Goal: Transaction & Acquisition: Subscribe to service/newsletter

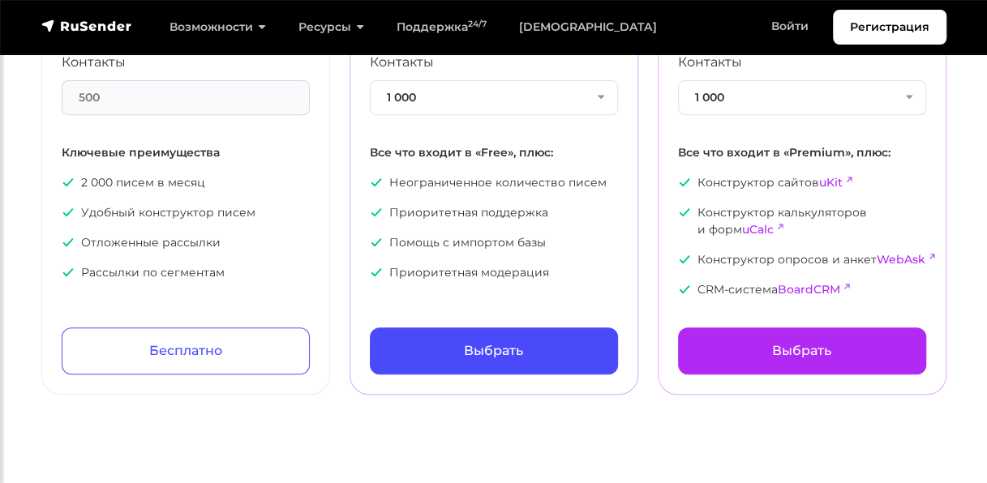
scroll to position [298, 0]
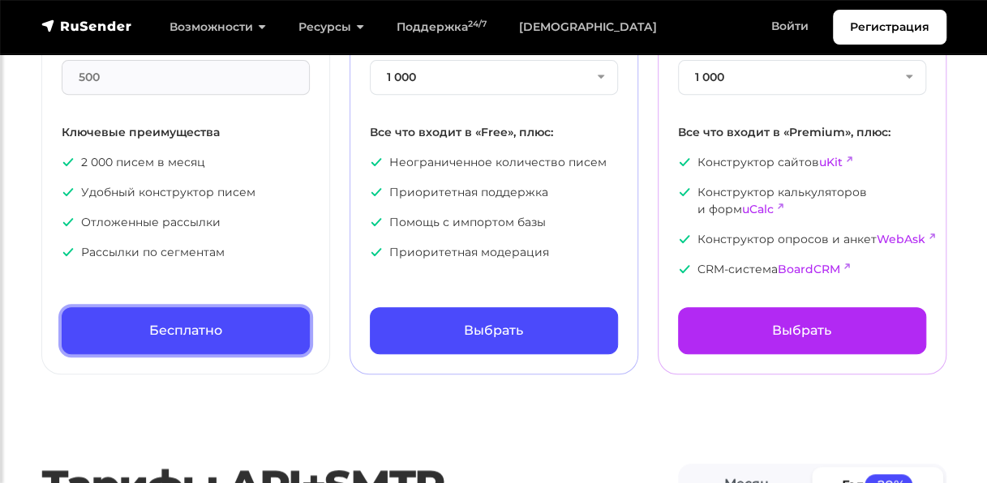
click at [275, 310] on link "Бесплатно" at bounding box center [186, 330] width 248 height 47
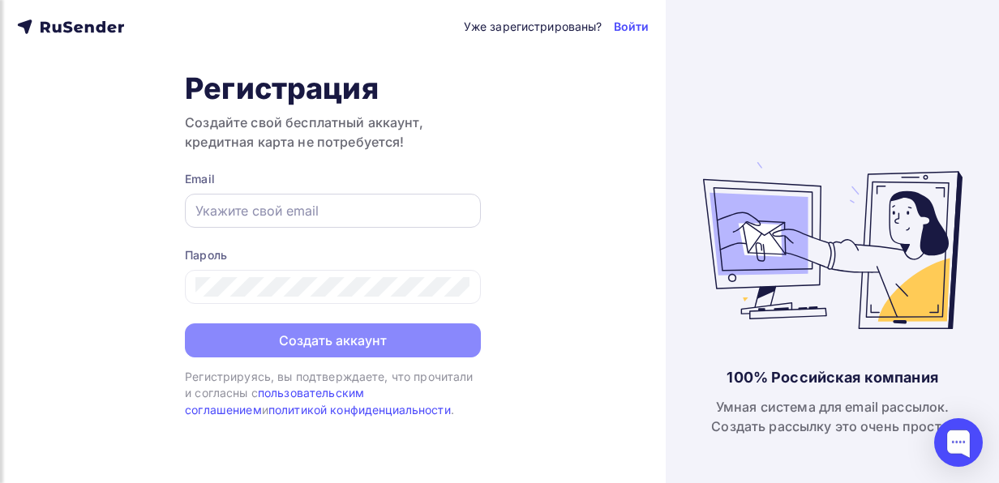
click at [272, 200] on div at bounding box center [333, 211] width 296 height 34
click at [294, 217] on input "text" at bounding box center [332, 210] width 275 height 19
type input "[EMAIL_ADDRESS][DOMAIN_NAME]"
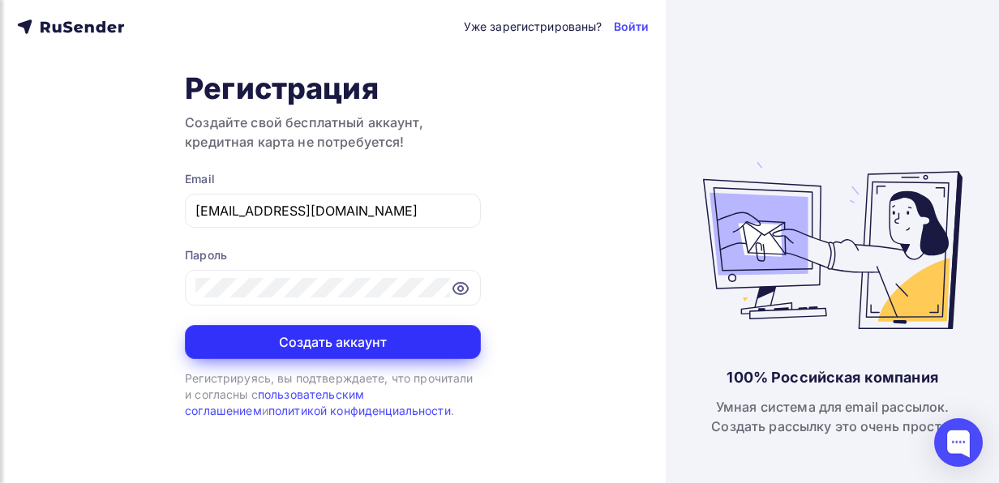
click at [348, 354] on button "Создать аккаунт" at bounding box center [333, 342] width 296 height 34
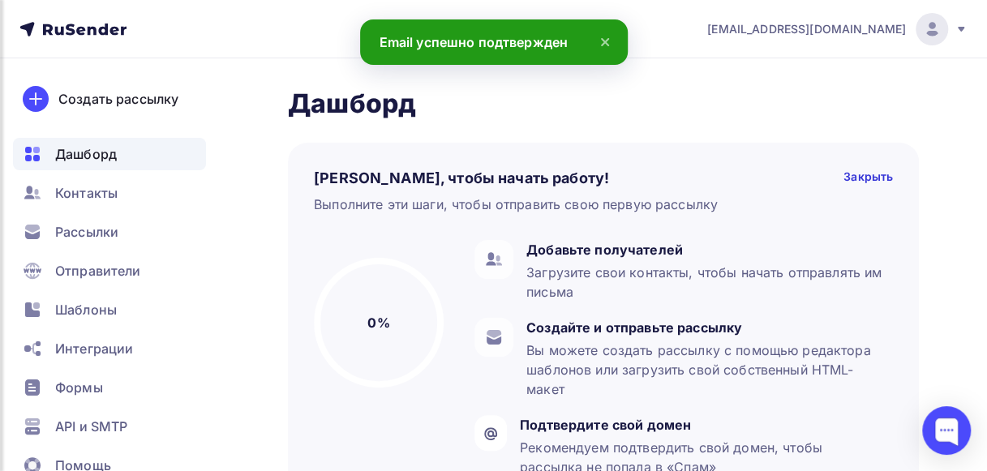
click at [606, 42] on icon at bounding box center [604, 41] width 19 height 19
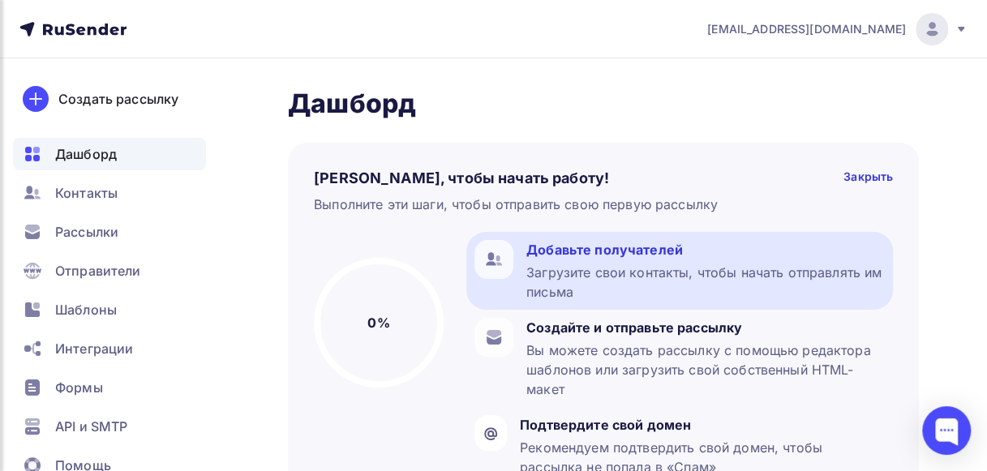
click at [608, 266] on div "Загрузите свои контакты, чтобы начать отправлять им письма" at bounding box center [705, 282] width 359 height 39
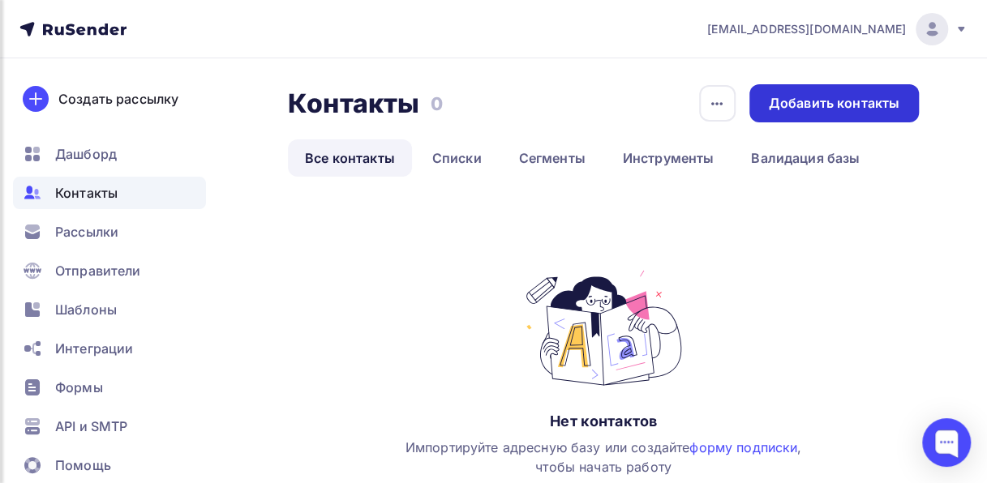
click at [880, 109] on div "Добавить контакты" at bounding box center [834, 103] width 131 height 19
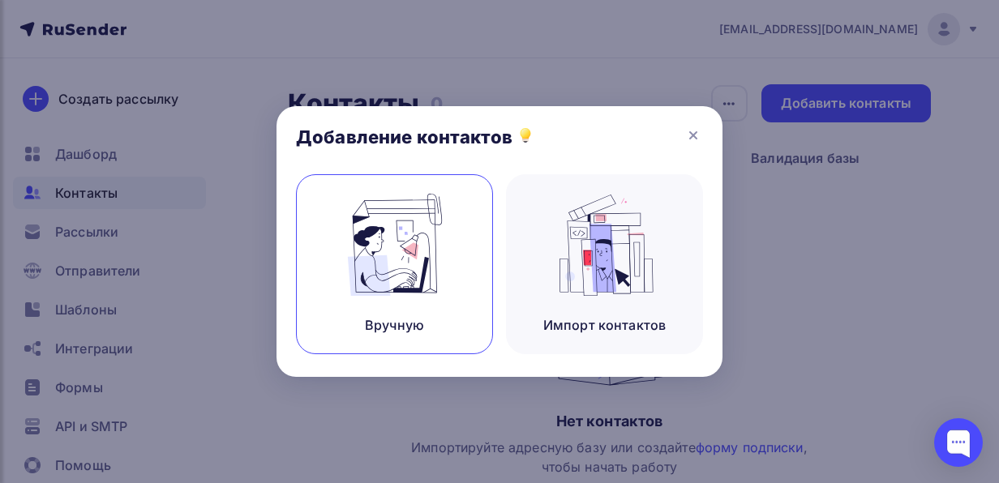
click at [417, 267] on img at bounding box center [395, 245] width 109 height 102
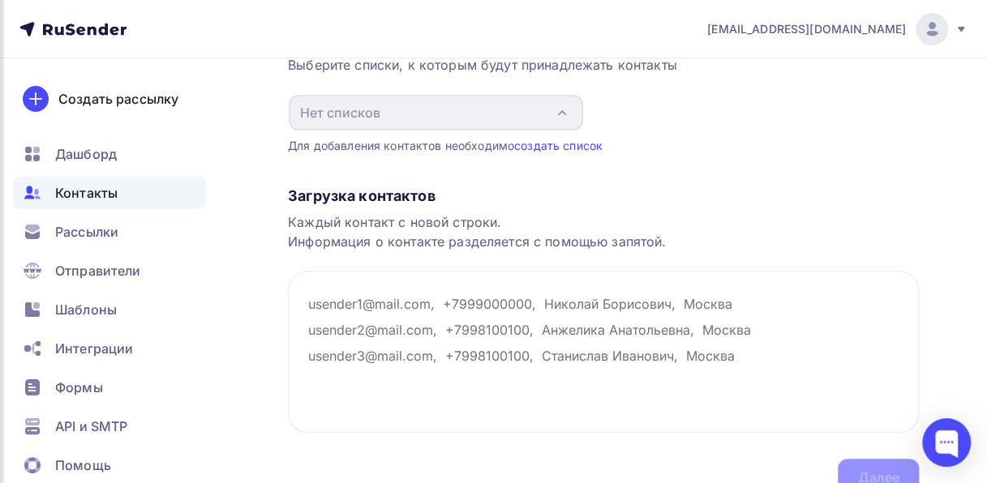
scroll to position [176, 0]
drag, startPoint x: 746, startPoint y: 352, endPoint x: 262, endPoint y: 273, distance: 490.7
click at [262, 273] on div "Назад Добавление контактов Добавление контактов Вручную Импорт из файла Вручную…" at bounding box center [493, 221] width 987 height 678
drag, startPoint x: 310, startPoint y: 297, endPoint x: 724, endPoint y: 363, distance: 418.9
click at [724, 363] on textarea at bounding box center [603, 350] width 631 height 162
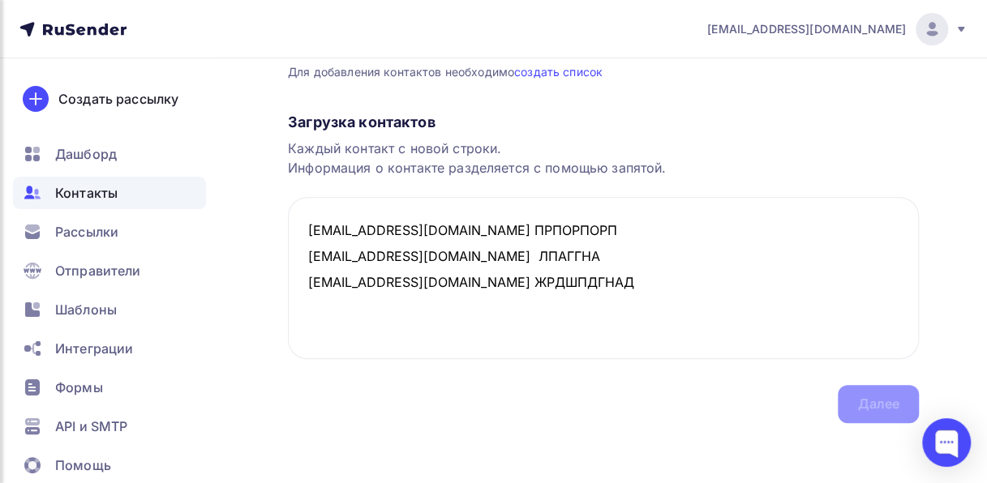
scroll to position [252, 0]
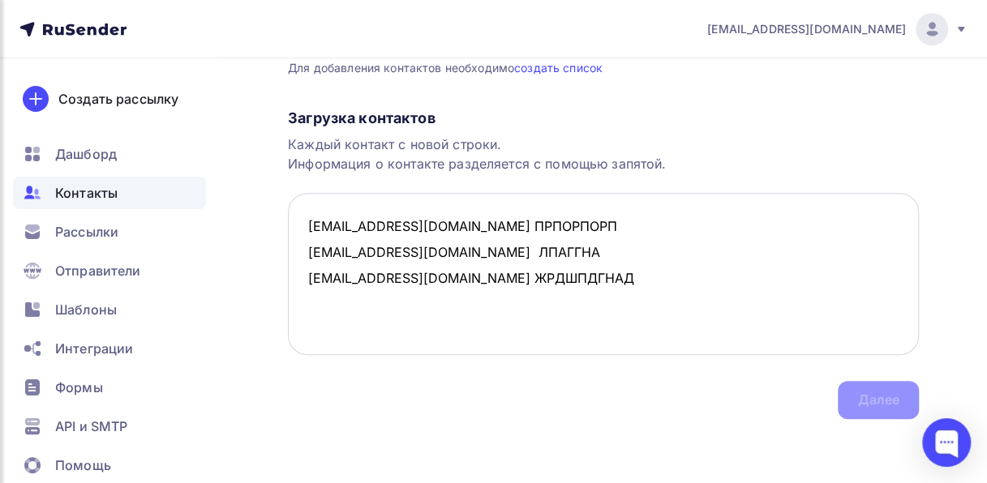
click at [631, 293] on textarea "vpechat11@yandex.ru ПРПОРПОРП dir@topsegment.biz ЛПАГГНА info@topsegment.biz ЖР…" at bounding box center [603, 274] width 631 height 162
type textarea "vpechat11@yandex.ru ПРПОРПОРП dir@topsegment.biz ЛПАГГНА info@topsegment.biz ЖР…"
click at [886, 398] on div "Загрузка контактов Каждый контакт с новой строки. Информация о контакте разделя…" at bounding box center [603, 247] width 631 height 343
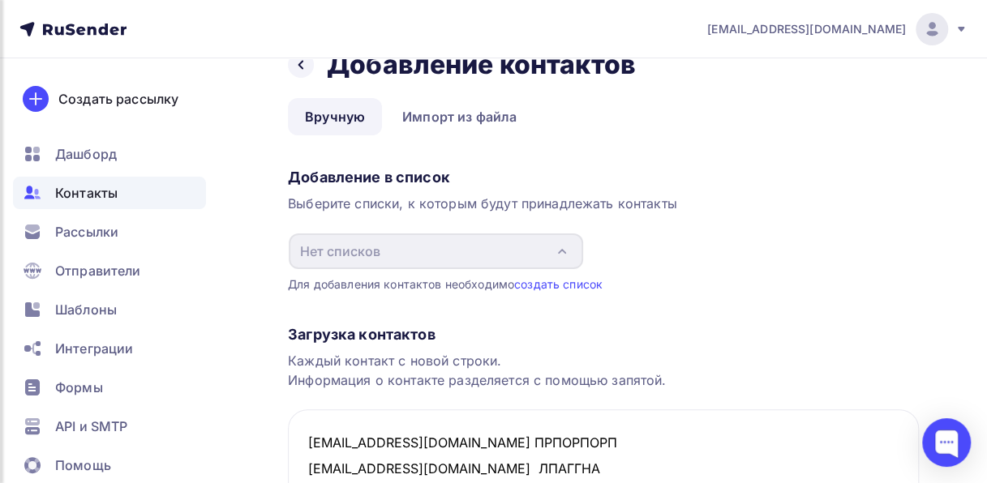
scroll to position [37, 0]
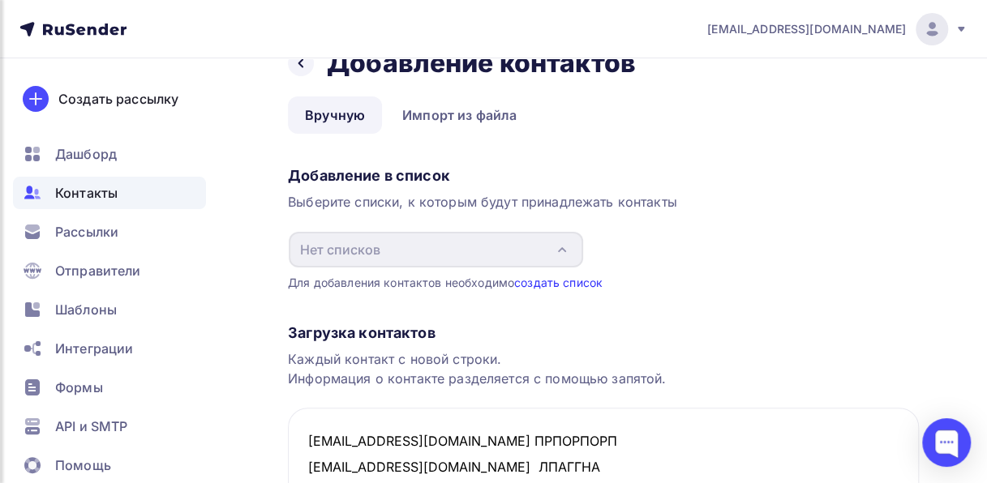
click at [587, 277] on link "создать список" at bounding box center [558, 283] width 88 height 14
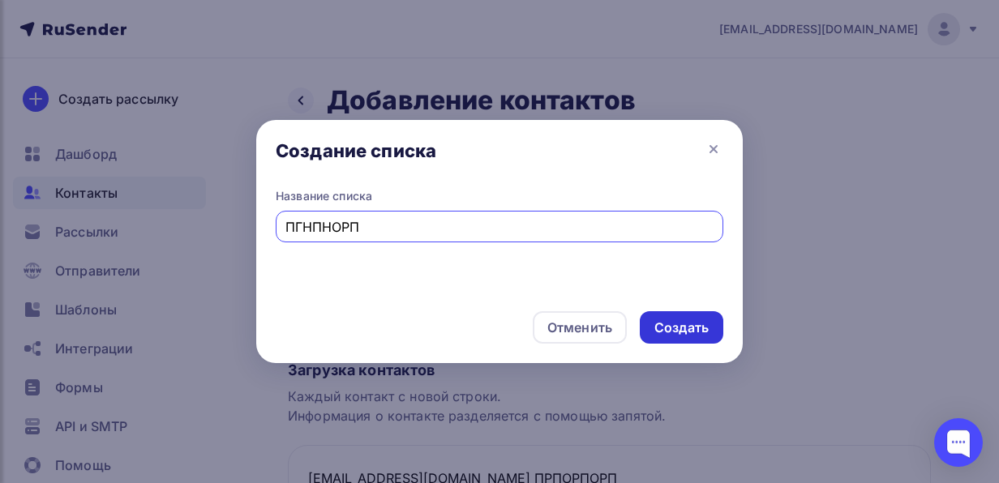
type input "ПГНПНОРП"
click at [679, 323] on div "Создать" at bounding box center [682, 328] width 54 height 19
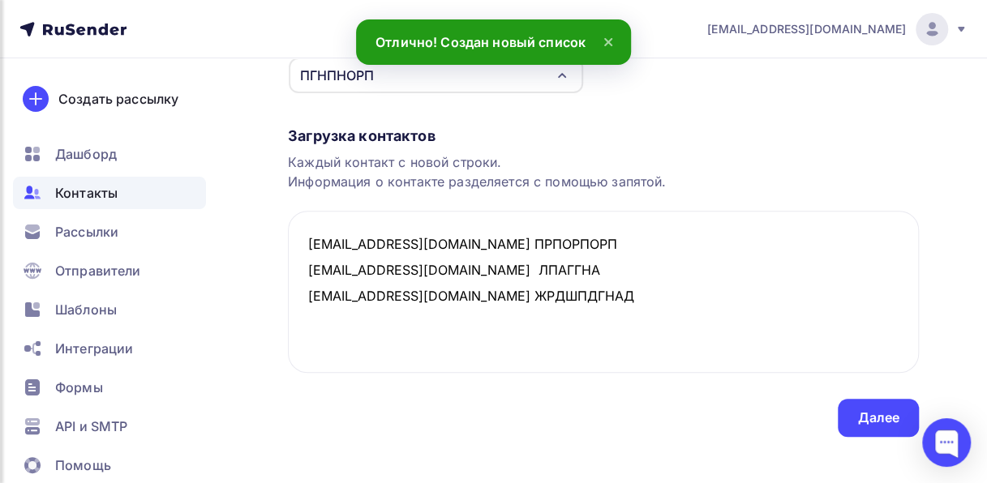
scroll to position [230, 0]
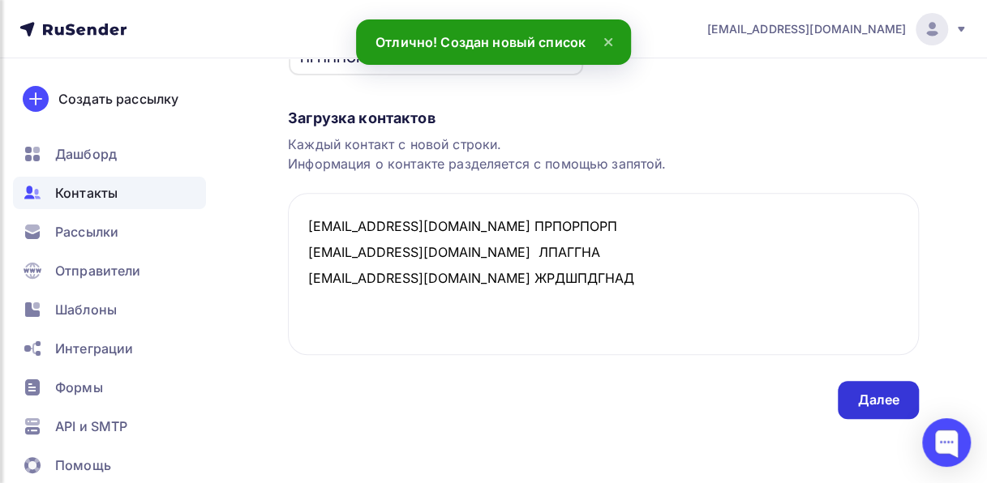
click at [880, 404] on div "Далее" at bounding box center [878, 400] width 42 height 19
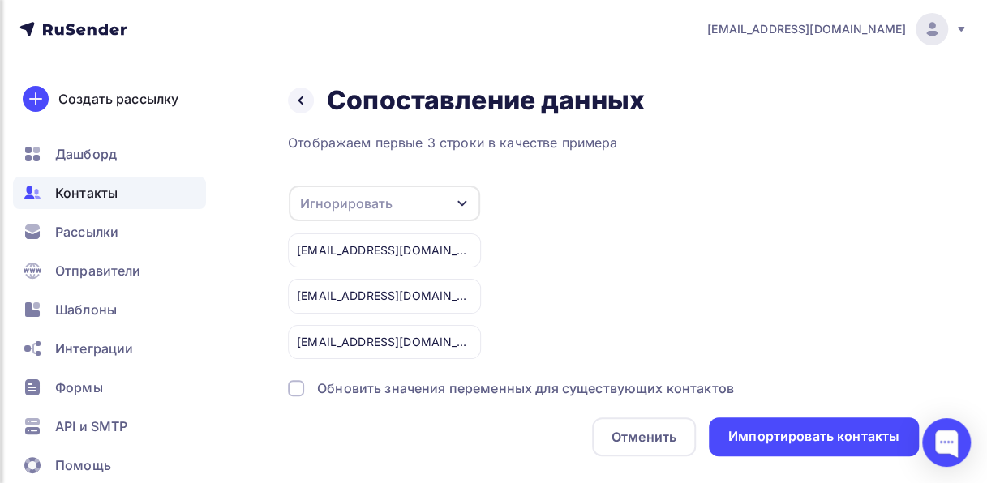
click at [453, 211] on div "Игнорировать" at bounding box center [384, 204] width 191 height 36
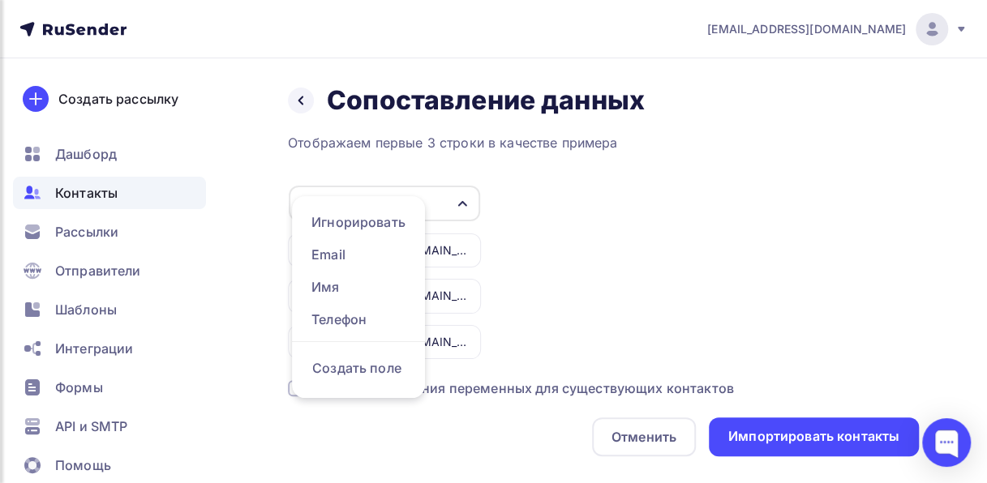
click at [466, 201] on icon "button" at bounding box center [462, 203] width 13 height 13
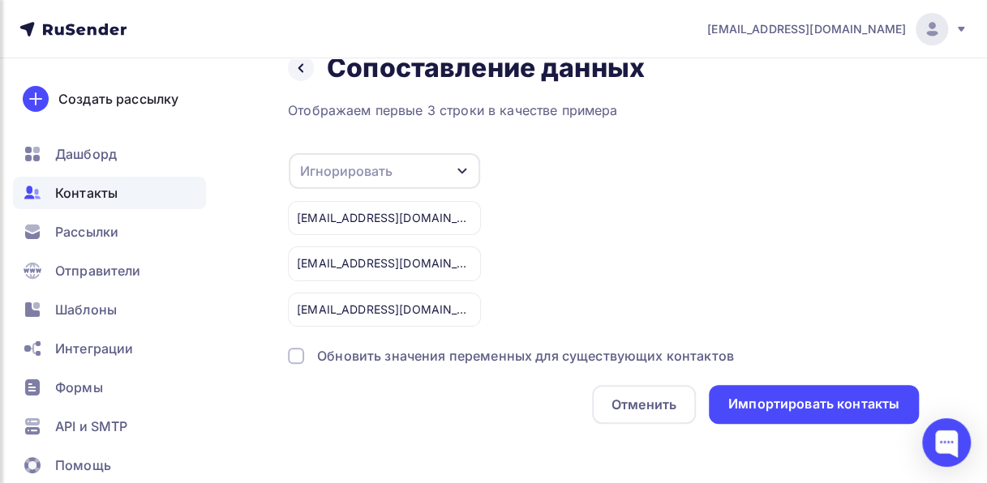
scroll to position [37, 0]
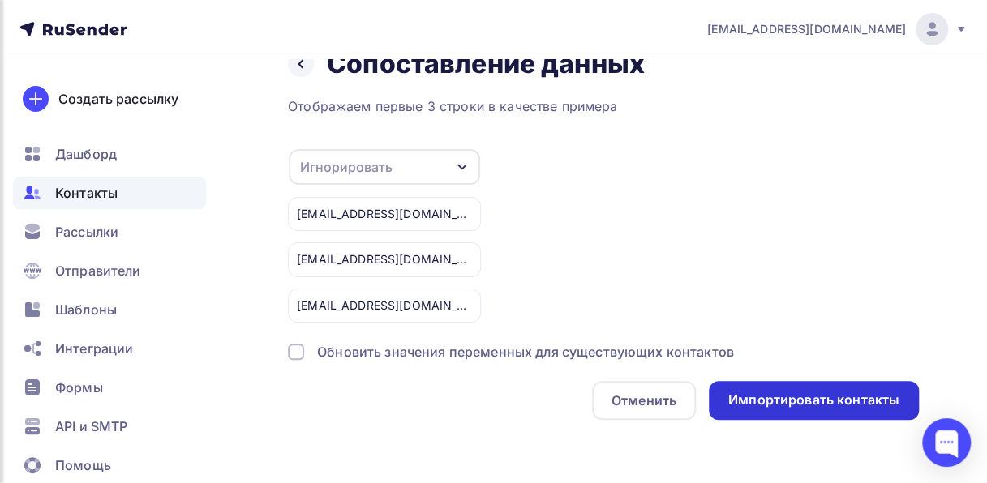
click at [838, 402] on div "Импортировать контакты" at bounding box center [813, 400] width 171 height 19
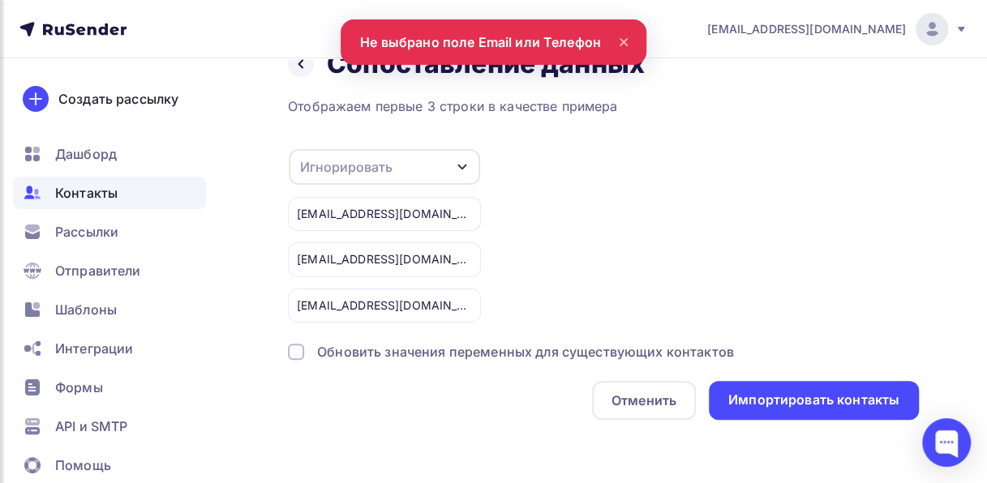
click at [457, 163] on icon "button" at bounding box center [462, 167] width 13 height 13
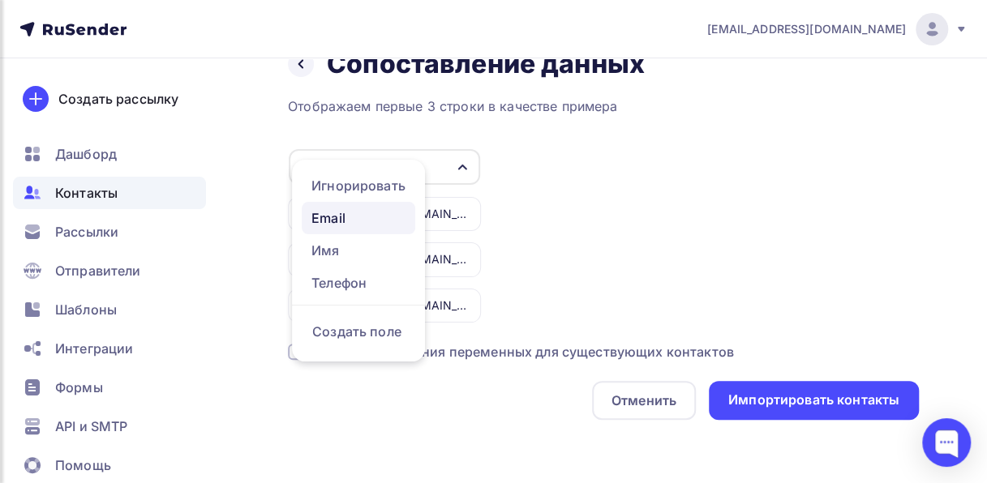
click at [331, 217] on div "Email" at bounding box center [358, 217] width 94 height 19
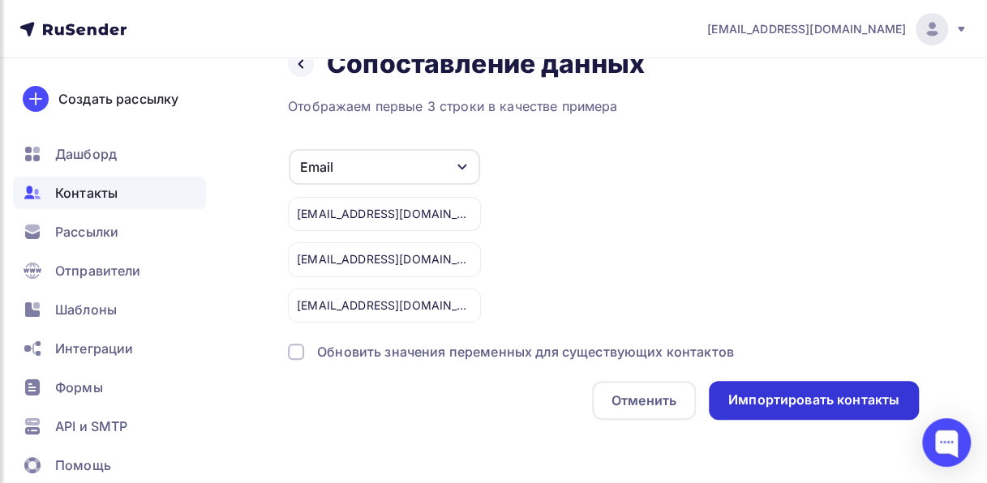
click at [779, 402] on div "Импортировать контакты" at bounding box center [813, 400] width 171 height 19
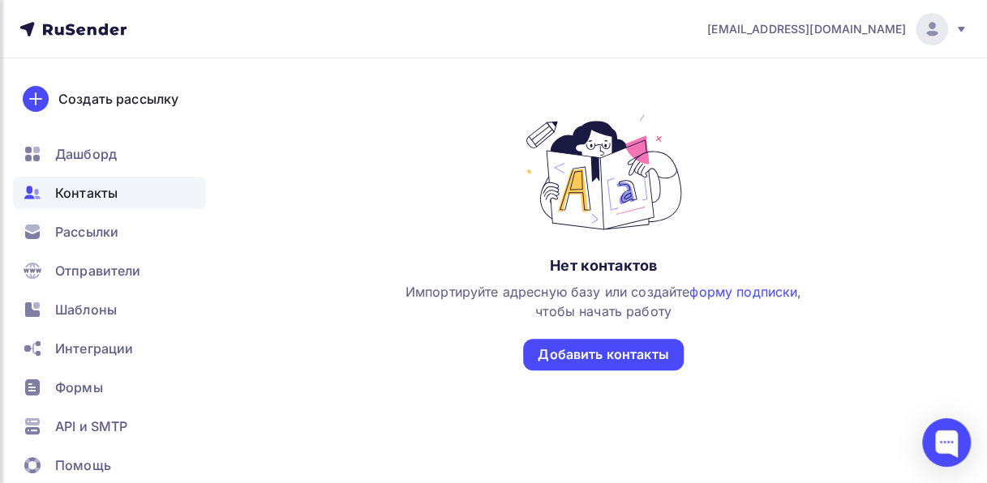
scroll to position [180, 0]
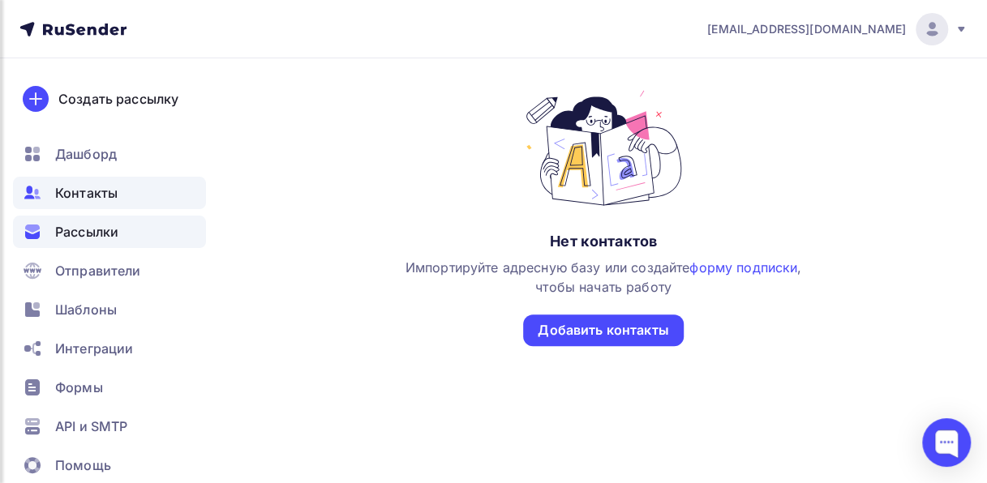
click at [84, 226] on span "Рассылки" at bounding box center [86, 231] width 63 height 19
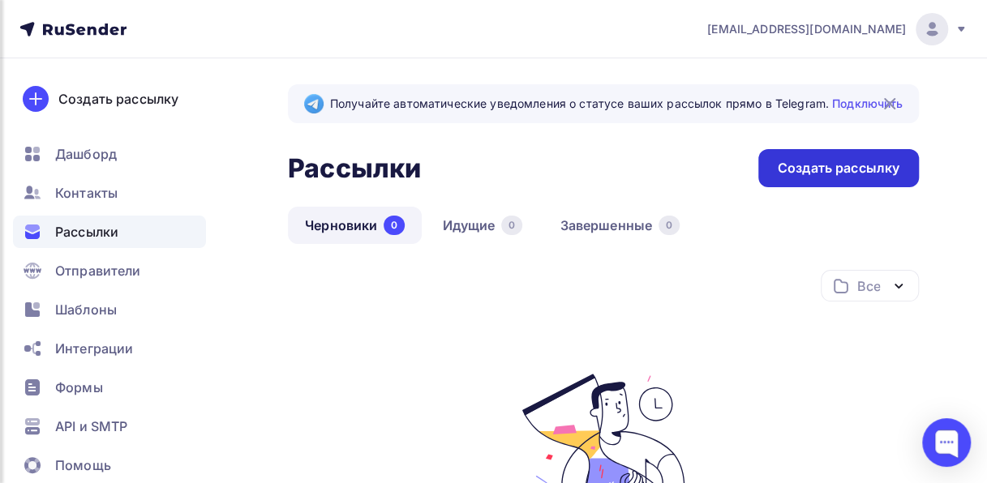
click at [795, 170] on div "Создать рассылку" at bounding box center [839, 168] width 122 height 19
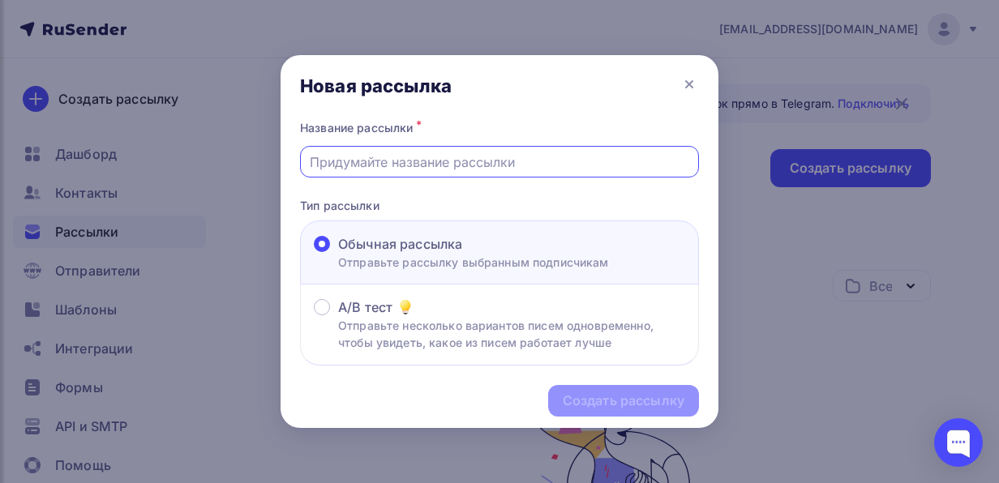
click at [453, 167] on input "text" at bounding box center [500, 161] width 380 height 19
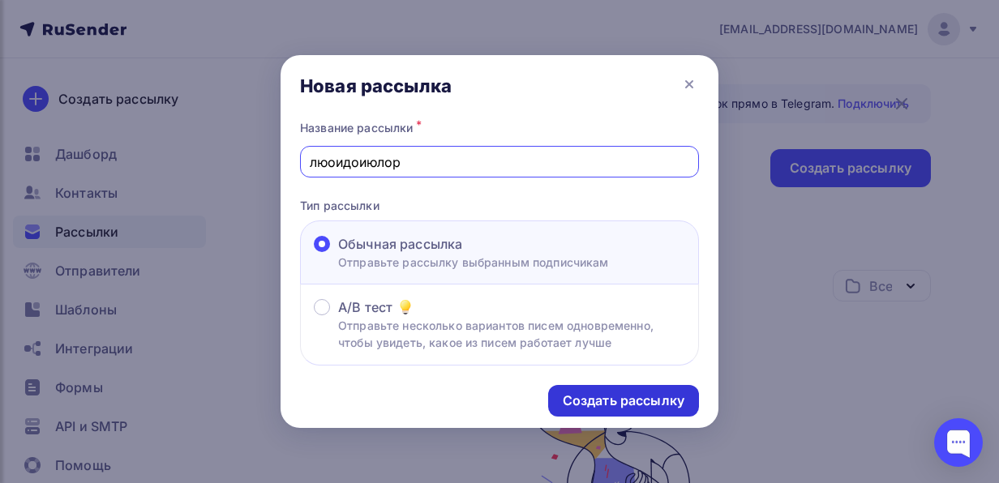
type input "люоидоиюлор"
click at [633, 407] on div "Создать рассылку" at bounding box center [624, 401] width 122 height 19
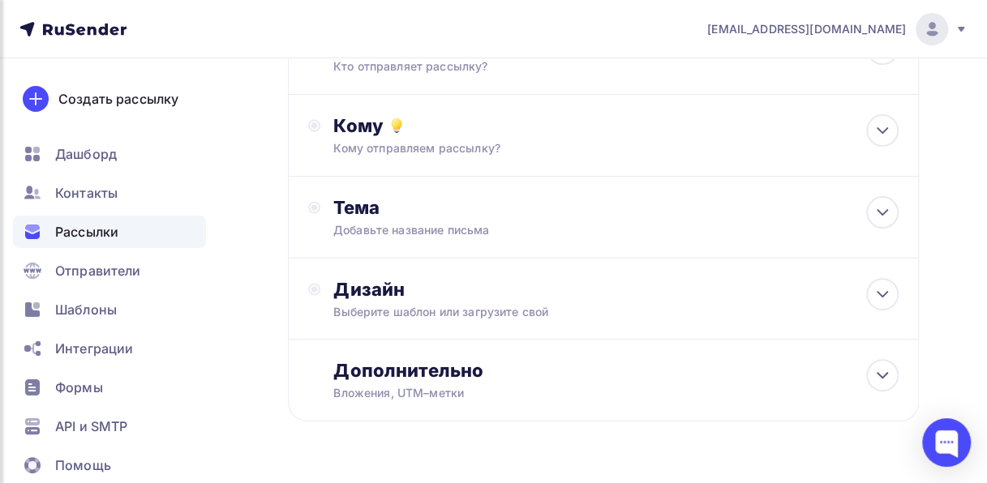
scroll to position [143, 0]
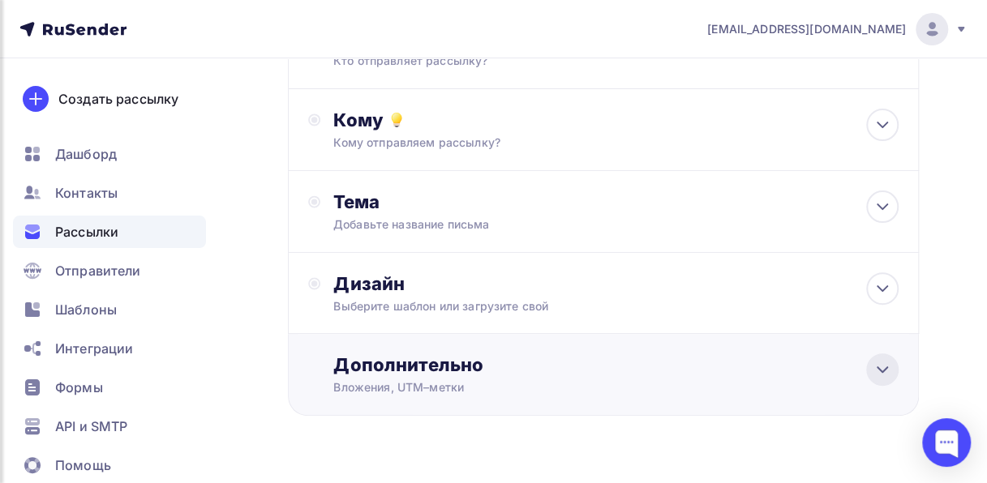
click at [884, 359] on div at bounding box center [882, 370] width 32 height 32
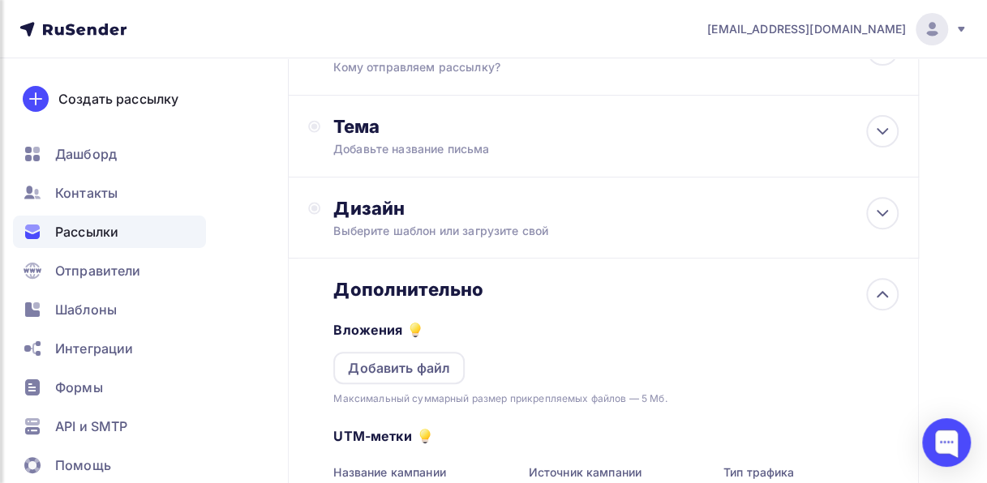
scroll to position [0, 0]
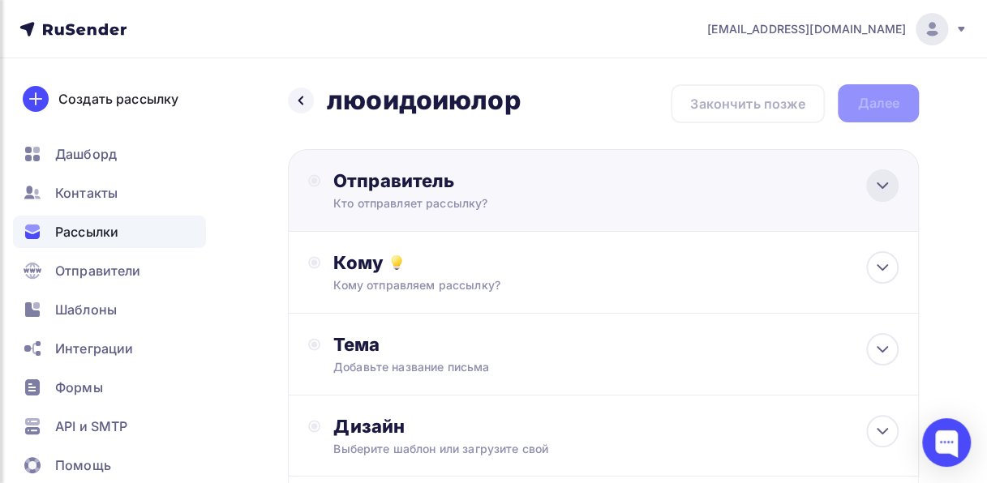
click at [870, 196] on div at bounding box center [882, 186] width 32 height 32
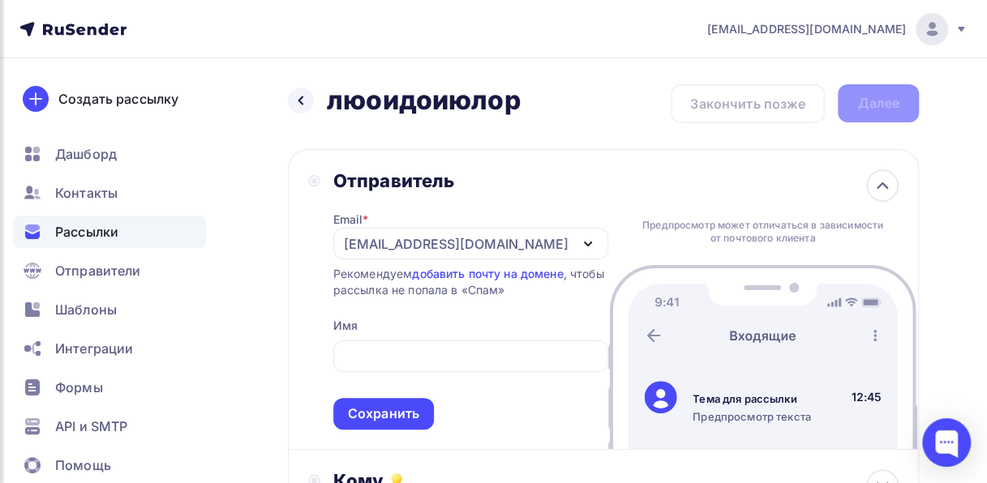
click at [309, 350] on div "Отправитель Email * info@topsegment.biz info@topsegment.biz Добавить отправител…" at bounding box center [458, 300] width 300 height 260
click at [392, 356] on input "text" at bounding box center [470, 356] width 256 height 19
type input "а"
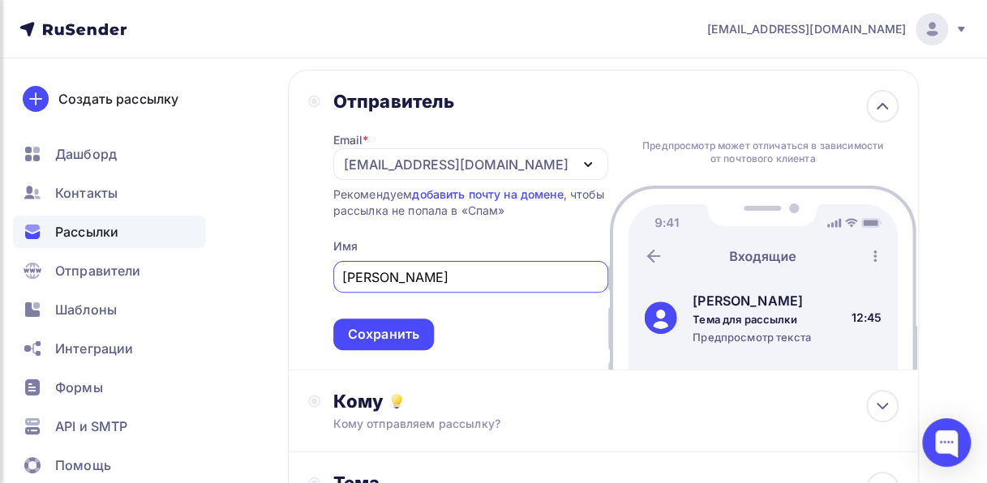
scroll to position [83, 0]
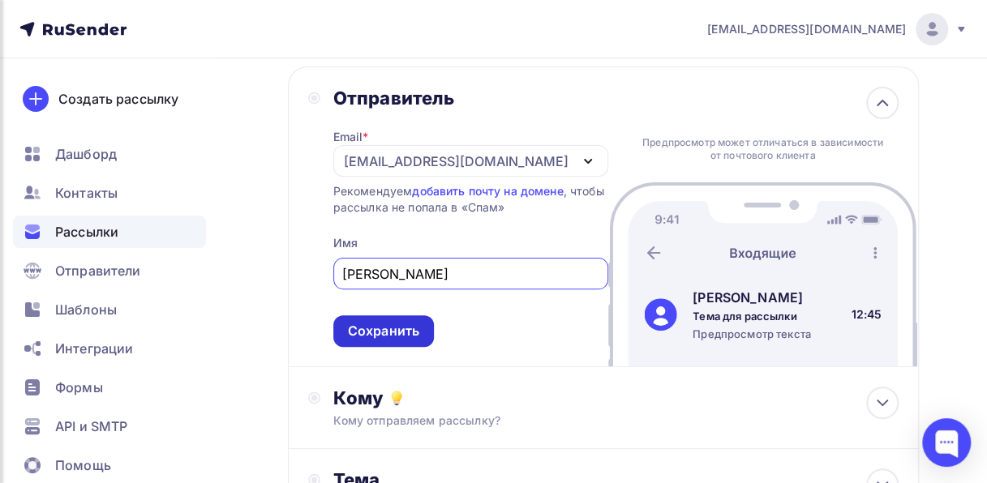
type input "Анна"
click at [401, 331] on div "Сохранить" at bounding box center [383, 331] width 71 height 19
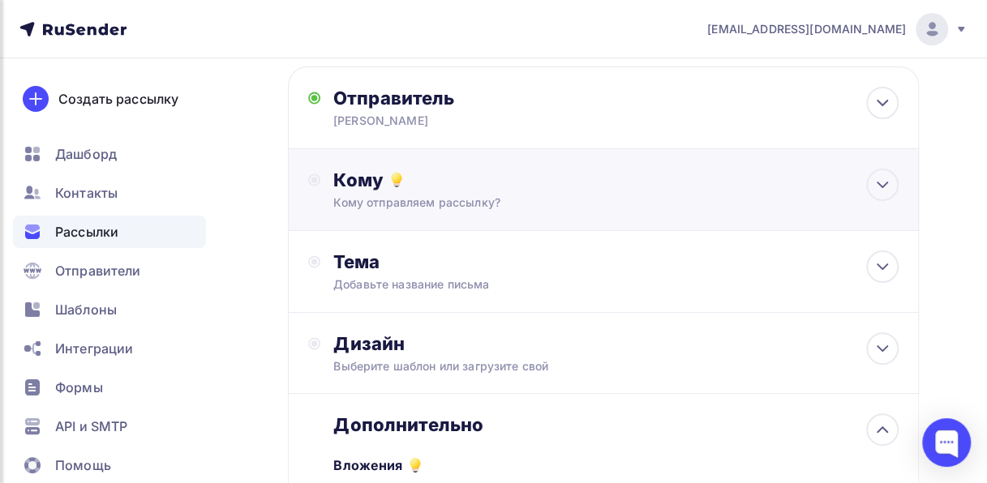
click at [545, 203] on div "Кому отправляем рассылку?" at bounding box center [587, 203] width 509 height 16
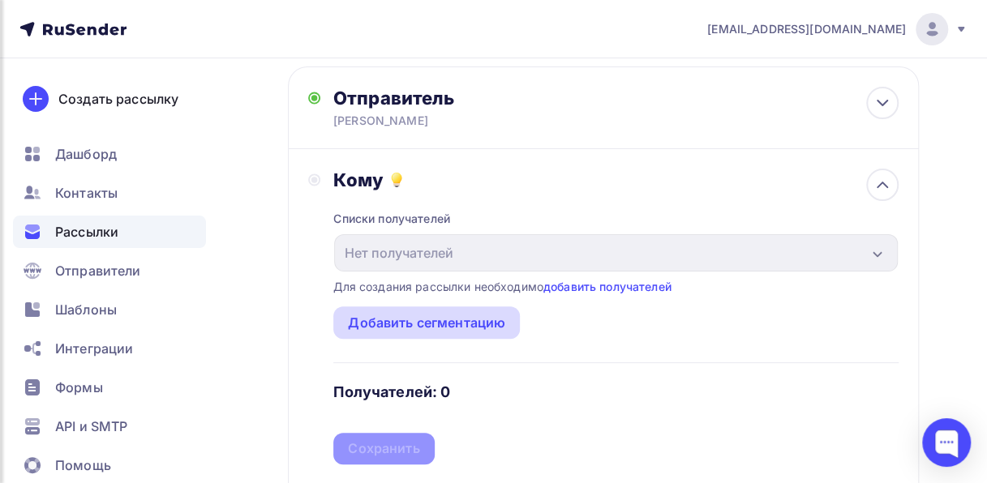
click at [453, 332] on div "Добавить сегментацию" at bounding box center [426, 322] width 157 height 19
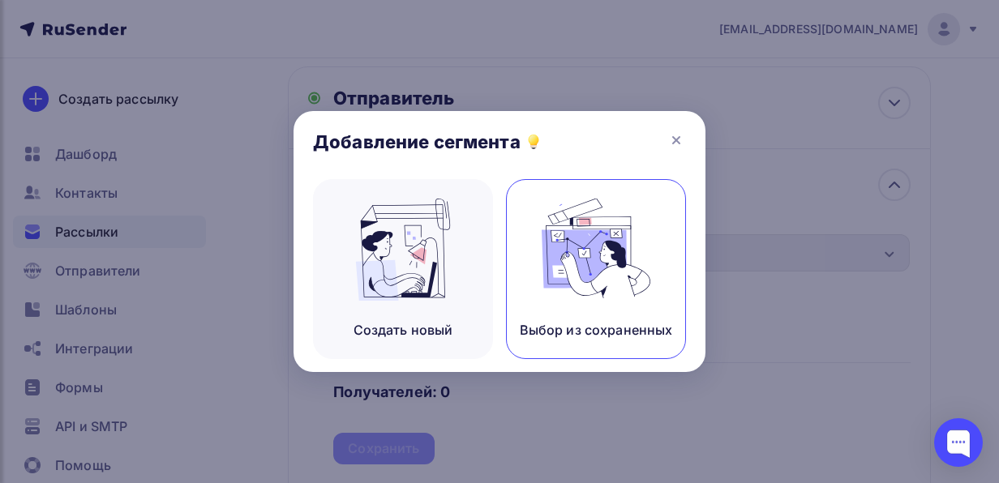
click at [561, 227] on img at bounding box center [596, 250] width 109 height 102
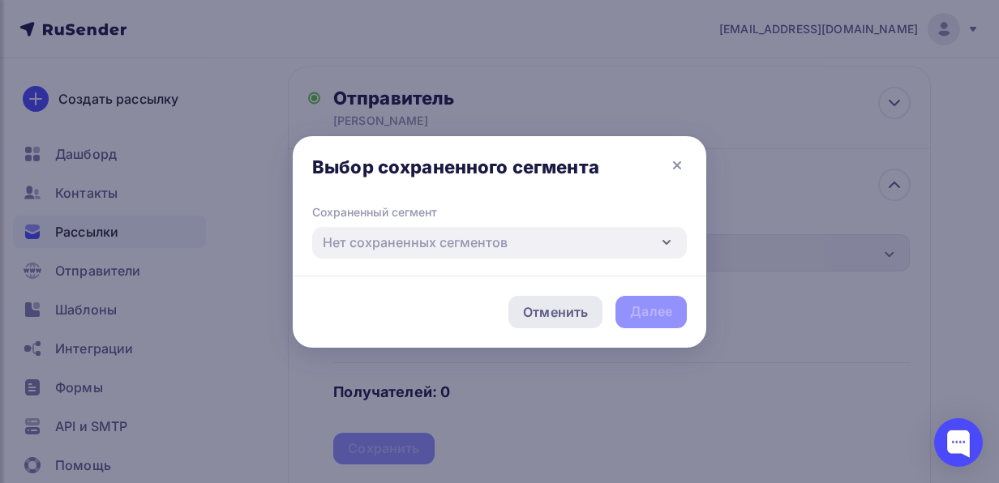
click at [558, 315] on div "Отменить" at bounding box center [555, 312] width 65 height 19
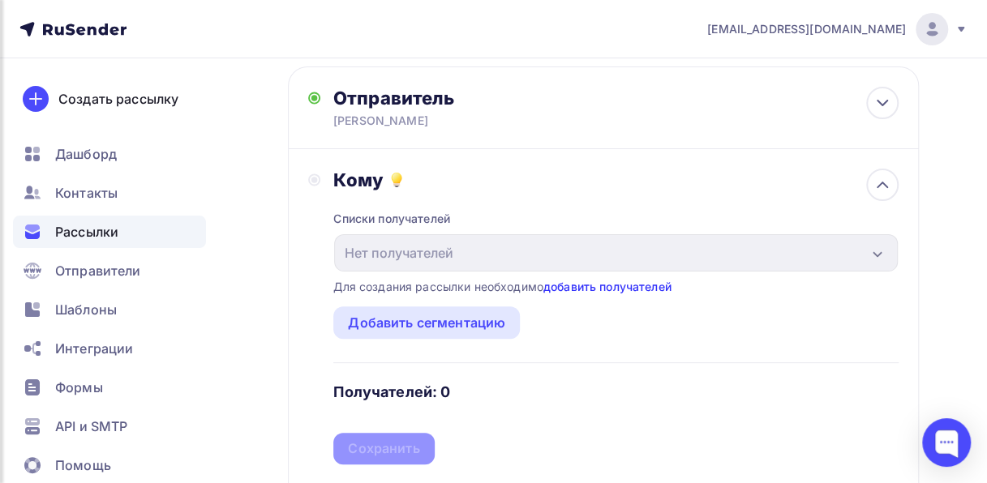
click at [618, 282] on link "добавить получателей" at bounding box center [607, 287] width 128 height 14
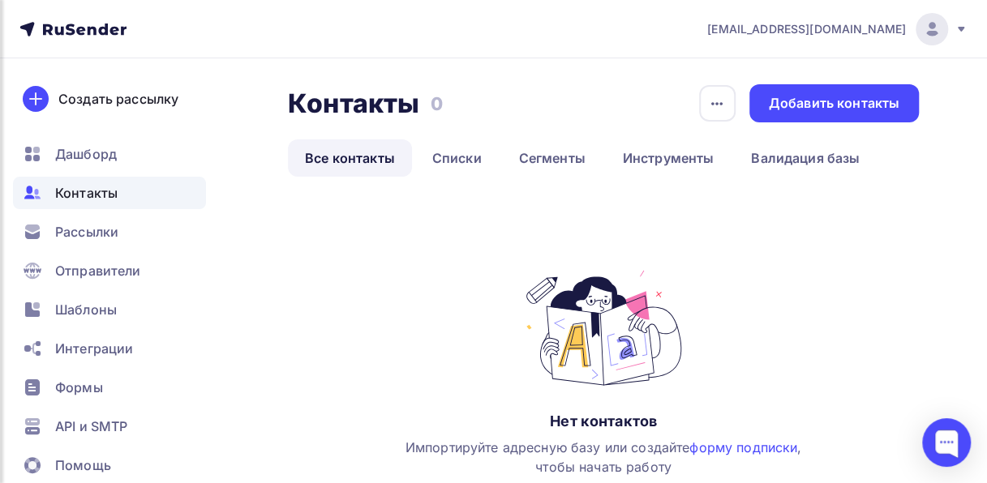
click at [386, 157] on link "Все контакты" at bounding box center [350, 158] width 124 height 37
click at [443, 160] on link "Списки" at bounding box center [457, 158] width 84 height 37
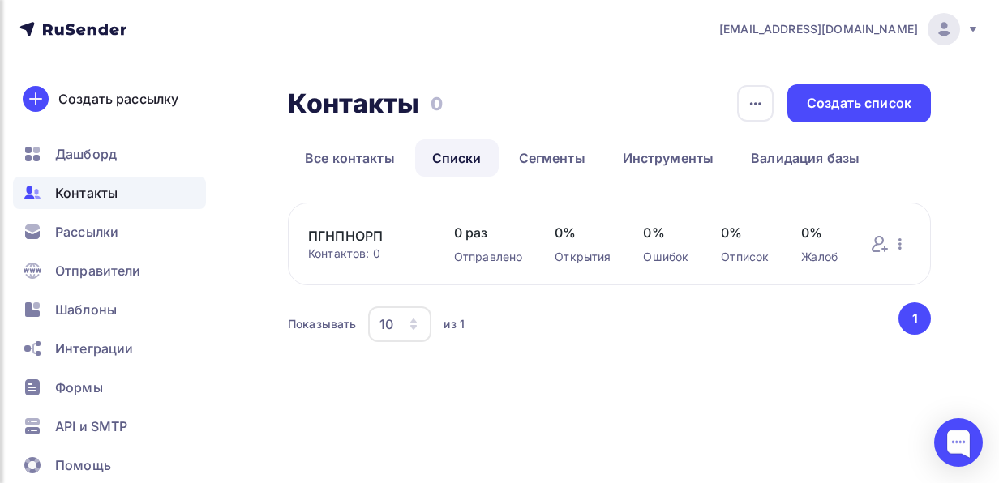
click at [397, 247] on div "Контактов: 0" at bounding box center [365, 254] width 114 height 16
click at [885, 249] on icon at bounding box center [885, 249] width 5 height 0
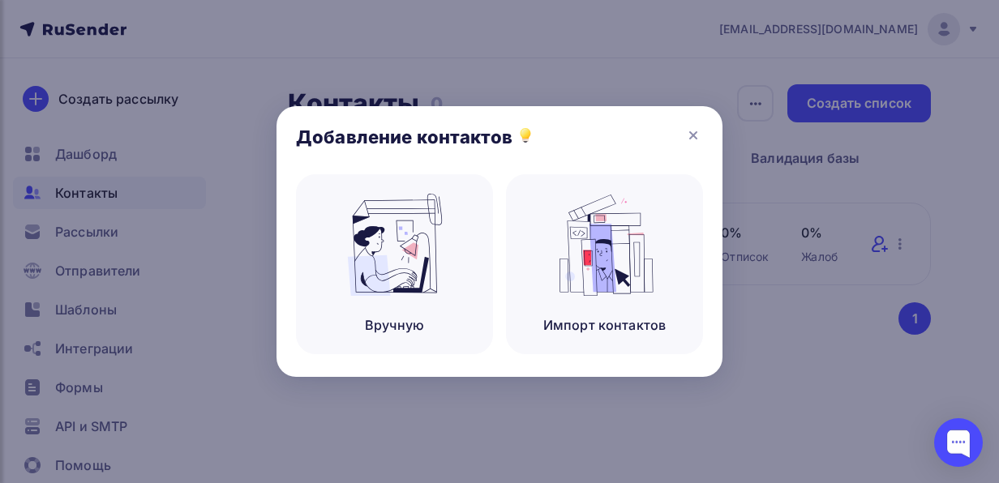
click at [885, 249] on div at bounding box center [499, 241] width 999 height 483
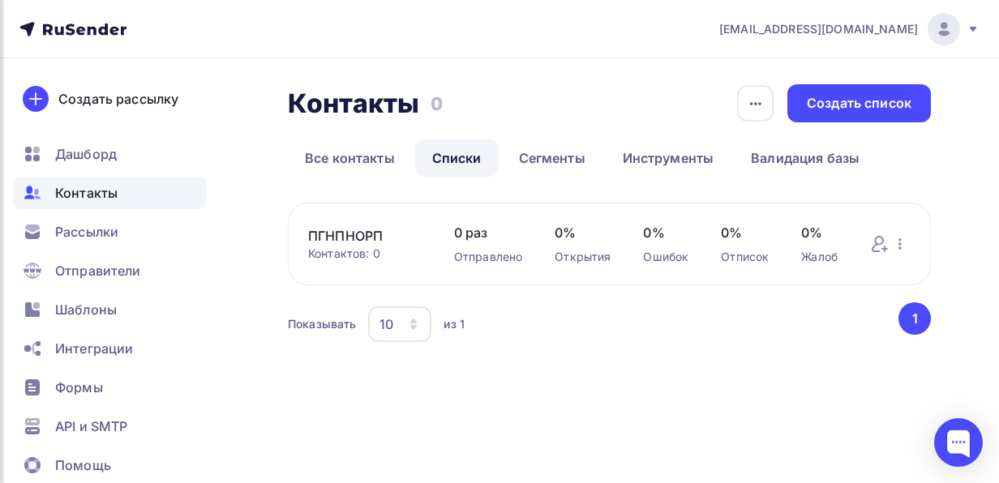
click at [397, 243] on link "ПГНПНОРП" at bounding box center [365, 235] width 114 height 19
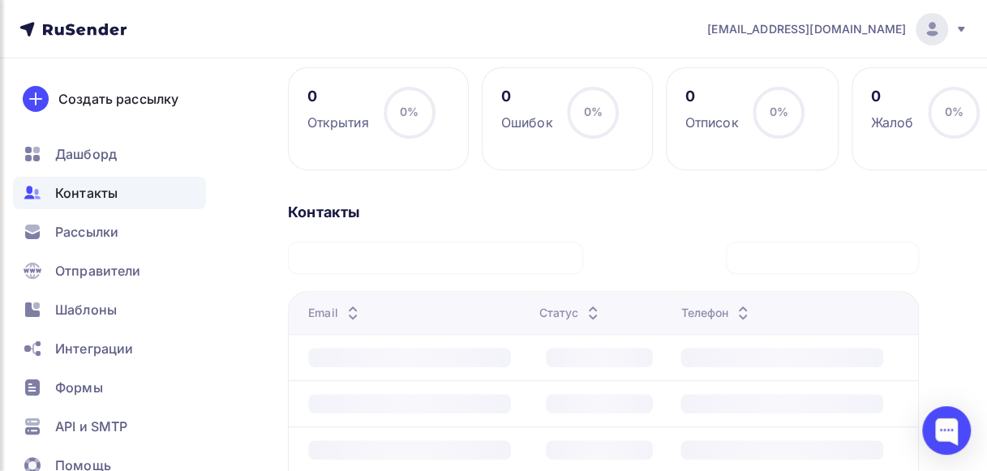
scroll to position [6, 0]
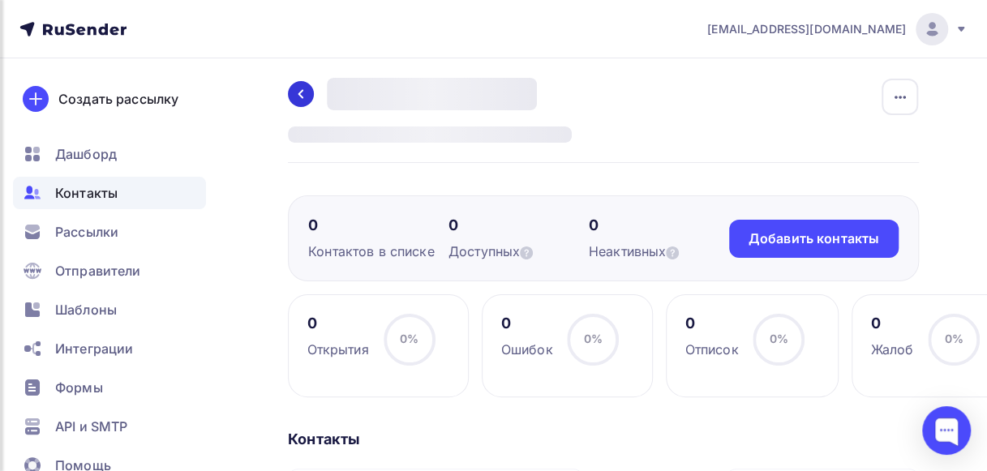
click at [300, 91] on icon at bounding box center [300, 94] width 13 height 13
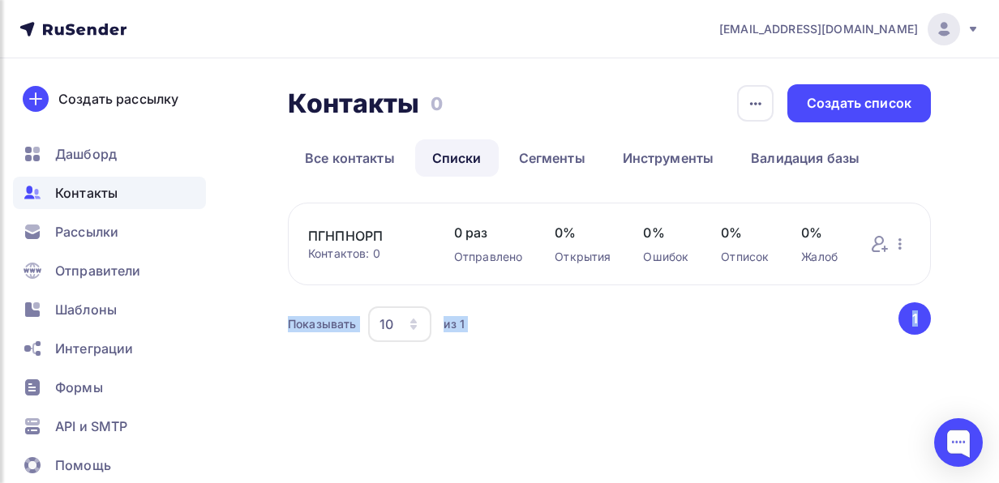
drag, startPoint x: 993, startPoint y: 397, endPoint x: 999, endPoint y: 285, distance: 112.1
click at [999, 285] on div "Контакты Контакты 0 0 История импорта Создать список Все контакты Списки Сегмен…" at bounding box center [499, 234] width 999 height 353
click at [496, 472] on div "info@topsegment.biz Аккаунт Тарифы Выйти Создать рассылку Дашборд Контакты Расс…" at bounding box center [499, 241] width 999 height 483
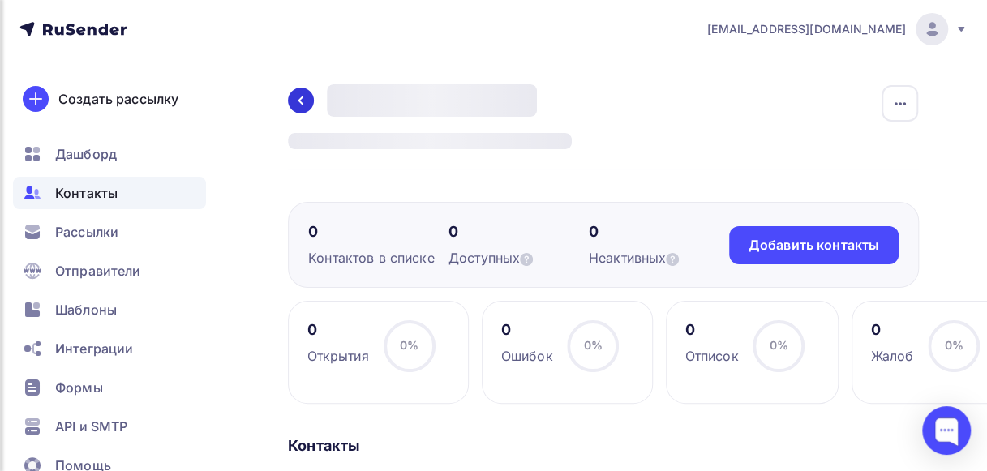
click at [294, 96] on icon at bounding box center [300, 100] width 13 height 13
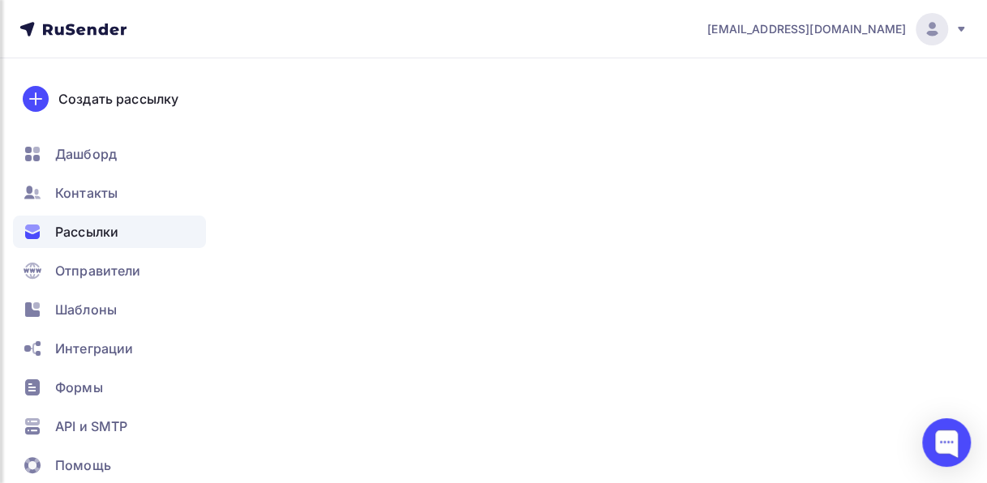
scroll to position [83, 0]
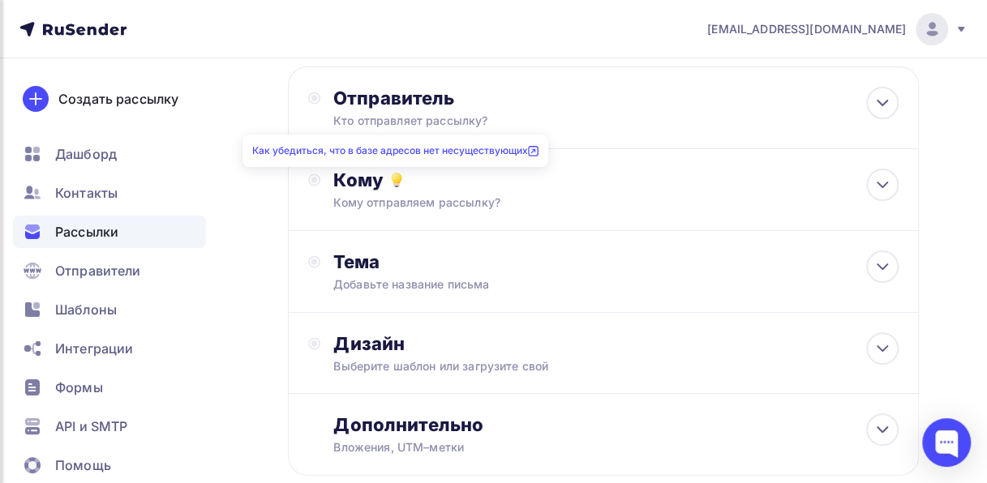
click at [535, 148] on icon at bounding box center [533, 151] width 11 height 11
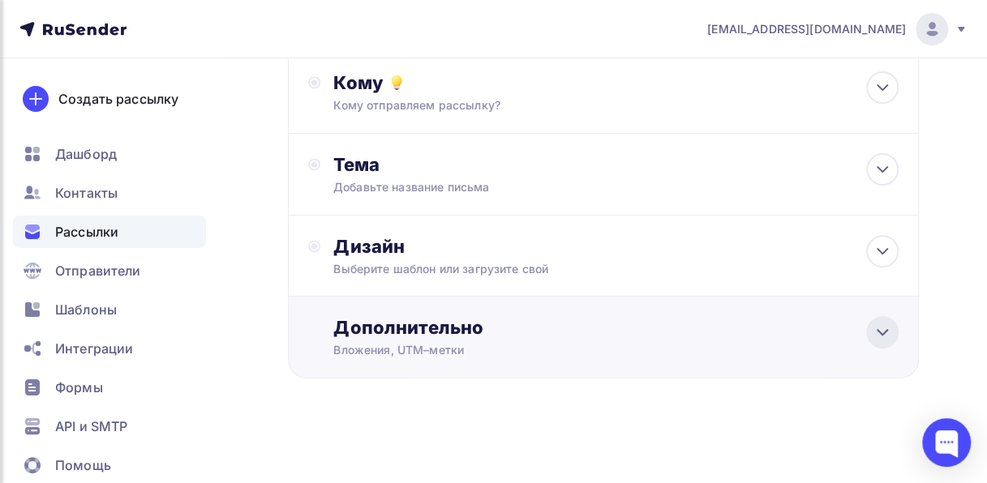
click at [882, 329] on icon at bounding box center [882, 332] width 19 height 19
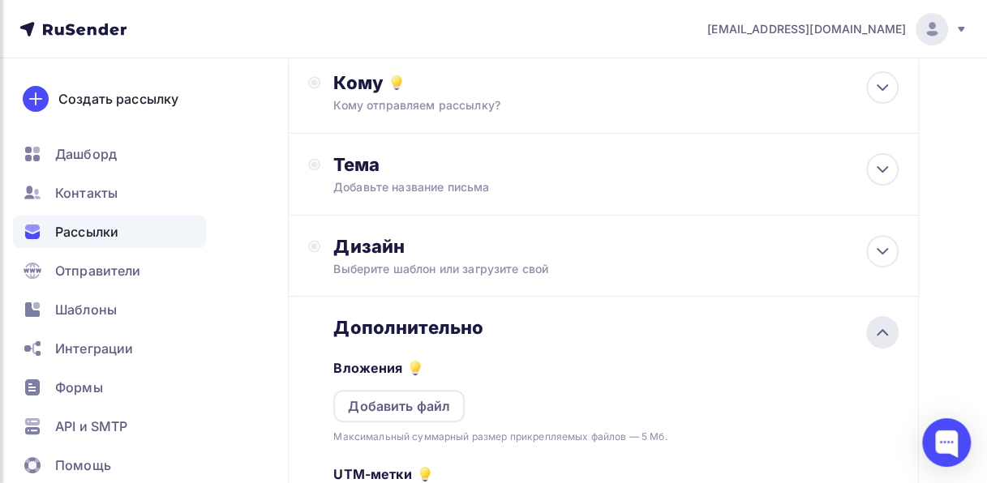
scroll to position [0, 0]
click at [417, 405] on div "Добавить файл" at bounding box center [399, 406] width 102 height 19
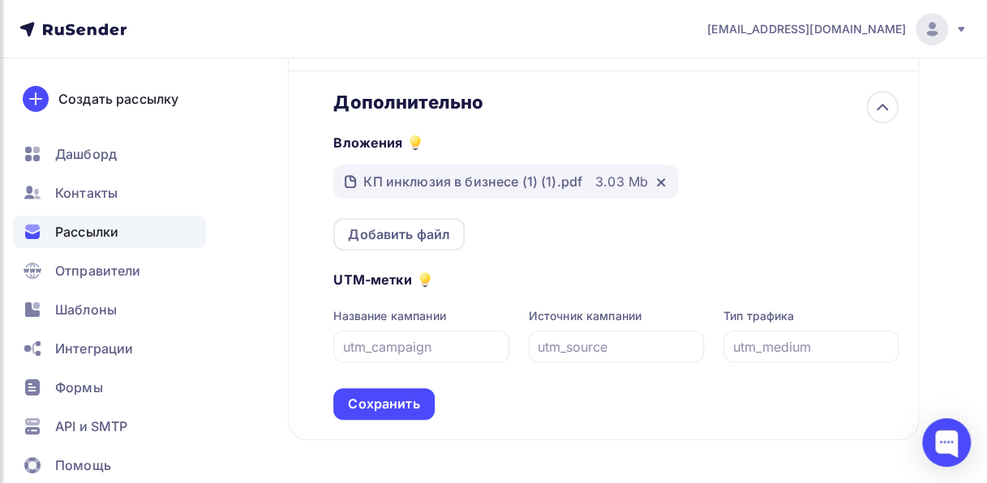
scroll to position [407, 0]
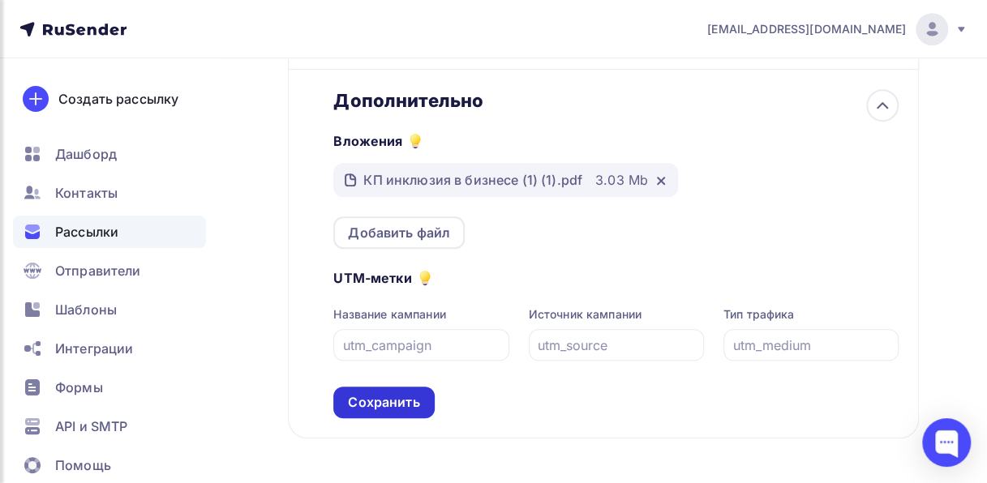
click at [408, 401] on div "Сохранить" at bounding box center [383, 402] width 71 height 19
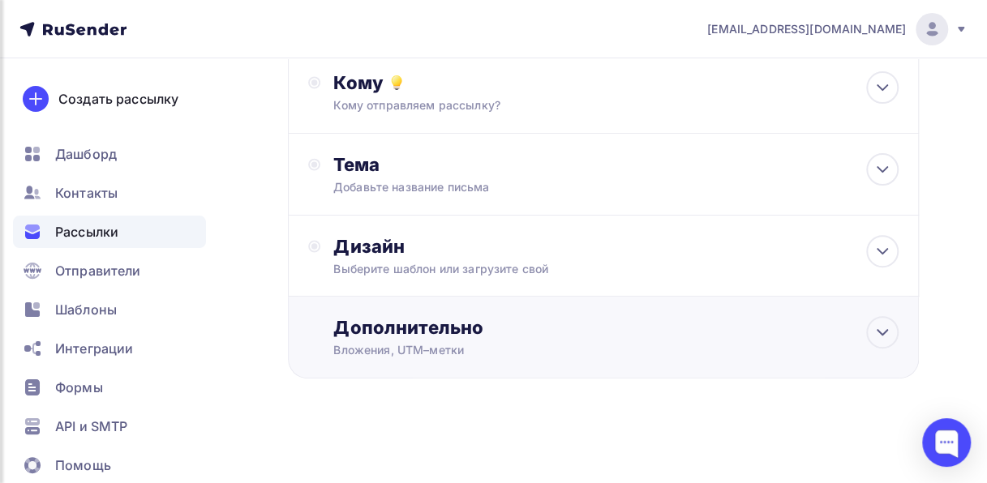
scroll to position [182, 0]
click at [551, 348] on div "Вложения, UTM–метки" at bounding box center [587, 350] width 509 height 16
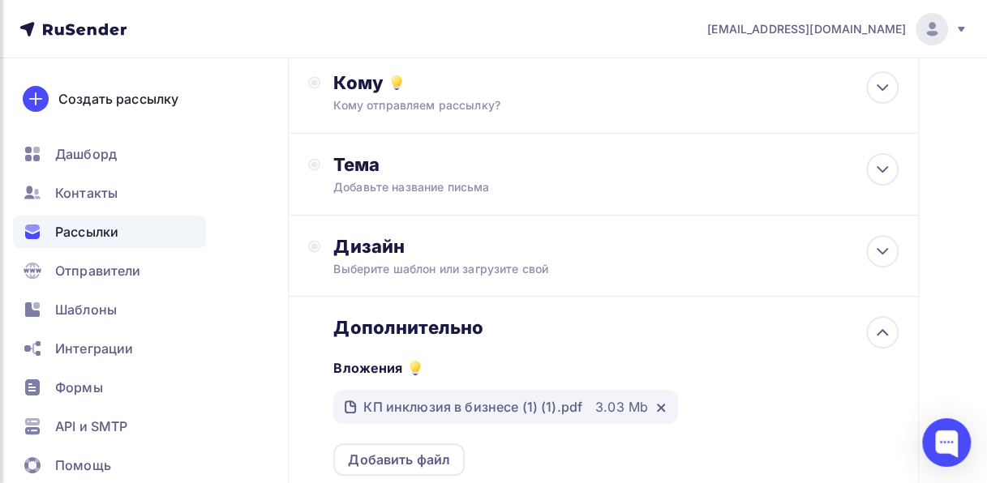
scroll to position [0, 0]
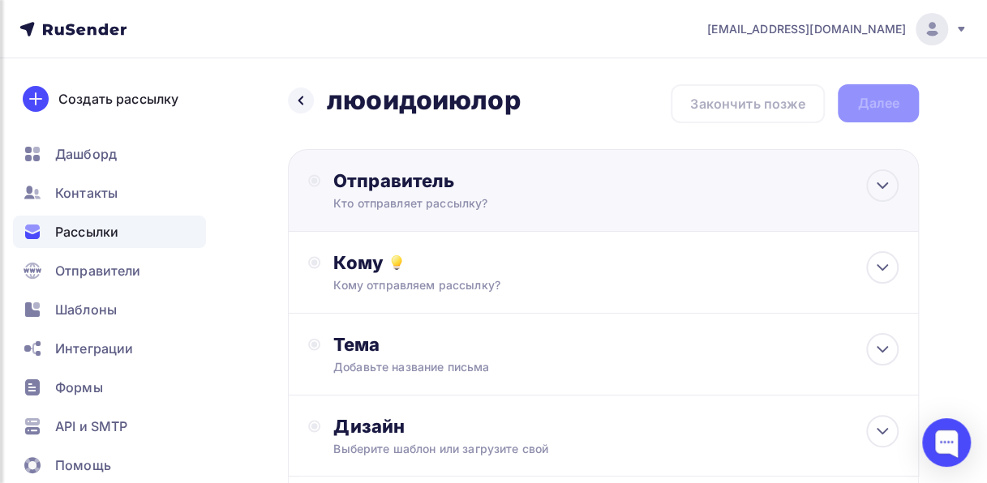
click at [817, 183] on div "Отправитель Кто отправляет рассылку? Email * info@topsegment.biz info@topsegmen…" at bounding box center [603, 190] width 631 height 83
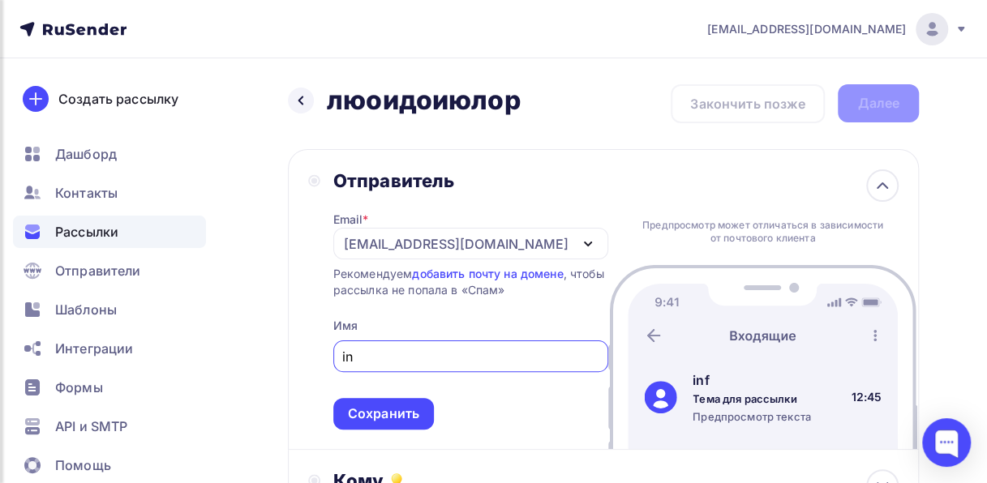
type input "i"
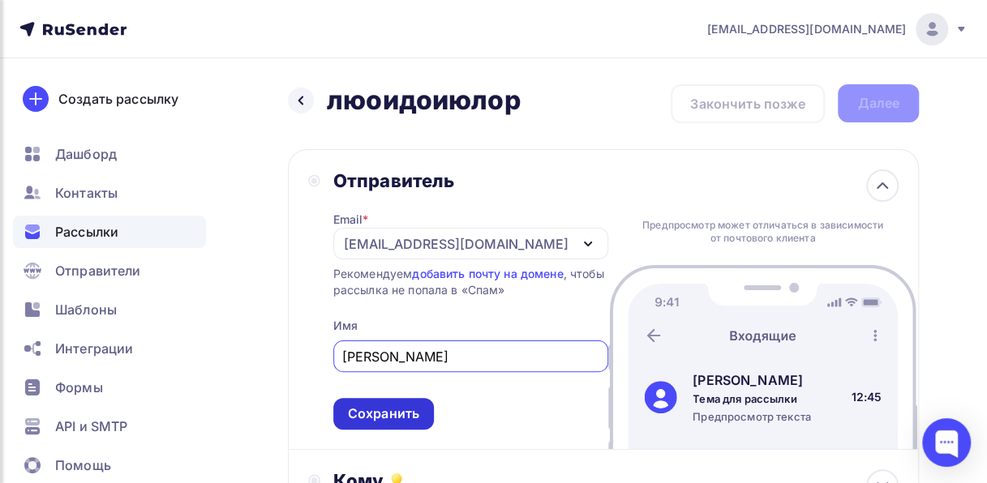
type input "анна"
click at [401, 415] on div "Сохранить" at bounding box center [383, 414] width 71 height 19
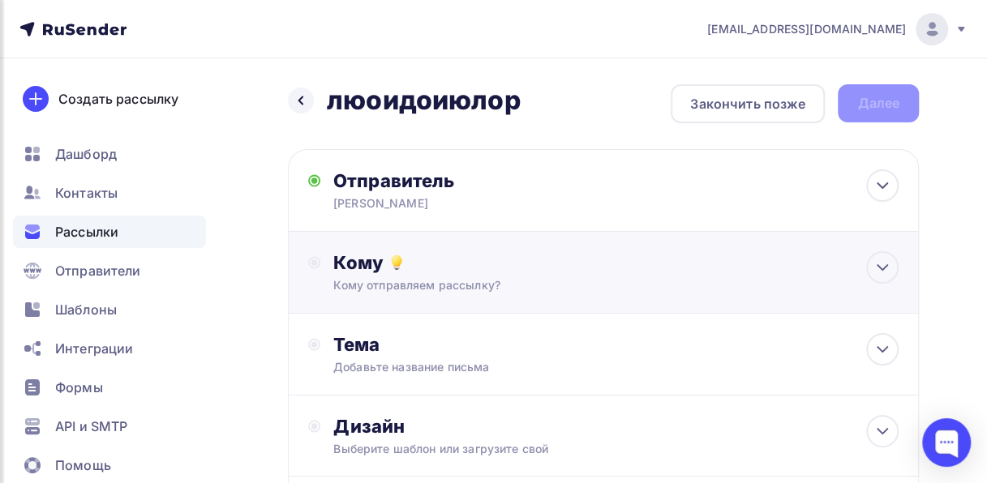
click at [633, 271] on div "Кому" at bounding box center [615, 262] width 565 height 23
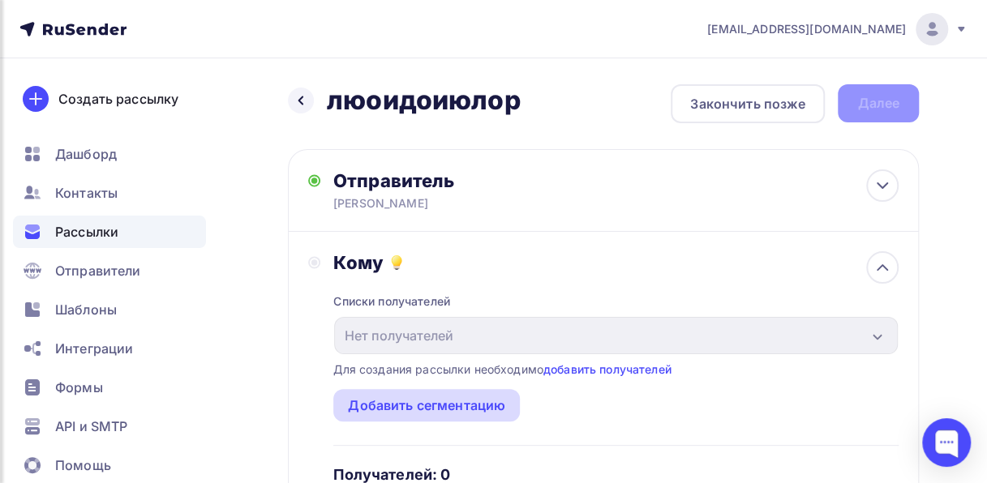
click at [455, 405] on div "Добавить сегментацию" at bounding box center [426, 405] width 157 height 19
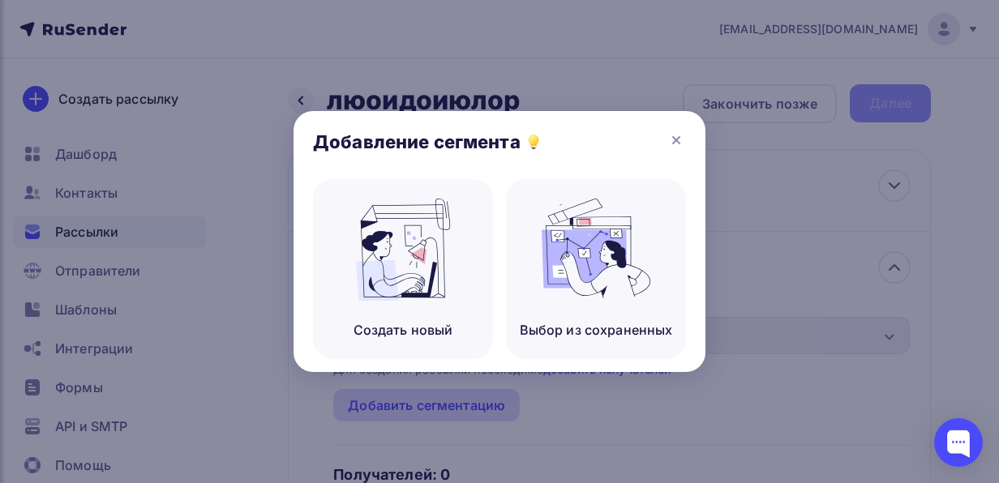
click at [455, 405] on div at bounding box center [499, 241] width 999 height 483
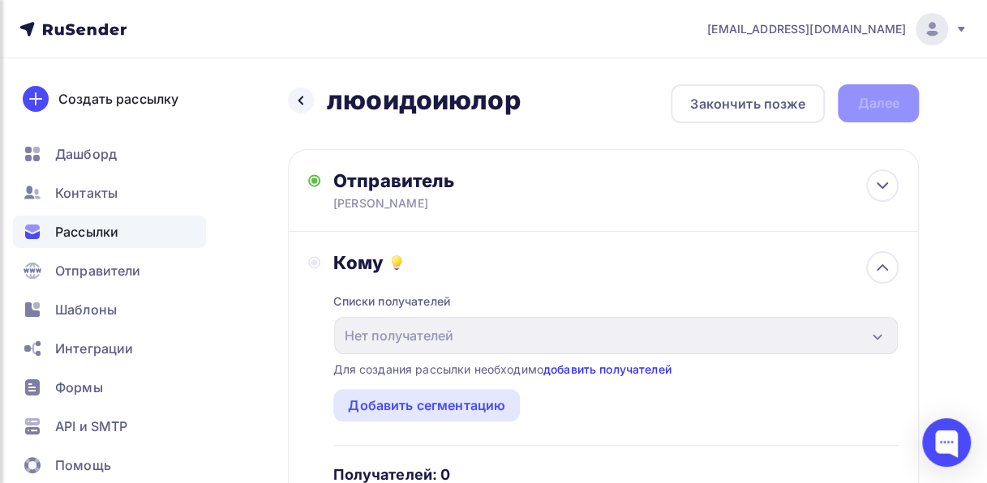
click at [598, 373] on link "добавить получателей" at bounding box center [607, 370] width 128 height 14
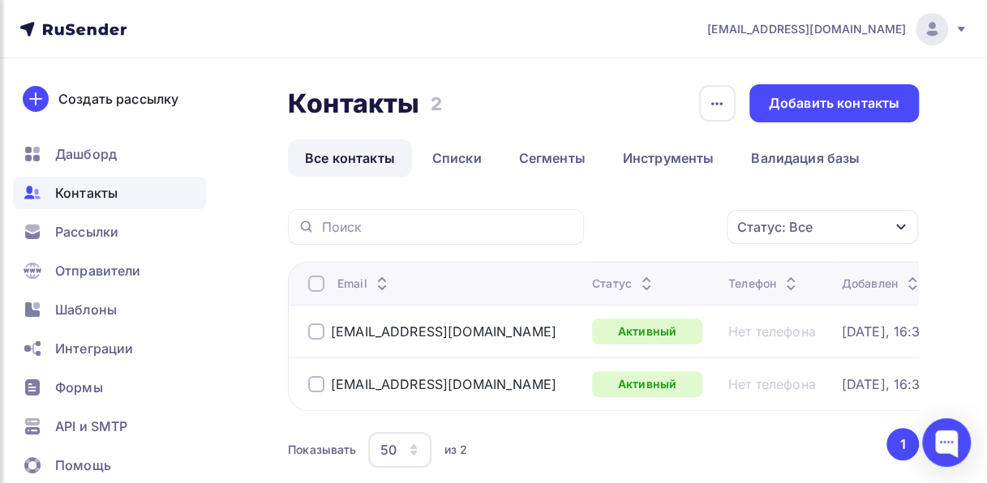
click at [311, 325] on div at bounding box center [316, 332] width 16 height 16
click at [316, 384] on div at bounding box center [316, 384] width 16 height 16
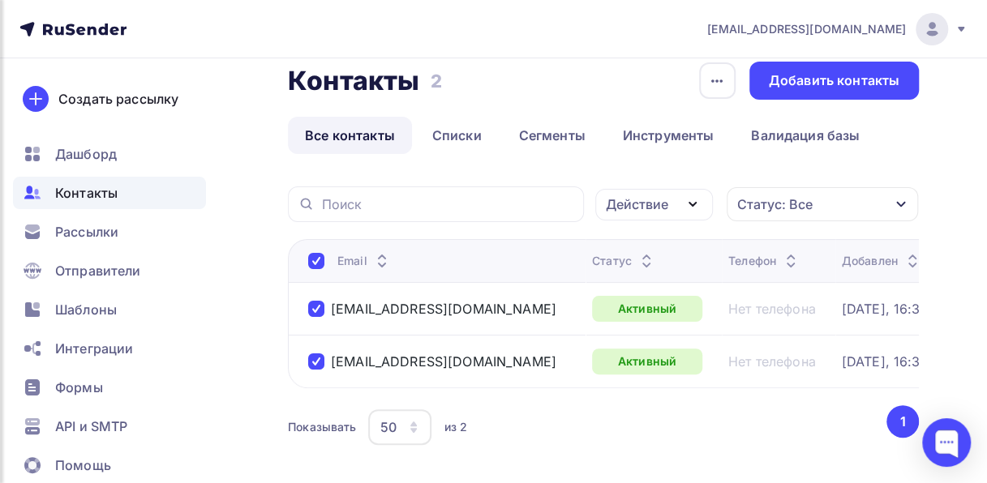
scroll to position [20, 0]
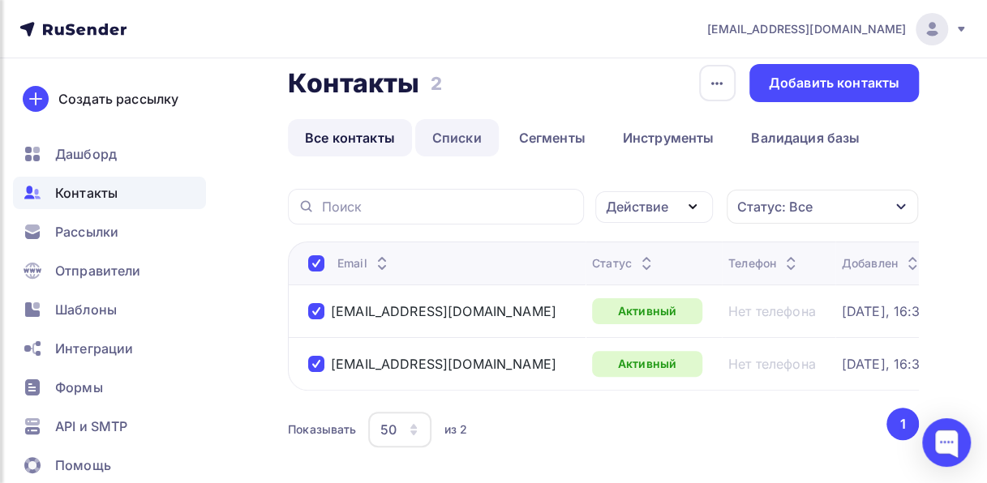
click at [470, 137] on link "Списки" at bounding box center [457, 137] width 84 height 37
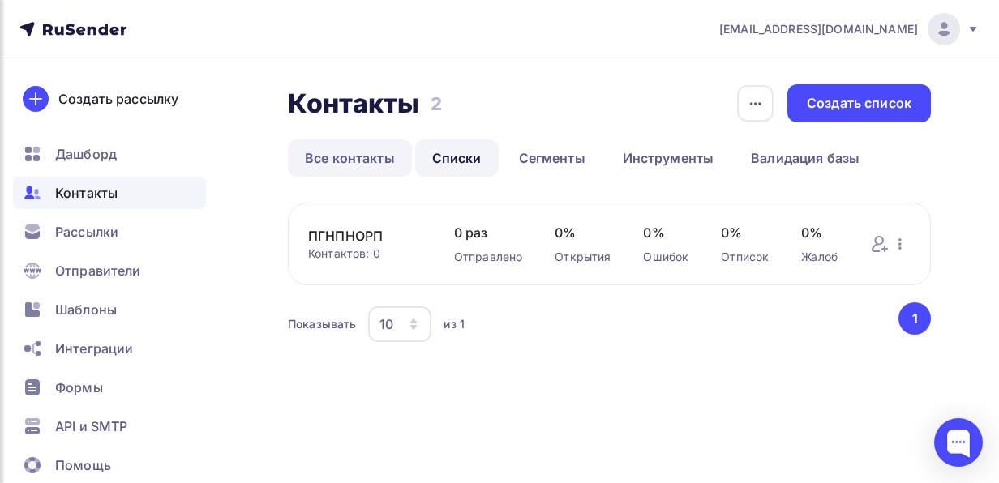
click at [371, 165] on link "Все контакты" at bounding box center [350, 158] width 124 height 37
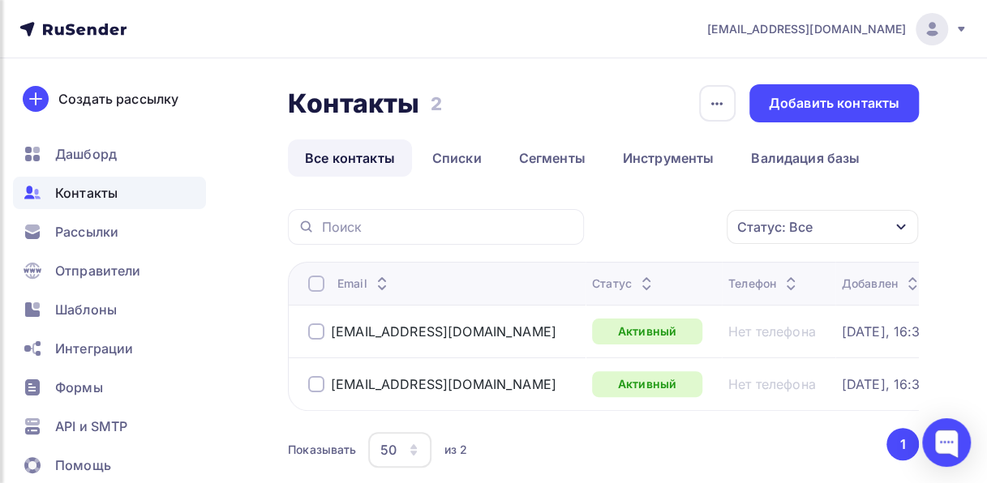
click at [315, 282] on div at bounding box center [316, 284] width 16 height 16
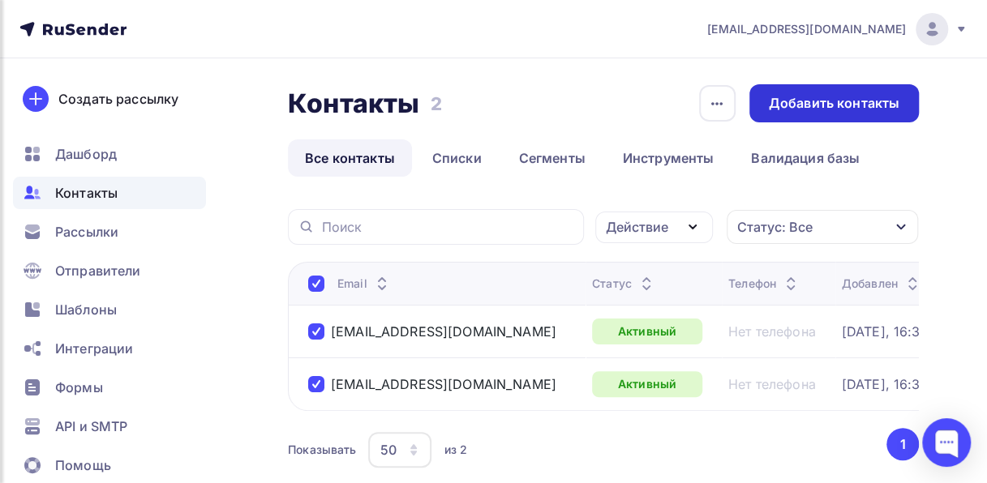
click at [862, 103] on div "Добавить контакты" at bounding box center [834, 103] width 131 height 19
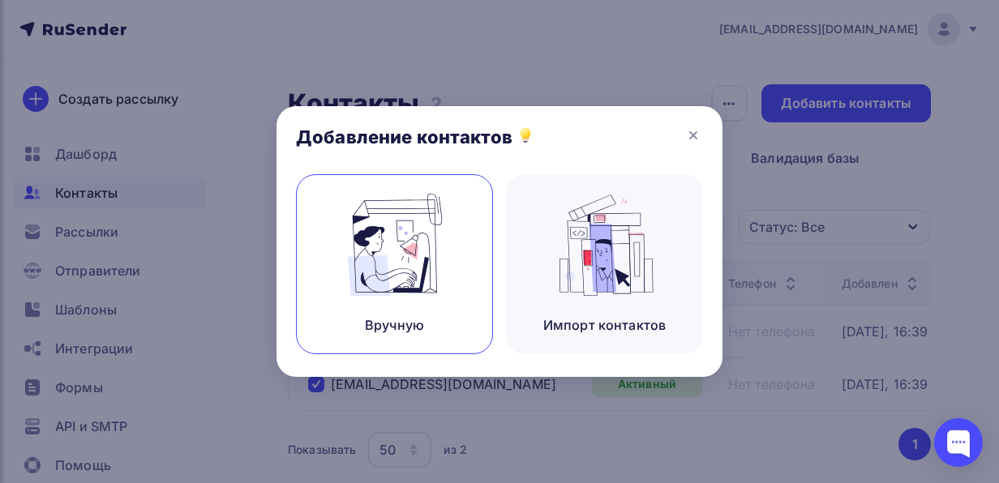
click at [430, 315] on div "Вручную" at bounding box center [394, 264] width 197 height 180
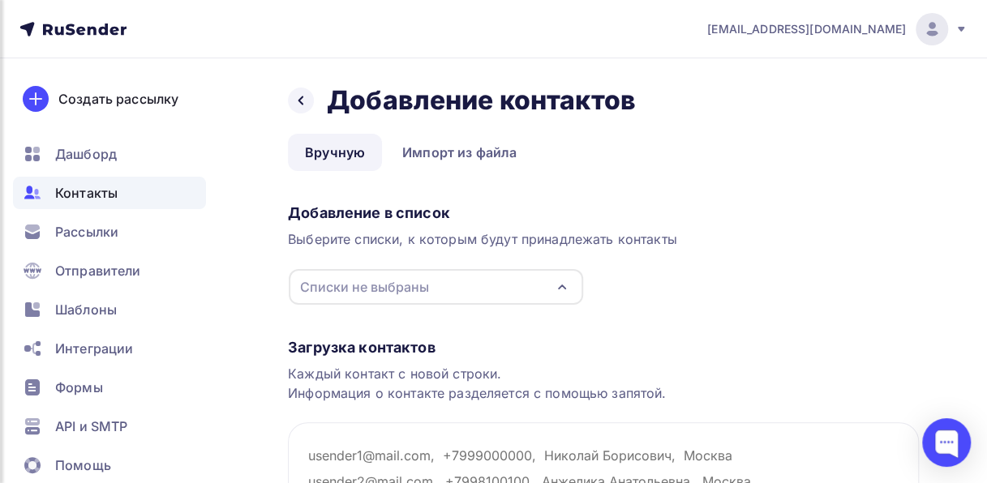
click at [488, 281] on div "Списки не выбраны" at bounding box center [436, 287] width 294 height 36
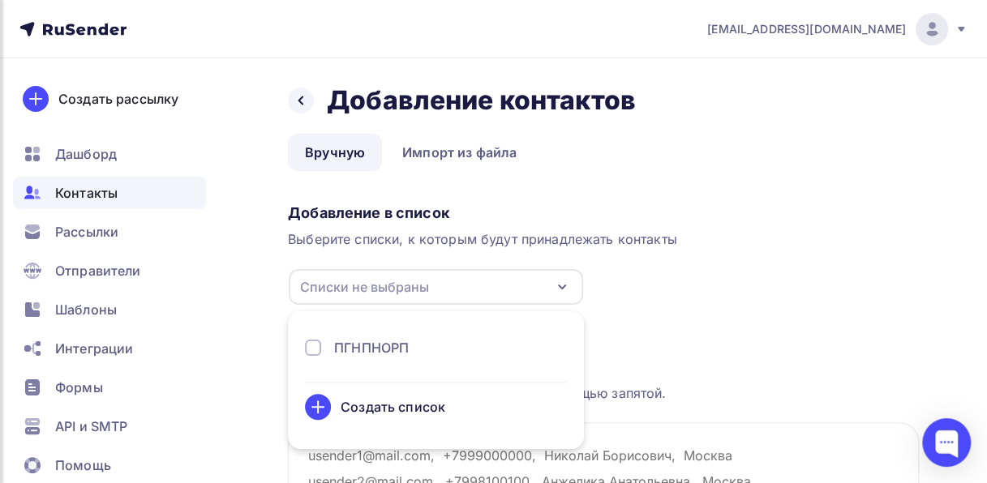
click at [404, 346] on div "ПГНПНОРП" at bounding box center [371, 347] width 75 height 19
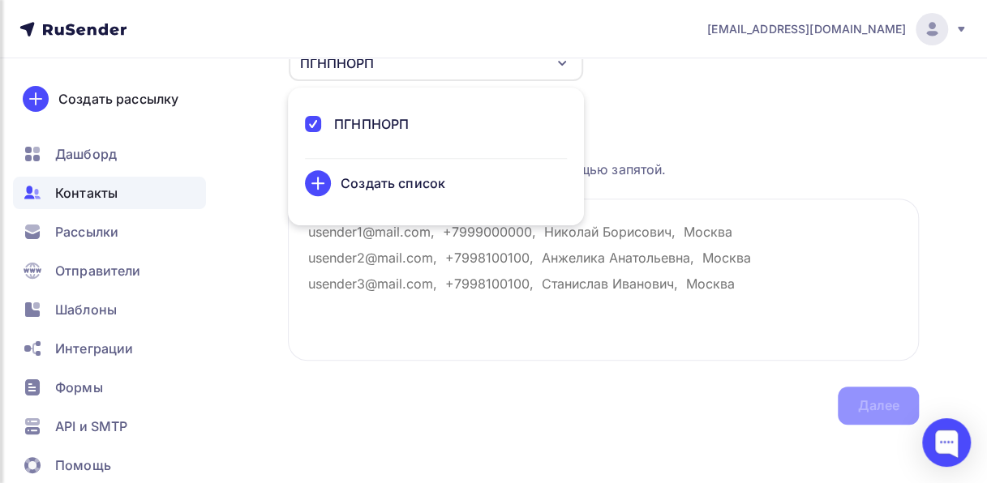
scroll to position [230, 0]
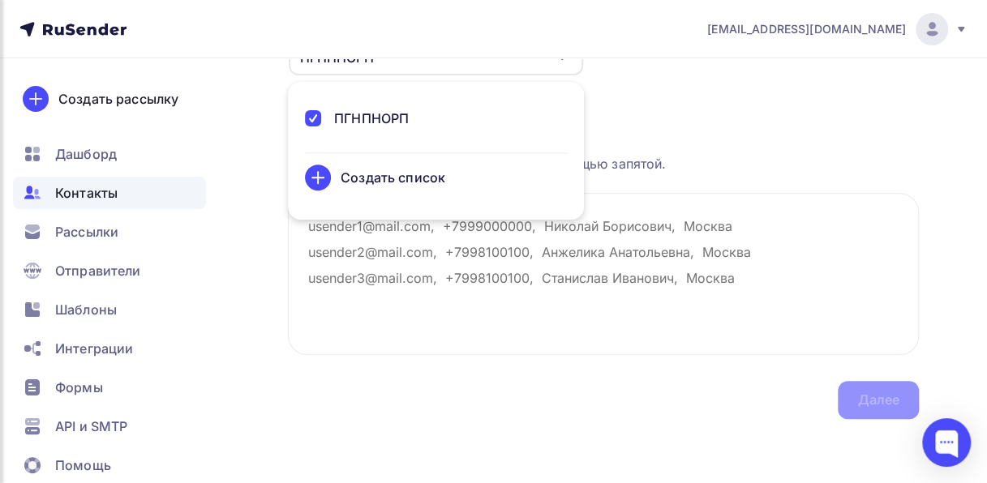
click at [887, 172] on div "Каждый контакт с новой строки. Информация о контакте разделяется с помощью запя…" at bounding box center [603, 154] width 631 height 39
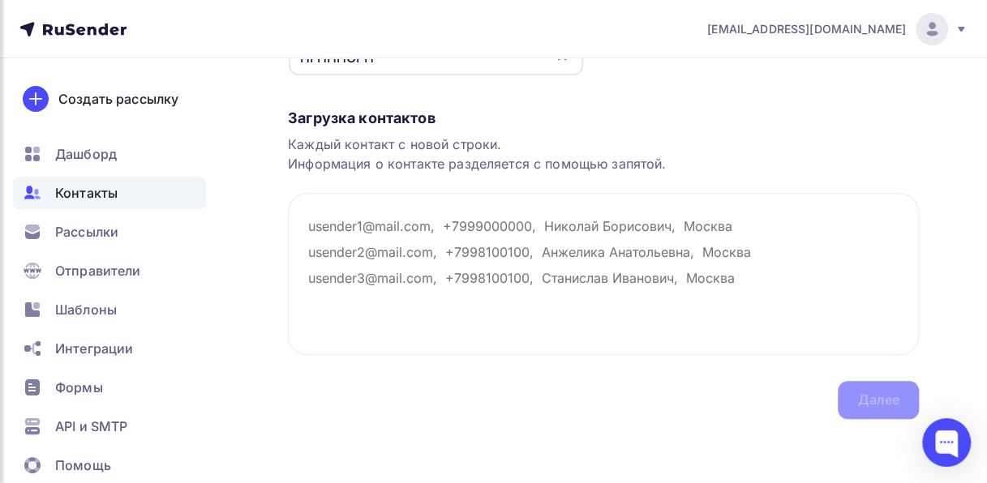
click at [860, 395] on div "Загрузка контактов Каждый контакт с новой строки. Информация о контакте разделя…" at bounding box center [603, 247] width 631 height 343
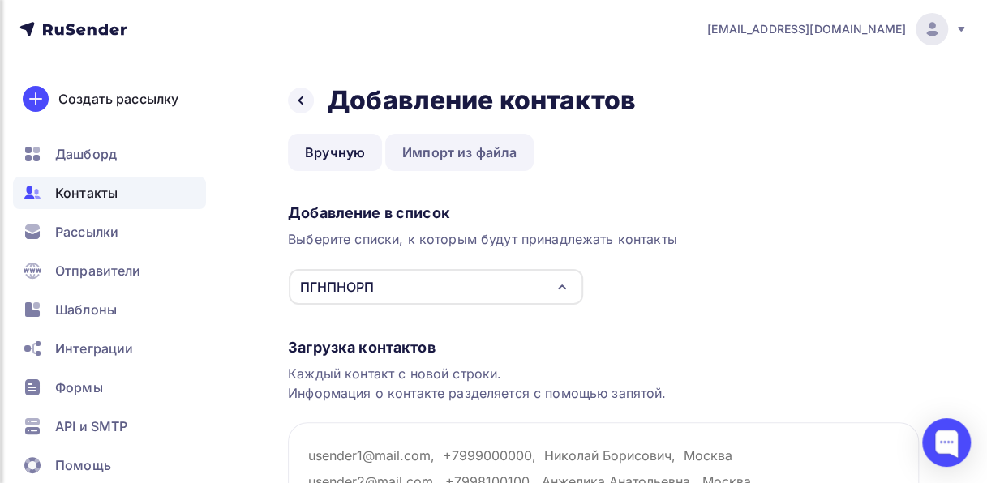
click at [525, 147] on link "Импорт из файла" at bounding box center [459, 152] width 148 height 37
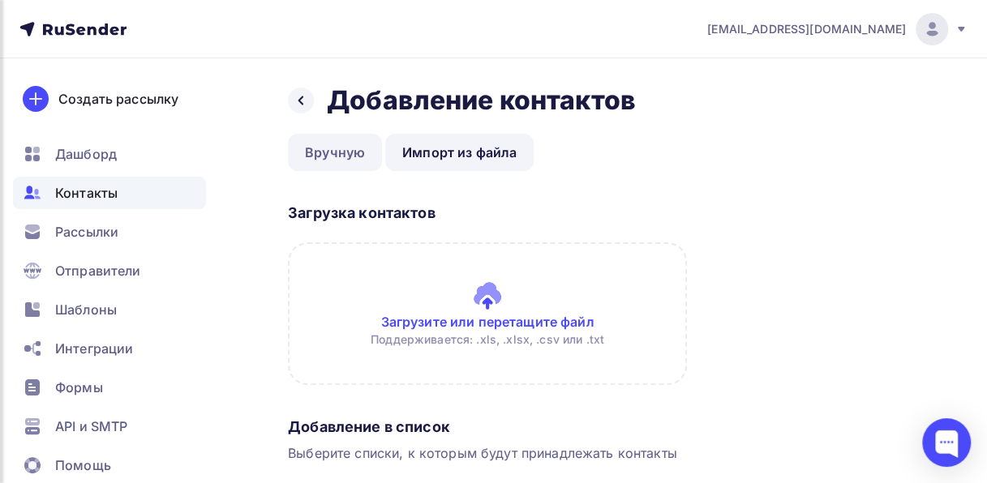
click at [346, 161] on link "Вручную" at bounding box center [335, 152] width 94 height 37
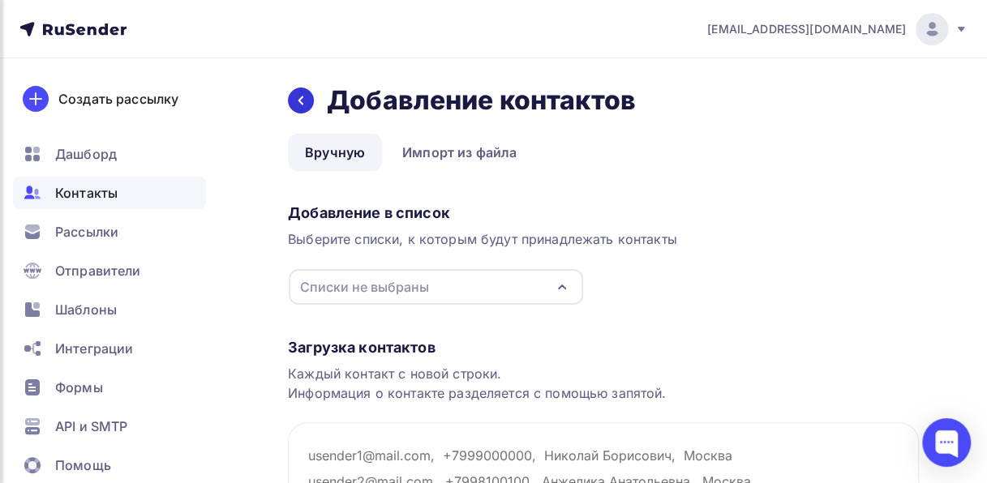
click at [303, 96] on icon at bounding box center [300, 100] width 13 height 13
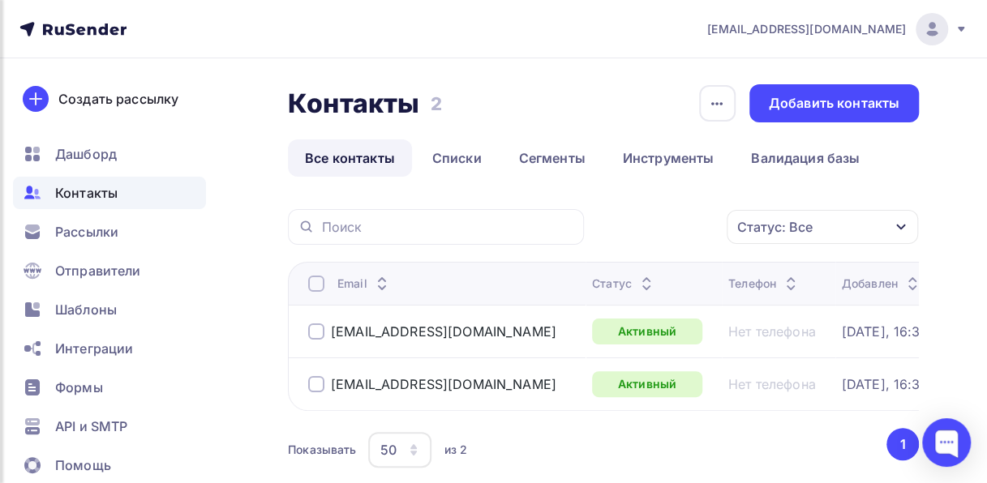
click at [314, 329] on div at bounding box center [316, 332] width 16 height 16
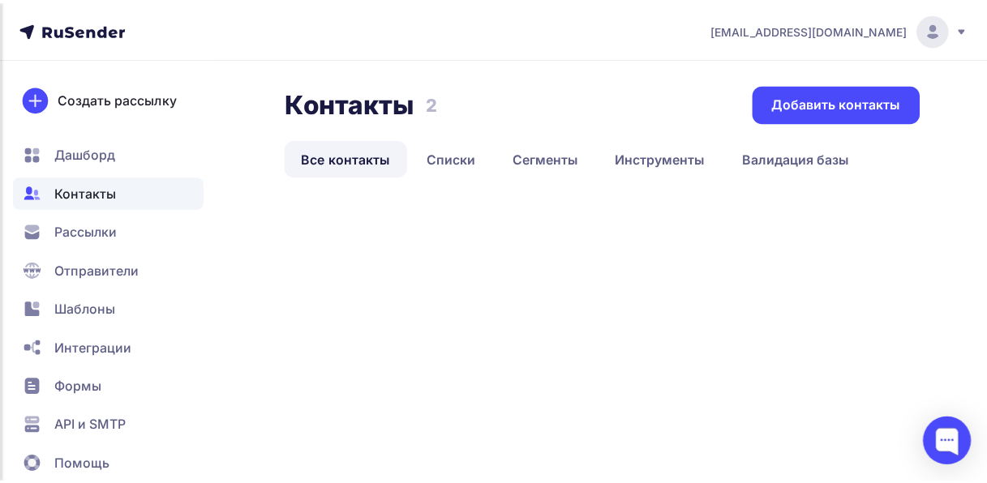
scroll to position [20, 0]
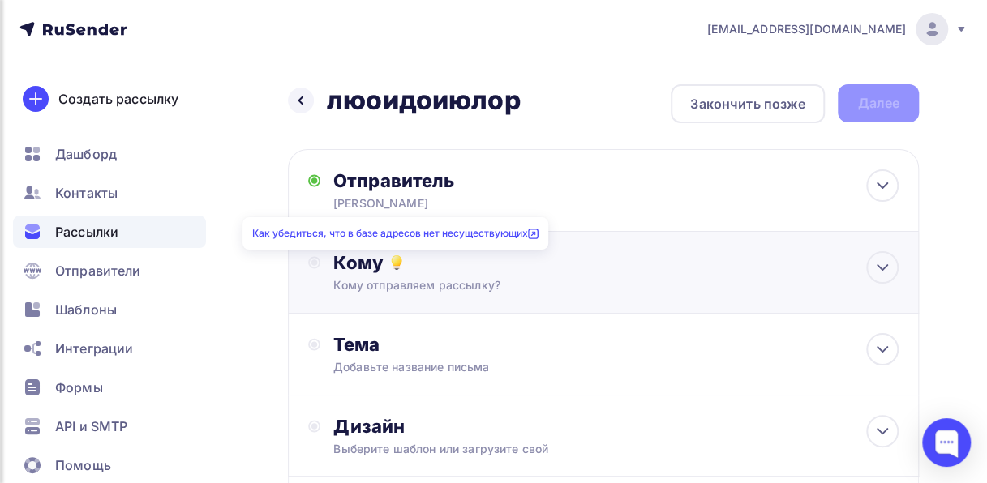
click at [393, 260] on icon at bounding box center [396, 260] width 9 height 9
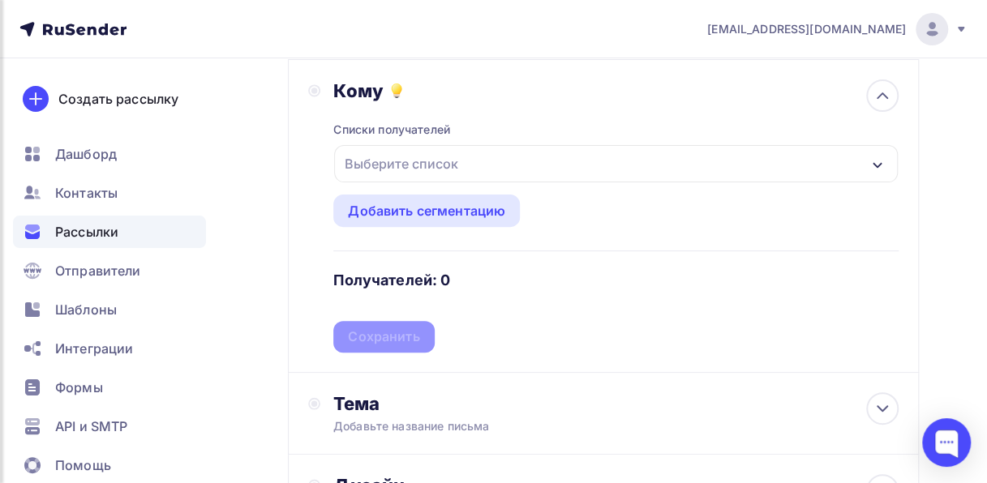
scroll to position [201, 0]
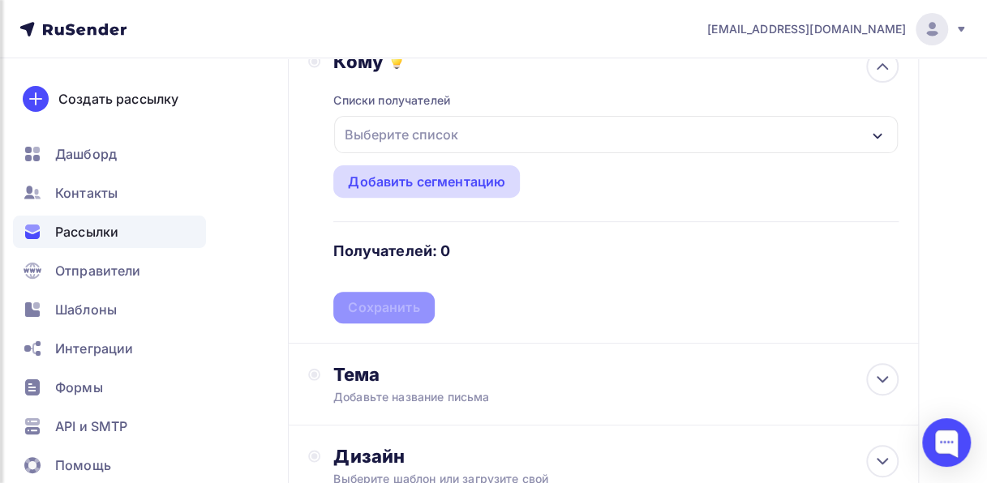
click at [427, 171] on div "Добавить сегментацию" at bounding box center [426, 181] width 187 height 32
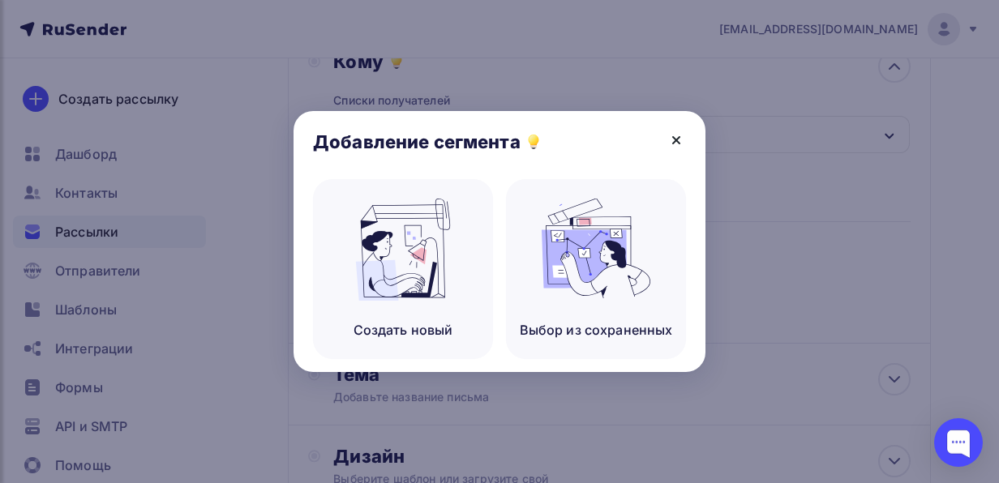
click at [673, 143] on icon at bounding box center [676, 140] width 6 height 6
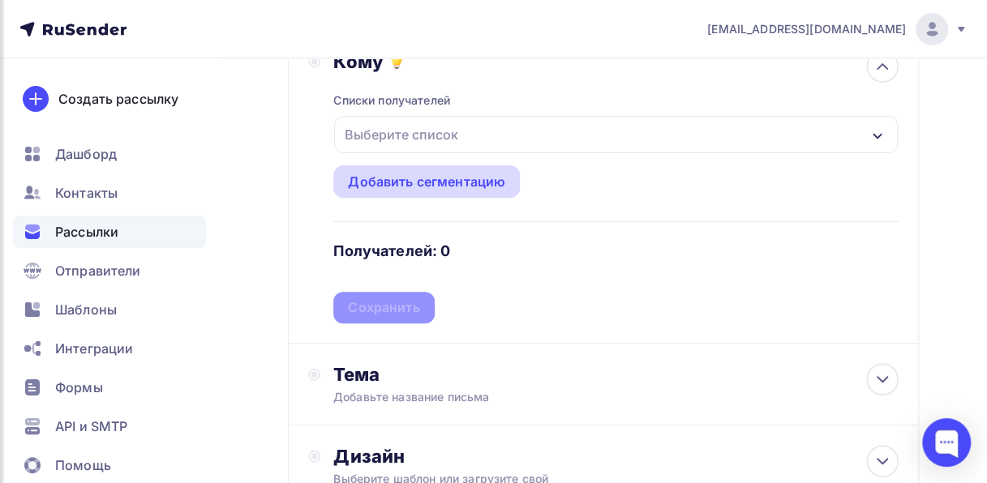
click at [389, 178] on div "Добавить сегментацию" at bounding box center [426, 181] width 157 height 19
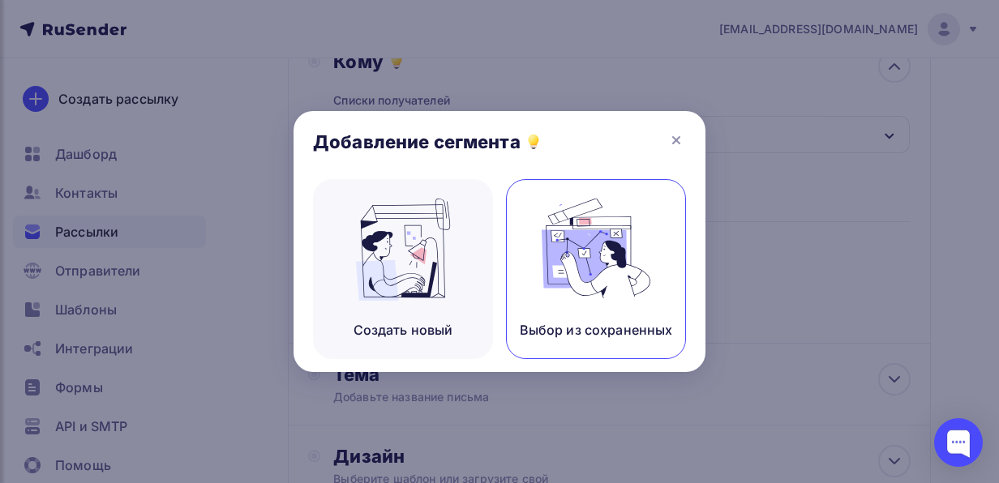
click at [612, 276] on img at bounding box center [596, 250] width 109 height 102
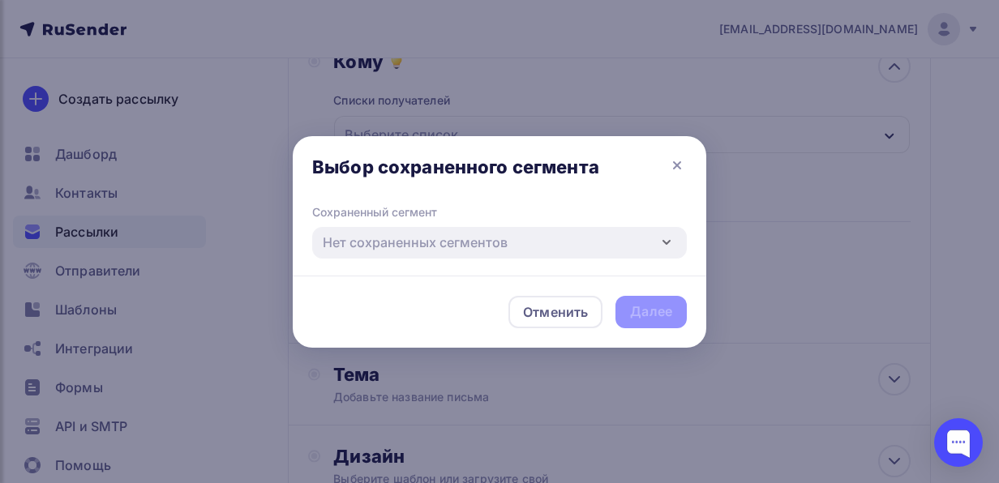
click at [648, 310] on div "Отменить Далее" at bounding box center [500, 312] width 414 height 72
click at [668, 168] on icon at bounding box center [677, 165] width 19 height 19
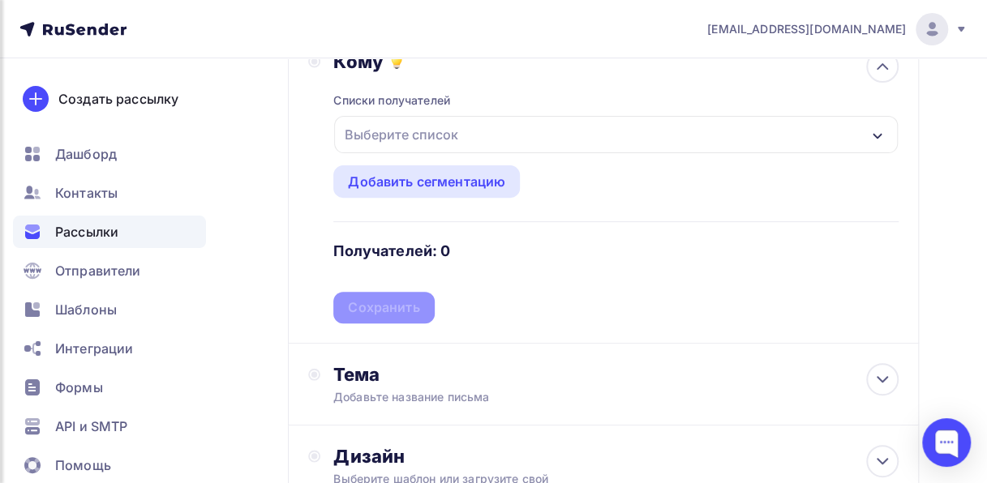
click at [549, 136] on div "Выберите список" at bounding box center [616, 134] width 564 height 37
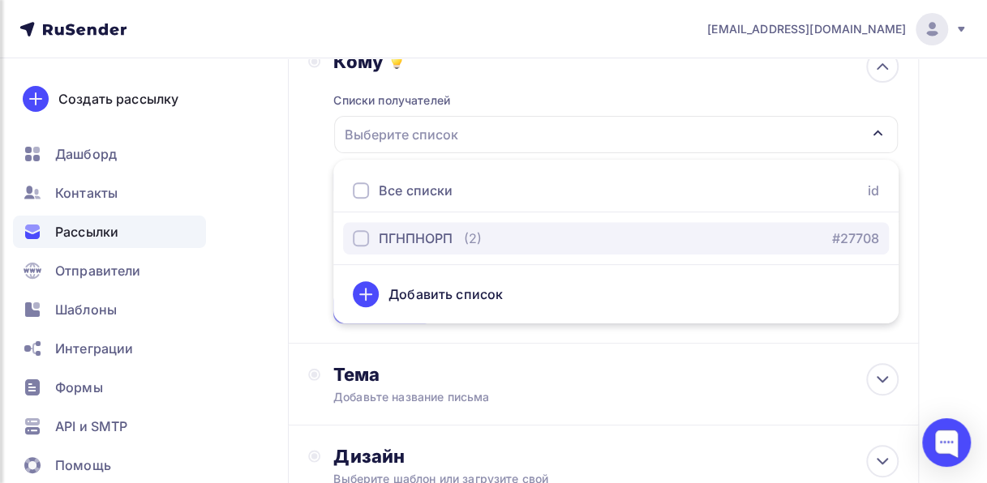
click at [357, 240] on div "button" at bounding box center [361, 238] width 16 height 16
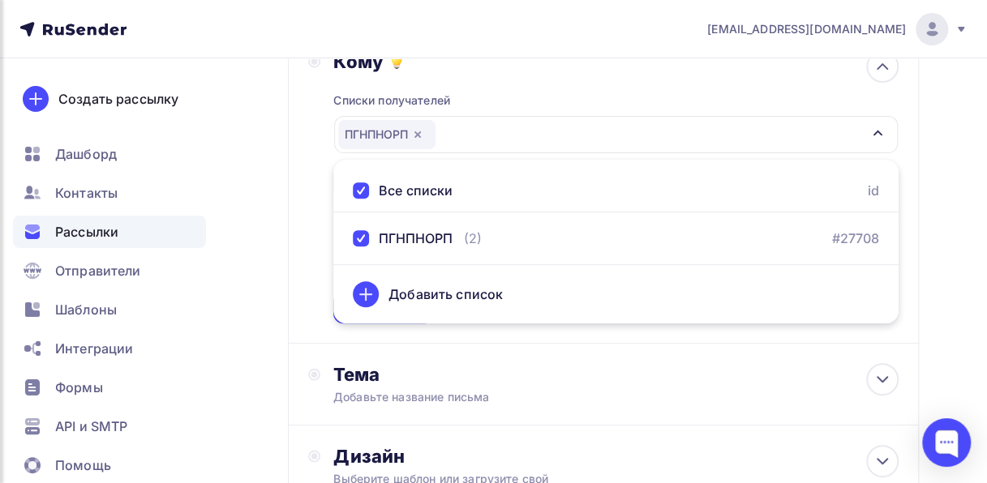
click at [943, 269] on div "Назад люоидоиюлор люоидоиюлор Закончить позже Далее Отправитель анна Email * in…" at bounding box center [493, 275] width 987 height 836
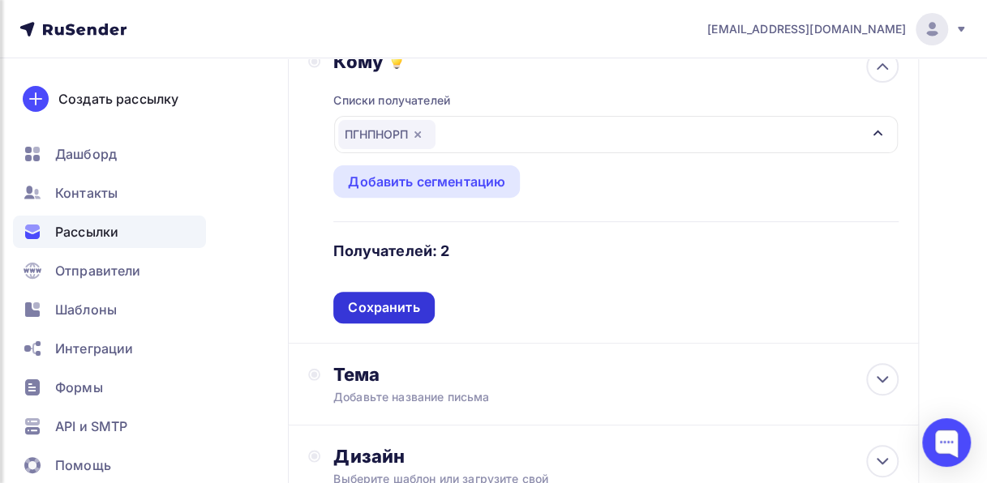
click at [402, 308] on div "Сохранить" at bounding box center [383, 307] width 71 height 19
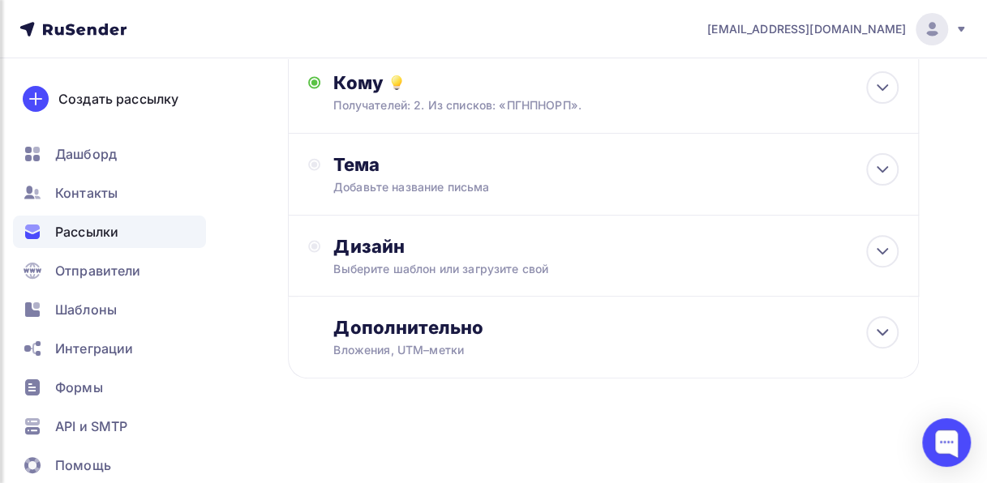
scroll to position [182, 0]
click at [886, 169] on icon at bounding box center [882, 169] width 19 height 19
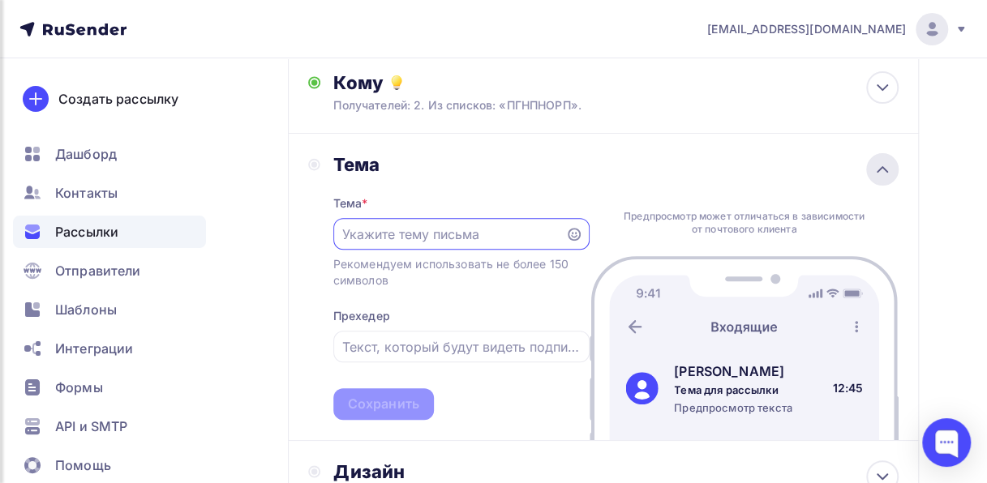
scroll to position [0, 0]
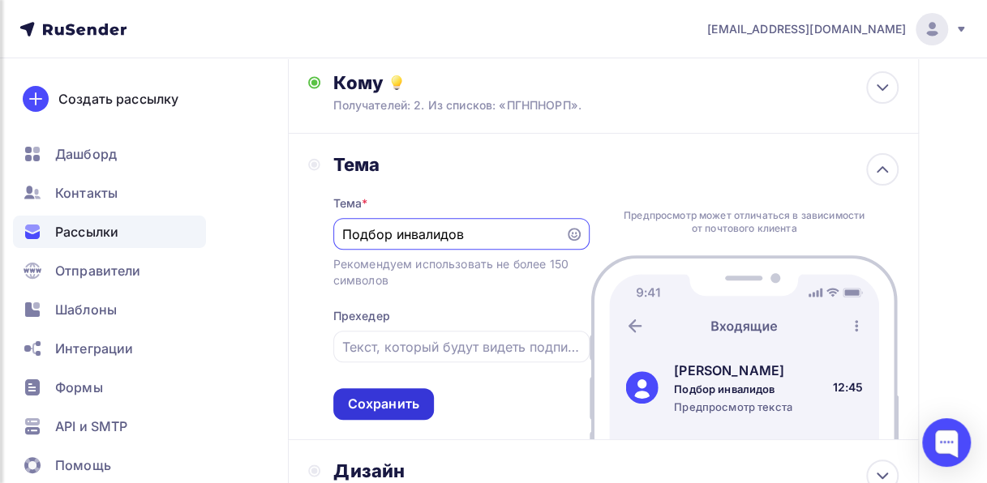
type input "Подбор инвалидов"
click at [393, 403] on div "Сохранить" at bounding box center [383, 404] width 71 height 19
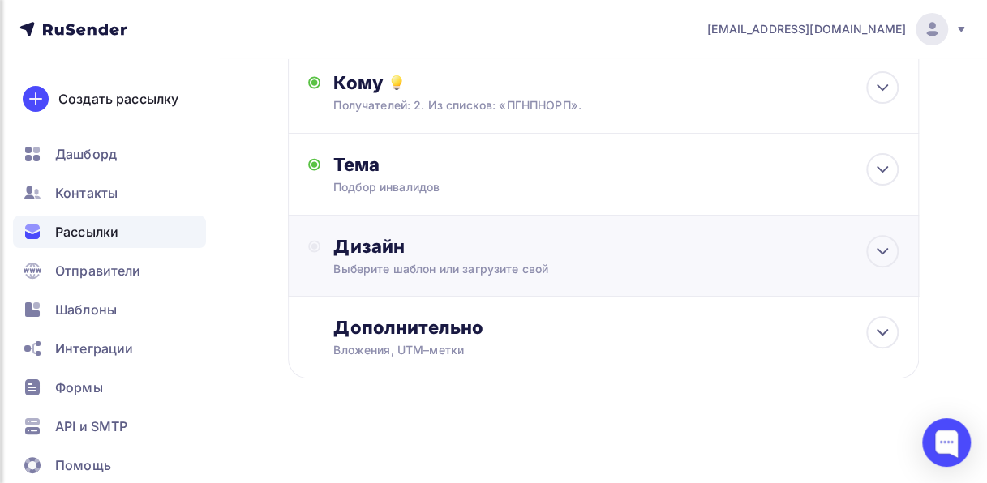
click at [714, 246] on div "Дизайн" at bounding box center [615, 246] width 565 height 23
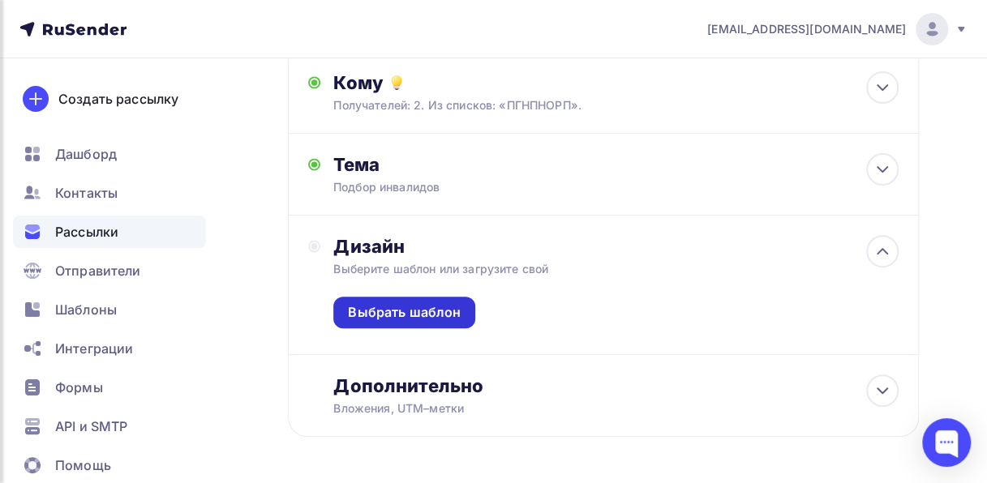
click at [438, 316] on div "Выбрать шаблон" at bounding box center [404, 312] width 113 height 19
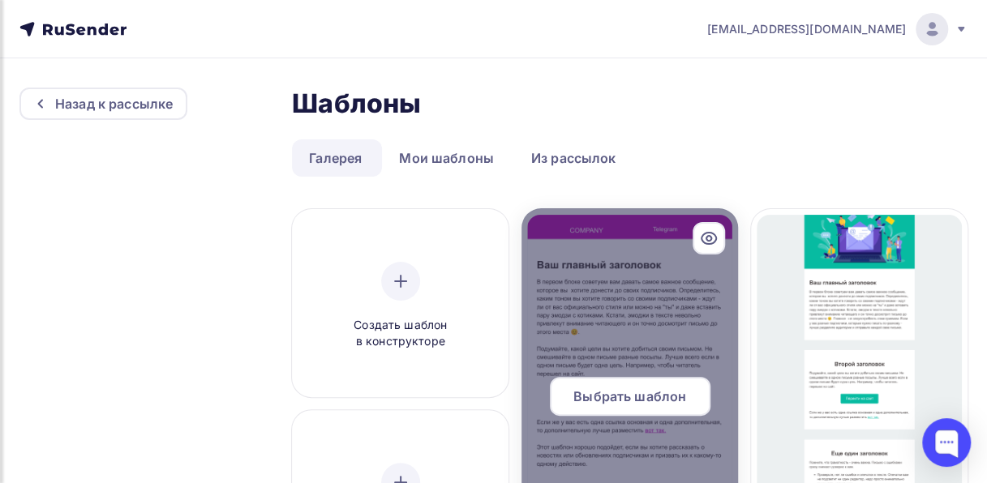
click at [668, 297] on div at bounding box center [630, 402] width 217 height 389
click at [664, 404] on span "Выбрать шаблон" at bounding box center [629, 396] width 113 height 19
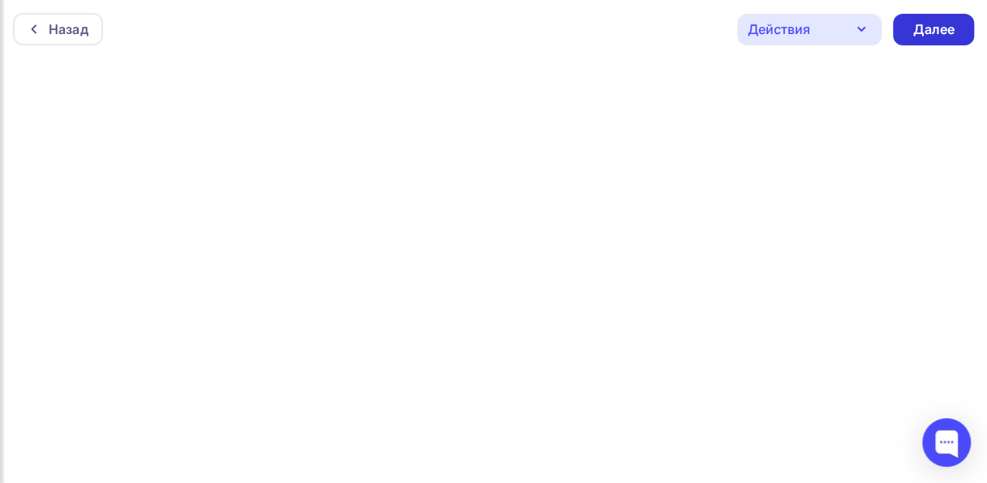
click at [941, 32] on div "Далее" at bounding box center [934, 29] width 42 height 19
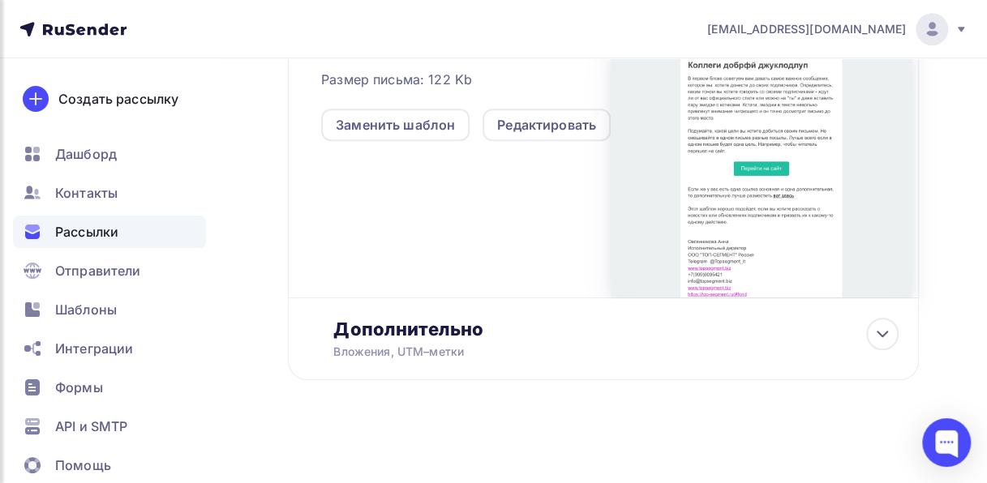
scroll to position [457, 0]
click at [875, 341] on icon at bounding box center [882, 332] width 19 height 19
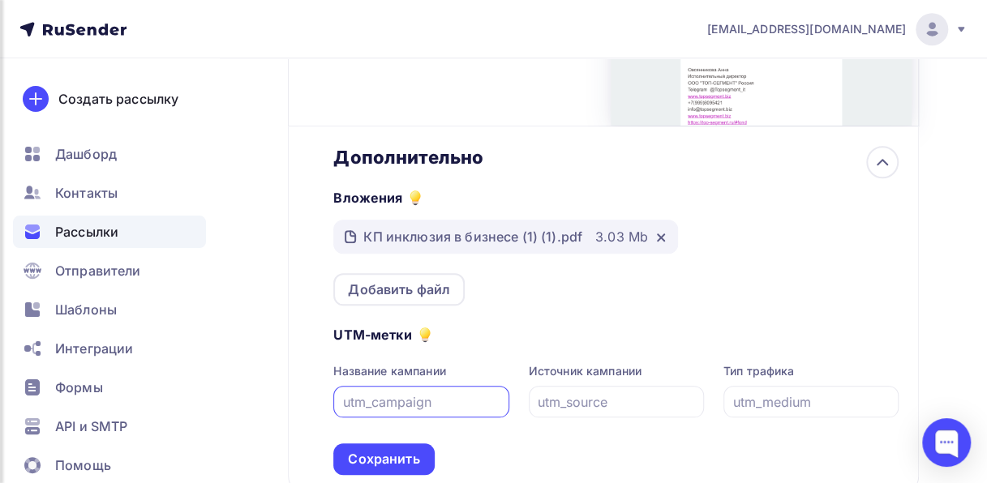
scroll to position [747, 0]
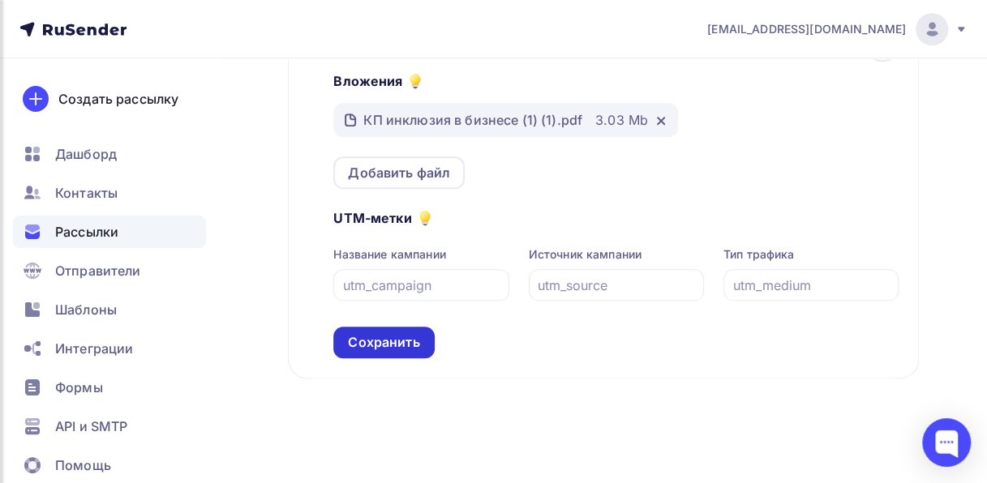
click at [362, 333] on div "Сохранить" at bounding box center [383, 342] width 71 height 19
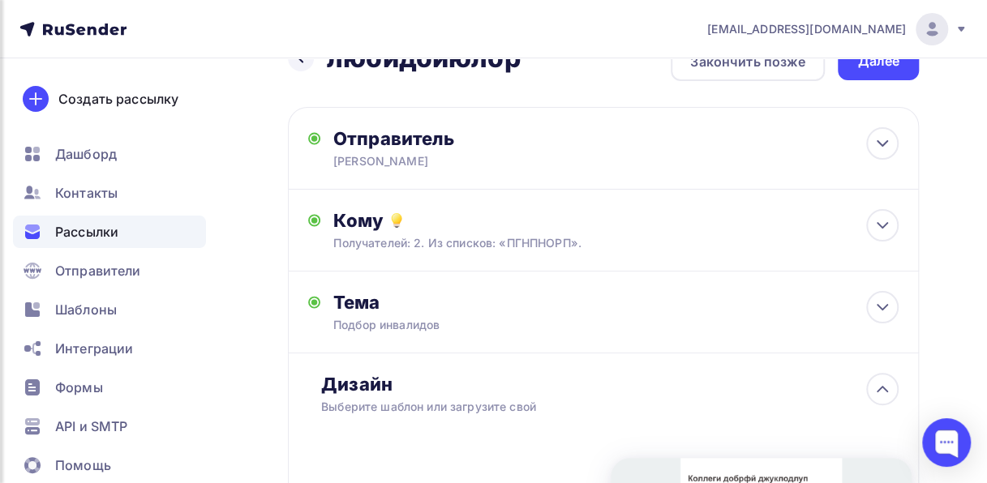
scroll to position [0, 0]
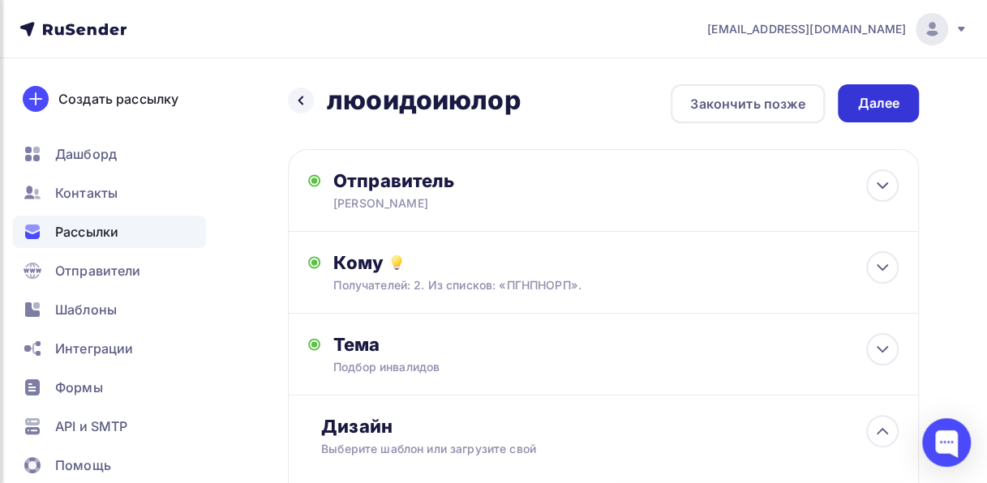
click at [870, 102] on div "Далее" at bounding box center [878, 103] width 42 height 19
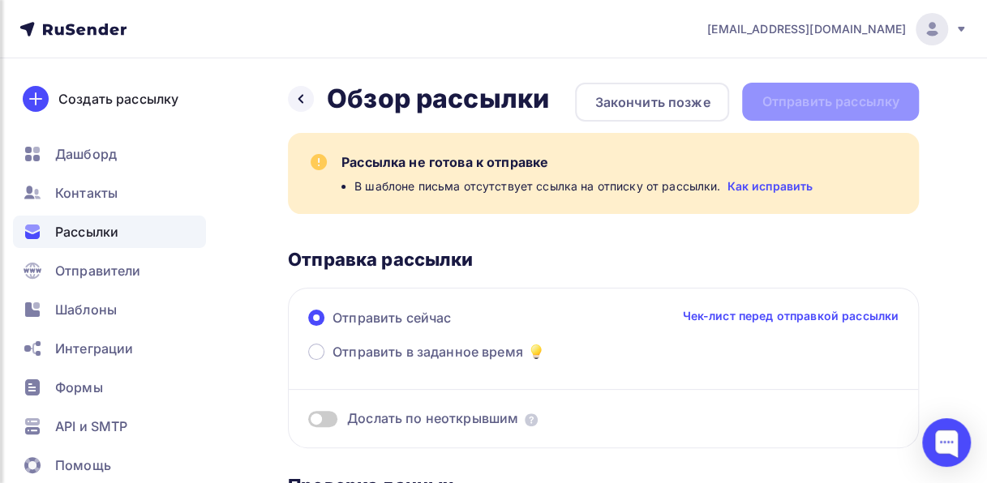
scroll to position [11, 0]
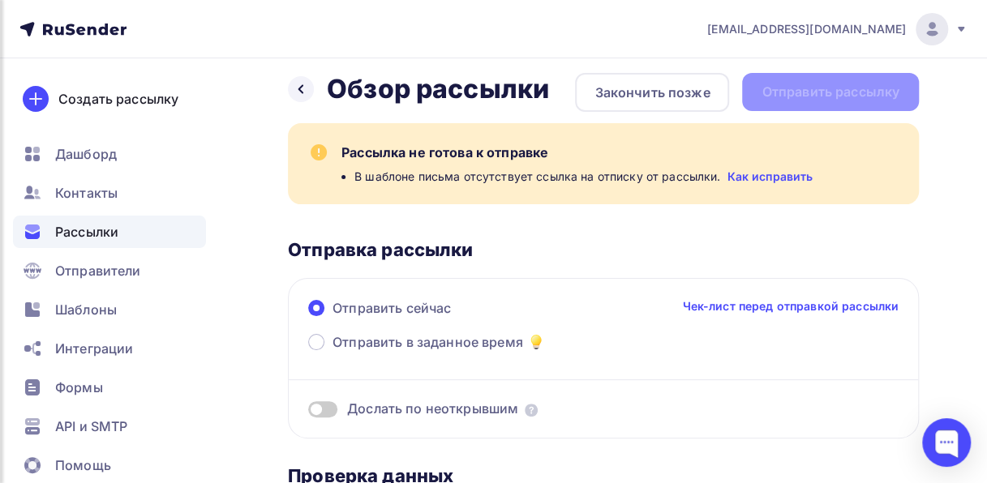
click at [740, 172] on link "Как исправить" at bounding box center [770, 177] width 86 height 16
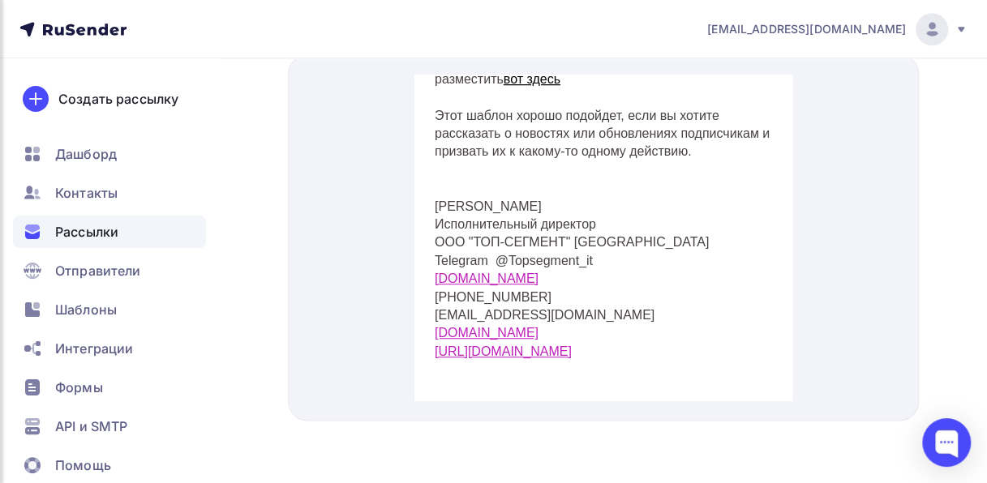
scroll to position [0, 0]
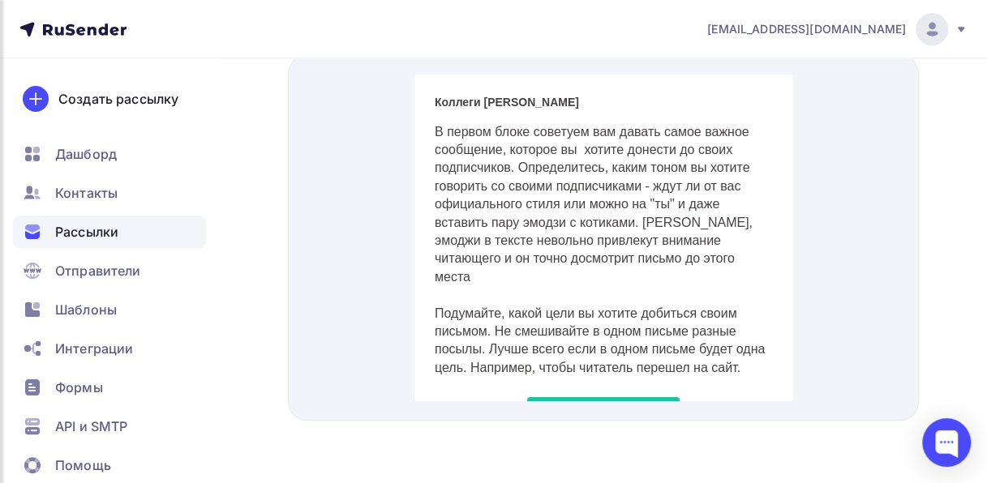
drag, startPoint x: 784, startPoint y: 178, endPoint x: 1230, endPoint y: 134, distance: 448.3
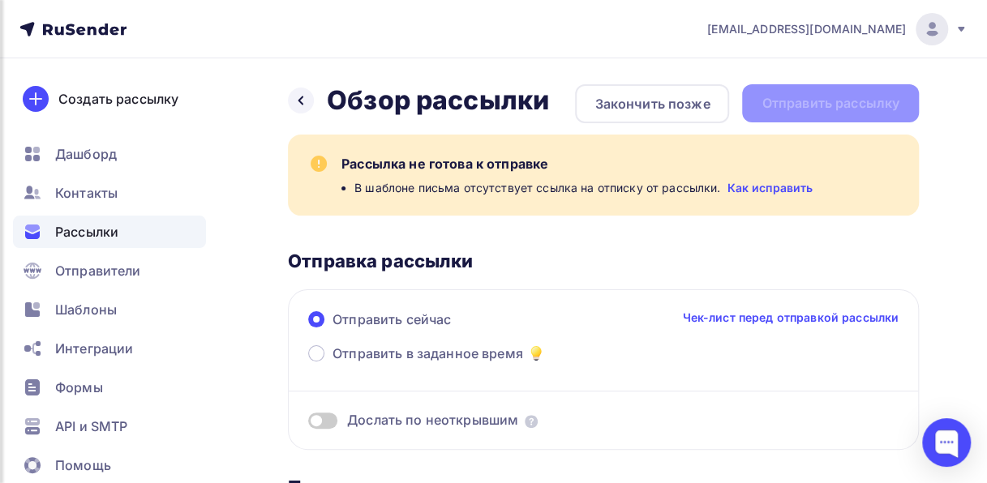
click at [772, 186] on link "Как исправить" at bounding box center [770, 188] width 86 height 16
click at [307, 99] on icon at bounding box center [300, 100] width 13 height 13
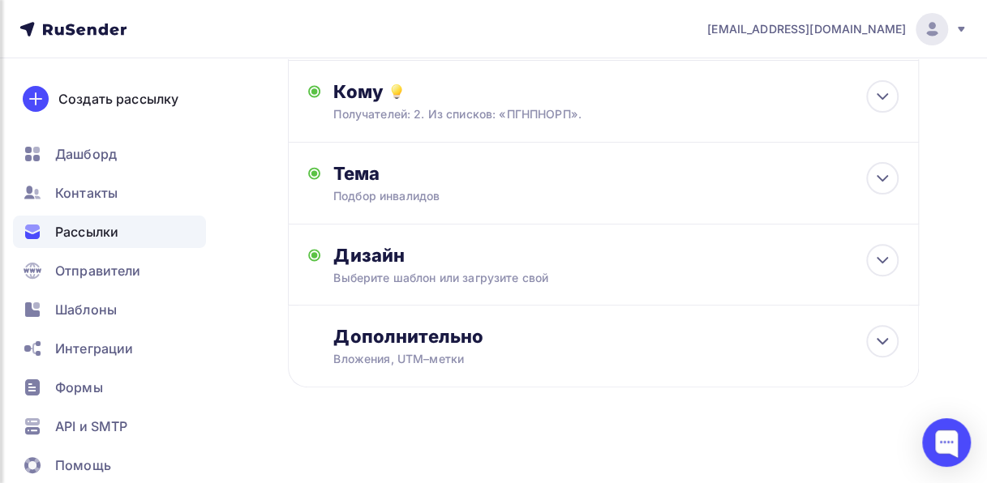
scroll to position [180, 0]
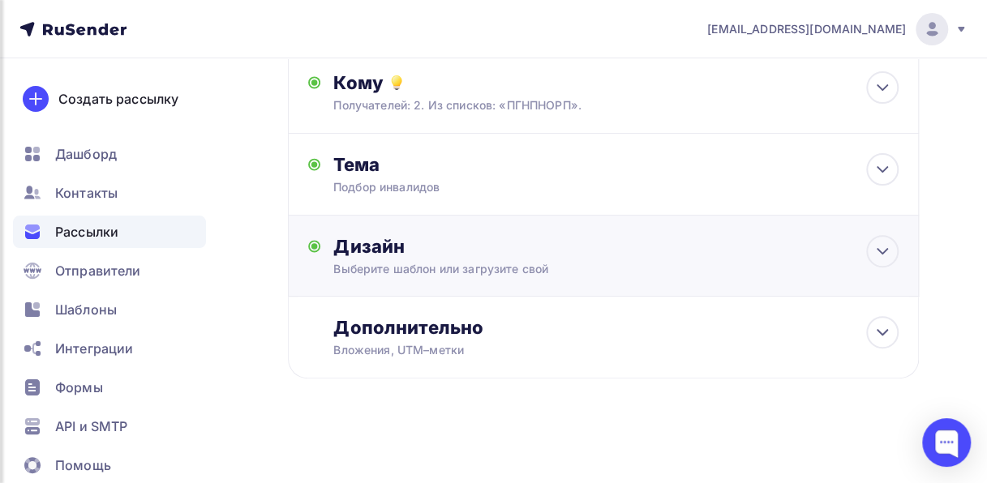
click at [715, 266] on div "Выберите шаблон или загрузите свой" at bounding box center [587, 269] width 509 height 16
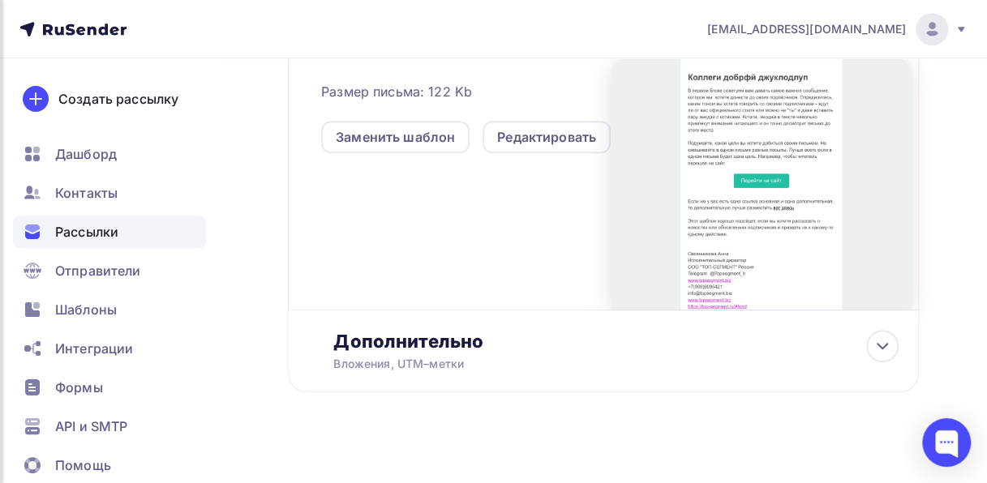
scroll to position [447, 0]
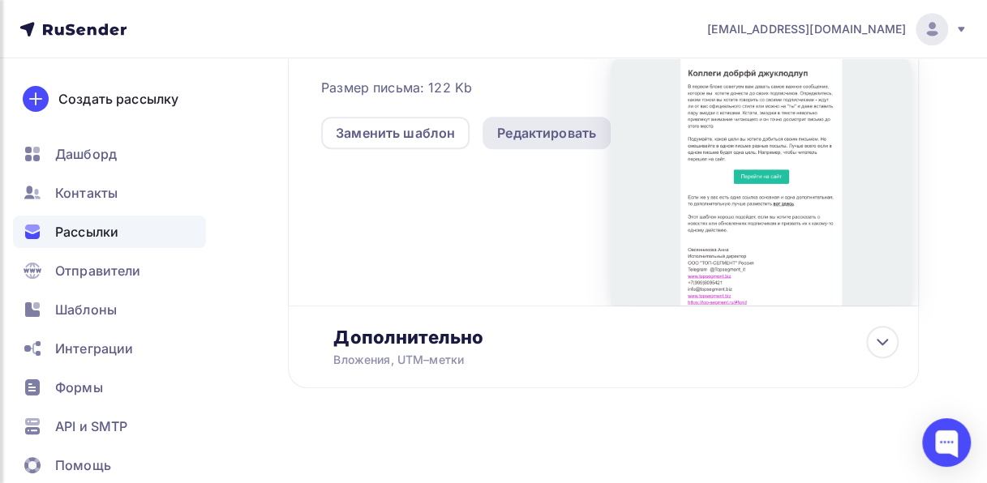
click at [547, 133] on div "Редактировать" at bounding box center [546, 132] width 99 height 19
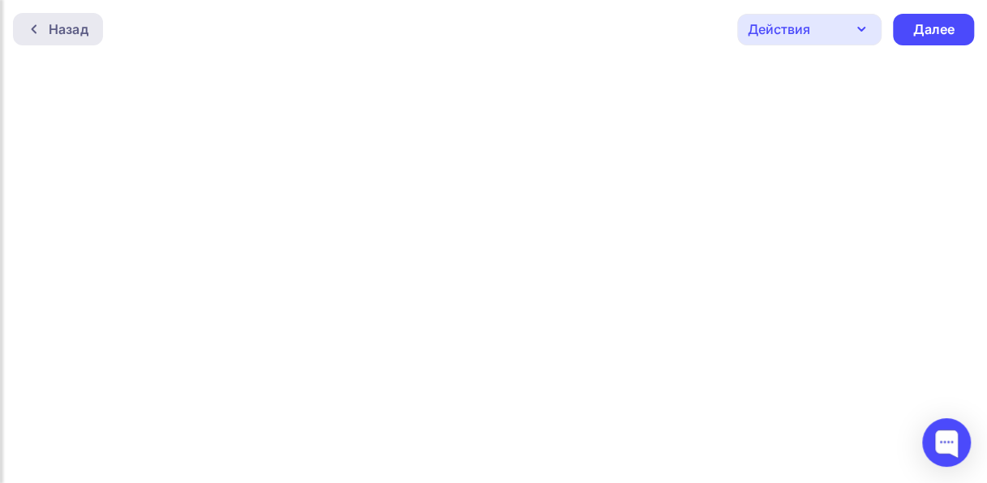
click at [54, 18] on div "Назад" at bounding box center [58, 29] width 90 height 32
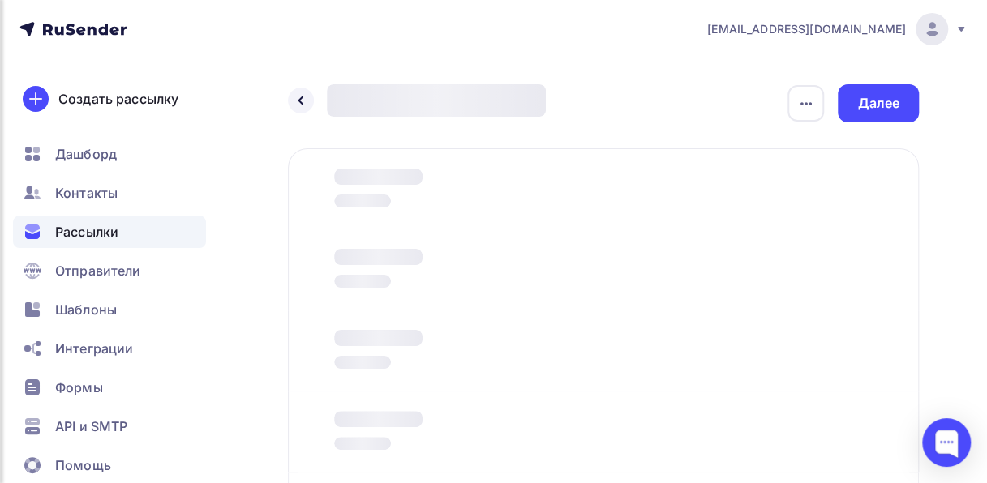
scroll to position [175, 0]
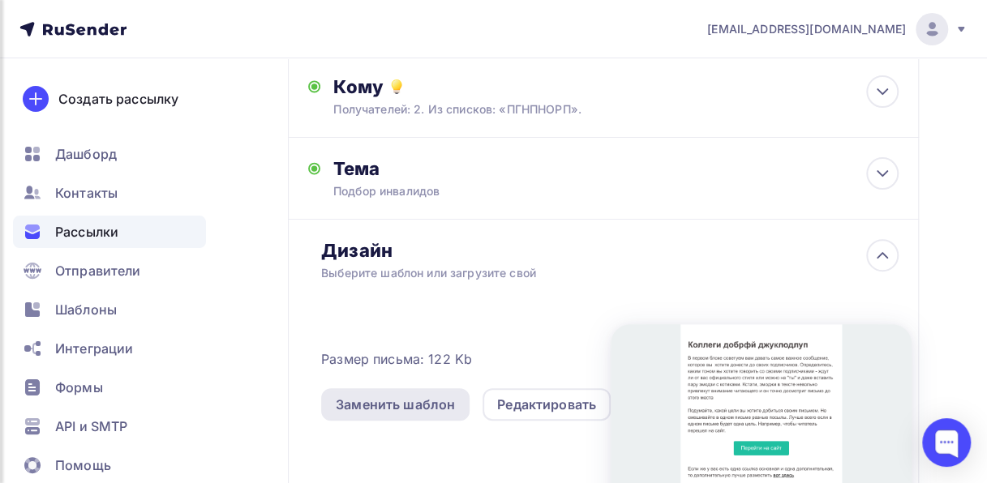
click at [425, 405] on div "Заменить шаблон" at bounding box center [395, 404] width 119 height 19
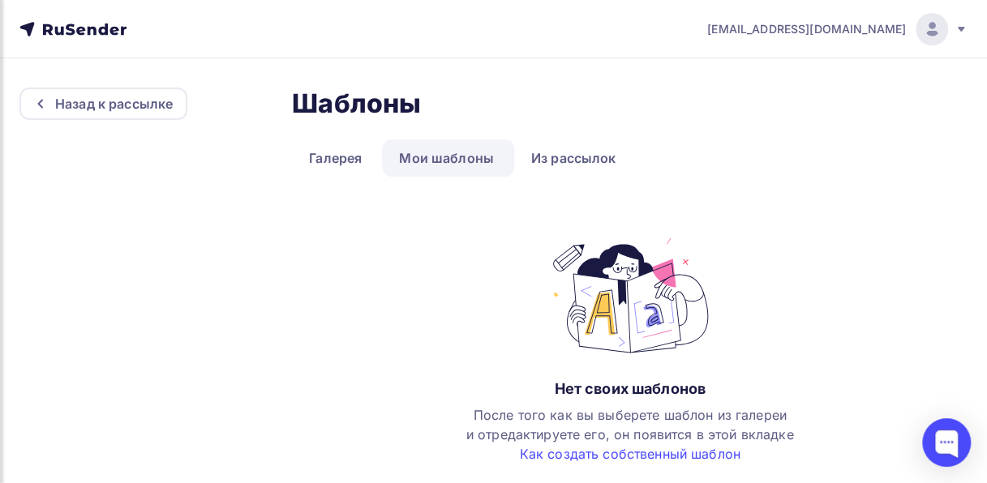
scroll to position [10, 0]
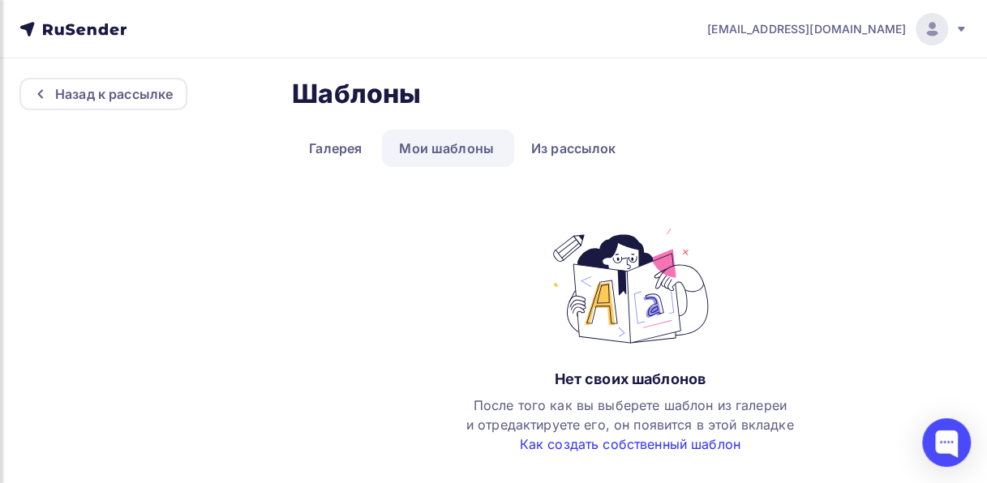
click at [550, 445] on link "Как создать собственный шаблон" at bounding box center [630, 444] width 221 height 16
click at [355, 141] on link "Галерея" at bounding box center [335, 148] width 87 height 37
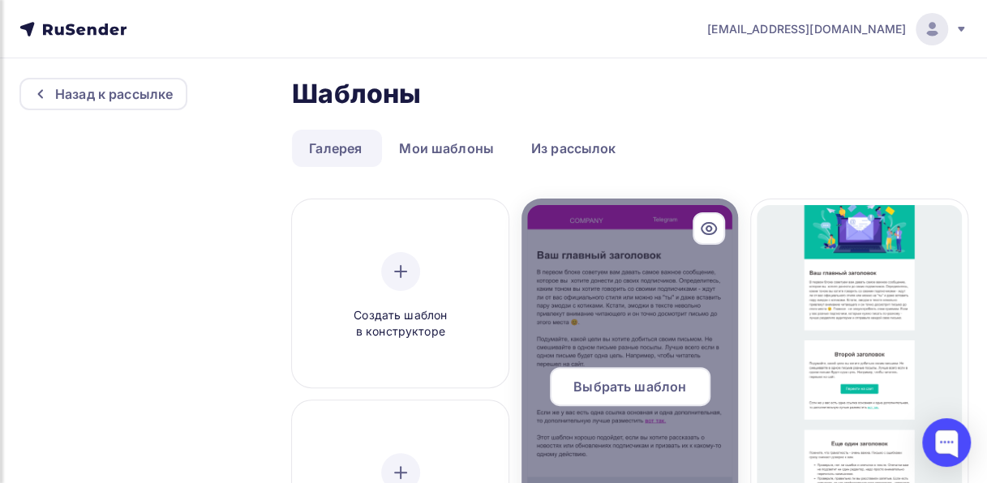
click at [659, 298] on div at bounding box center [630, 393] width 217 height 389
click at [655, 384] on span "Выбрать шаблон" at bounding box center [629, 386] width 113 height 19
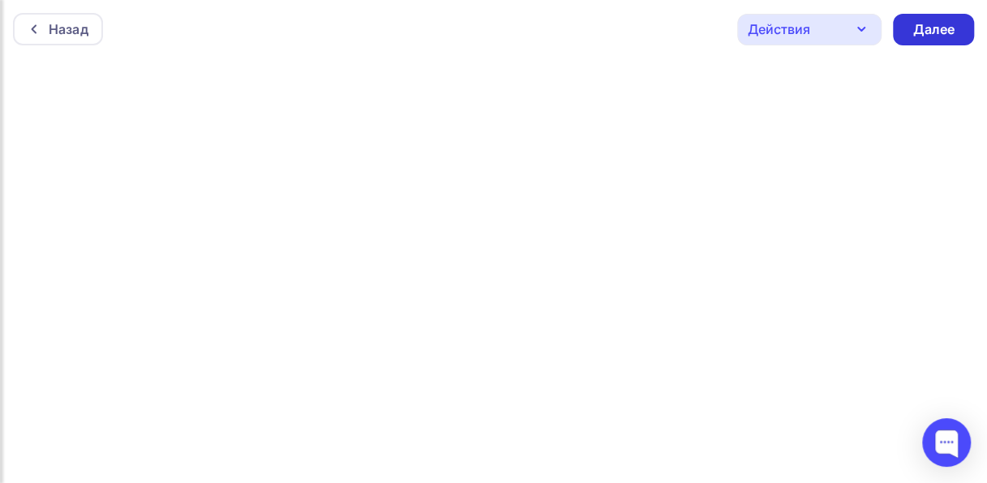
click at [954, 34] on div "Далее" at bounding box center [933, 30] width 81 height 32
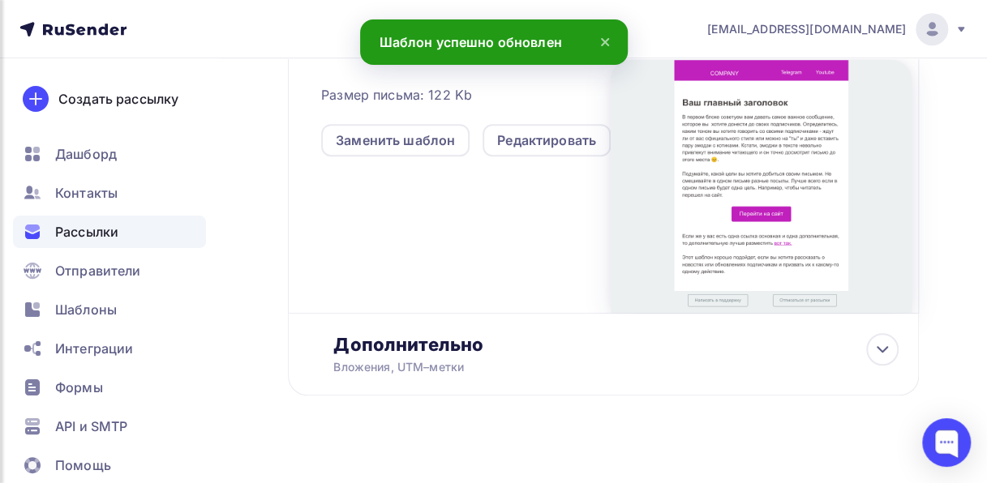
scroll to position [458, 0]
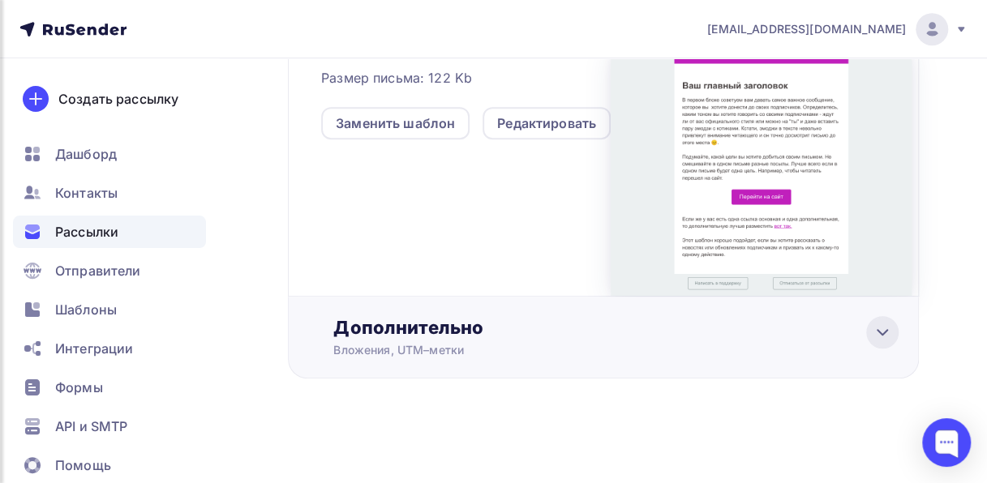
click at [883, 323] on icon at bounding box center [882, 332] width 19 height 19
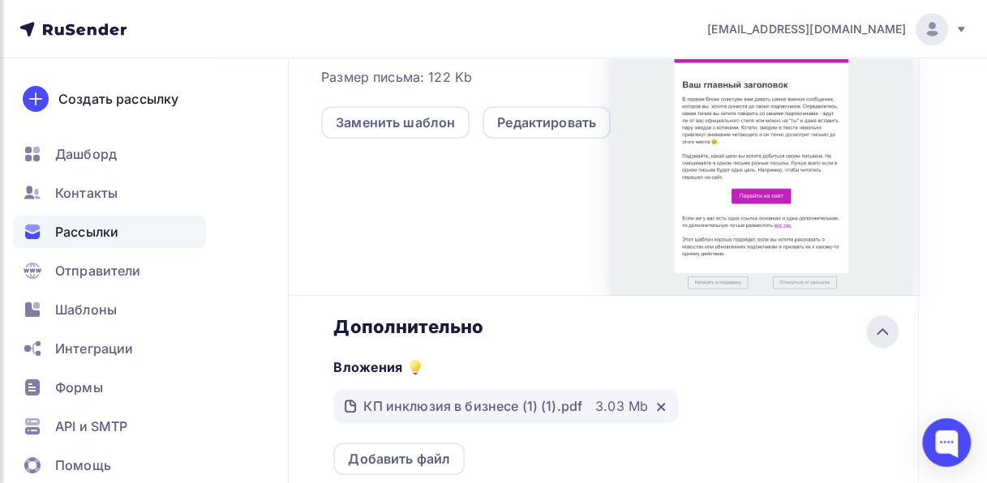
scroll to position [0, 0]
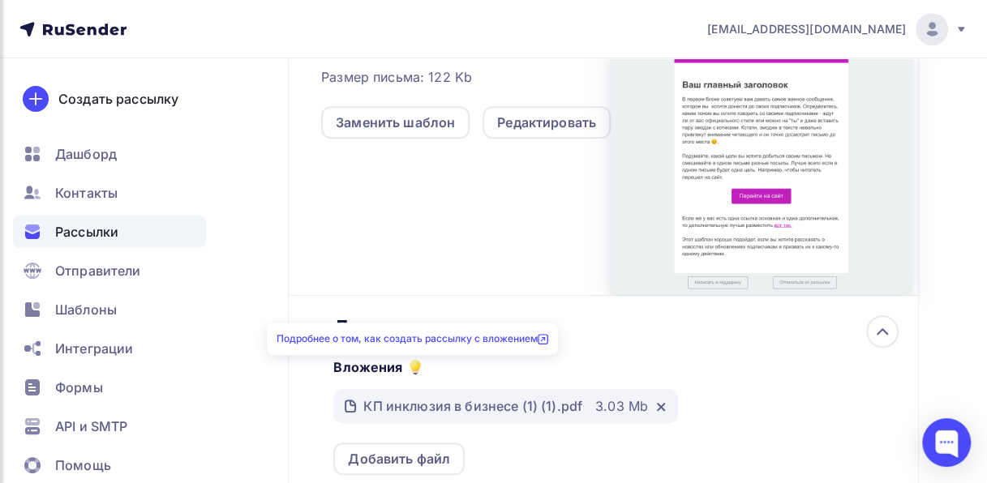
click at [411, 367] on icon at bounding box center [415, 365] width 9 height 9
click at [455, 339] on link "Подробнее о том, как создать рассылку с вложением" at bounding box center [413, 339] width 272 height 12
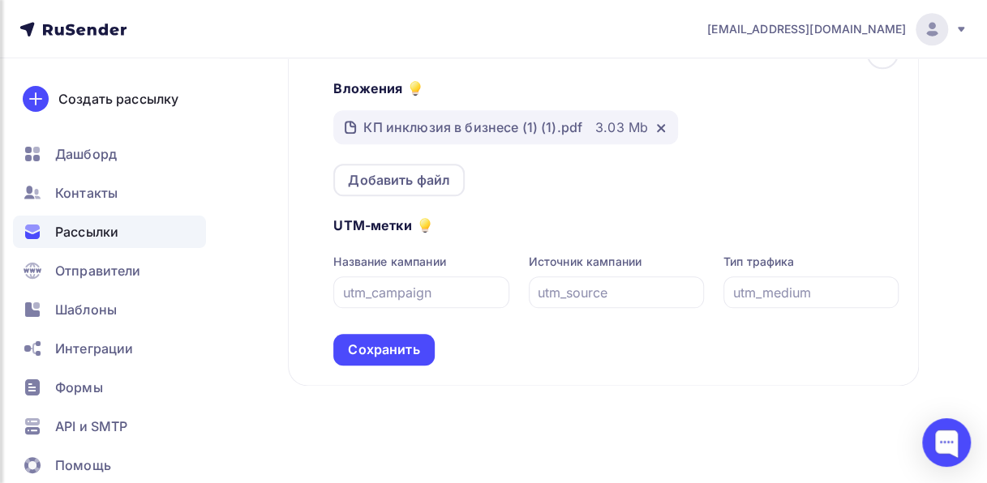
scroll to position [735, 0]
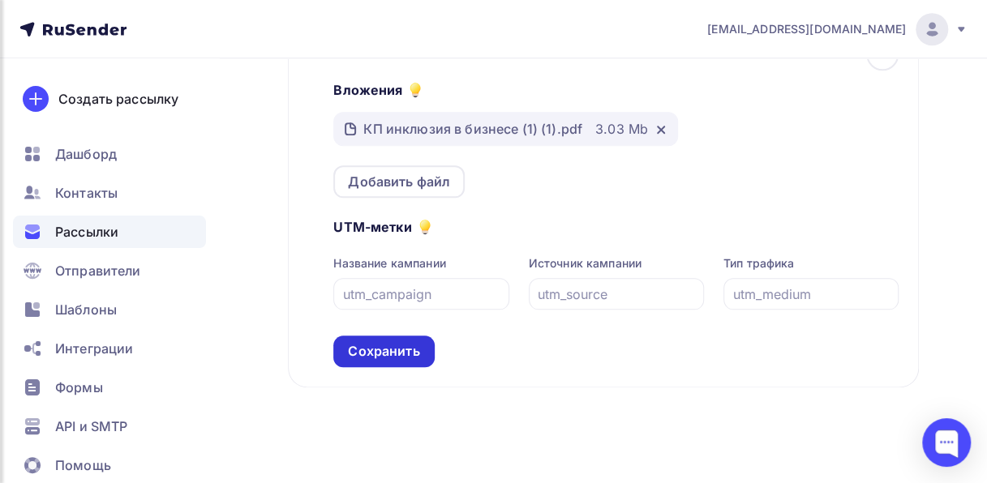
click at [414, 350] on div "Сохранить" at bounding box center [383, 351] width 71 height 19
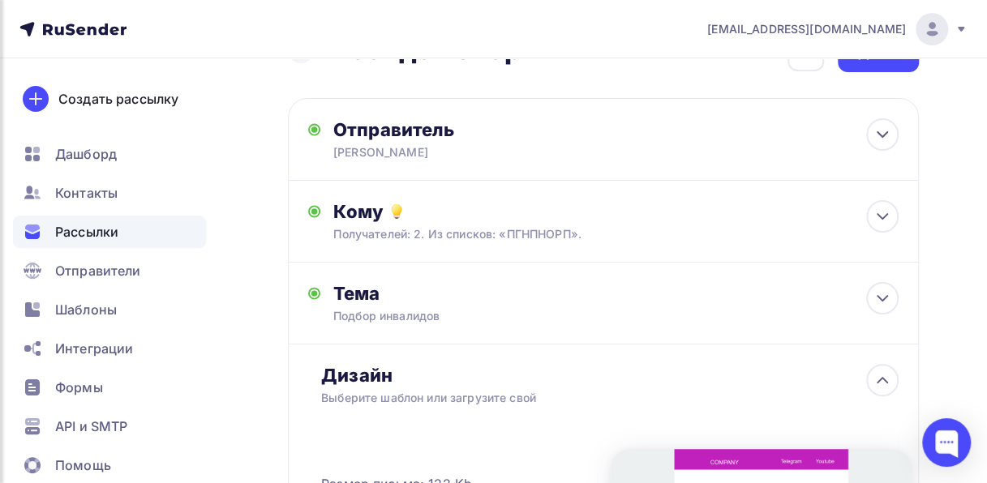
scroll to position [0, 0]
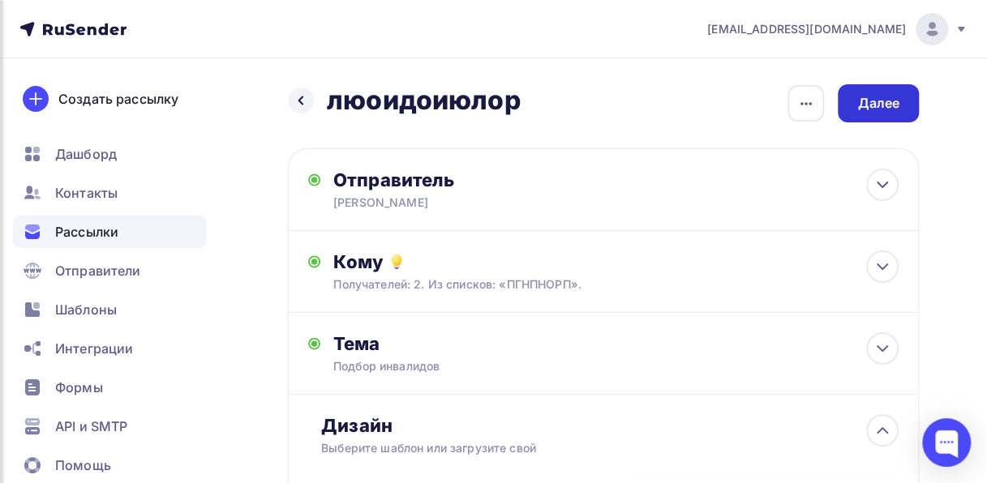
click at [874, 108] on div "Далее" at bounding box center [878, 103] width 42 height 19
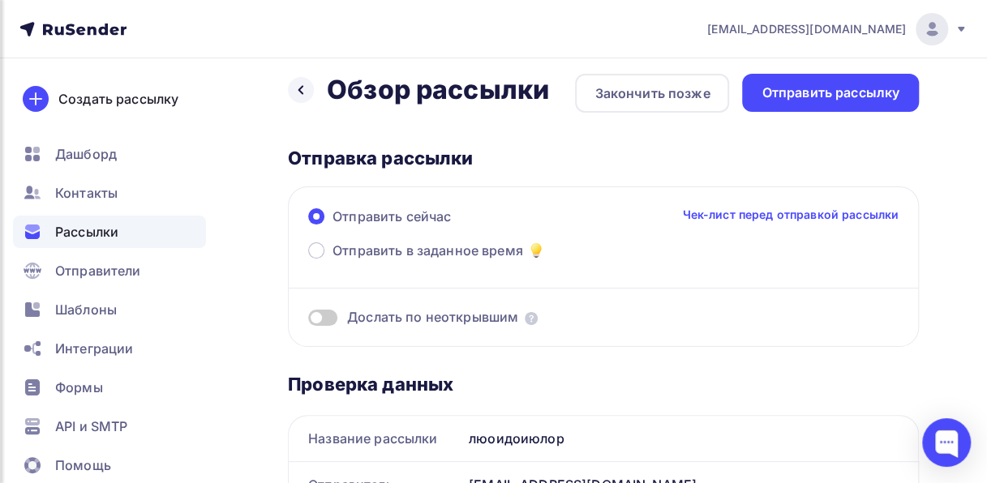
scroll to position [9, 0]
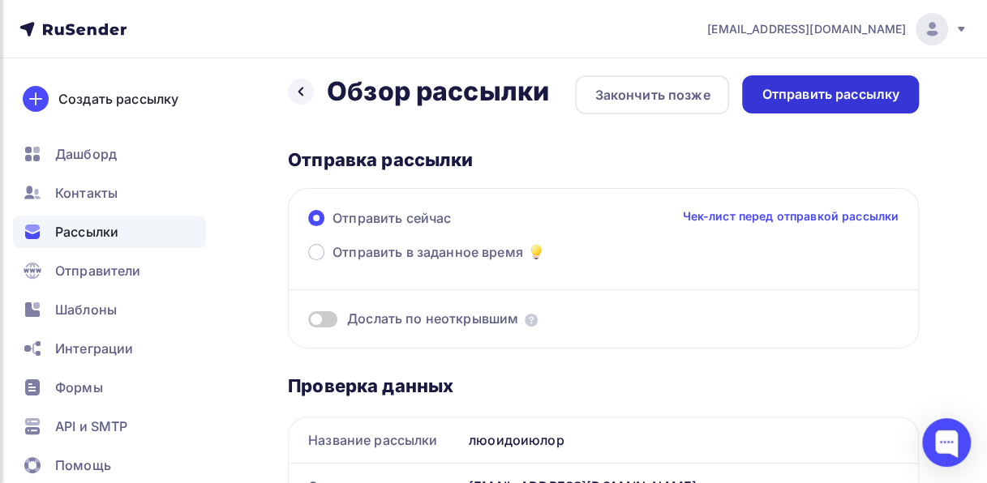
click at [835, 99] on div "Отправить рассылку" at bounding box center [831, 94] width 138 height 19
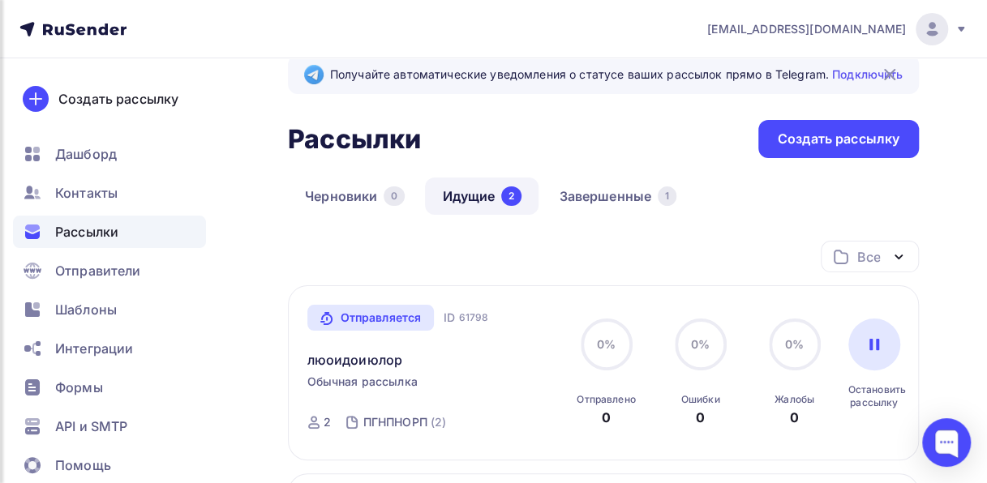
scroll to position [19, 0]
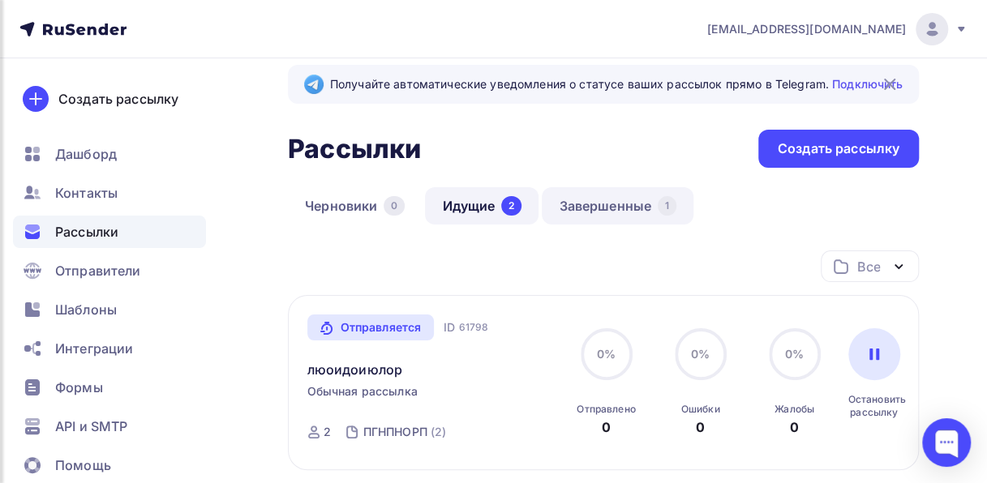
click at [615, 213] on link "Завершенные 1" at bounding box center [618, 205] width 152 height 37
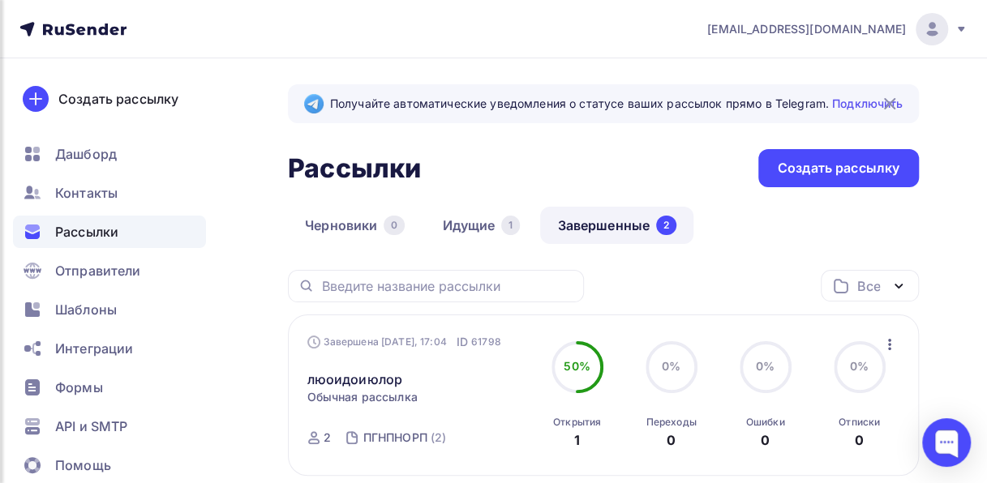
click at [57, 32] on icon at bounding box center [59, 30] width 9 height 9
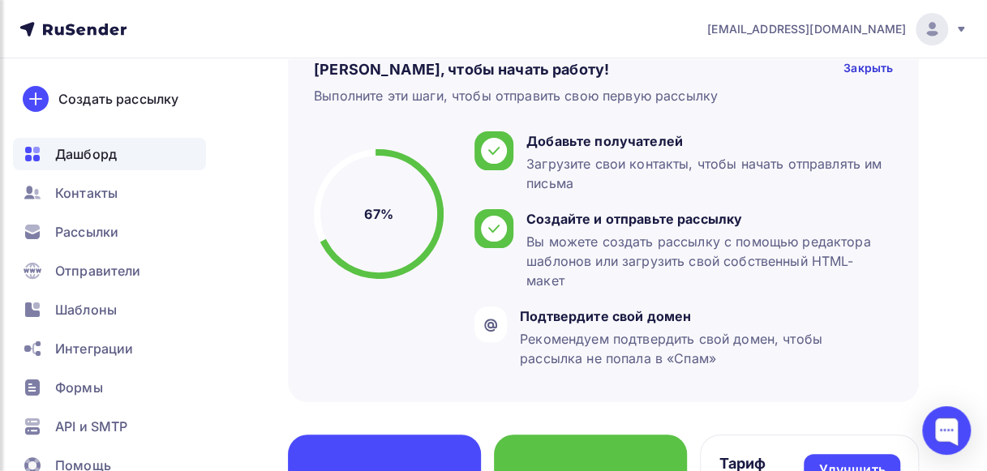
scroll to position [113, 0]
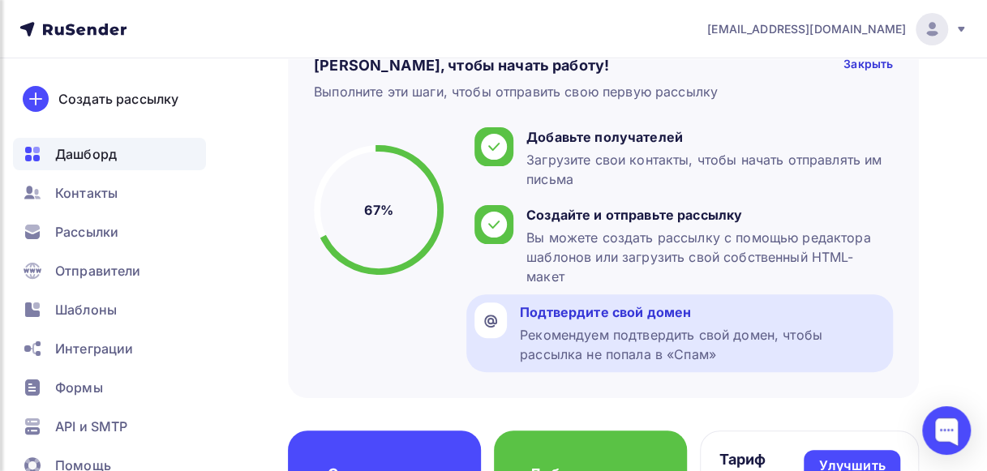
click at [691, 336] on div "Рекомендуем подтвердить свой домен, чтобы рассылка не попала в «Спам»" at bounding box center [702, 344] width 365 height 39
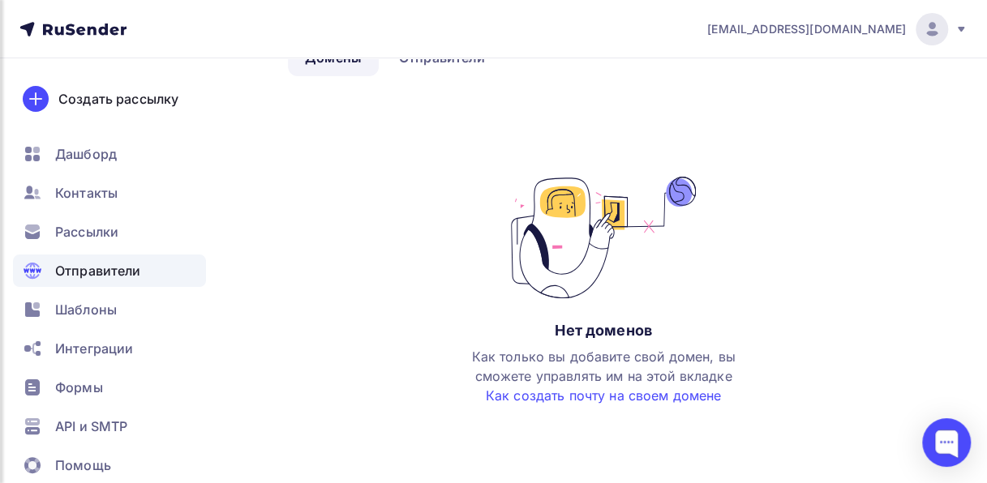
scroll to position [120, 0]
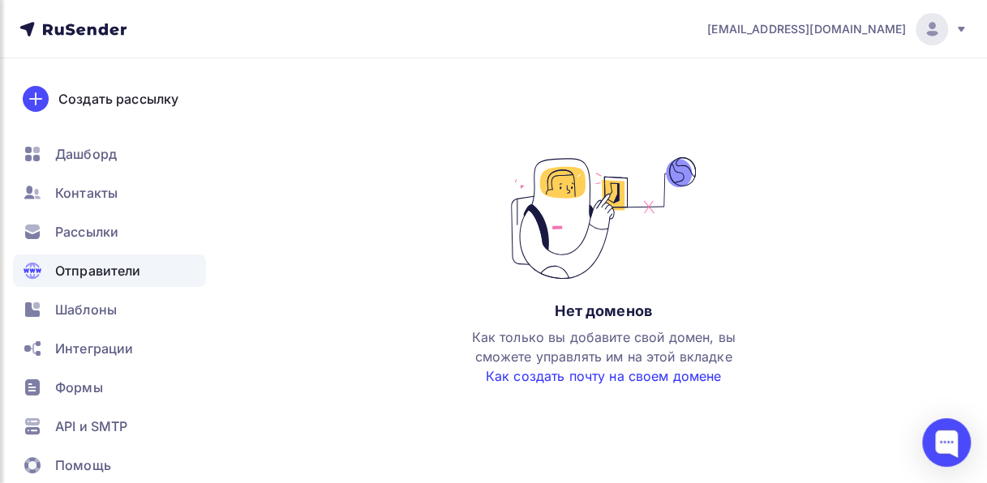
click at [581, 377] on link "Как создать почту на своем домене" at bounding box center [604, 376] width 236 height 16
click at [116, 307] on span "Шаблоны" at bounding box center [86, 309] width 62 height 19
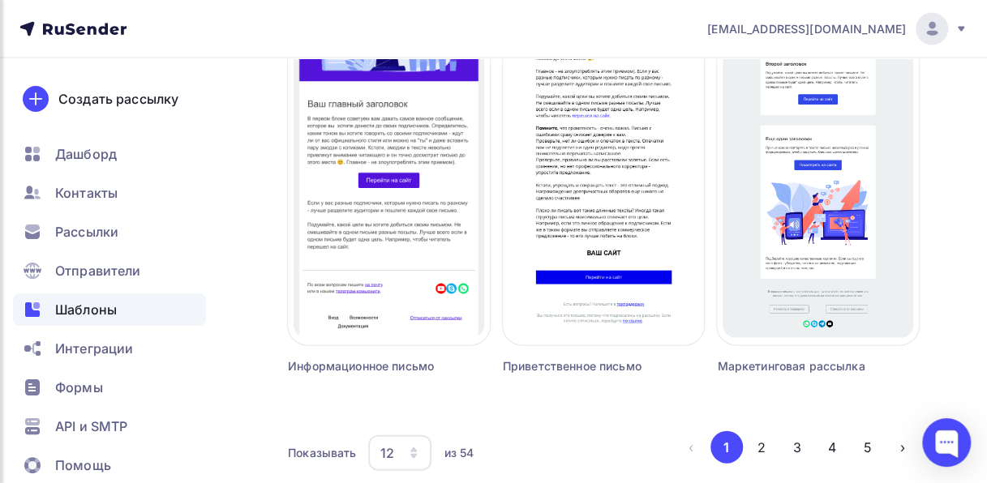
scroll to position [1657, 0]
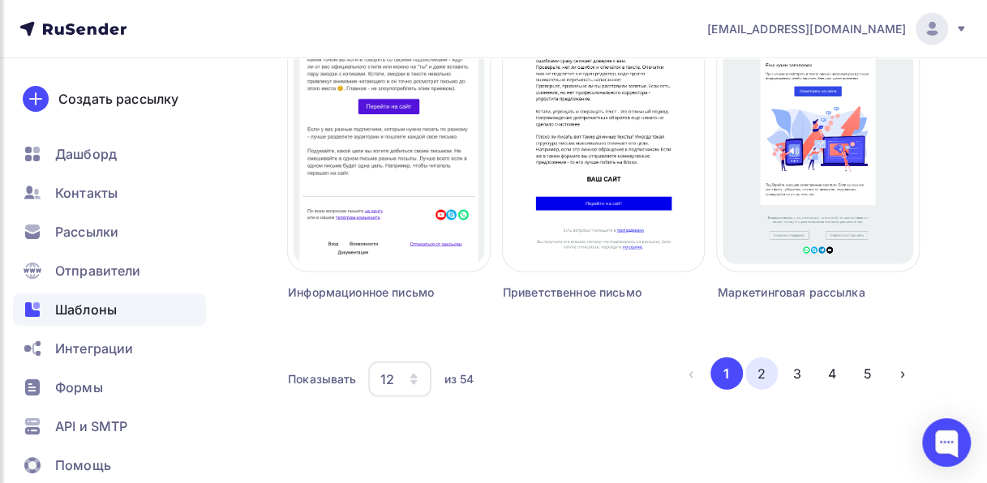
click at [764, 368] on button "2" at bounding box center [761, 374] width 32 height 32
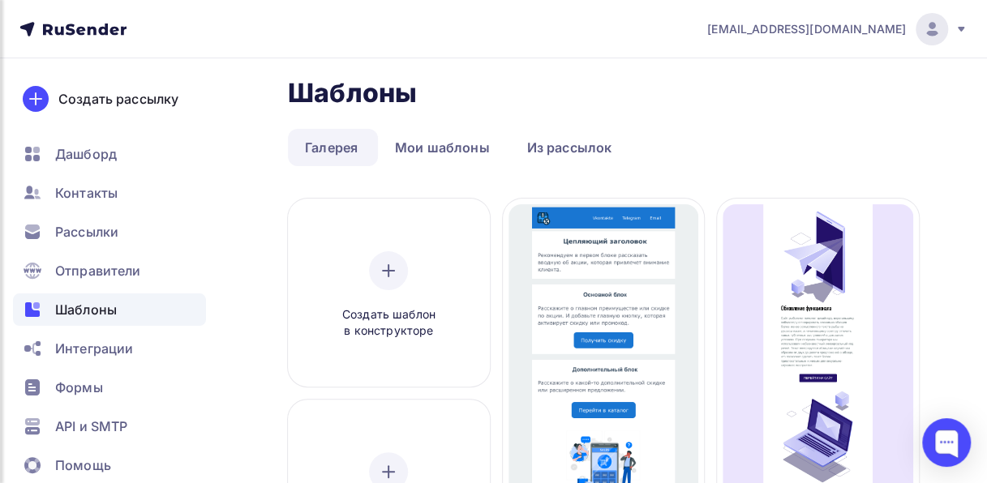
scroll to position [0, 0]
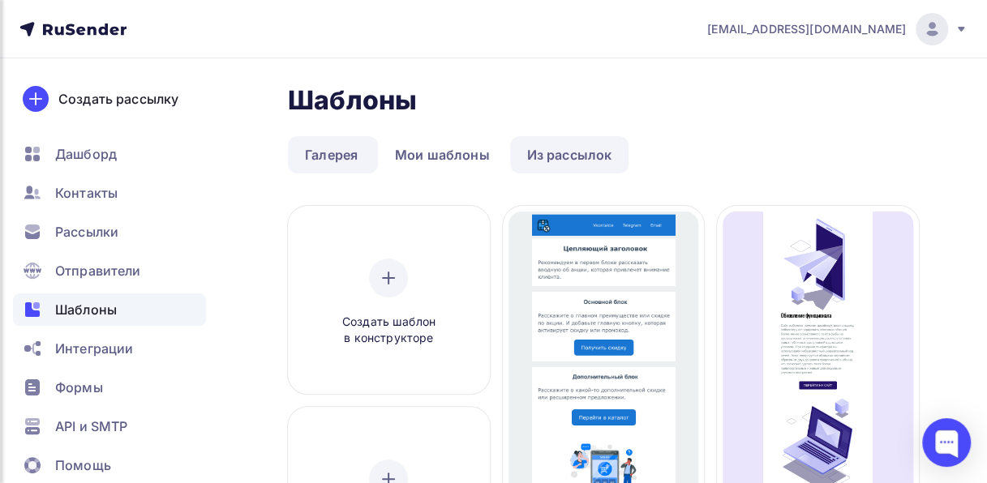
click at [544, 156] on link "Из рассылок" at bounding box center [569, 154] width 119 height 37
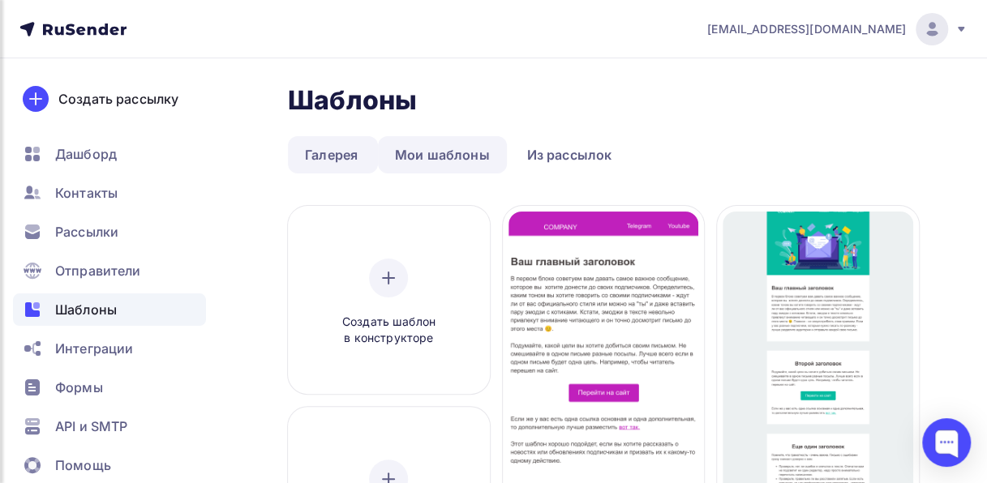
click at [437, 152] on link "Мои шаблоны" at bounding box center [442, 154] width 129 height 37
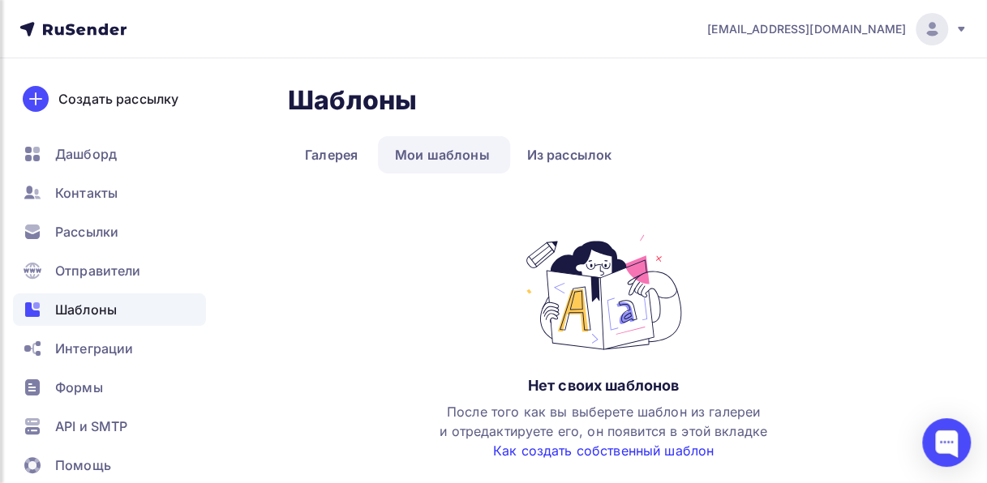
click at [569, 446] on link "Как создать собственный шаблон" at bounding box center [603, 451] width 221 height 16
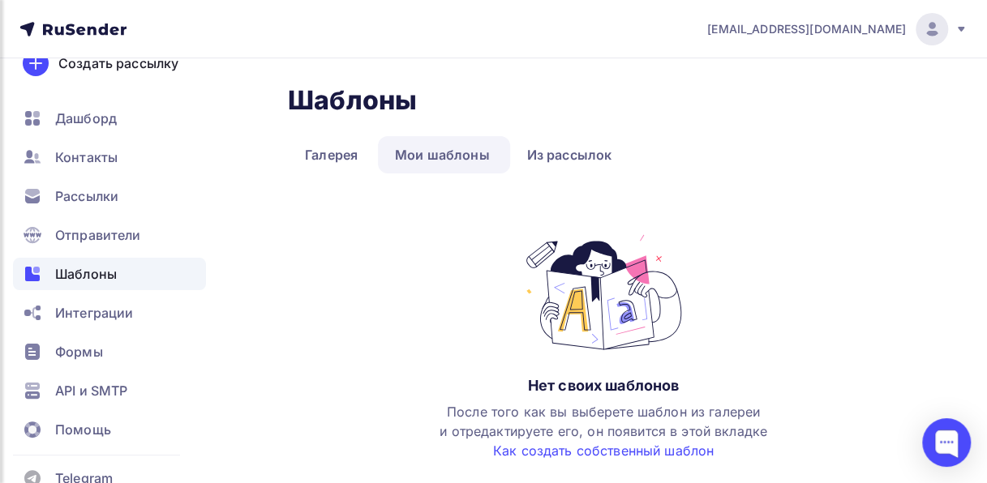
scroll to position [66, 0]
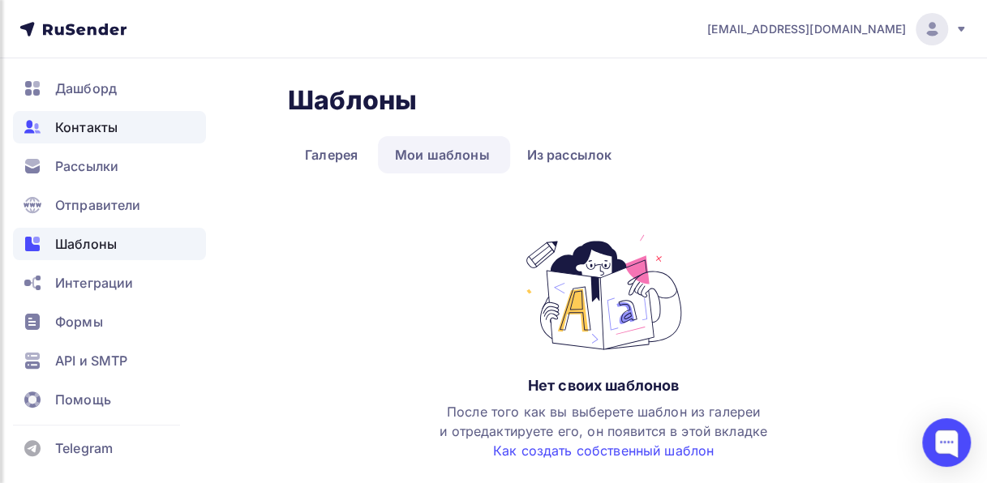
click at [105, 131] on span "Контакты" at bounding box center [86, 127] width 62 height 19
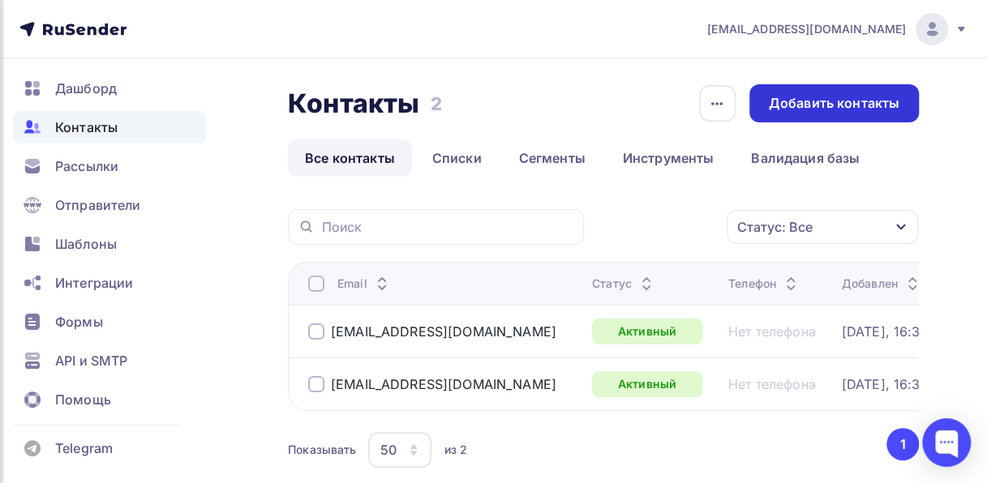
click at [892, 96] on div "Добавить контакты" at bounding box center [834, 103] width 131 height 19
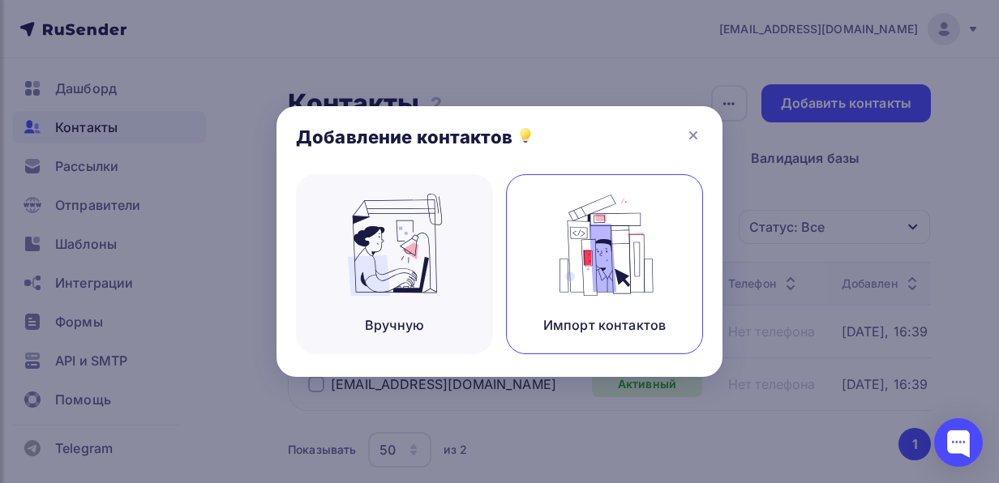
click at [655, 263] on img at bounding box center [605, 245] width 109 height 102
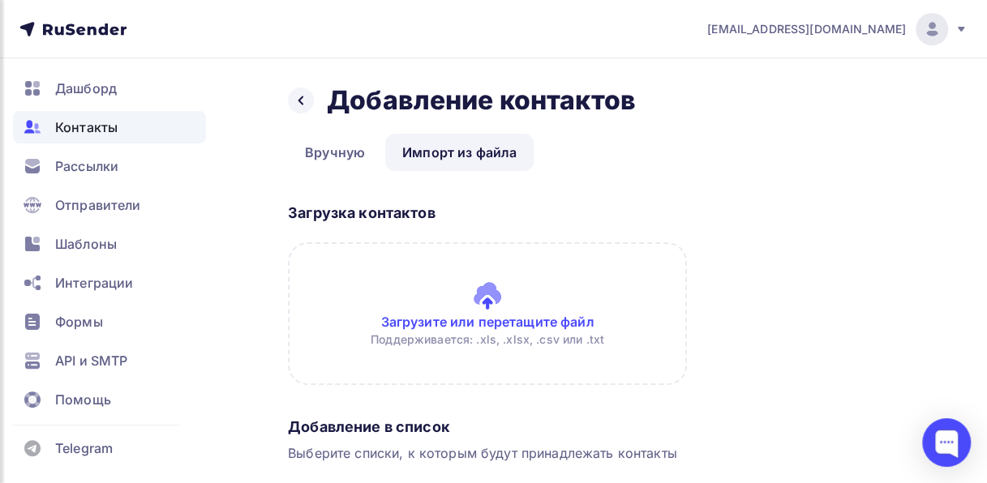
click at [470, 324] on input "file" at bounding box center [487, 314] width 399 height 143
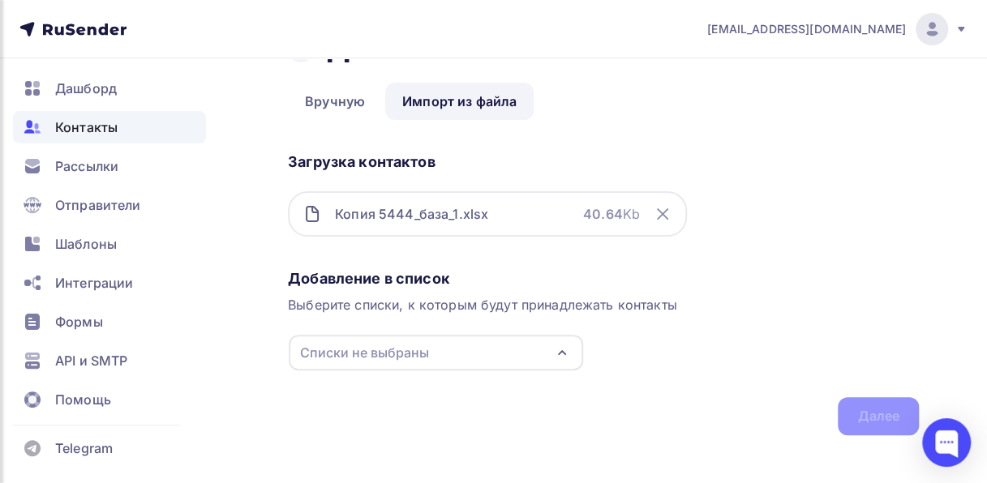
scroll to position [54, 0]
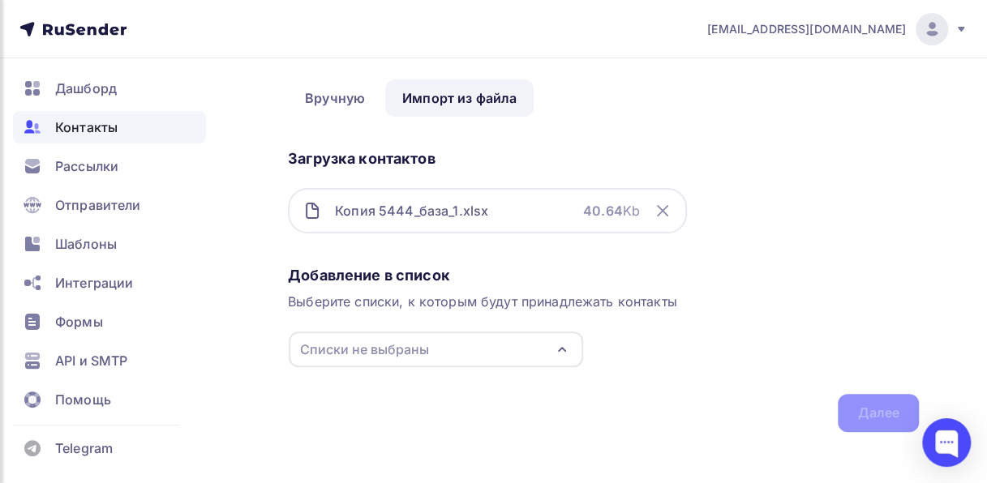
click at [495, 353] on div "Списки не выбраны" at bounding box center [436, 350] width 294 height 36
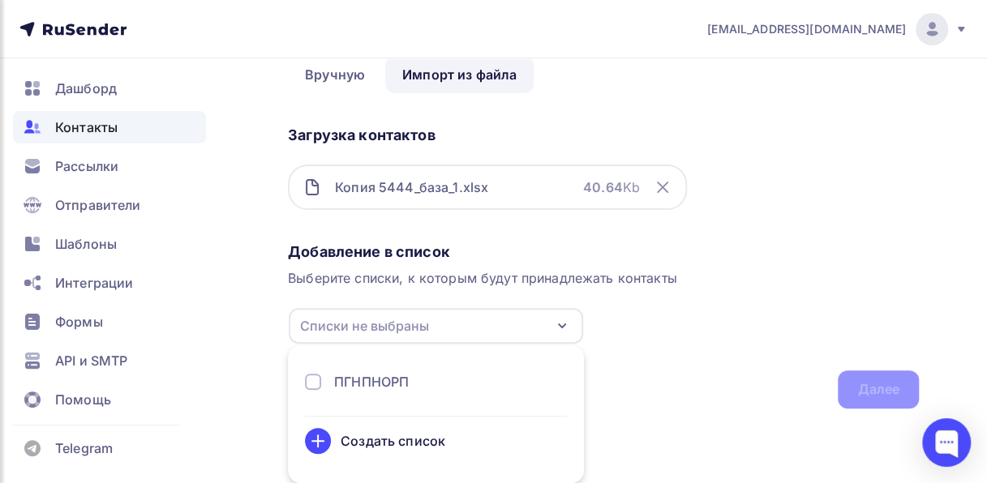
click at [415, 439] on div "Создать список" at bounding box center [393, 441] width 105 height 19
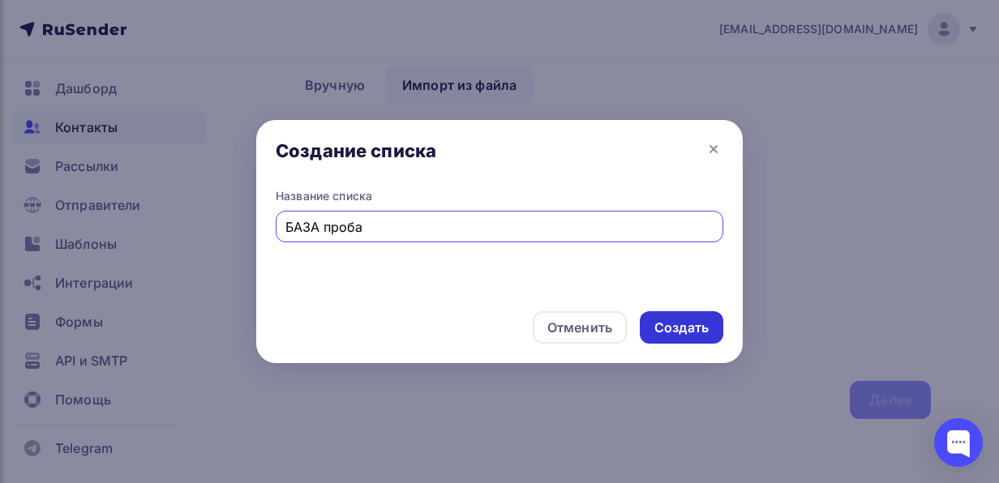
type input "БАЗА проба"
click at [669, 329] on div "Создать" at bounding box center [682, 328] width 54 height 19
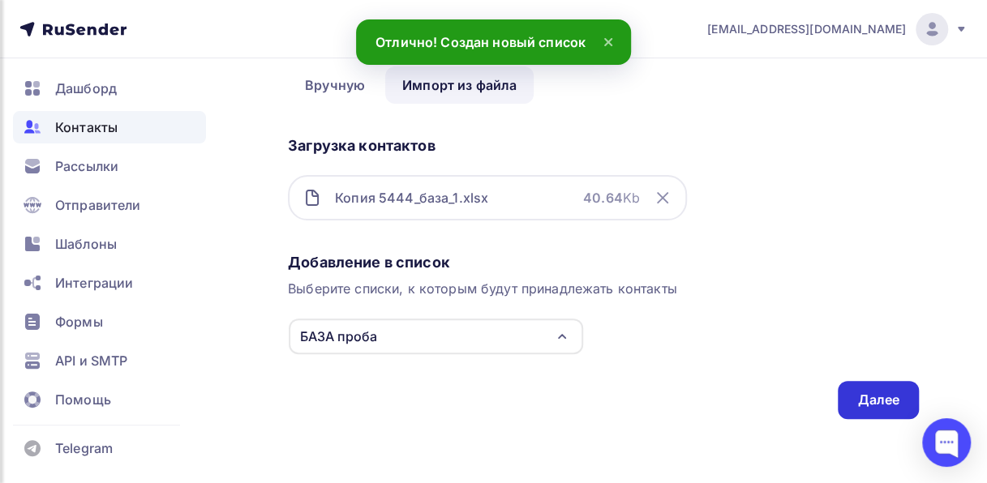
click at [870, 397] on div "Далее" at bounding box center [878, 400] width 42 height 19
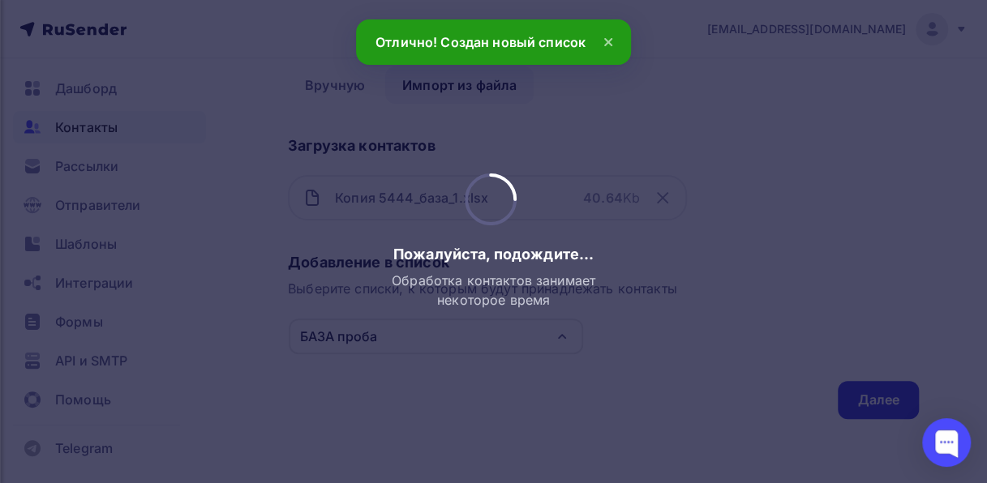
scroll to position [0, 0]
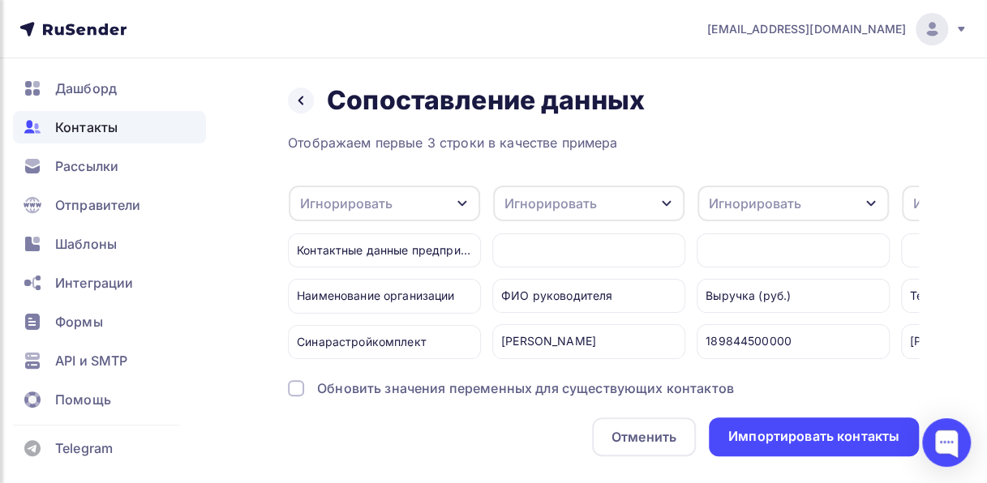
click at [519, 144] on div "Отображаем первые 3 строки в качестве примера" at bounding box center [603, 142] width 631 height 19
click at [462, 204] on icon "button" at bounding box center [461, 204] width 9 height 6
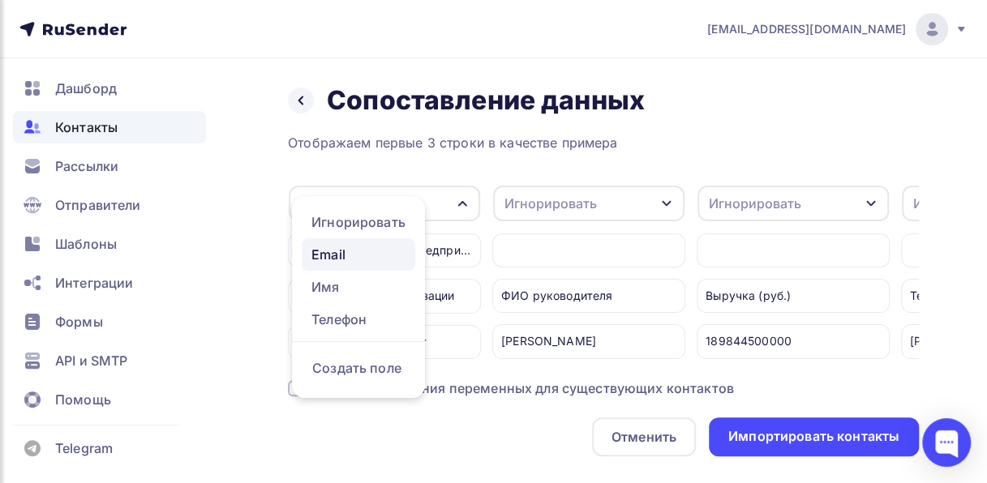
click at [381, 247] on div "Email" at bounding box center [358, 254] width 94 height 19
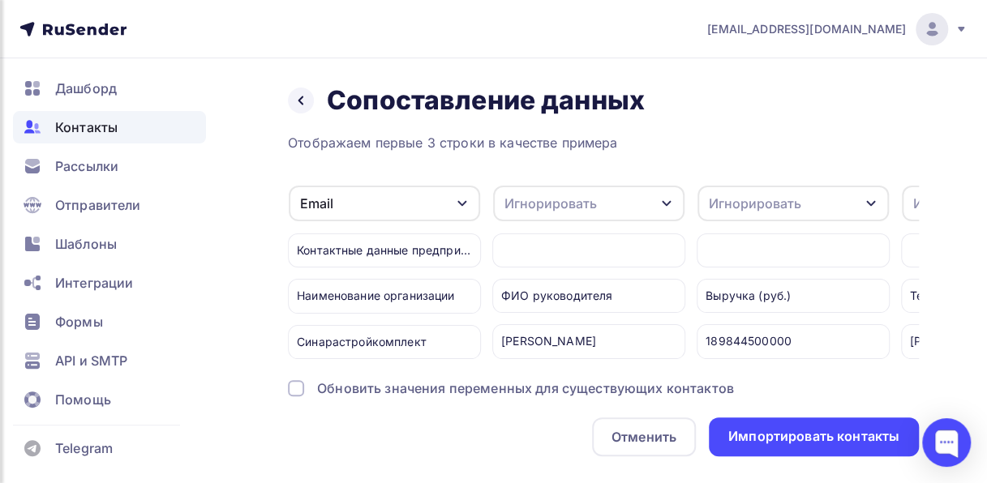
click at [591, 200] on div "Игнорировать" at bounding box center [551, 203] width 92 height 19
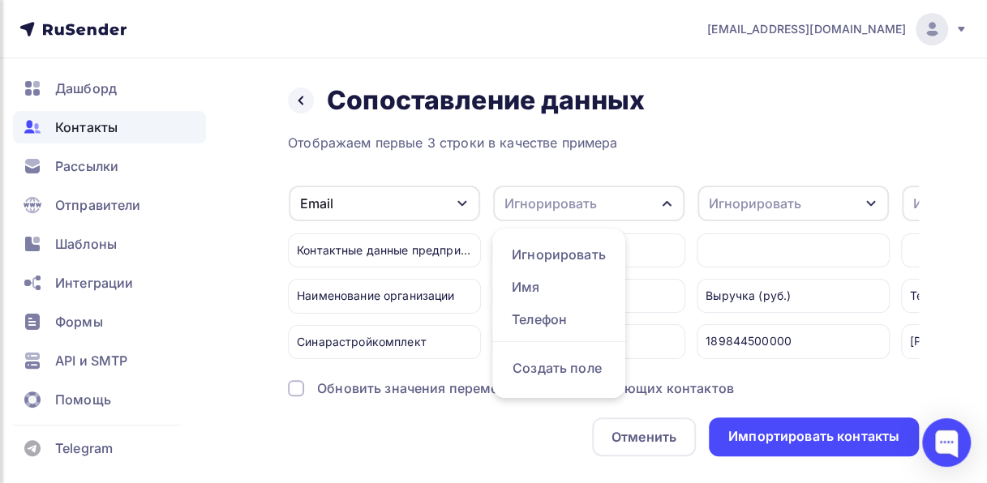
click at [701, 138] on div "Отображаем первые 3 строки в качестве примера" at bounding box center [603, 142] width 631 height 19
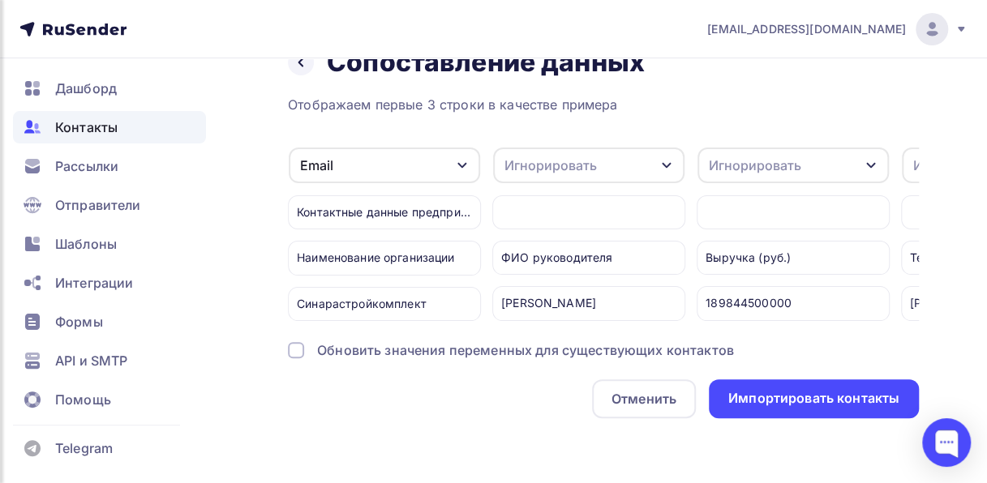
scroll to position [49, 0]
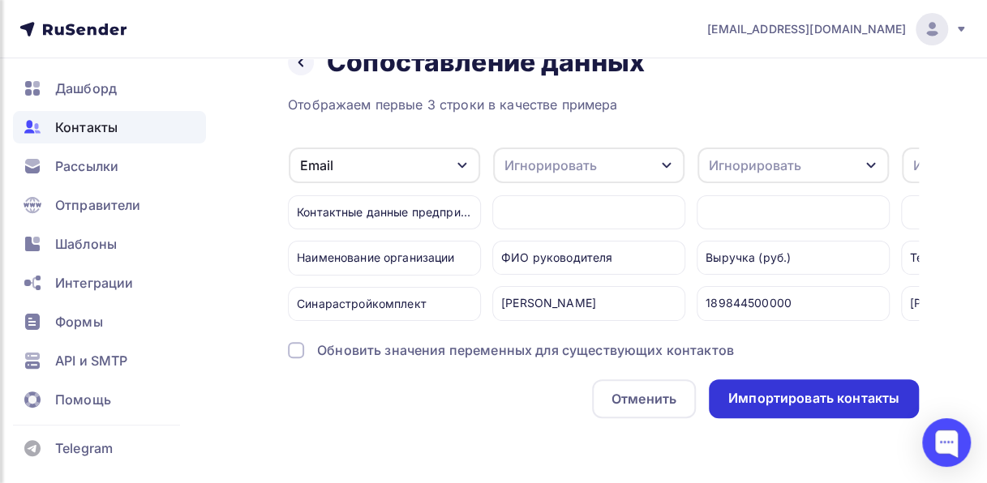
click at [786, 399] on div "Импортировать контакты" at bounding box center [813, 398] width 171 height 19
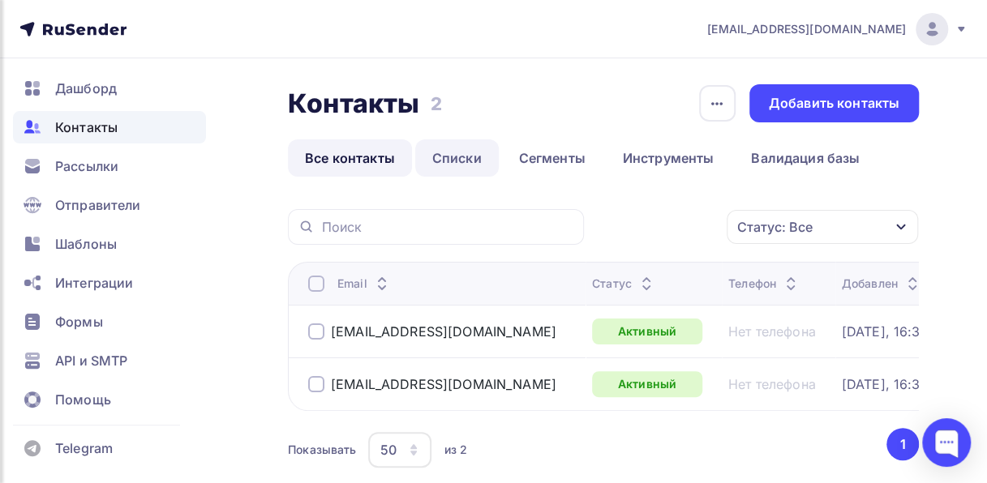
click at [454, 152] on link "Списки" at bounding box center [457, 158] width 84 height 37
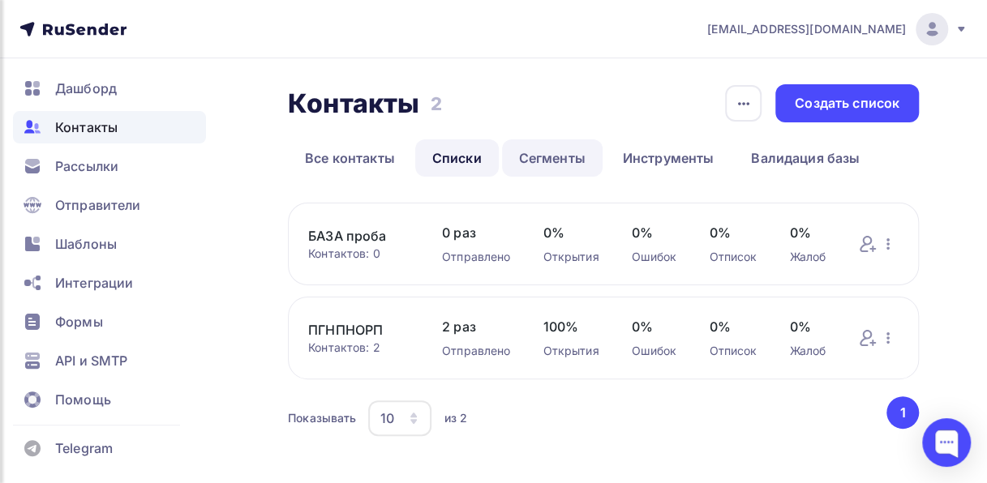
click at [522, 159] on link "Сегменты" at bounding box center [552, 158] width 101 height 37
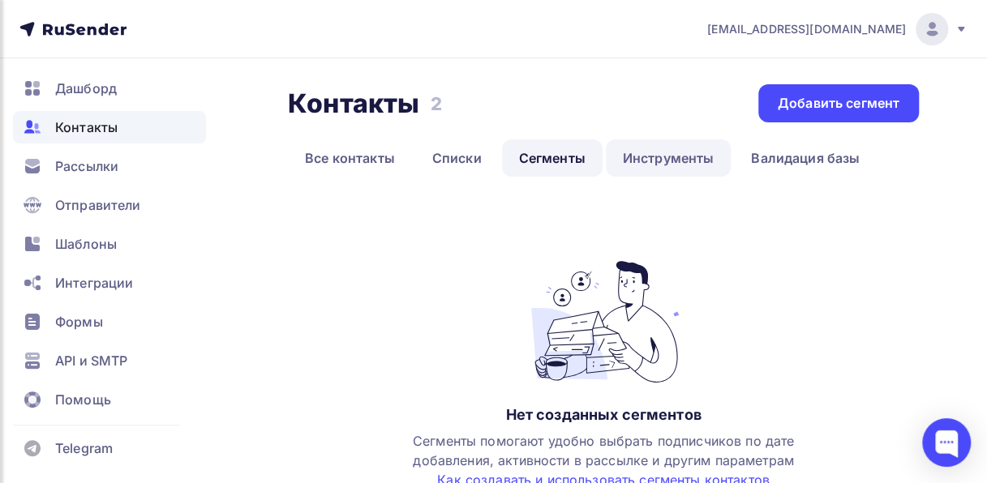
click at [670, 170] on link "Инструменты" at bounding box center [669, 158] width 126 height 37
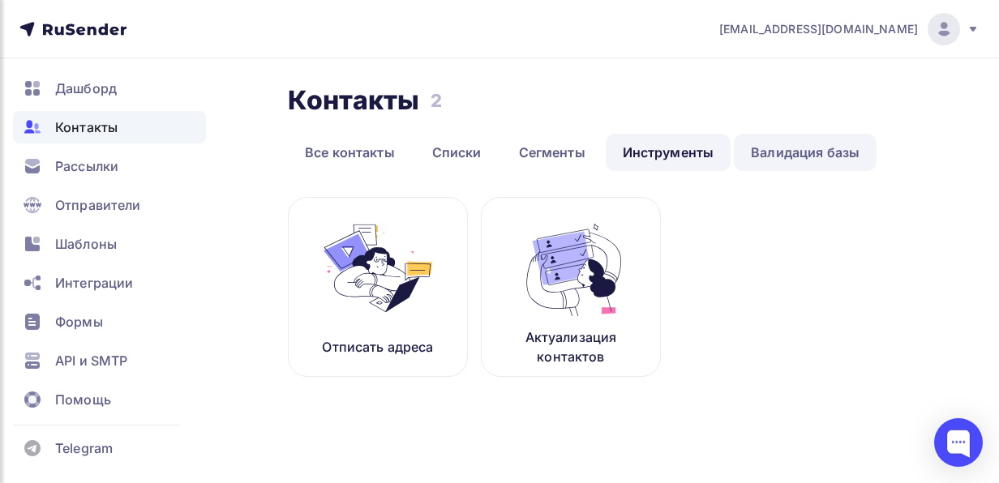
click at [785, 168] on link "Валидация базы" at bounding box center [805, 152] width 143 height 37
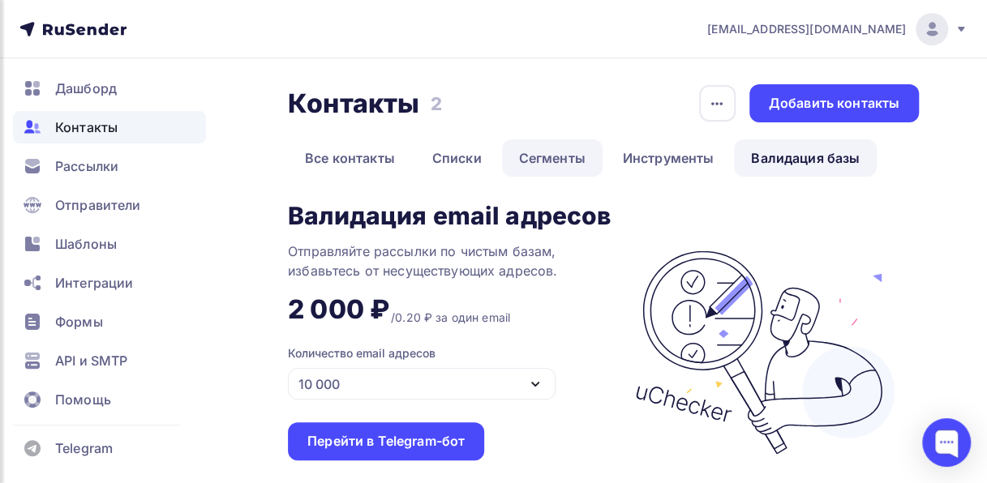
click at [556, 159] on link "Сегменты" at bounding box center [552, 158] width 101 height 37
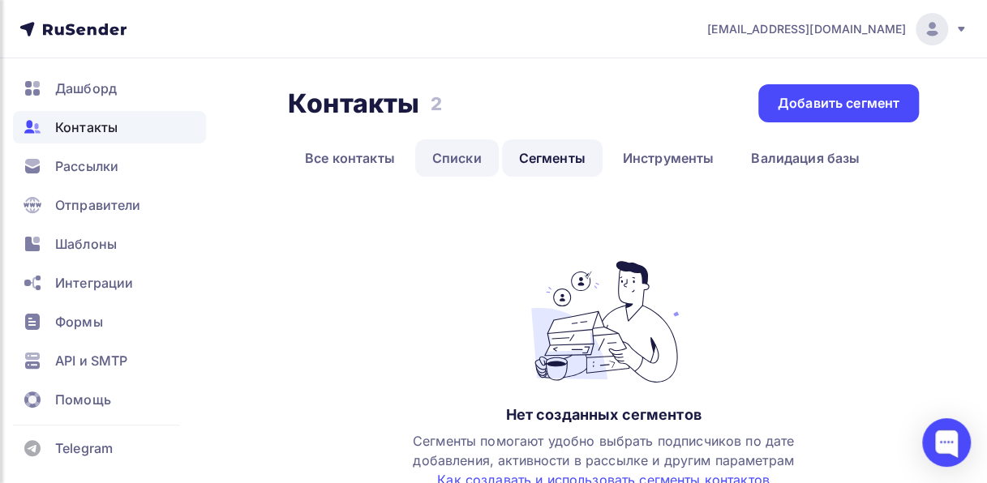
click at [453, 162] on link "Списки" at bounding box center [457, 158] width 84 height 37
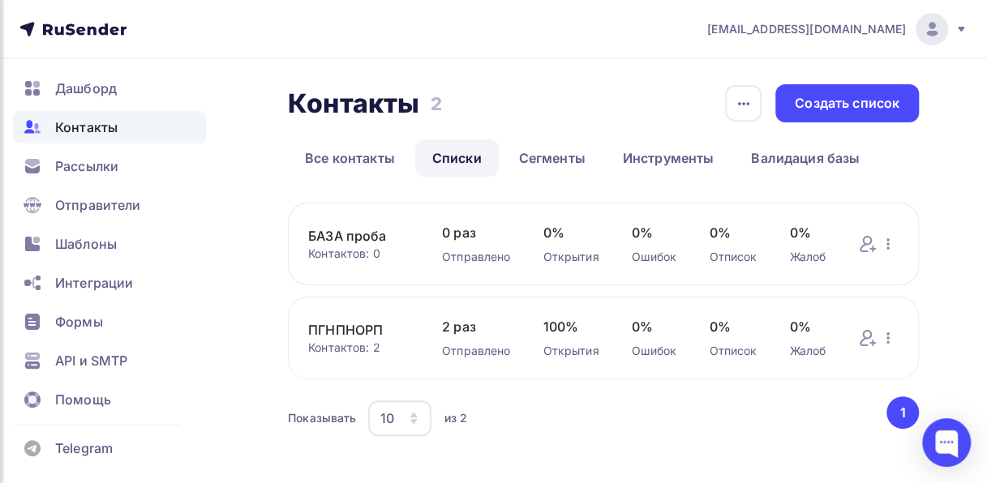
click at [354, 235] on link "БАЗА проба" at bounding box center [358, 235] width 101 height 19
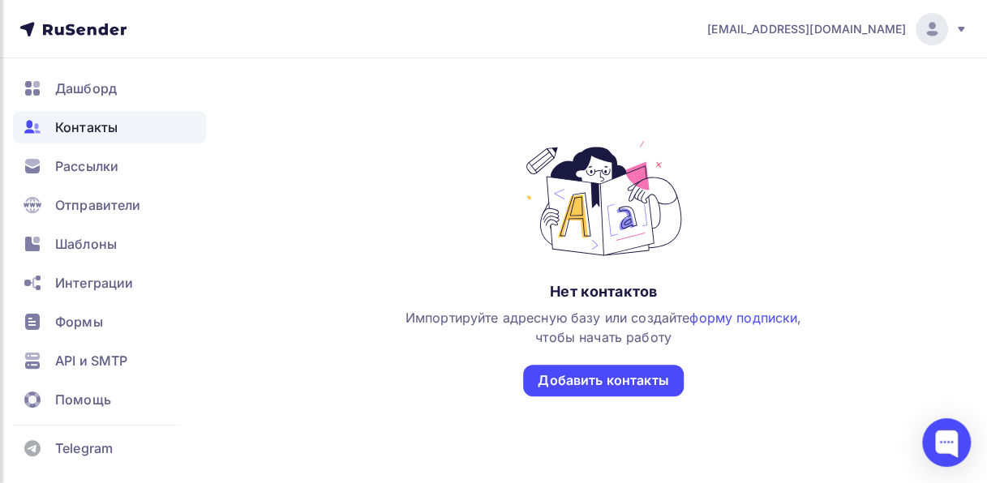
scroll to position [281, 0]
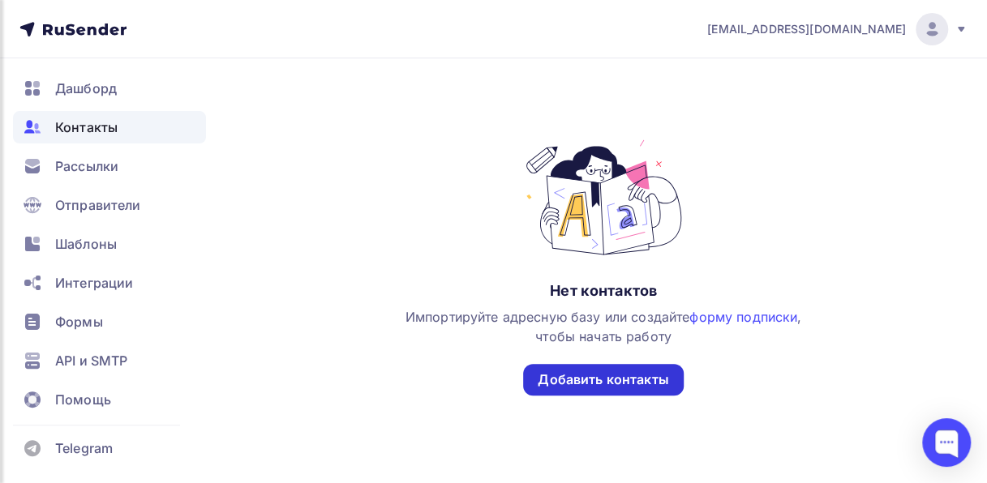
click at [657, 376] on div "Добавить контакты" at bounding box center [603, 380] width 131 height 19
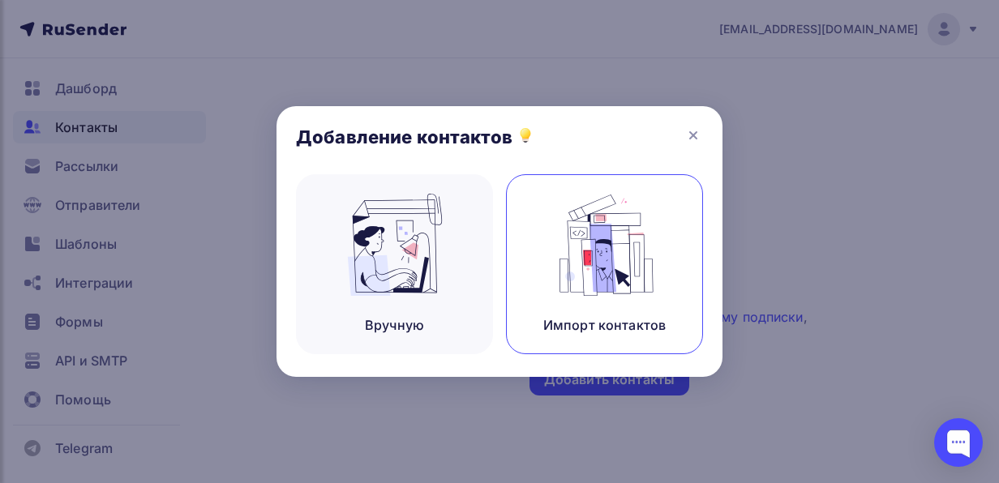
click at [644, 273] on img at bounding box center [605, 245] width 109 height 102
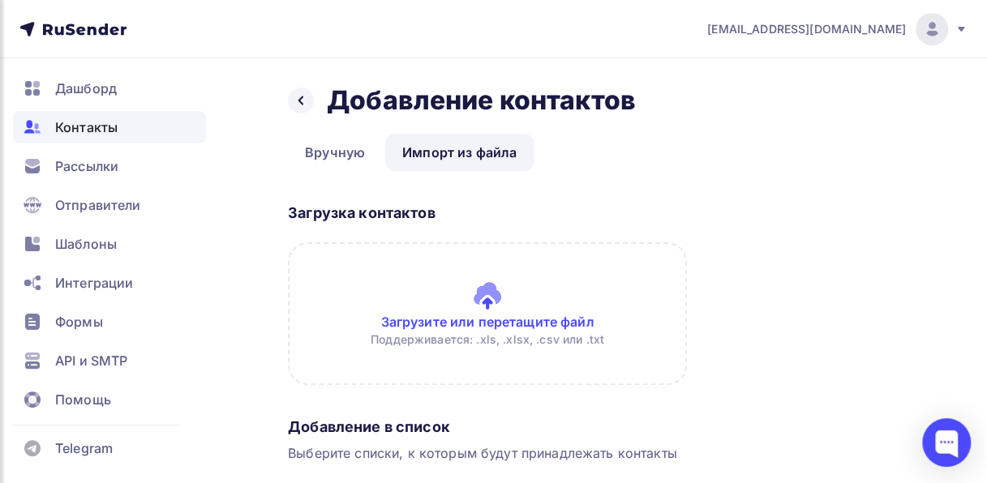
click at [495, 313] on input "file" at bounding box center [487, 314] width 399 height 143
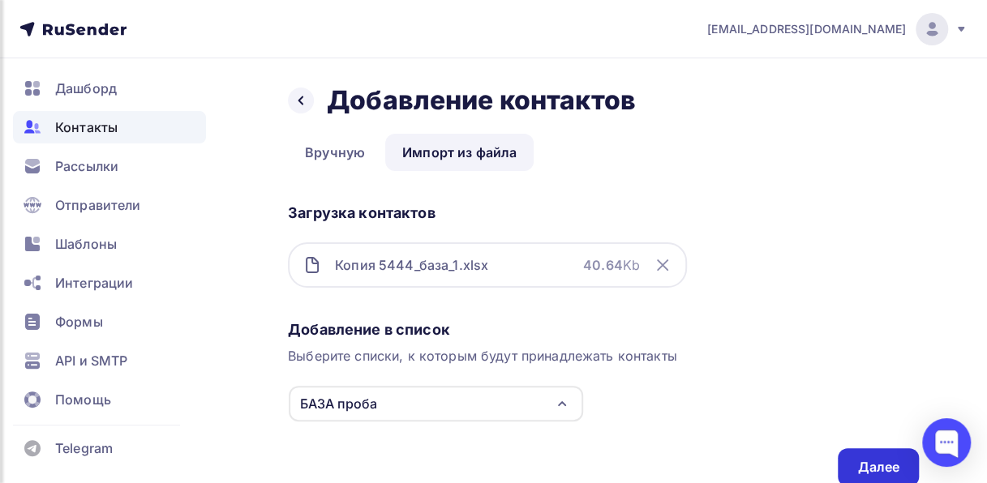
click at [881, 470] on div "Далее" at bounding box center [878, 467] width 42 height 19
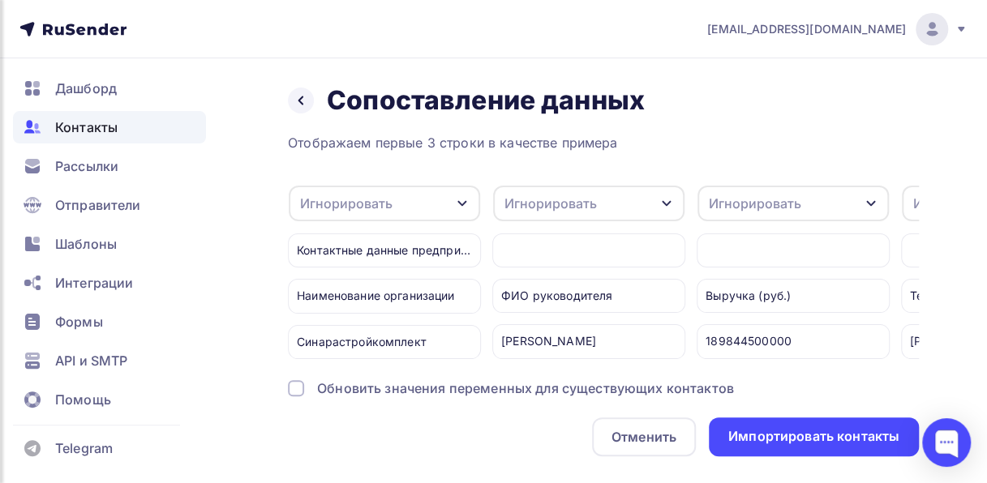
click at [294, 394] on div at bounding box center [296, 388] width 16 height 16
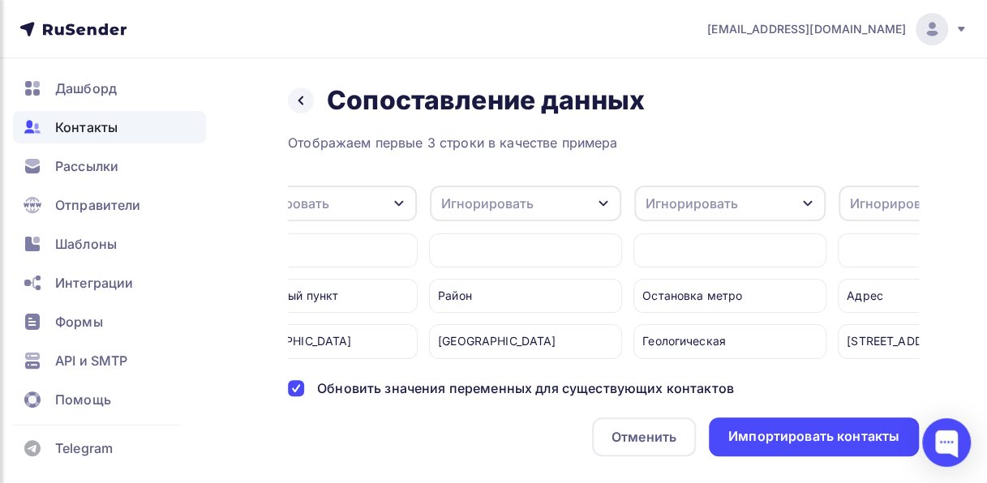
scroll to position [0, 3606]
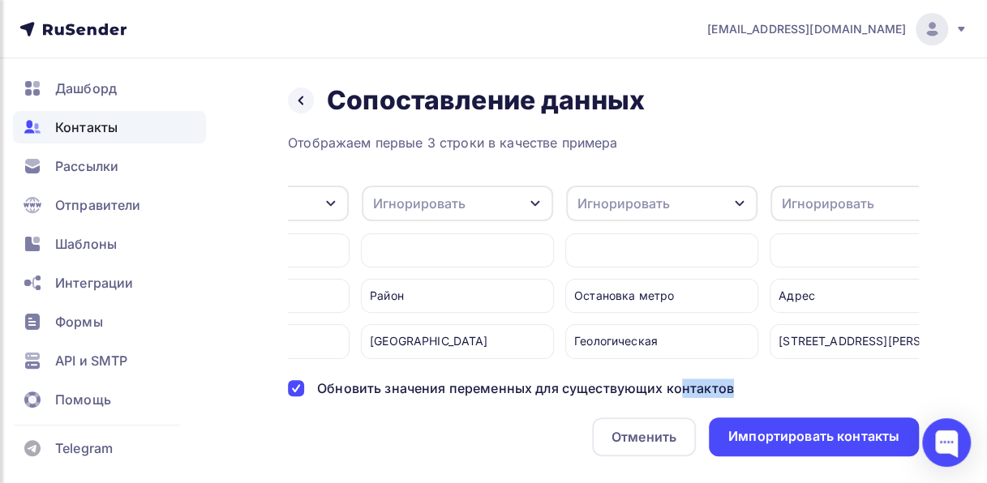
drag, startPoint x: 681, startPoint y: 383, endPoint x: 751, endPoint y: 385, distance: 70.6
click at [751, 385] on div "Отображаем первые 3 строки в качестве примера Игнорировать Игнорировать Email И…" at bounding box center [603, 295] width 631 height 324
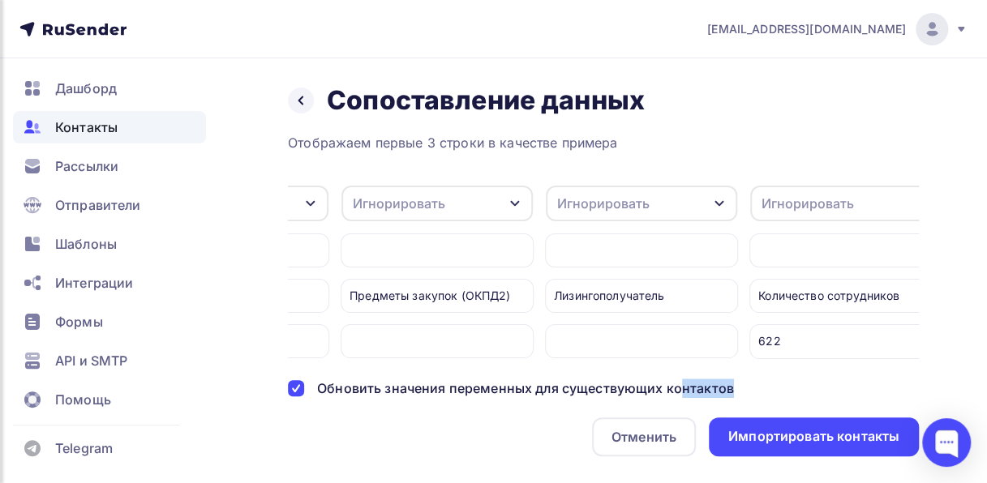
scroll to position [0, 5444]
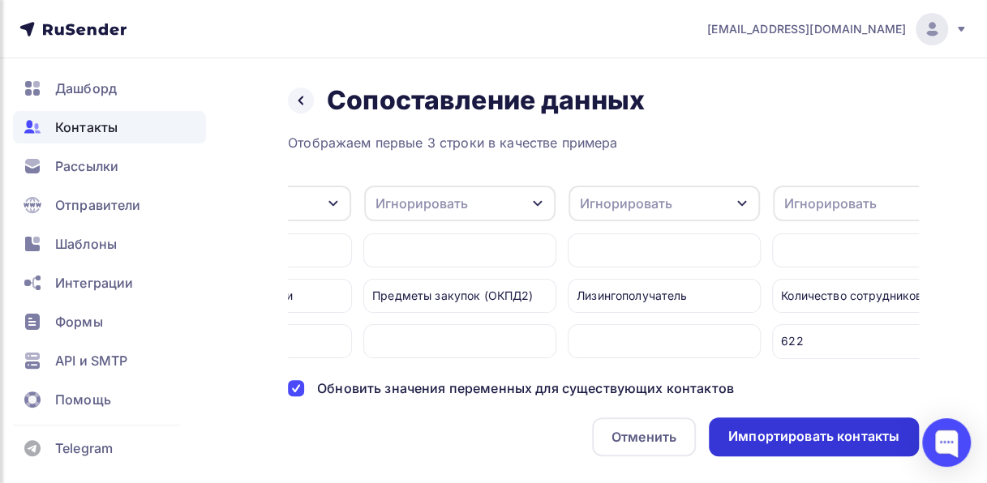
click at [831, 446] on div "Импортировать контакты" at bounding box center [813, 436] width 171 height 19
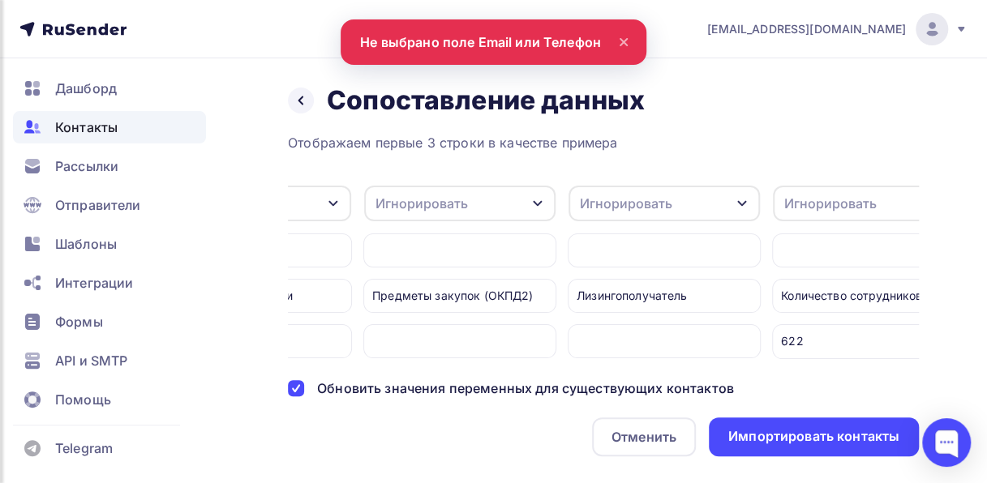
click at [623, 34] on icon at bounding box center [623, 41] width 19 height 19
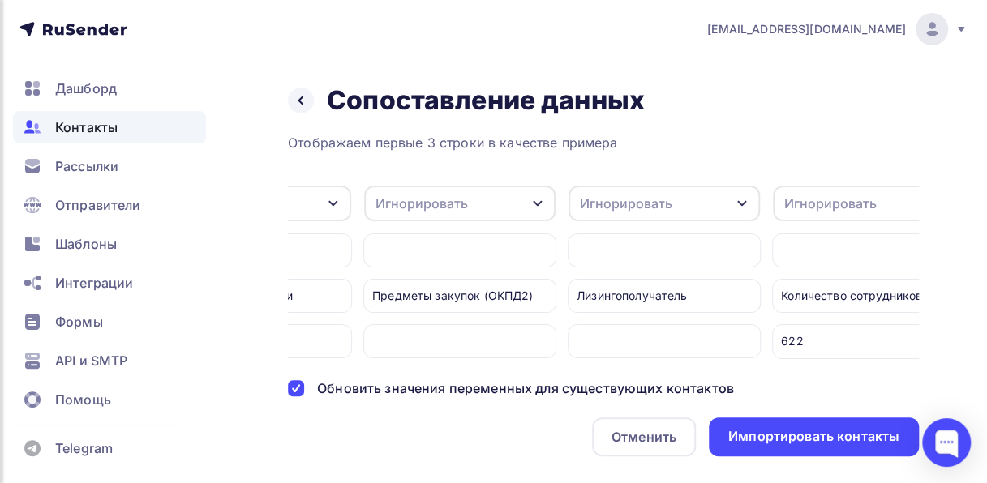
click at [337, 206] on icon "button" at bounding box center [333, 203] width 13 height 13
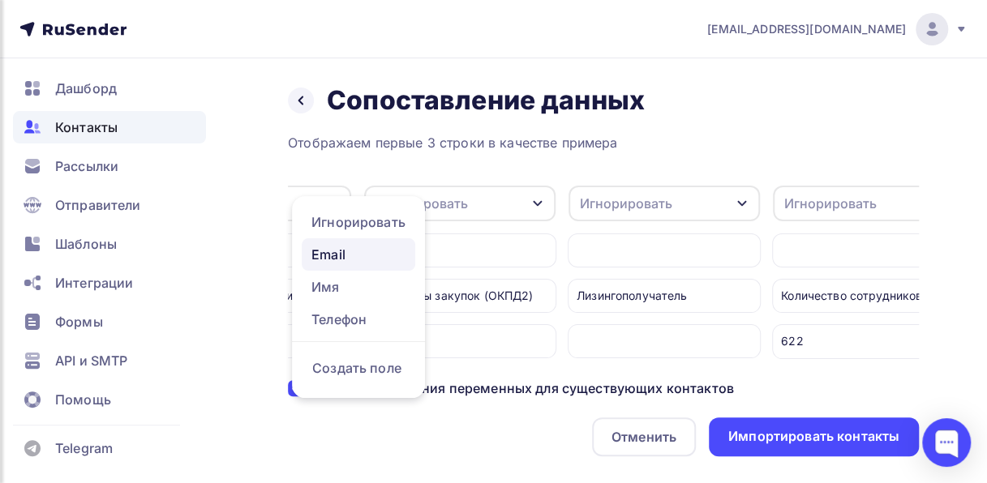
click at [342, 248] on div "Email" at bounding box center [358, 254] width 94 height 19
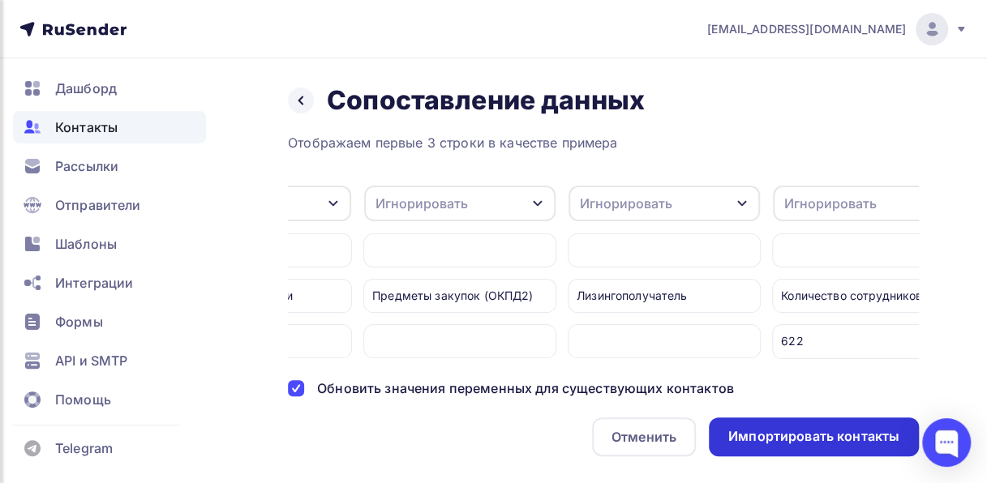
click at [812, 457] on div "Импортировать контакты" at bounding box center [814, 437] width 210 height 39
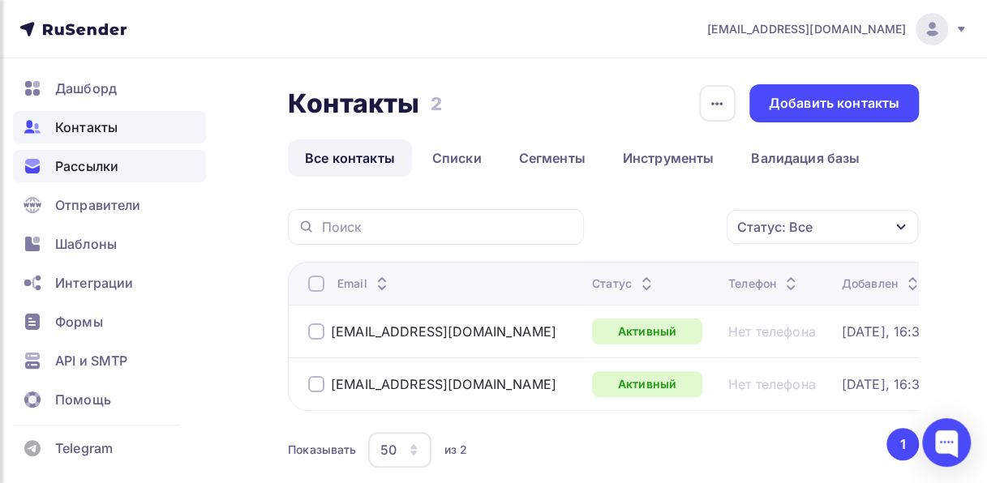
click at [105, 166] on span "Рассылки" at bounding box center [86, 166] width 63 height 19
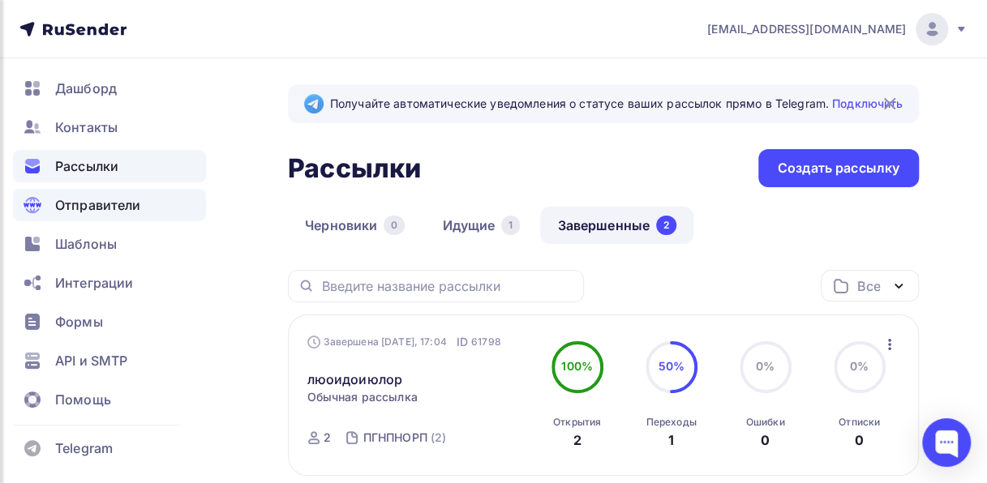
click at [109, 206] on span "Отправители" at bounding box center [98, 204] width 86 height 19
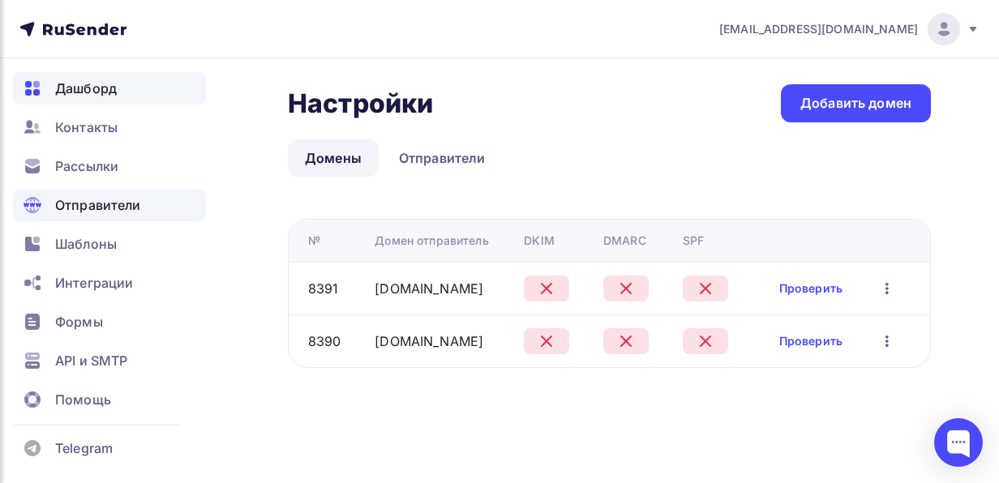
click at [91, 84] on span "Дашборд" at bounding box center [86, 88] width 62 height 19
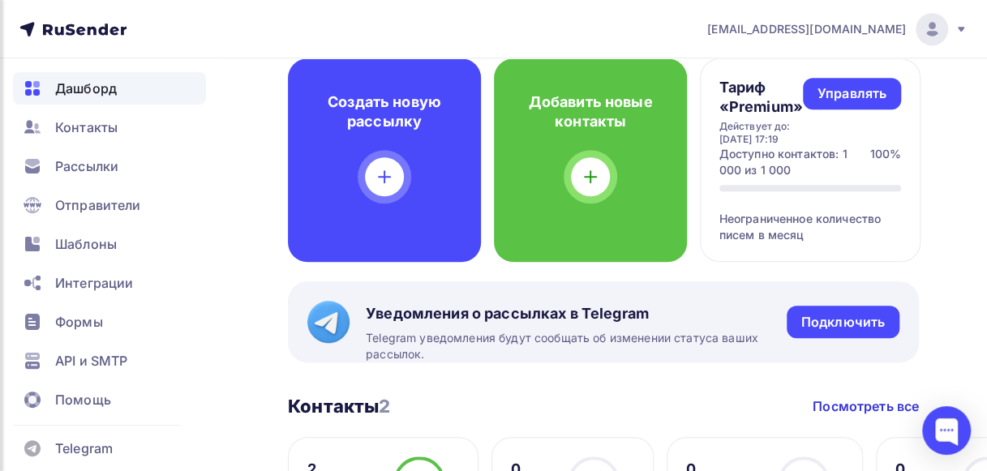
scroll to position [371, 0]
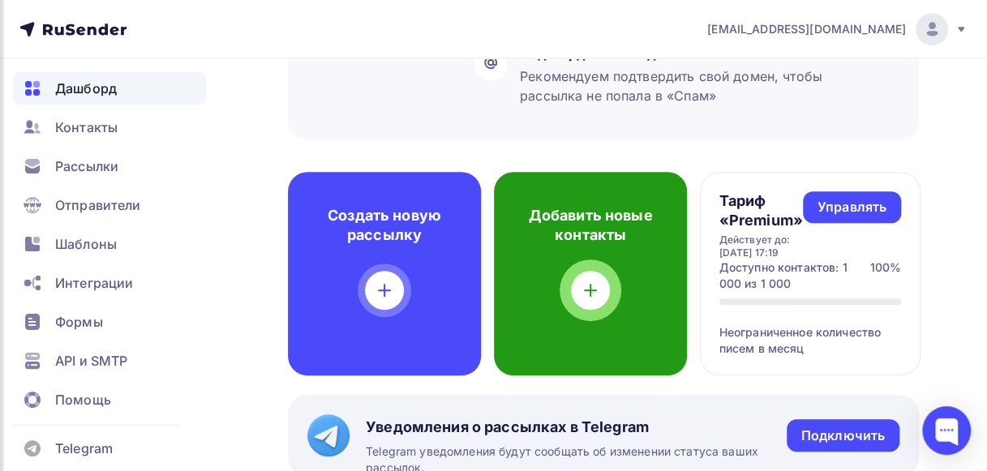
click at [578, 300] on div at bounding box center [590, 290] width 39 height 39
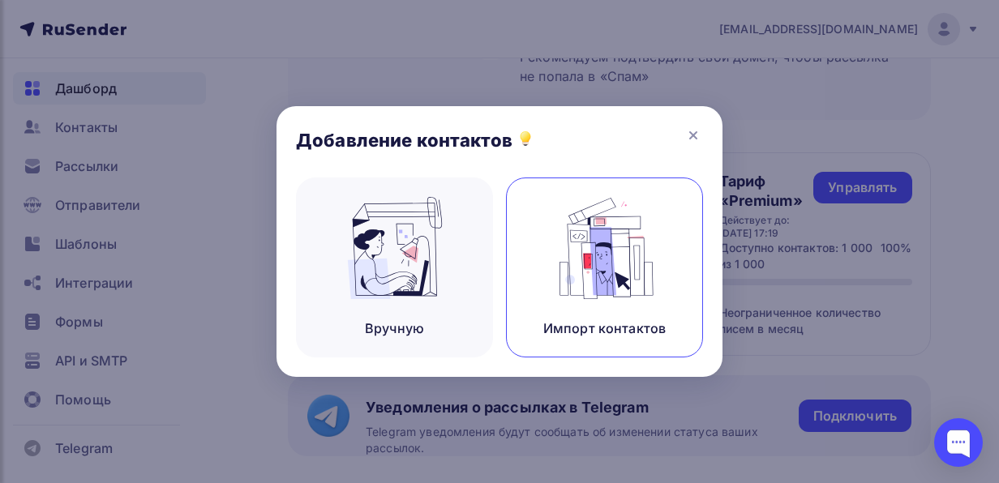
click at [600, 284] on img at bounding box center [605, 248] width 109 height 102
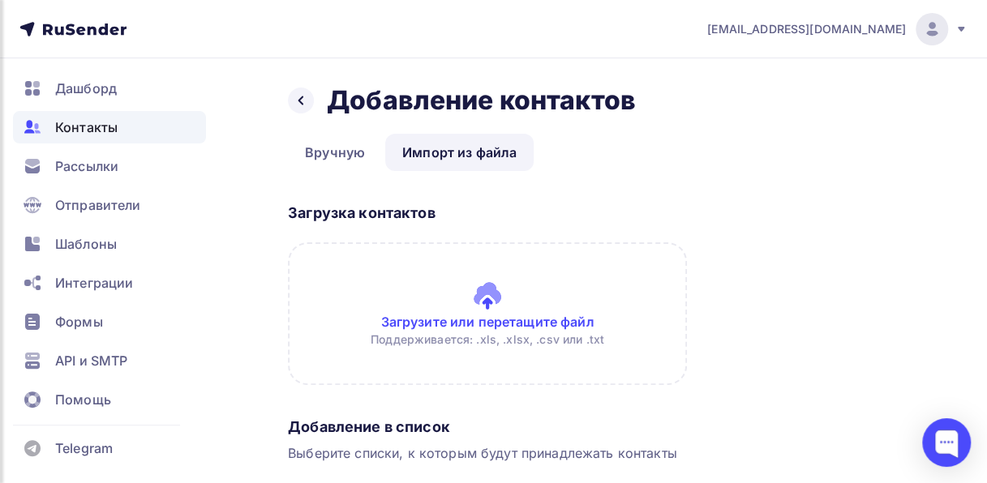
click at [488, 308] on input "file" at bounding box center [487, 314] width 399 height 143
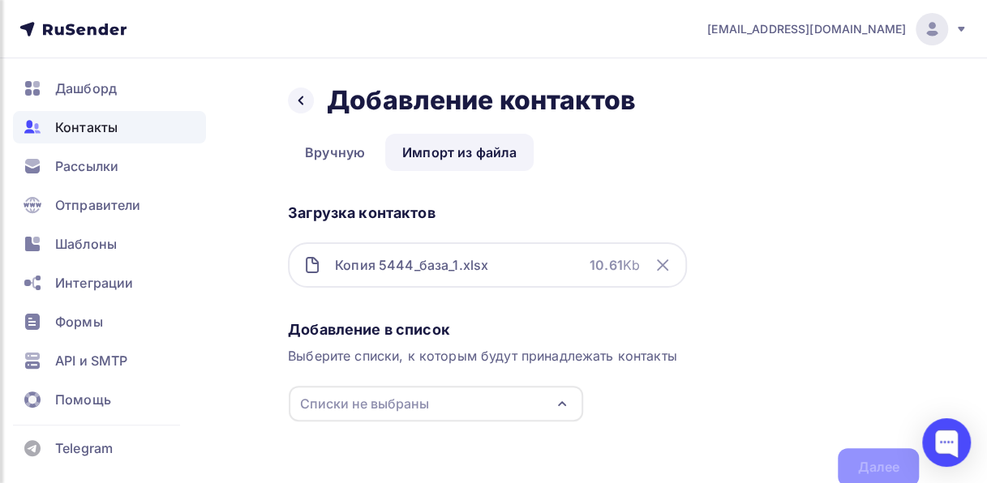
click at [549, 397] on div "Списки не выбраны" at bounding box center [436, 404] width 294 height 36
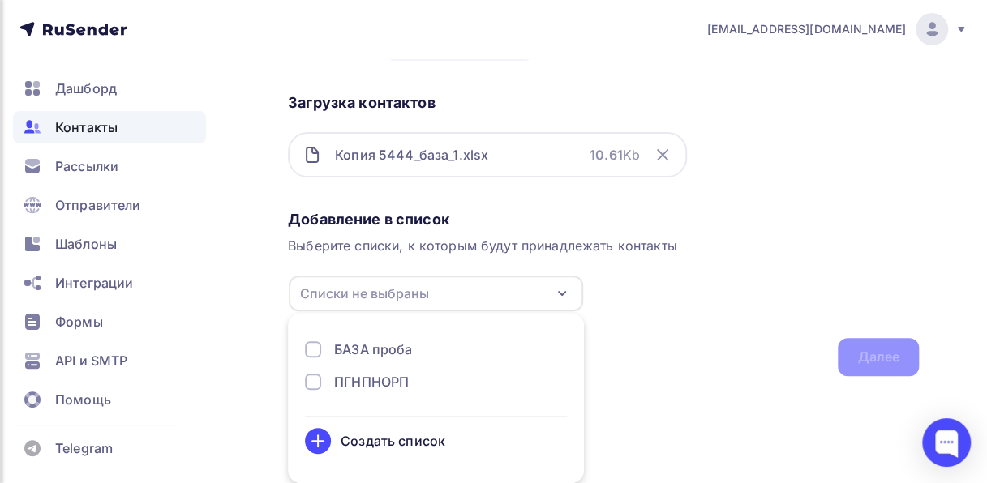
click at [422, 433] on div "Создать список" at bounding box center [393, 441] width 105 height 19
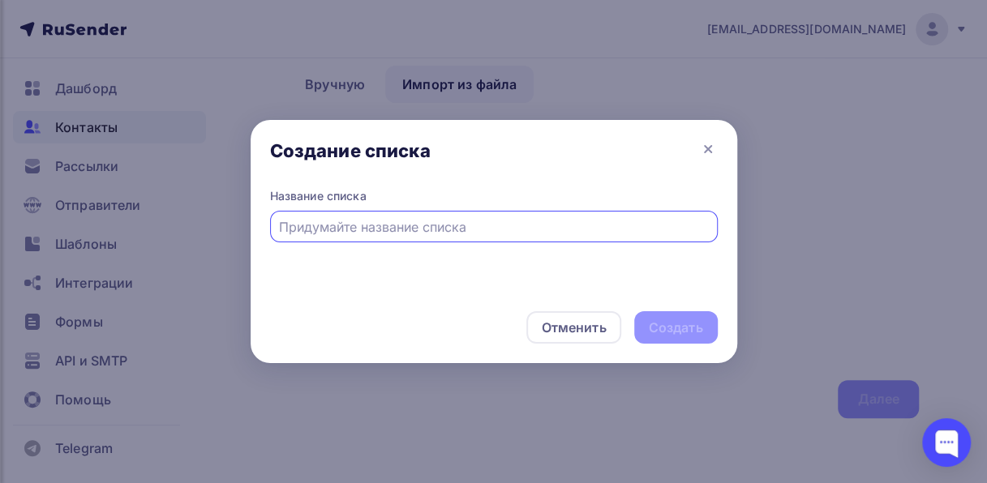
scroll to position [67, 0]
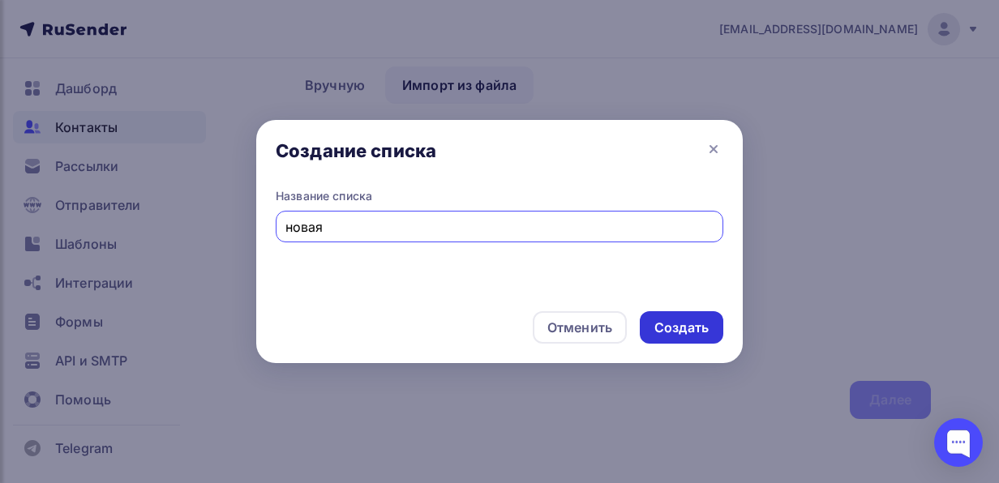
type input "новая"
click at [684, 323] on div "Создать" at bounding box center [682, 328] width 54 height 19
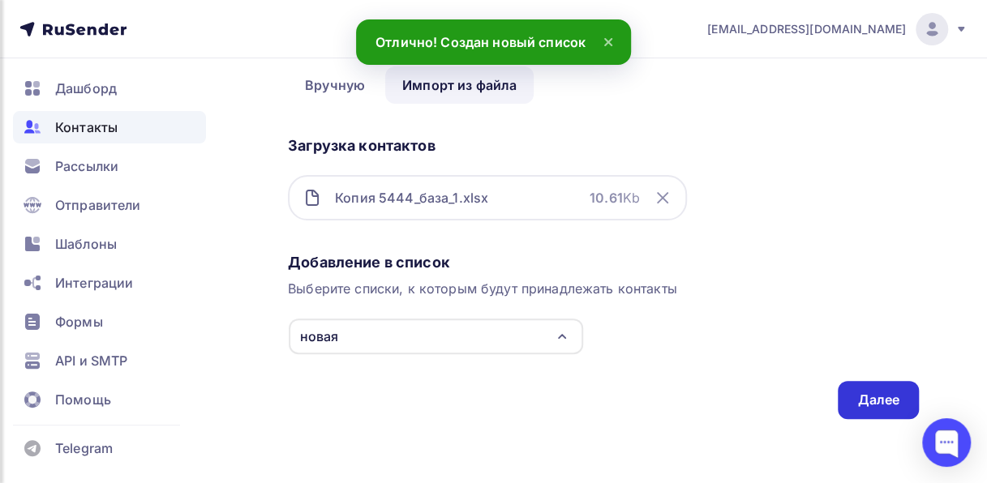
click at [873, 404] on div "Далее" at bounding box center [878, 400] width 42 height 19
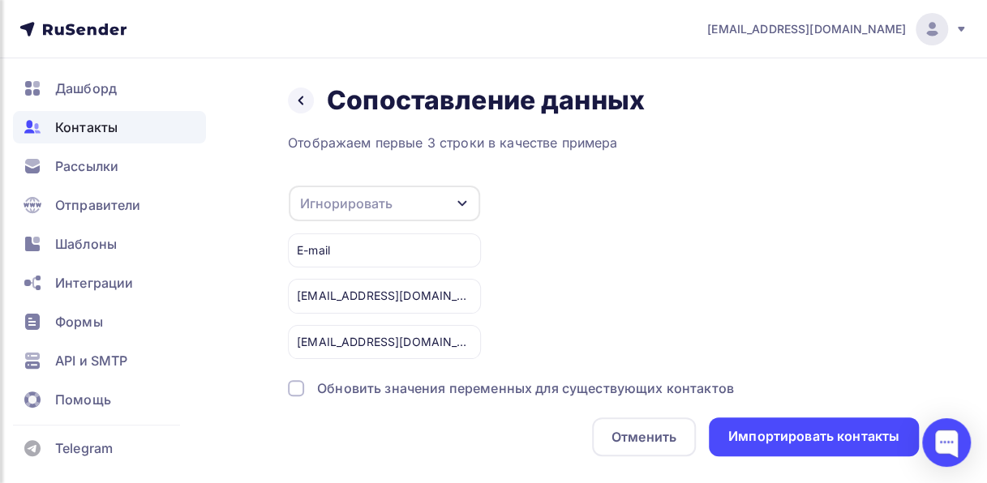
scroll to position [37, 0]
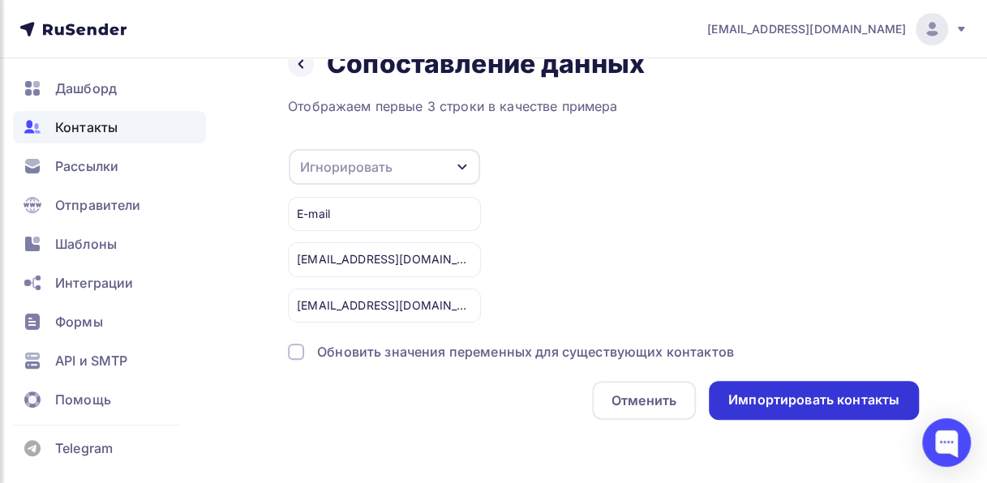
click at [786, 403] on div "Импортировать контакты" at bounding box center [813, 400] width 171 height 19
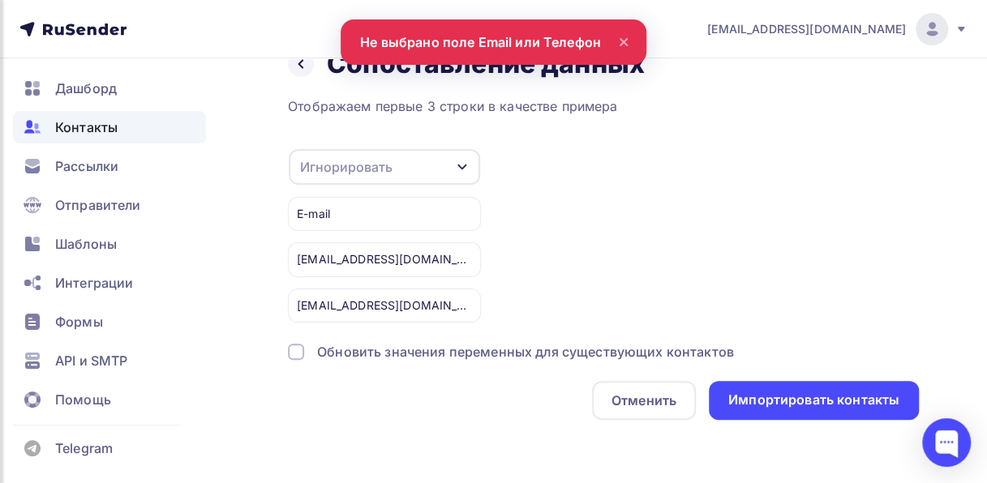
click at [385, 158] on div "Игнорировать" at bounding box center [346, 166] width 92 height 19
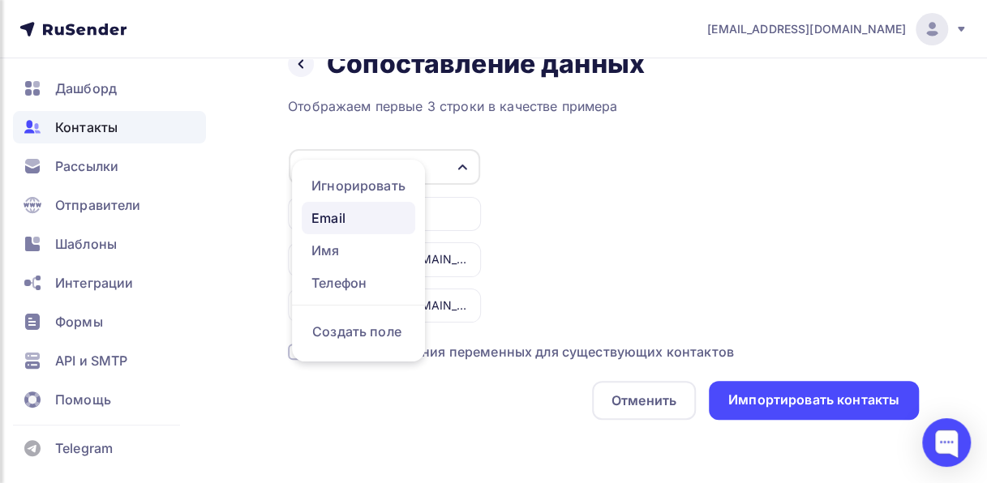
click at [324, 221] on div "Email" at bounding box center [358, 217] width 94 height 19
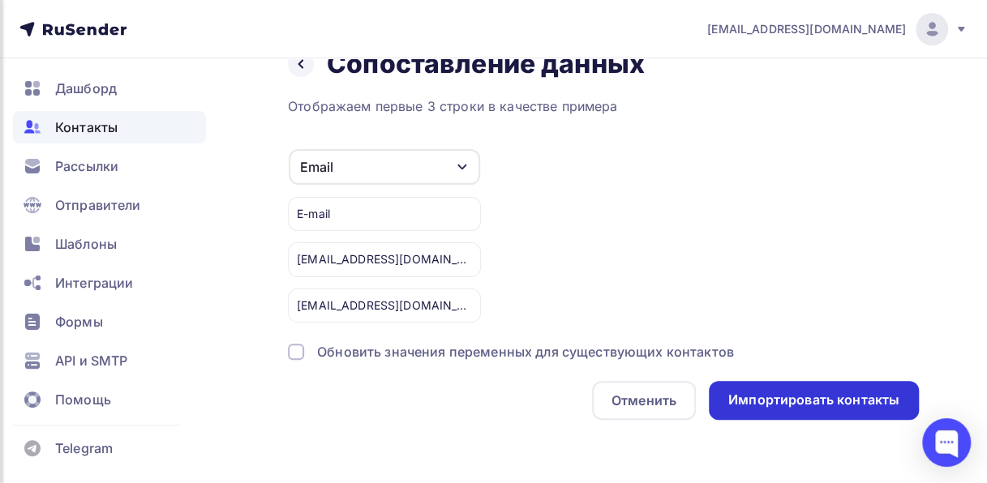
click at [794, 396] on div "Импортировать контакты" at bounding box center [813, 400] width 171 height 19
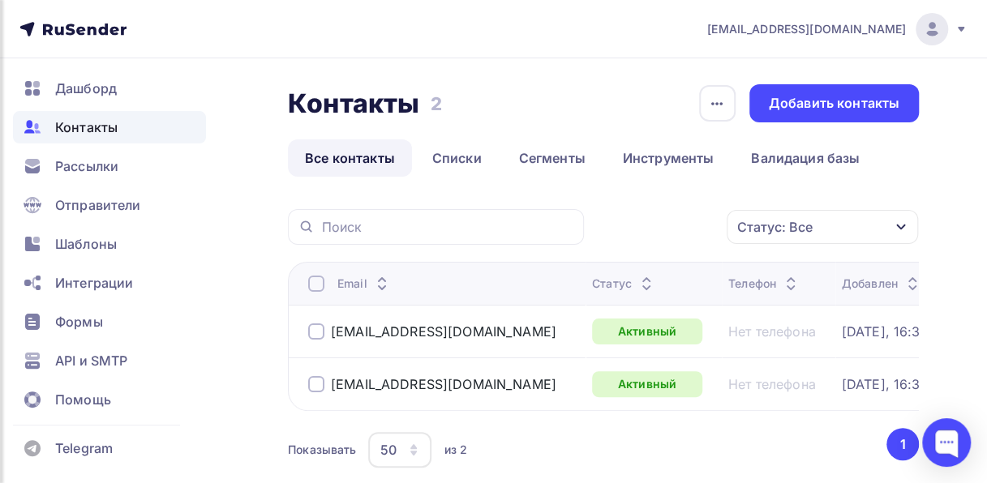
click at [99, 119] on span "Контакты" at bounding box center [86, 127] width 62 height 19
click at [454, 161] on link "Списки" at bounding box center [457, 158] width 84 height 37
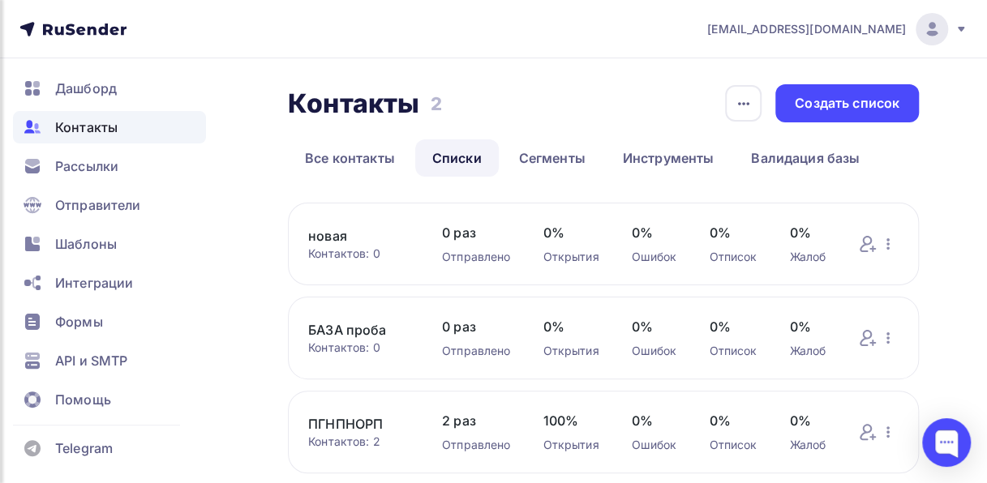
click at [317, 237] on link "новая" at bounding box center [358, 235] width 101 height 19
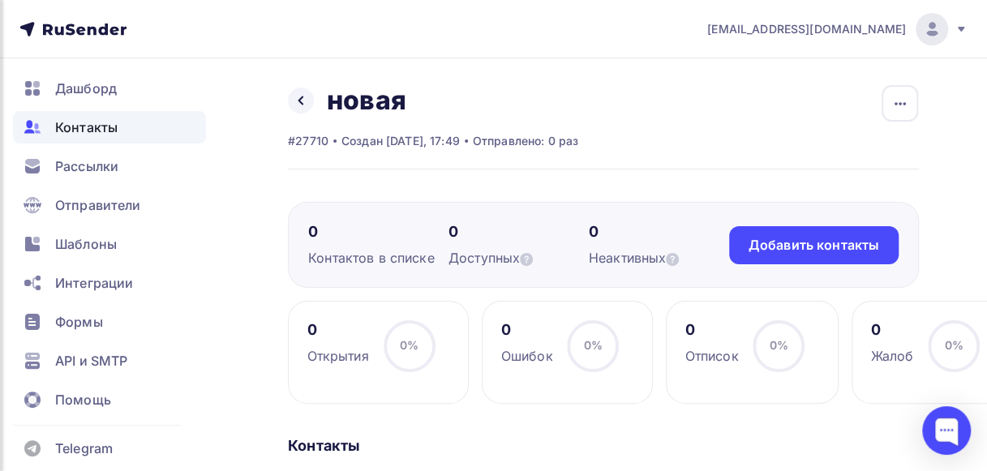
click at [539, 145] on div "Отправлено: 0 раз" at bounding box center [525, 141] width 105 height 16
click at [294, 101] on icon at bounding box center [300, 100] width 13 height 13
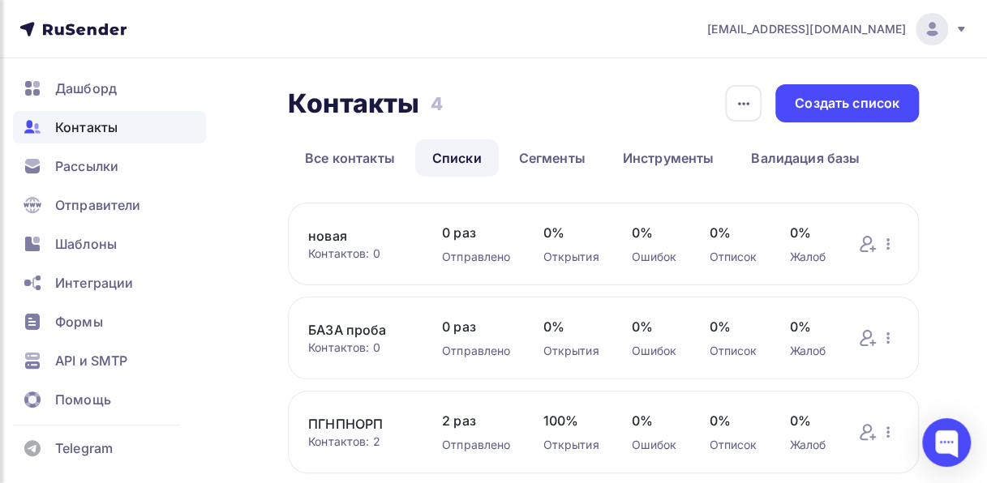
click at [346, 331] on link "БАЗА проба" at bounding box center [358, 329] width 101 height 19
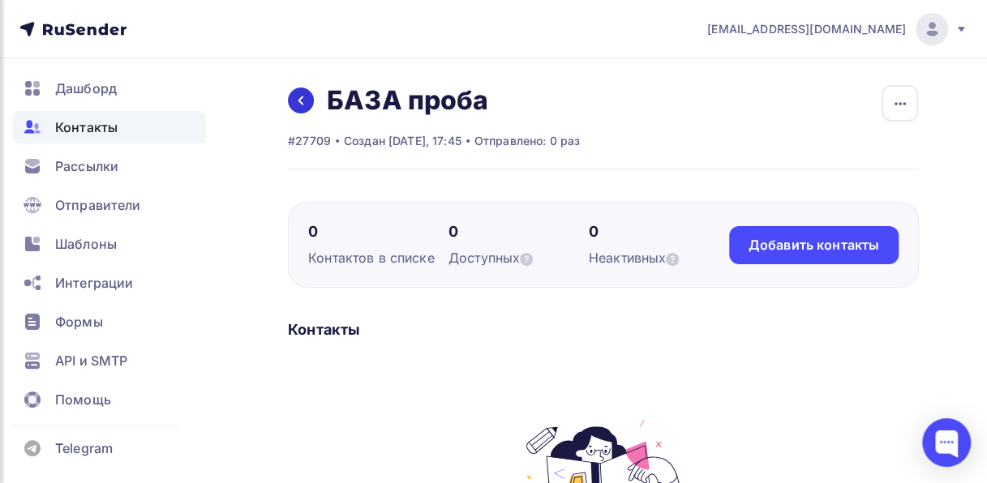
click at [298, 97] on icon at bounding box center [300, 100] width 13 height 13
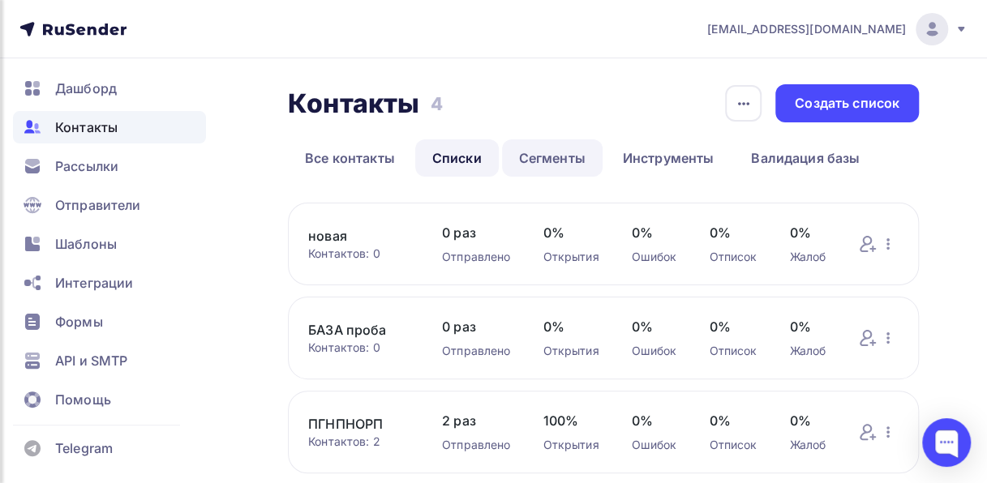
click at [544, 157] on link "Сегменты" at bounding box center [552, 158] width 101 height 37
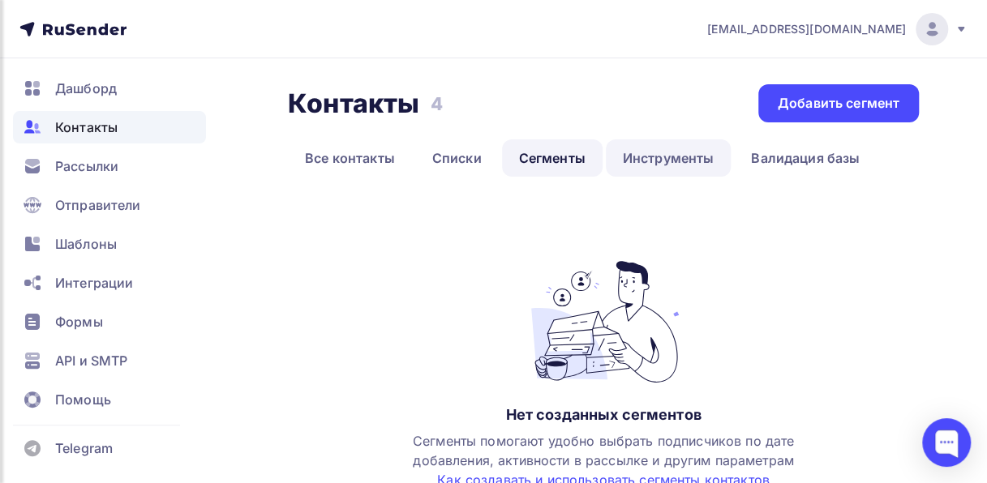
click at [647, 148] on link "Инструменты" at bounding box center [669, 158] width 126 height 37
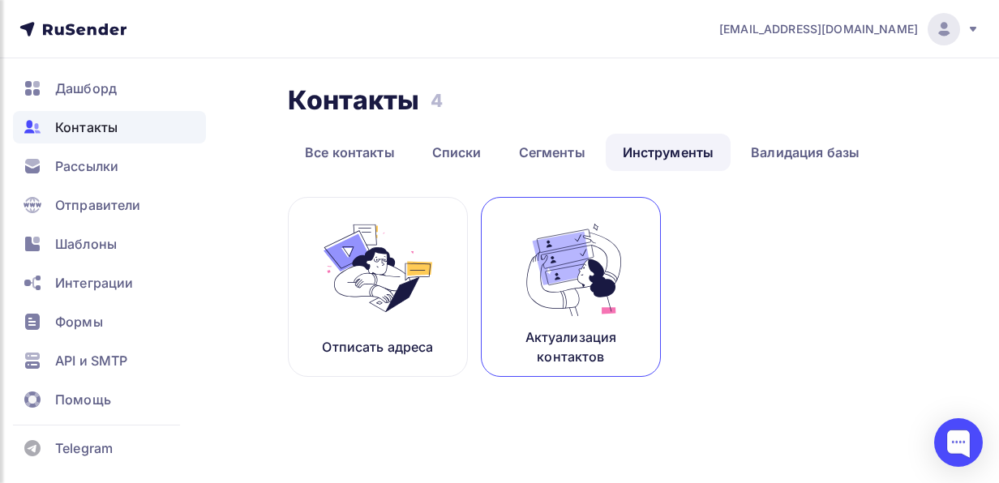
click at [558, 342] on p "Актуализация контактов" at bounding box center [571, 347] width 140 height 39
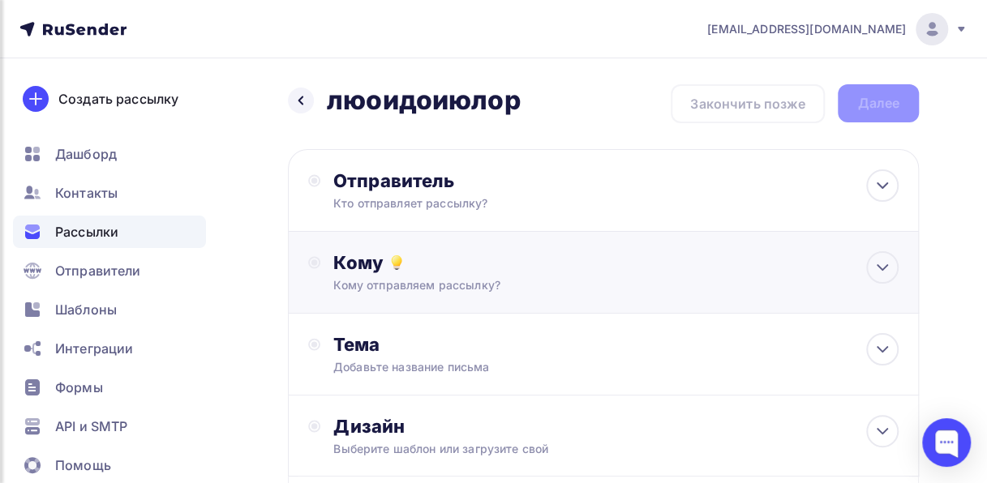
click at [638, 273] on div "Кому" at bounding box center [615, 262] width 565 height 23
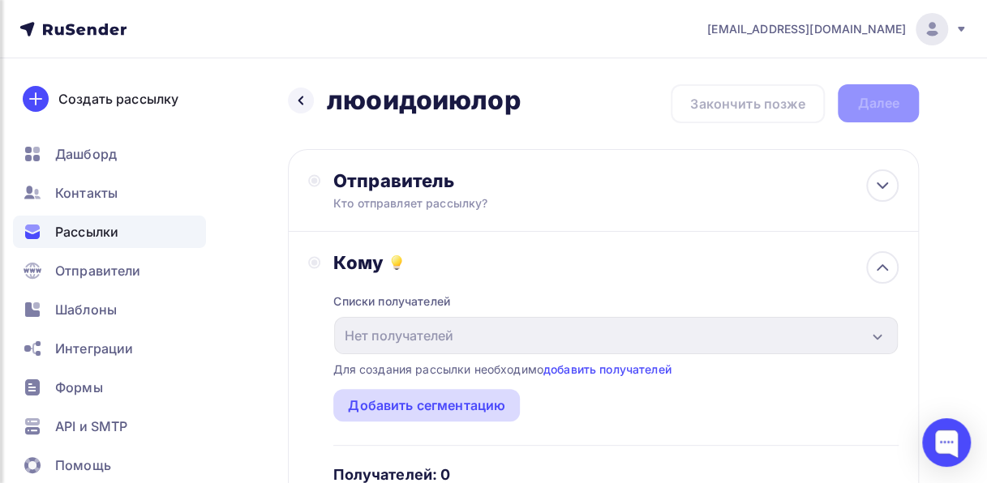
click at [509, 404] on div "Добавить сегментацию" at bounding box center [426, 405] width 187 height 32
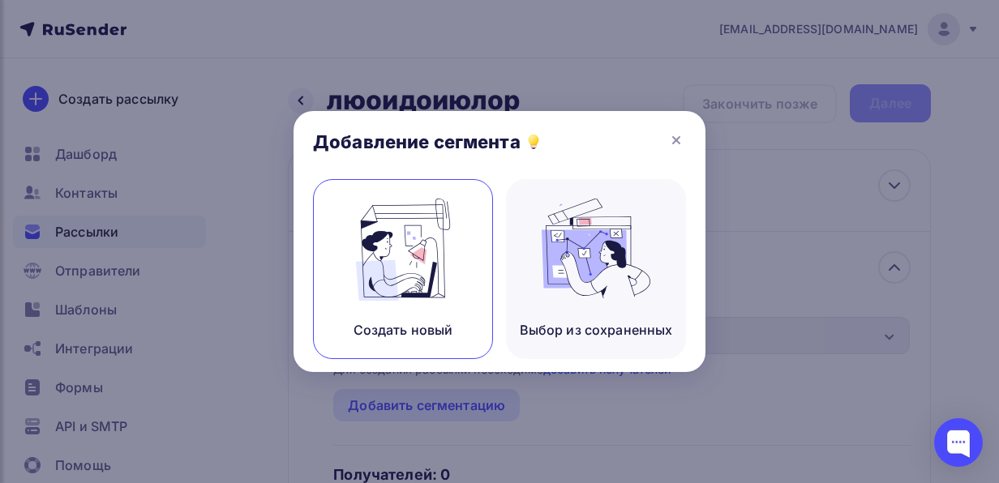
click at [407, 289] on img at bounding box center [403, 250] width 109 height 102
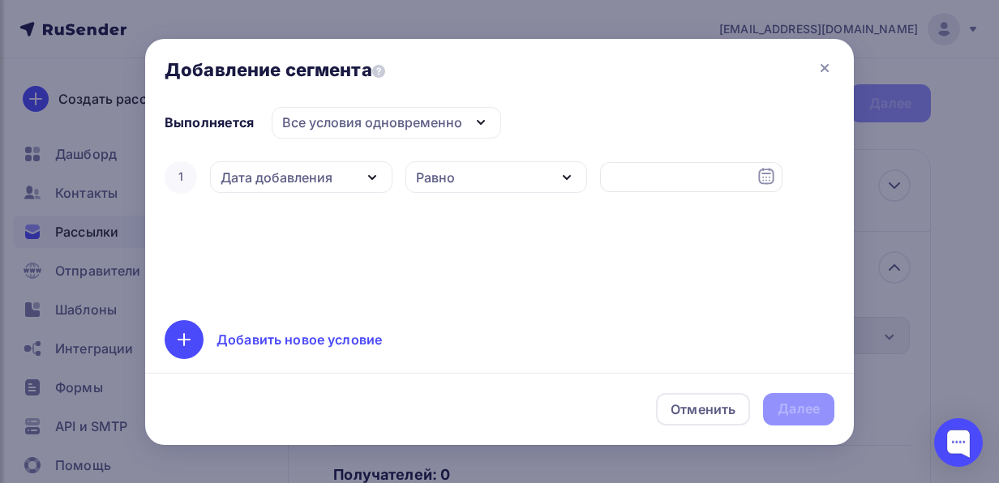
click at [383, 122] on div "Все условия одновременно" at bounding box center [372, 122] width 180 height 19
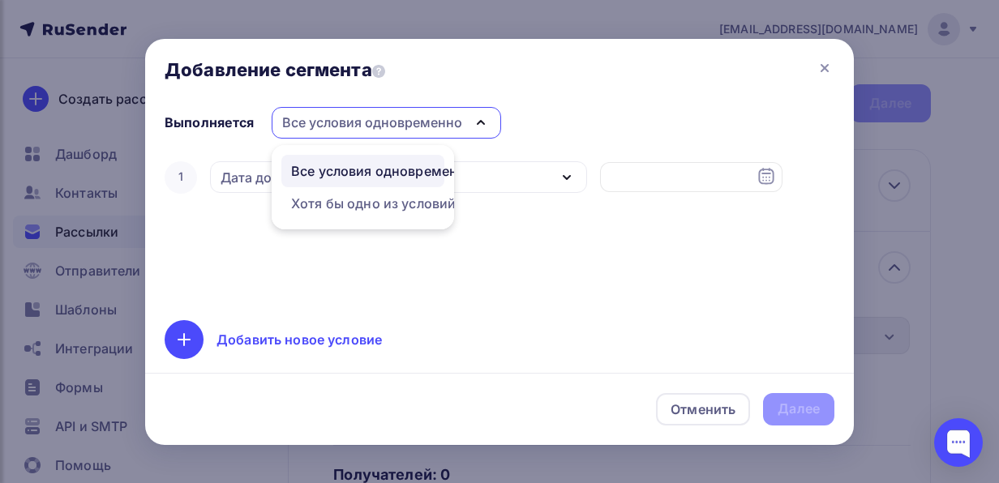
click at [383, 122] on div "Все условия одновременно" at bounding box center [372, 122] width 180 height 19
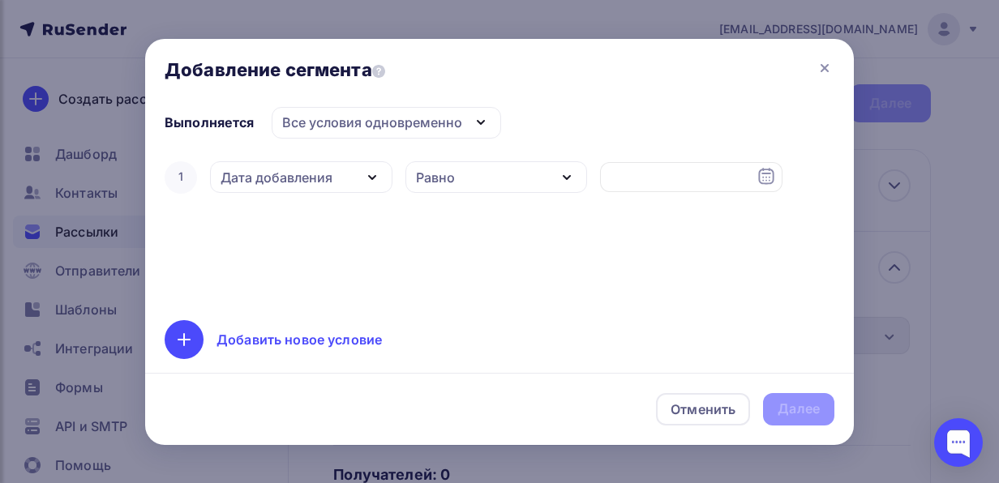
click at [350, 173] on div "Дата добавления" at bounding box center [301, 177] width 183 height 32
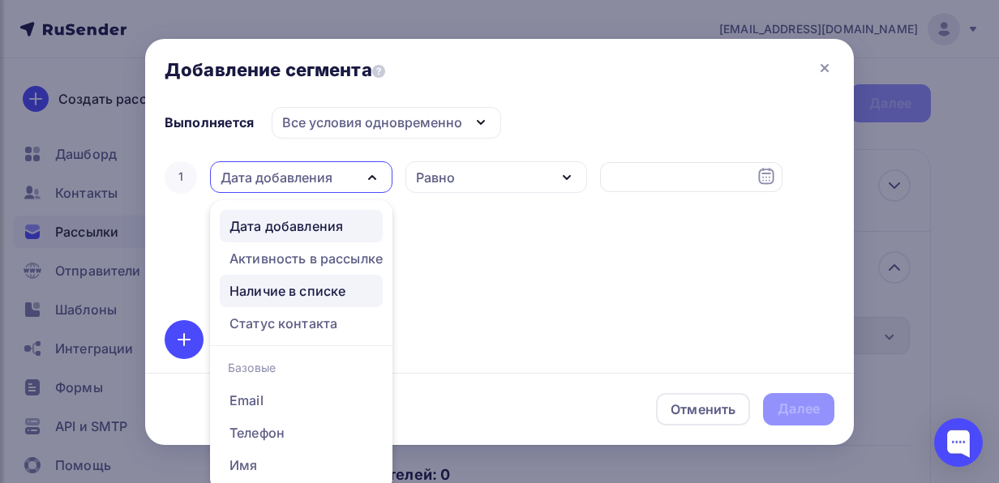
click at [334, 295] on div "Наличие в списке" at bounding box center [288, 290] width 116 height 19
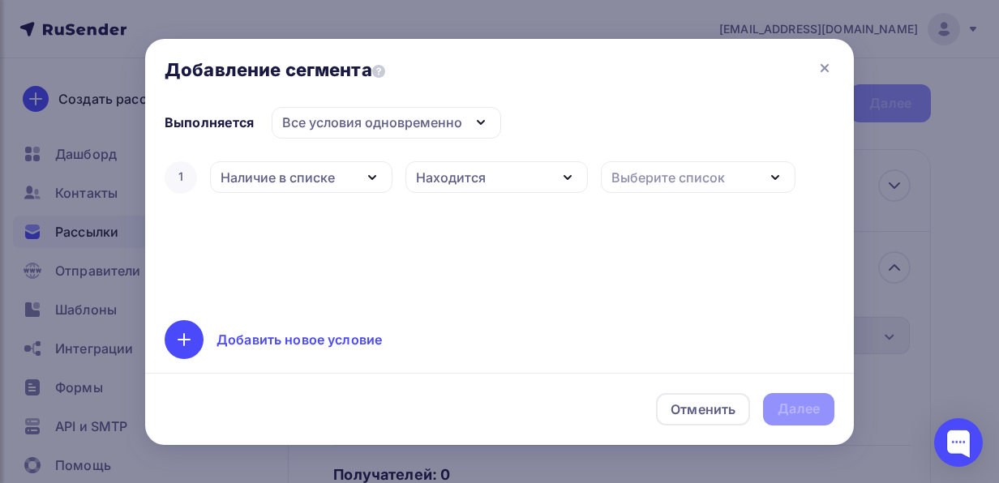
click at [751, 174] on div "Выберите список" at bounding box center [698, 177] width 195 height 32
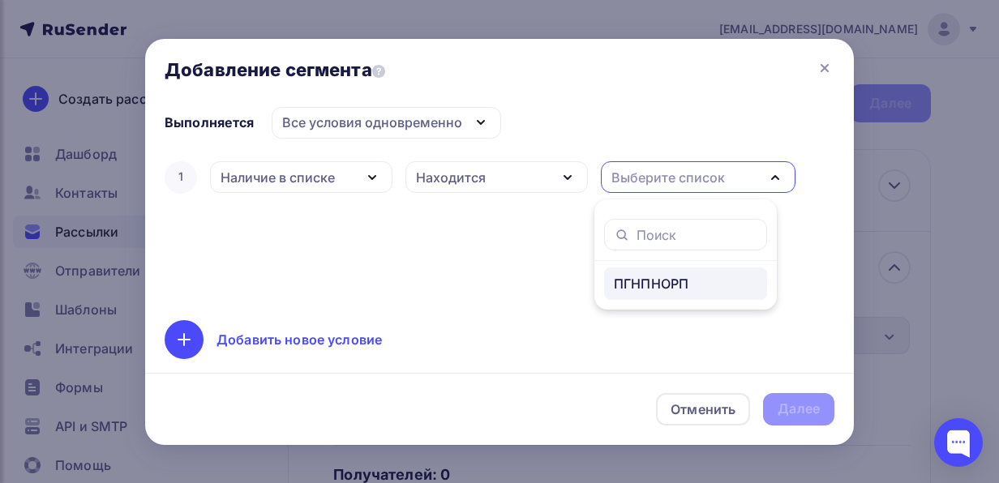
click at [655, 286] on div "ПГНПНОРП" at bounding box center [651, 283] width 75 height 19
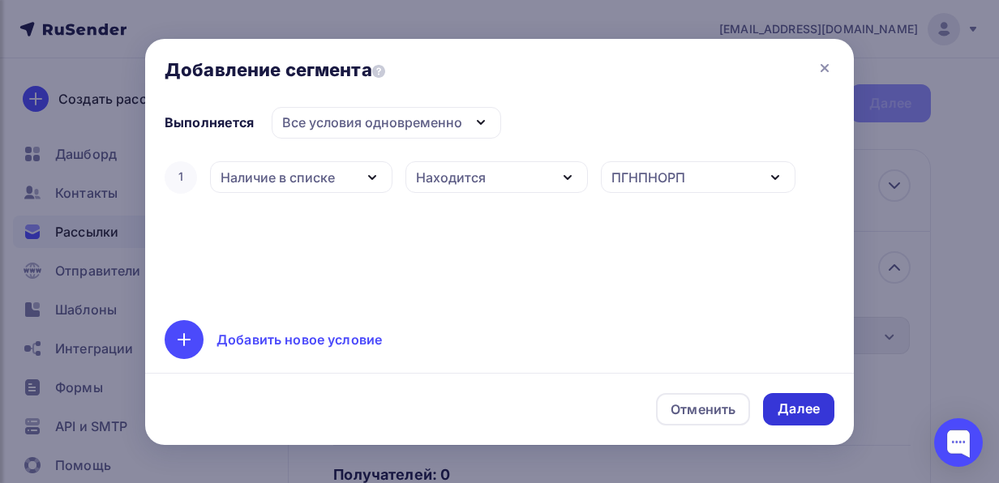
click at [798, 406] on div "Далее" at bounding box center [799, 409] width 42 height 19
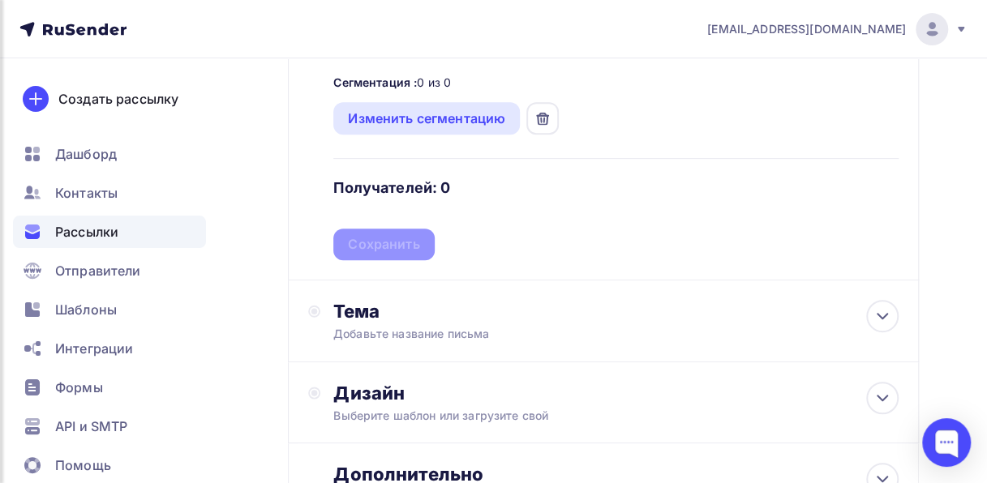
scroll to position [319, 0]
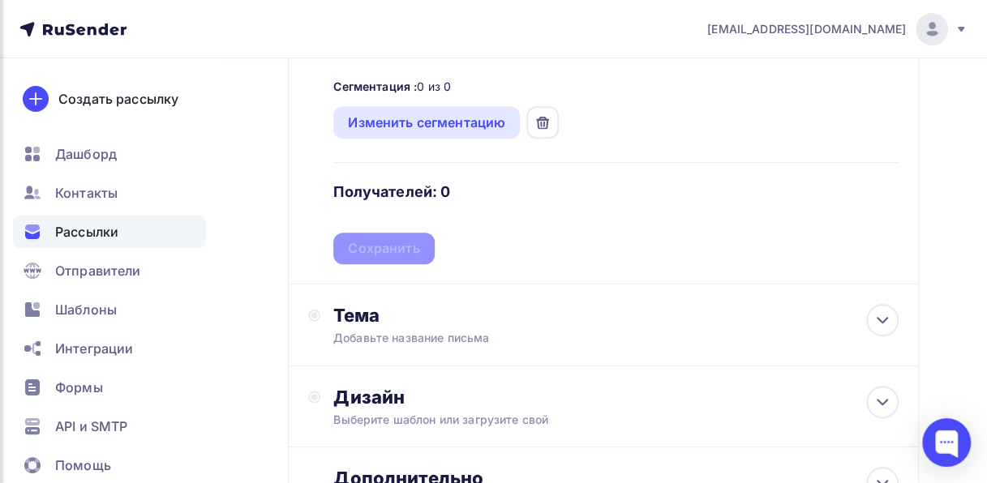
click at [381, 180] on div "Списки получателей Нет получателей Все списки id Добавить список Для создания р…" at bounding box center [615, 109] width 565 height 309
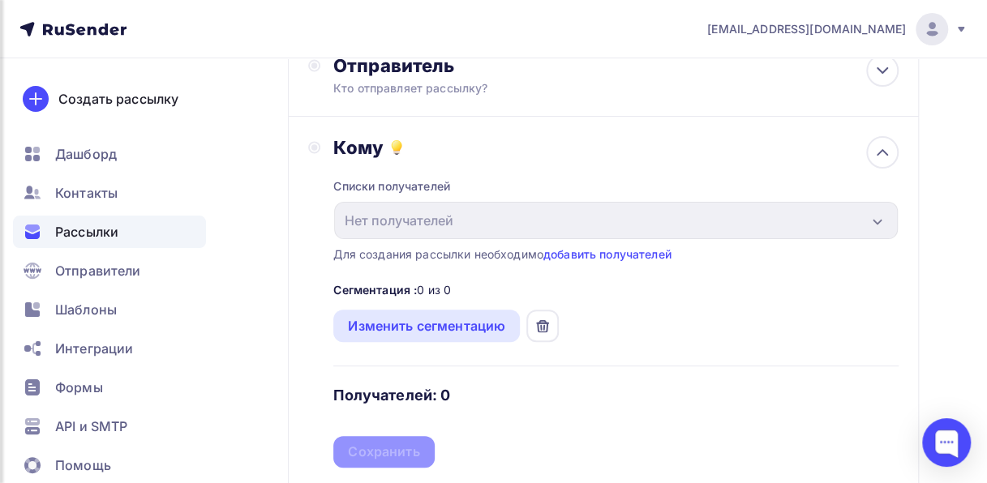
scroll to position [92, 0]
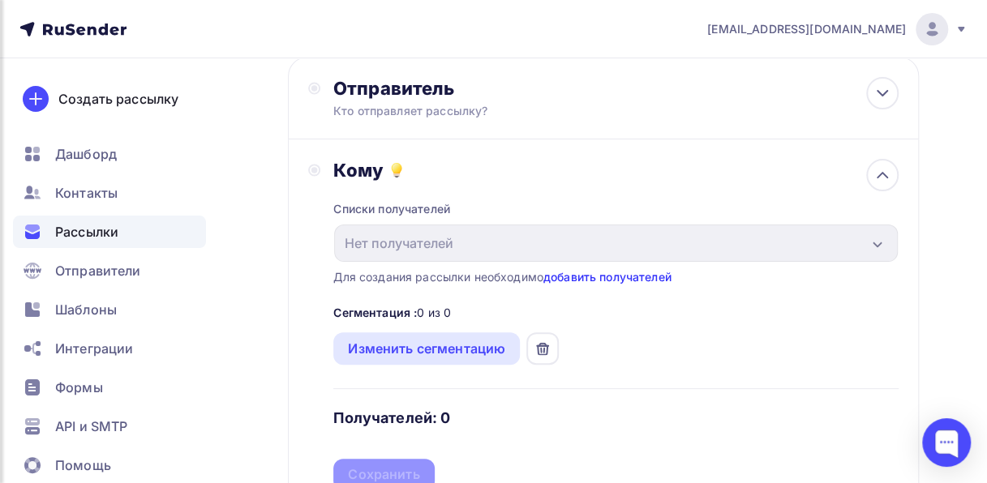
click at [605, 277] on link "добавить получателей" at bounding box center [607, 277] width 128 height 14
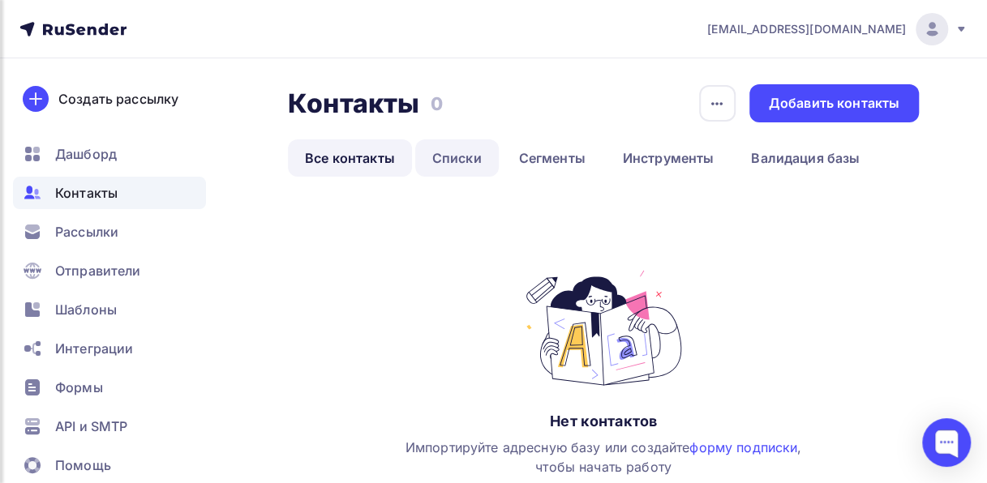
click at [448, 150] on link "Списки" at bounding box center [457, 158] width 84 height 37
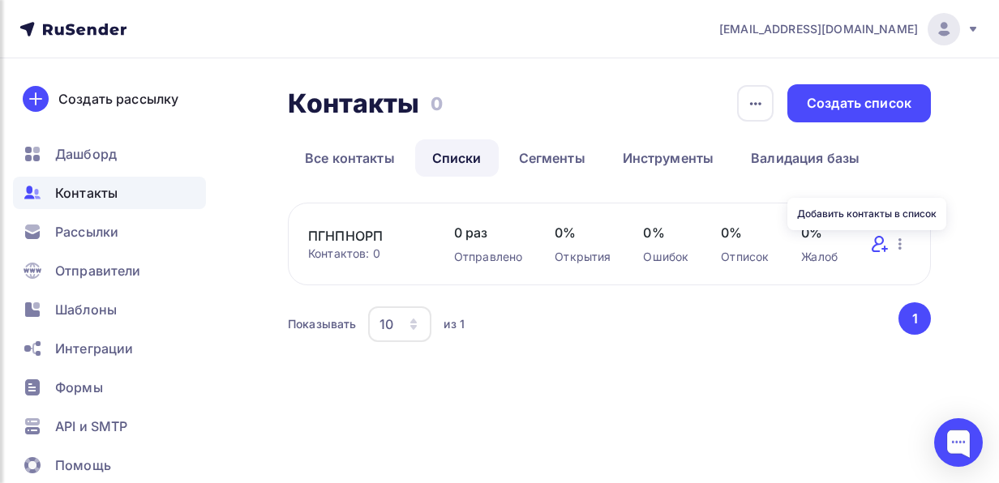
click at [884, 245] on icon at bounding box center [879, 243] width 19 height 19
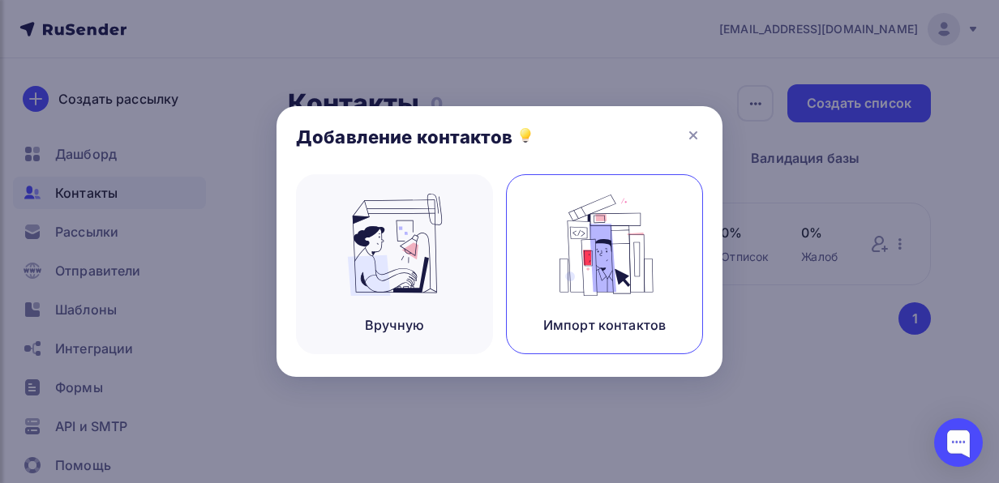
click at [548, 281] on div "Импорт контактов" at bounding box center [604, 264] width 197 height 180
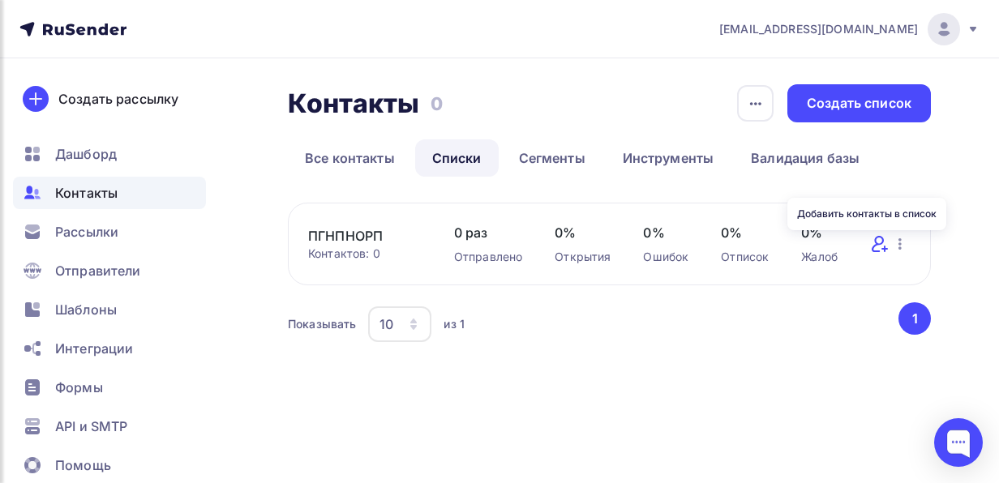
click at [879, 243] on icon at bounding box center [879, 243] width 19 height 19
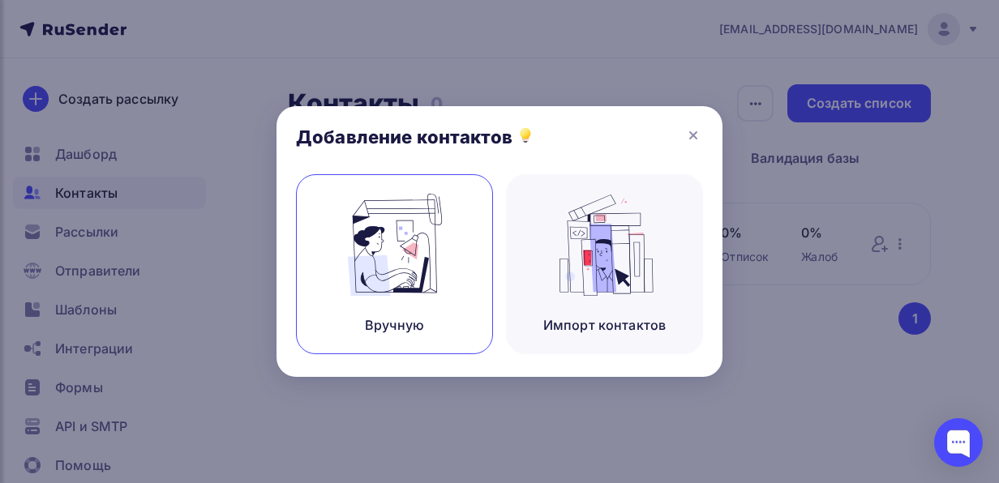
click at [431, 274] on img at bounding box center [395, 245] width 109 height 102
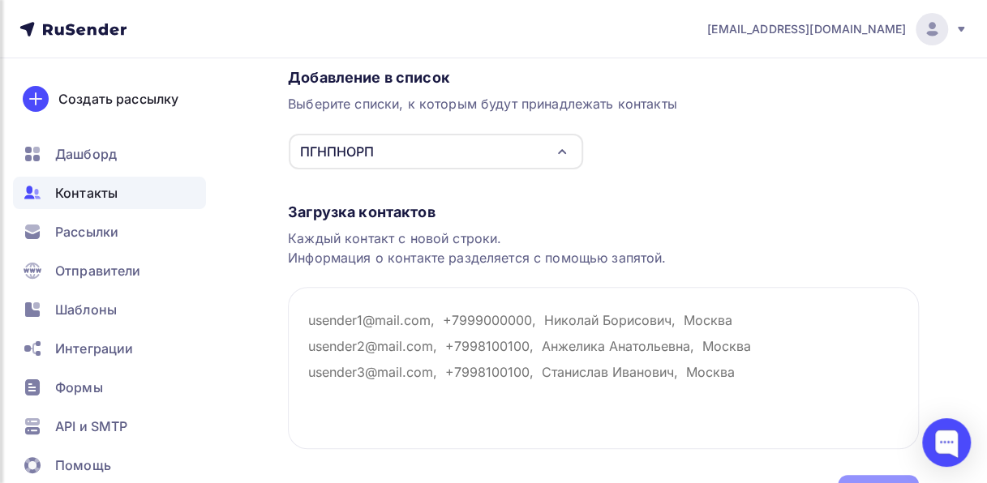
scroll to position [135, 0]
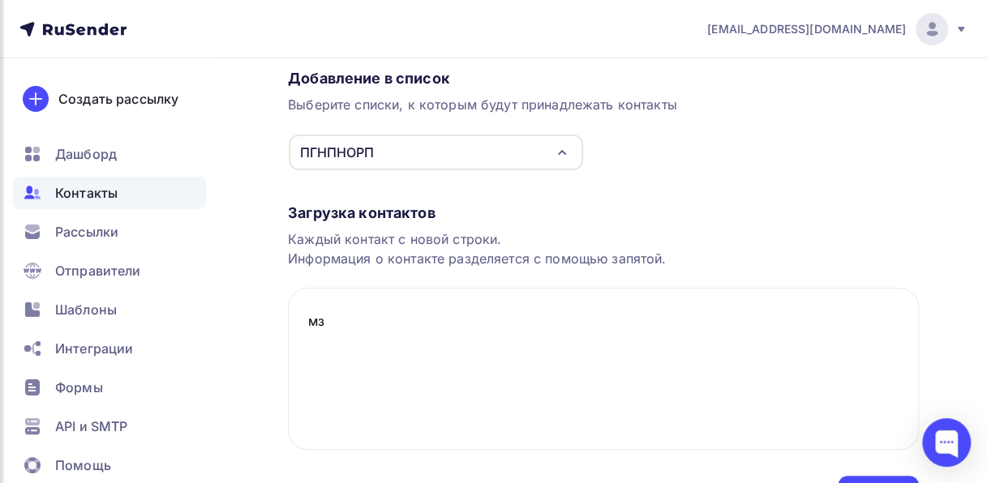
type textarea "м"
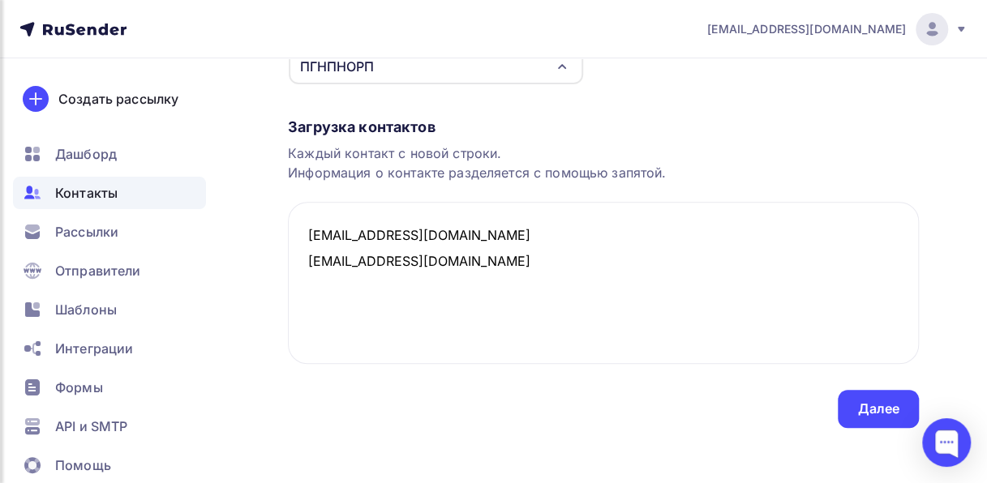
scroll to position [224, 0]
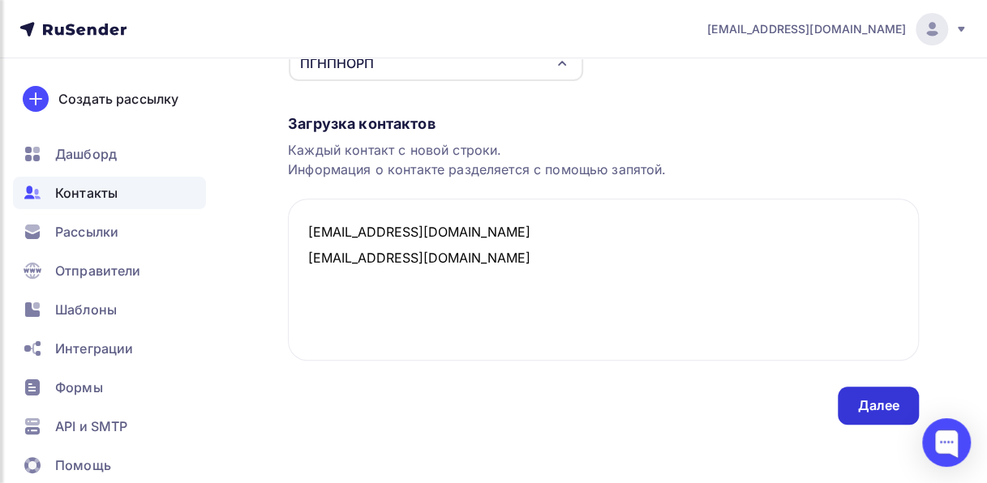
type textarea "vpechat11@yandex.ru dir@topsegment.biz"
click at [883, 419] on div "Далее" at bounding box center [878, 406] width 81 height 38
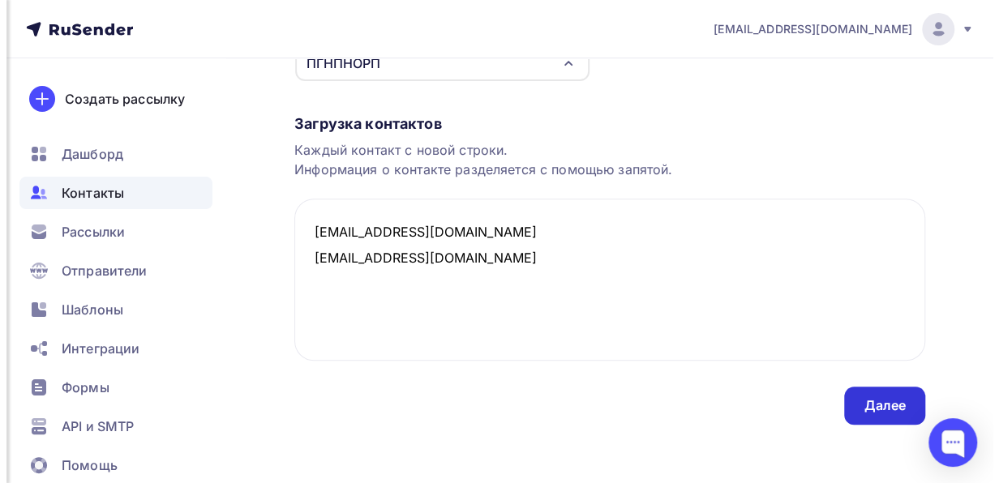
scroll to position [0, 0]
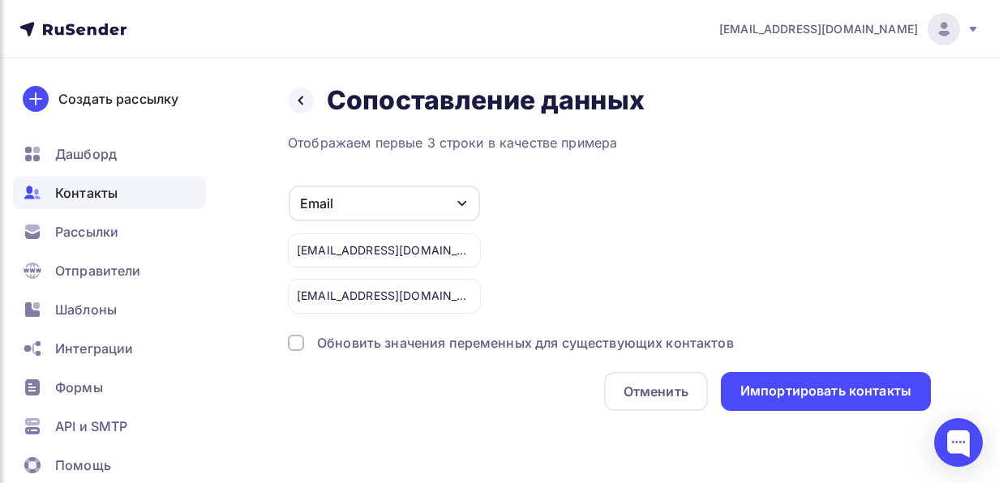
click at [295, 344] on div at bounding box center [296, 343] width 16 height 16
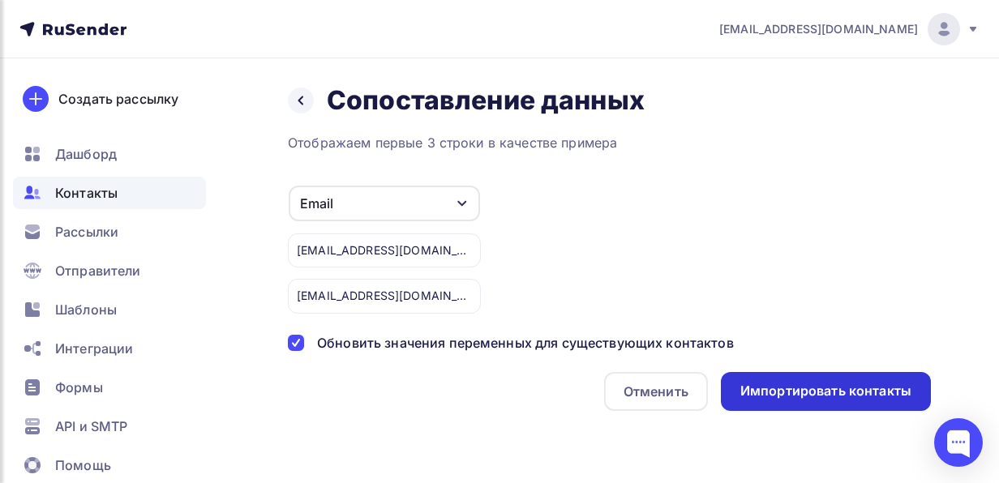
click at [813, 385] on div "Импортировать контакты" at bounding box center [826, 391] width 171 height 19
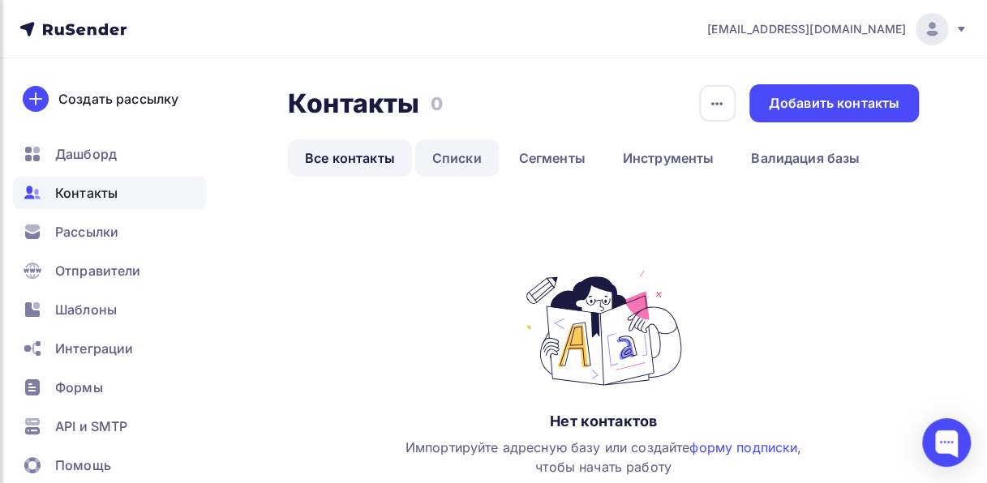
click at [471, 154] on link "Списки" at bounding box center [457, 158] width 84 height 37
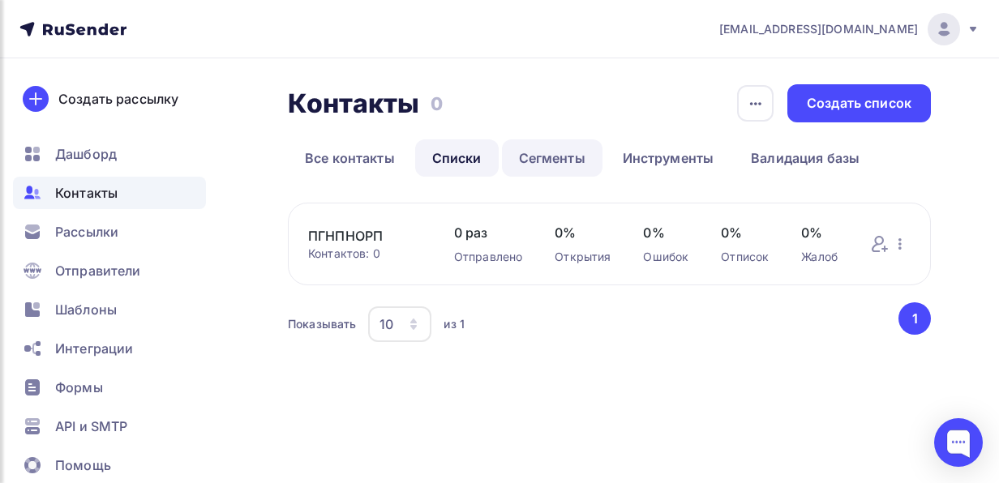
click at [561, 163] on link "Сегменты" at bounding box center [552, 158] width 101 height 37
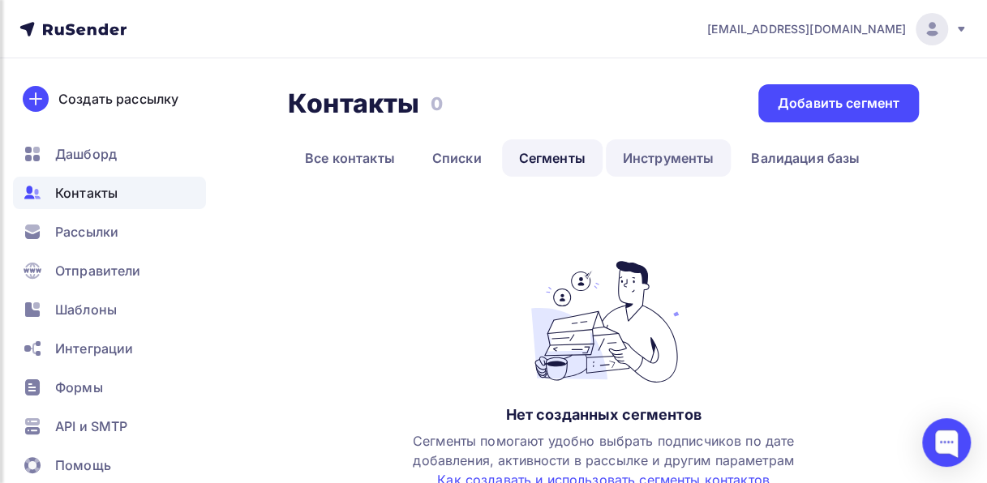
click at [660, 158] on link "Инструменты" at bounding box center [669, 158] width 126 height 37
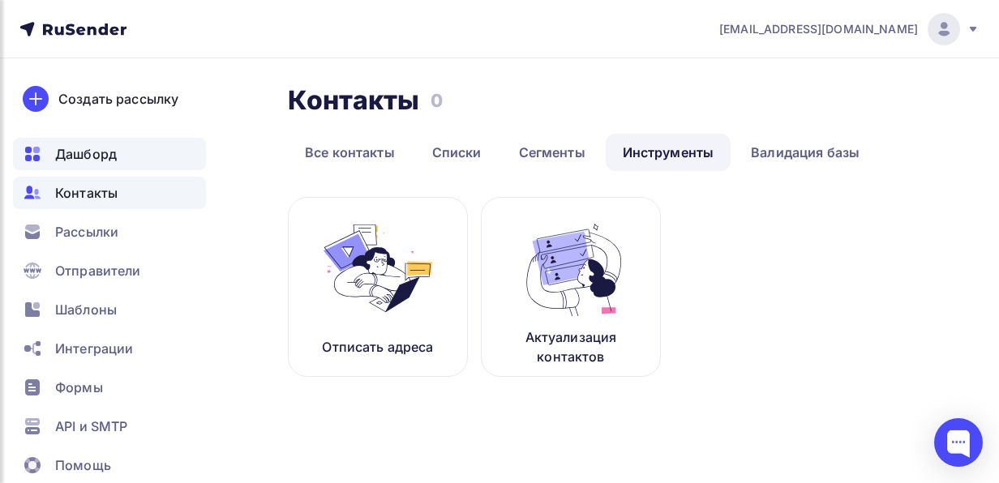
click at [131, 166] on div "Дашборд" at bounding box center [109, 154] width 193 height 32
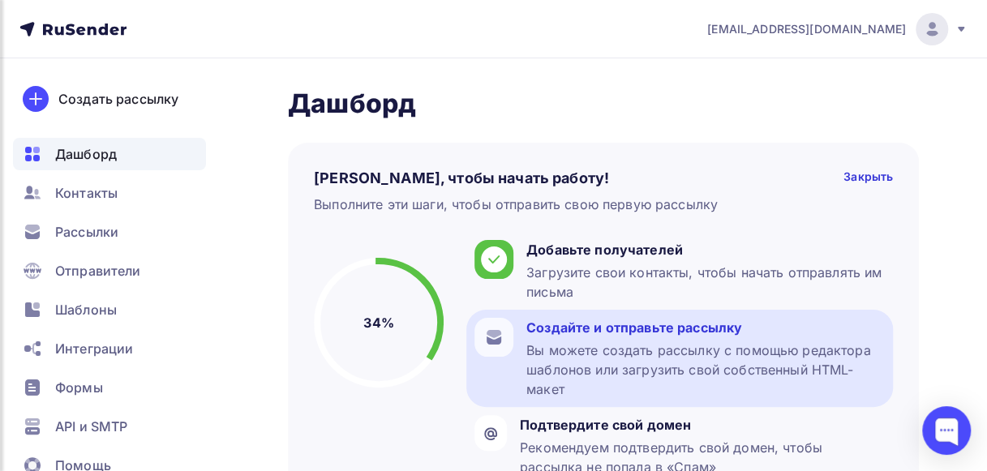
click at [631, 334] on div "Создайте и отправьте рассылку" at bounding box center [705, 327] width 359 height 19
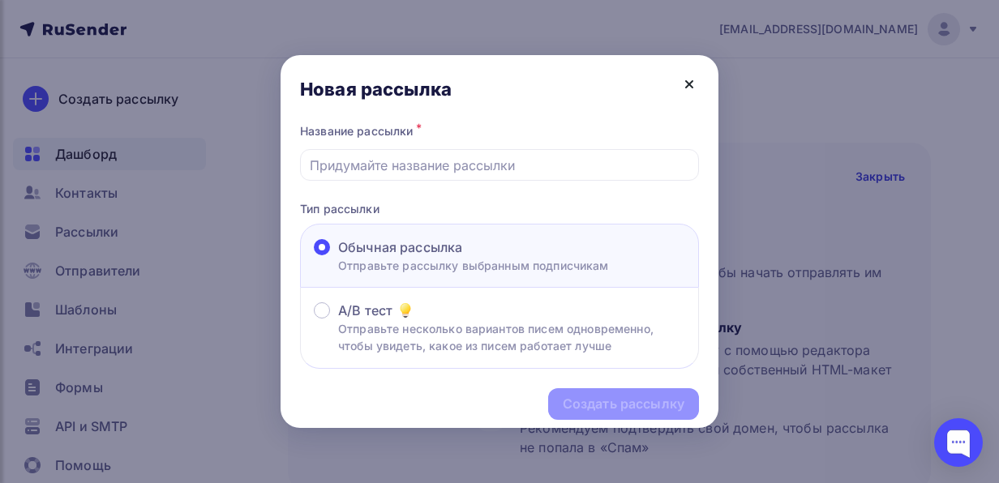
click at [691, 85] on icon at bounding box center [689, 84] width 6 height 6
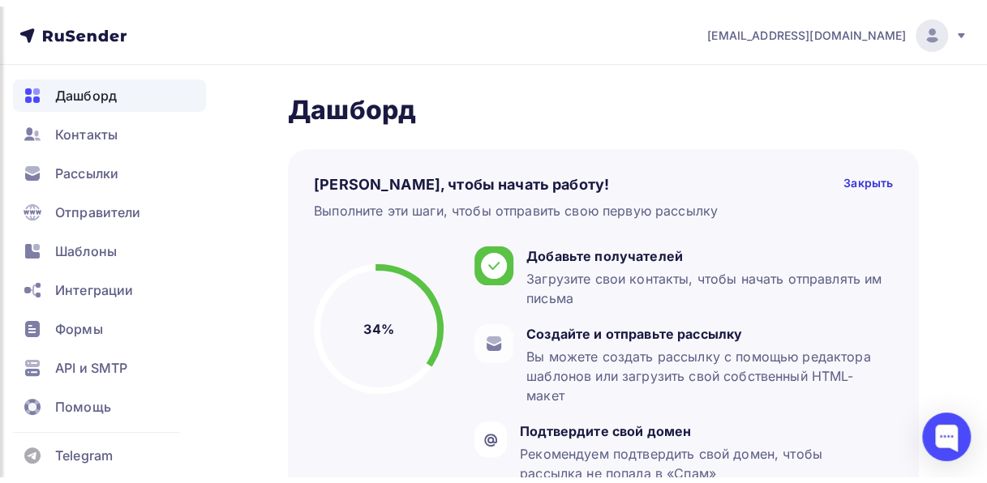
scroll to position [66, 0]
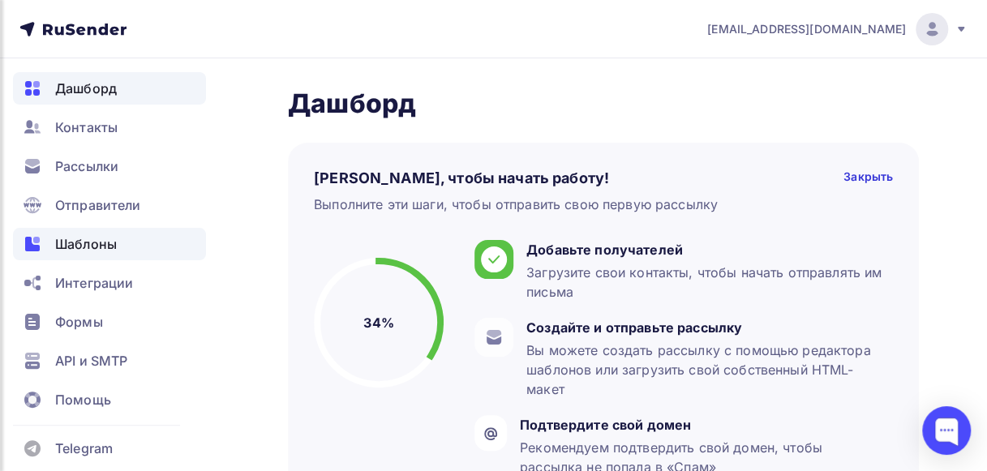
click at [83, 245] on span "Шаблоны" at bounding box center [86, 243] width 62 height 19
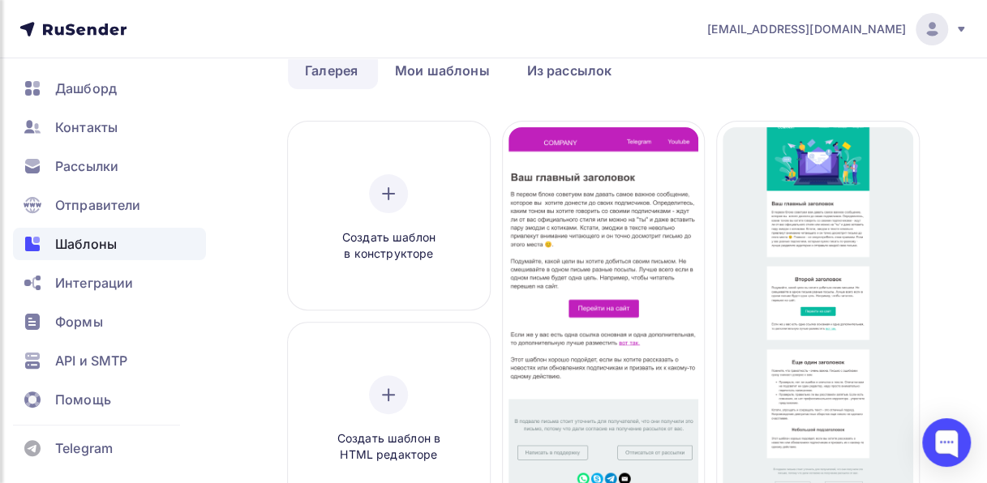
scroll to position [86, 0]
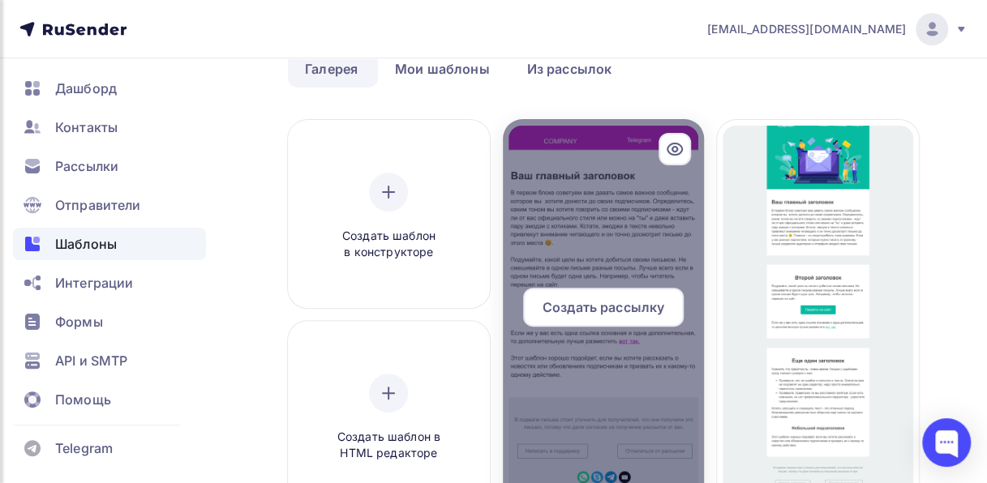
click at [636, 221] on div at bounding box center [604, 313] width 202 height 389
click at [633, 310] on span "Создать рассылку" at bounding box center [604, 307] width 122 height 19
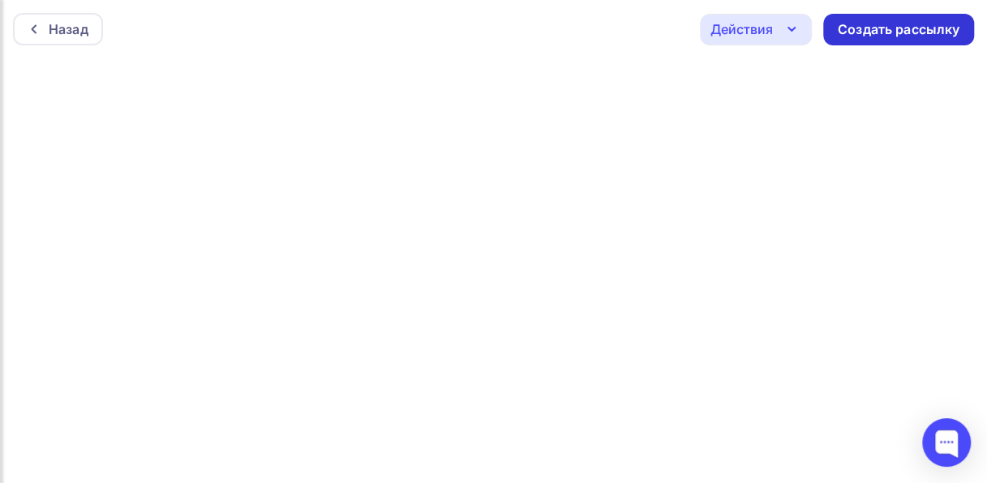
click at [910, 26] on div "Создать рассылку" at bounding box center [899, 29] width 122 height 19
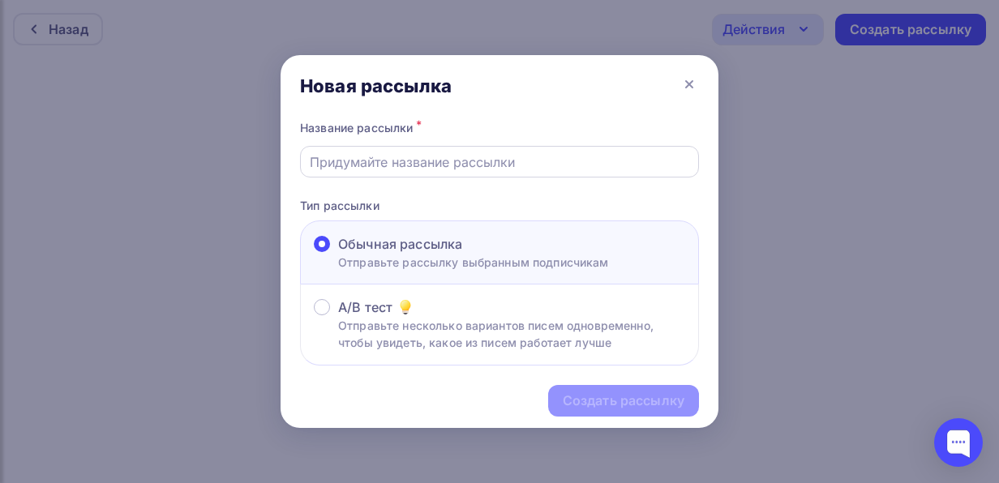
click at [664, 170] on input "text" at bounding box center [500, 161] width 380 height 19
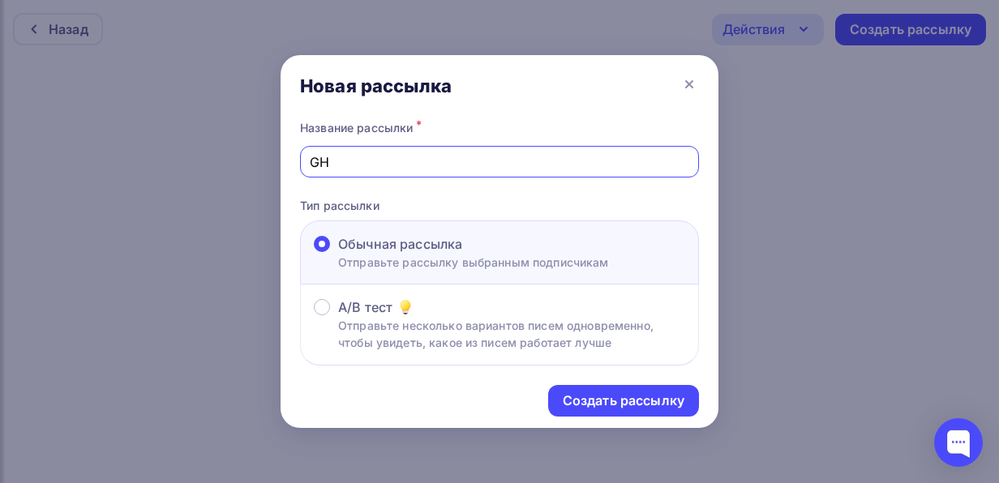
type input "G"
type input "ПРОСТО"
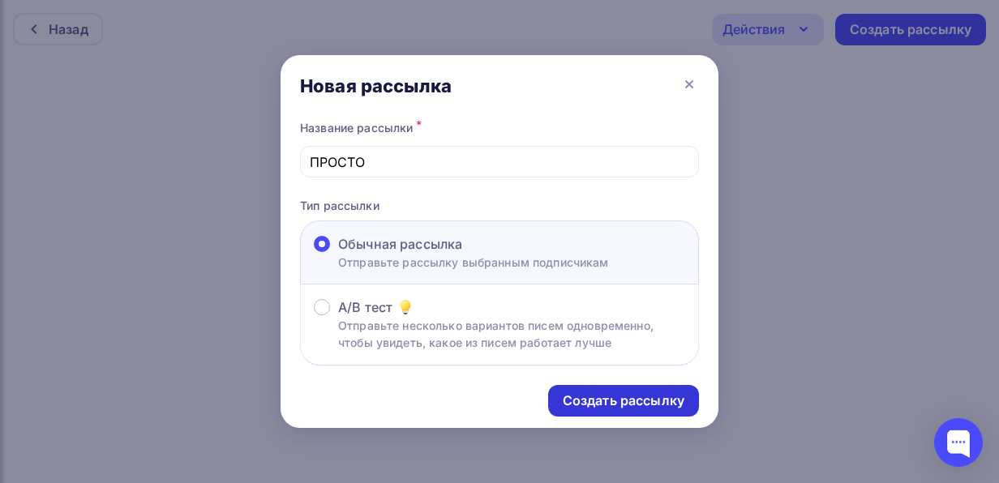
click at [665, 398] on div "Создать рассылку" at bounding box center [624, 401] width 122 height 19
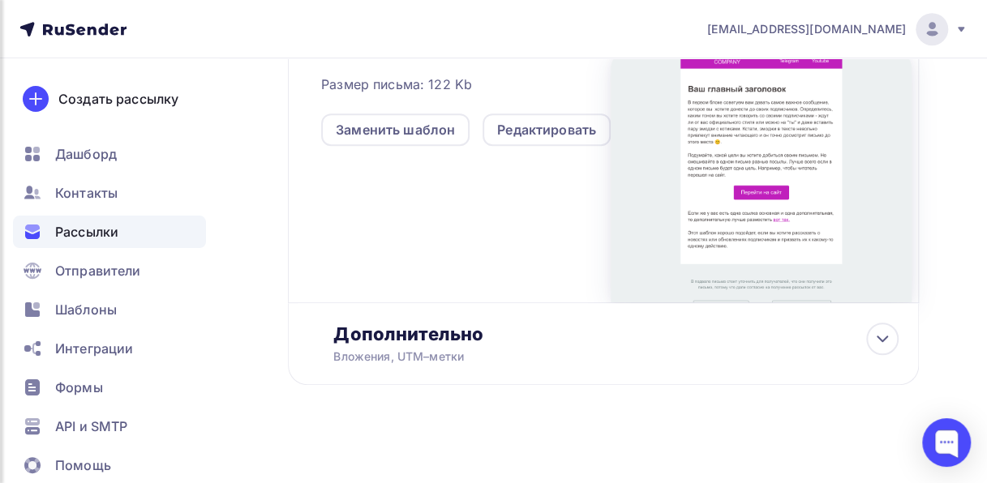
scroll to position [459, 0]
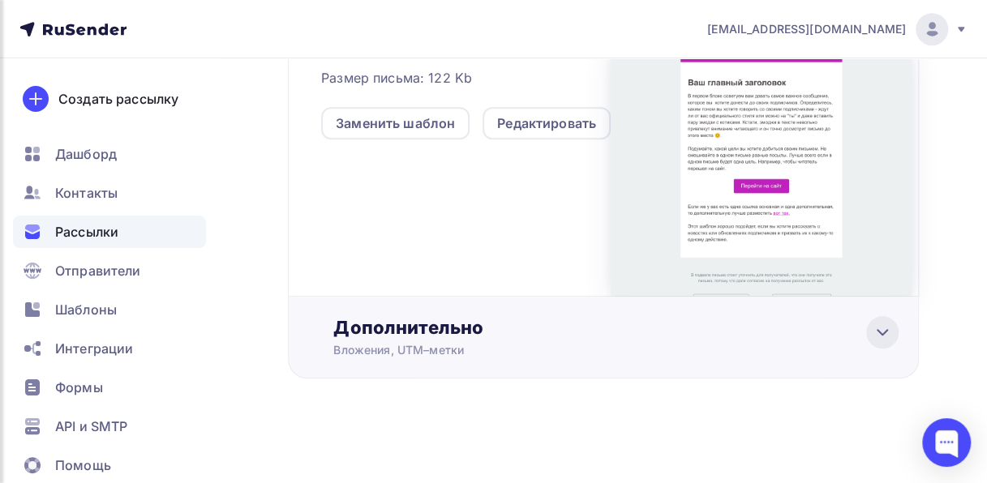
click at [873, 333] on icon at bounding box center [882, 332] width 19 height 19
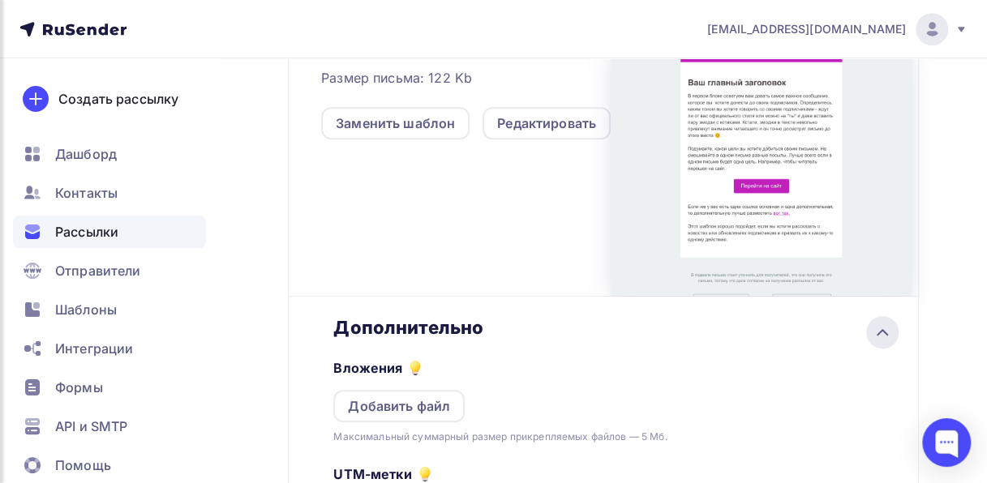
scroll to position [0, 0]
click at [418, 415] on div "Добавить файл" at bounding box center [399, 406] width 102 height 19
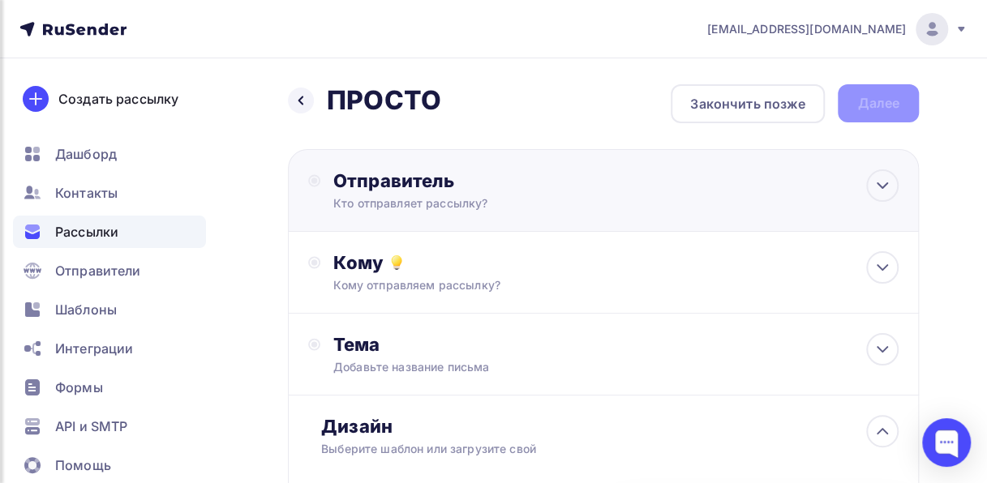
click at [683, 175] on div "Отправитель" at bounding box center [508, 181] width 351 height 23
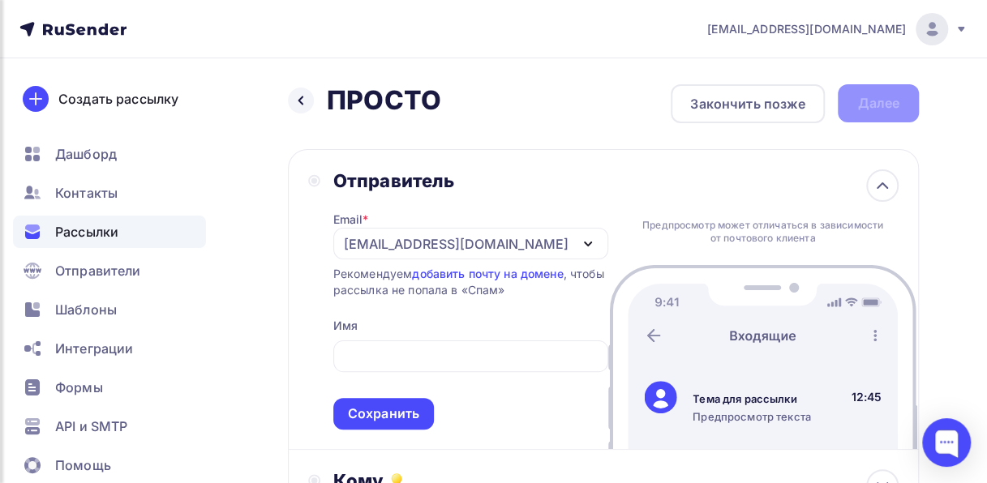
click at [683, 175] on div "Предпросмотр может отличаться в зависимости от почтового клиента Тема для рассы…" at bounding box center [762, 299] width 309 height 299
click at [487, 347] on input "text" at bounding box center [470, 356] width 256 height 19
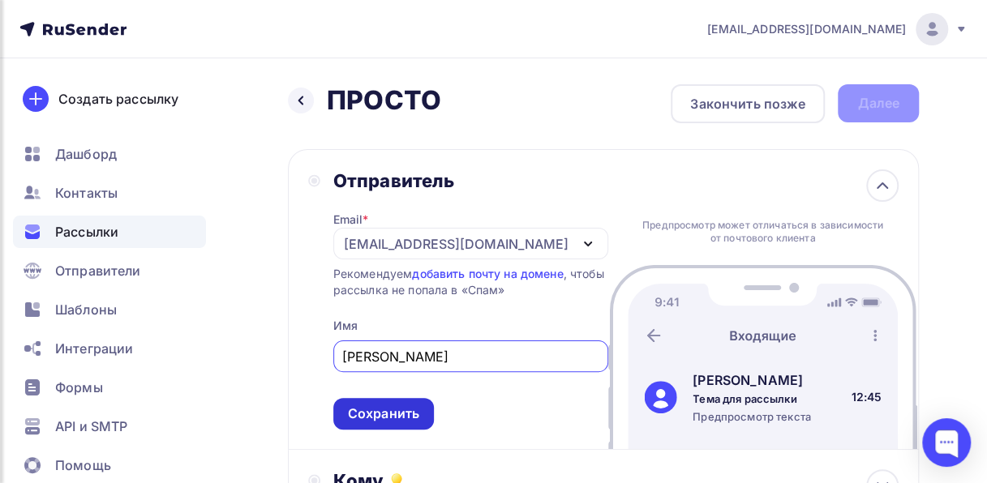
type input "Анна Овсянникова"
click at [415, 419] on div "Сохранить" at bounding box center [383, 414] width 71 height 19
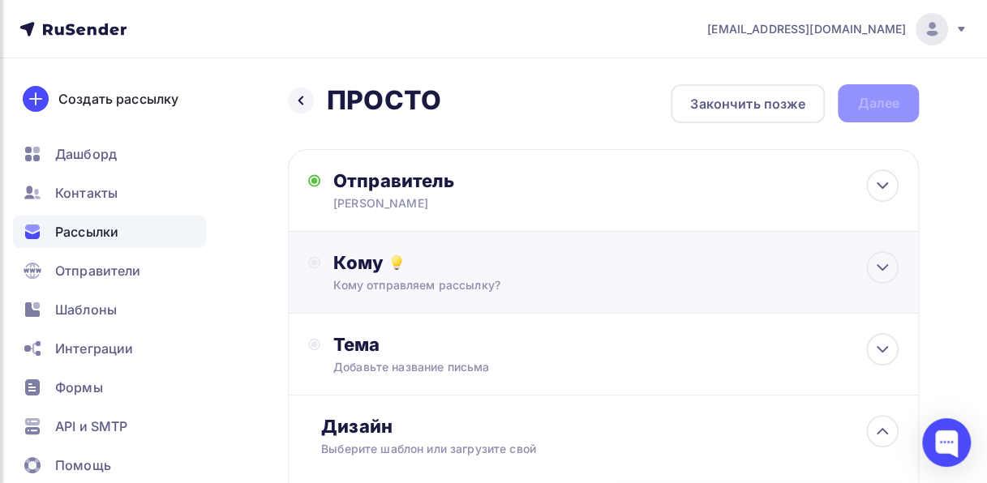
click at [754, 279] on div "Кому отправляем рассылку?" at bounding box center [587, 285] width 509 height 16
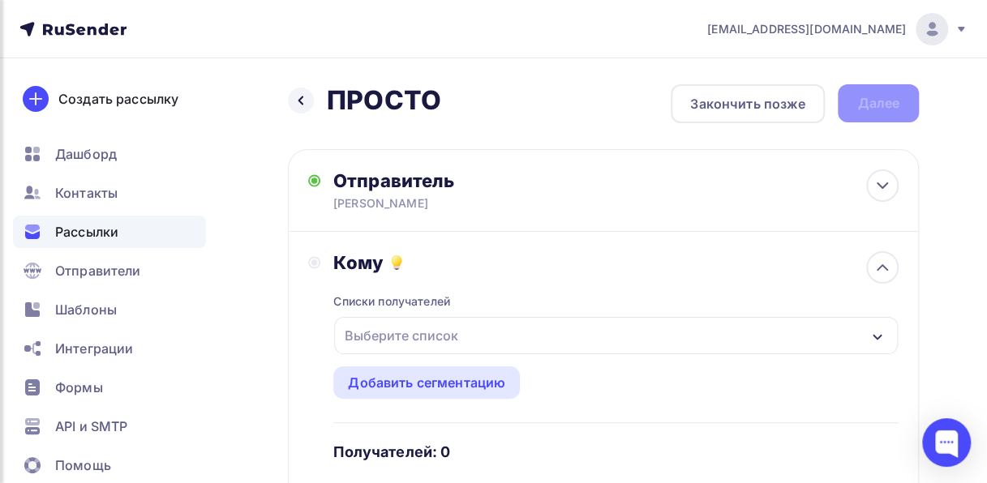
click at [699, 327] on div "Выберите список" at bounding box center [616, 335] width 564 height 37
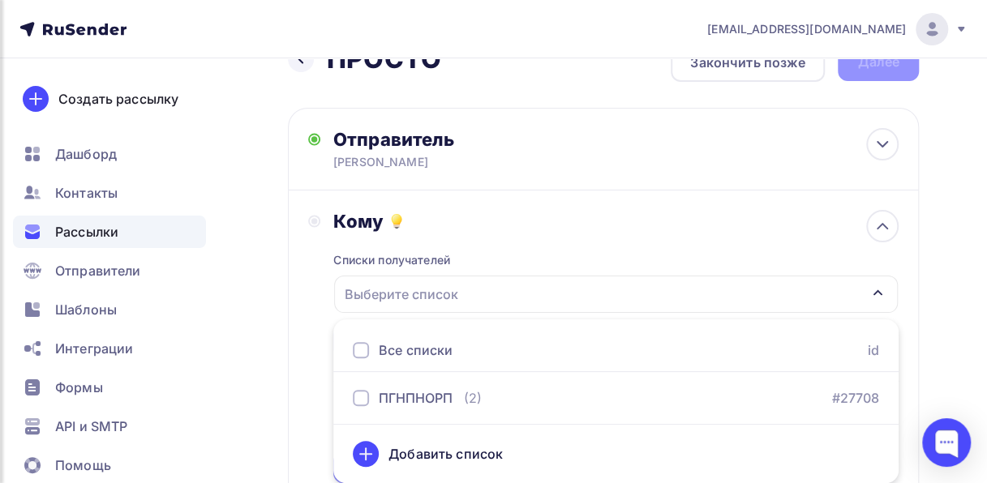
click at [354, 349] on div at bounding box center [361, 350] width 16 height 16
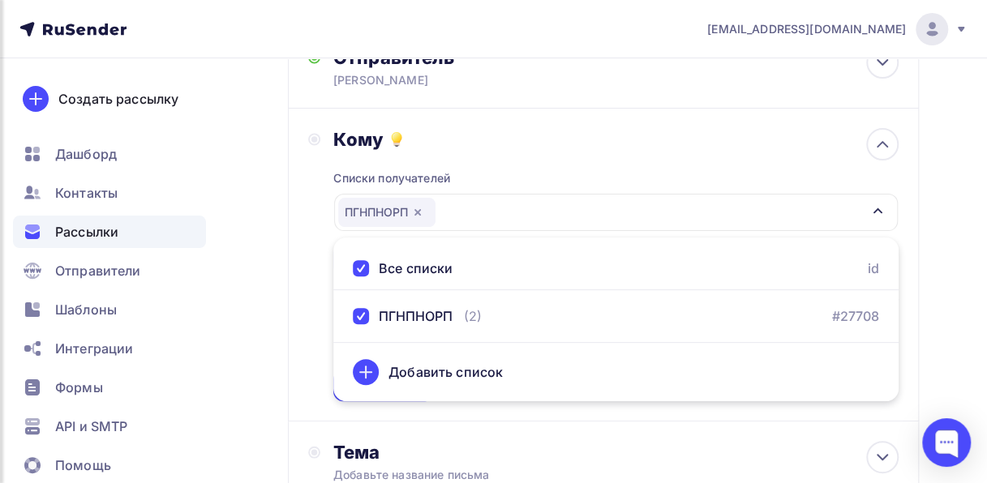
scroll to position [120, 0]
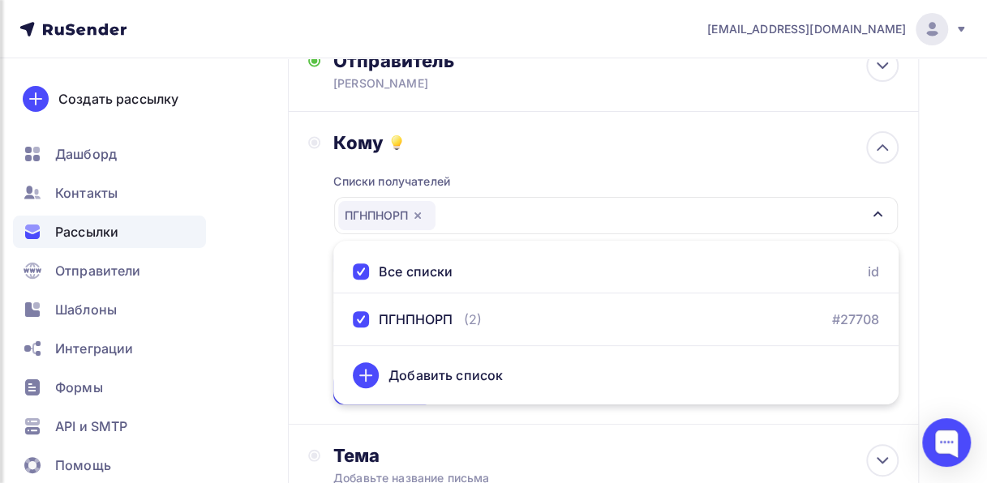
click at [879, 214] on icon "button" at bounding box center [878, 215] width 9 height 6
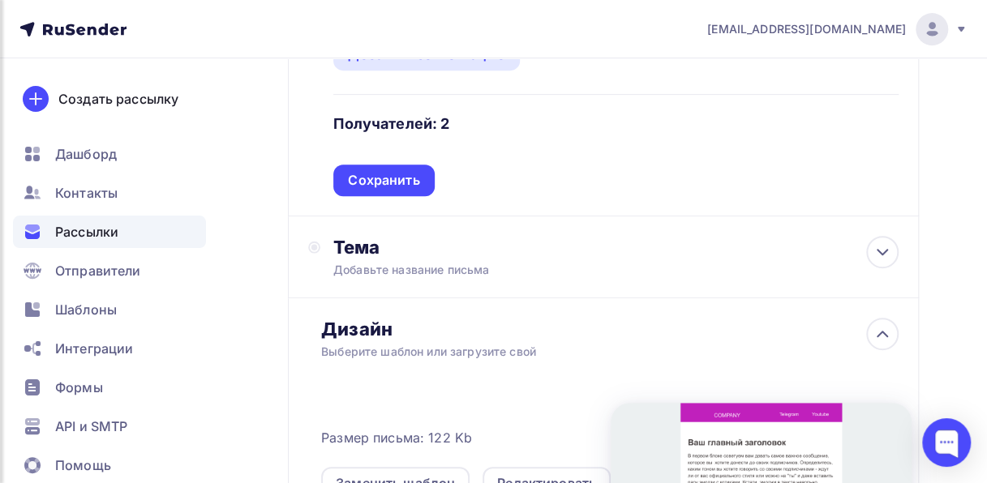
scroll to position [333, 0]
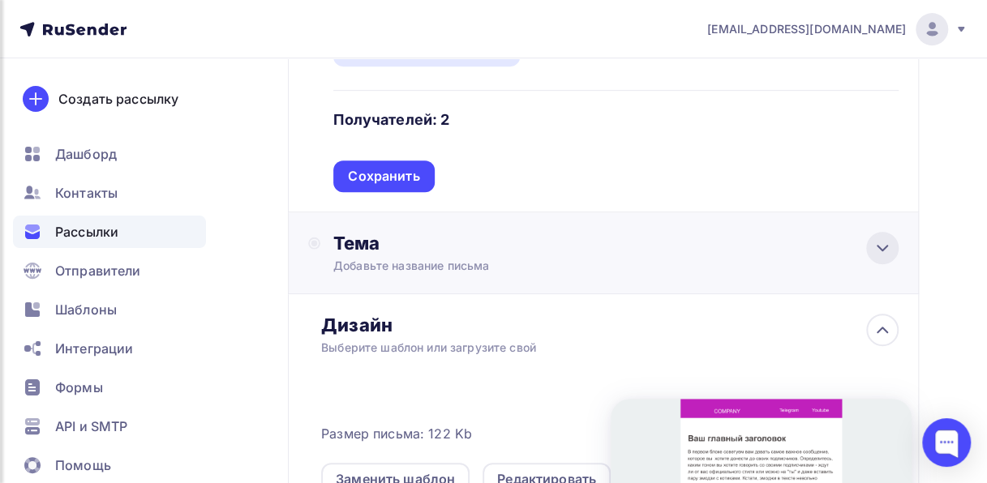
click at [887, 242] on icon at bounding box center [882, 247] width 19 height 19
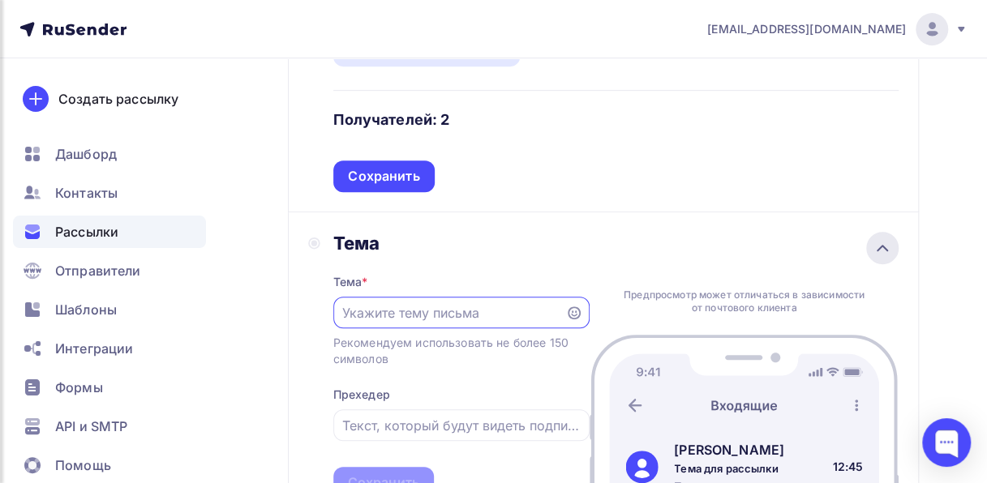
scroll to position [0, 0]
paste input "Подбор сотрудников с инвалидностью"
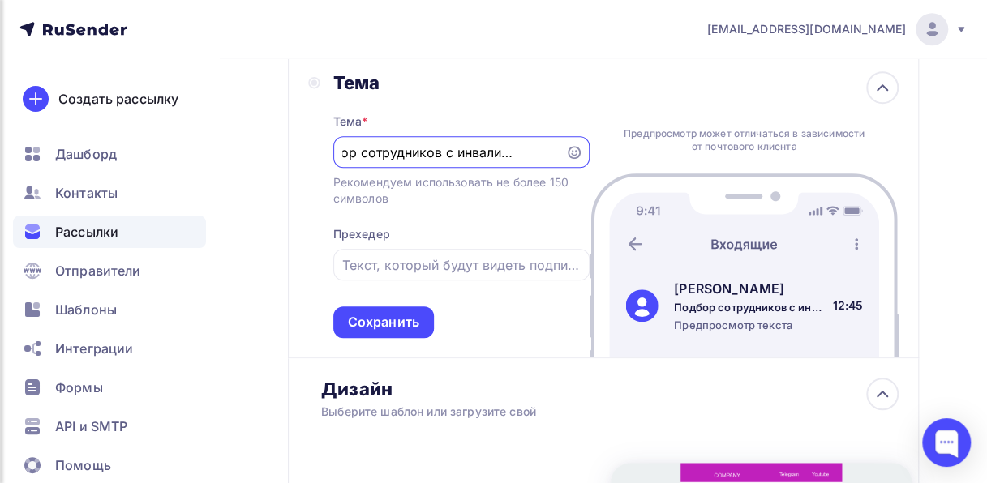
scroll to position [499, 0]
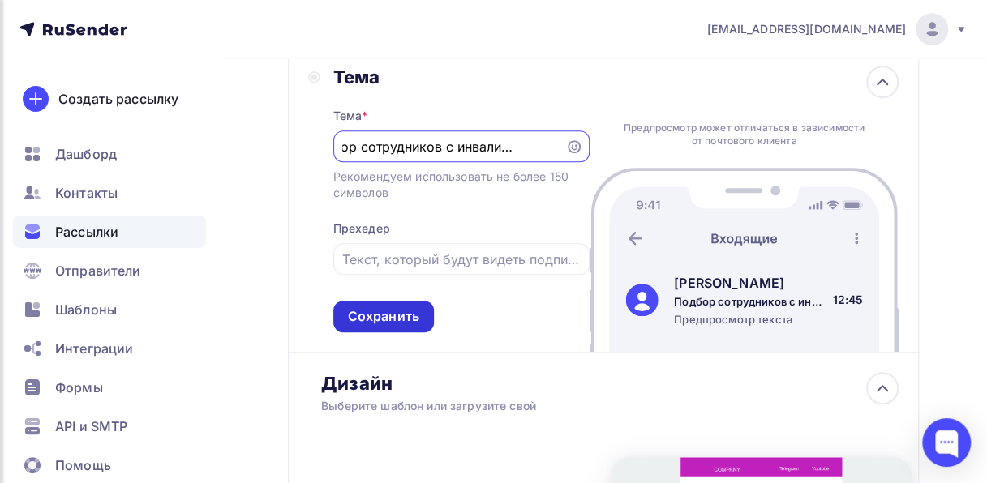
type input "Подбор сотрудников с инвалидностью"
click at [410, 316] on div "Сохранить" at bounding box center [383, 316] width 71 height 19
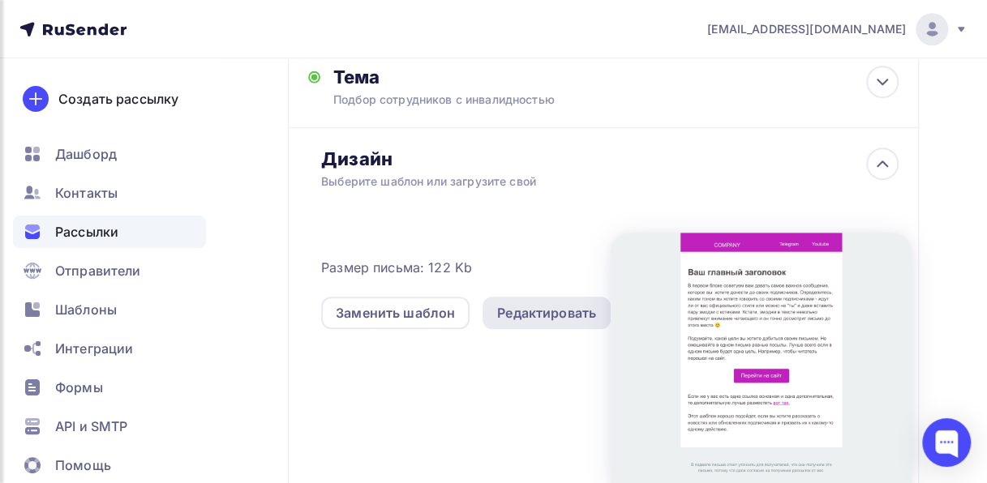
click at [555, 311] on div "Редактировать" at bounding box center [546, 312] width 99 height 19
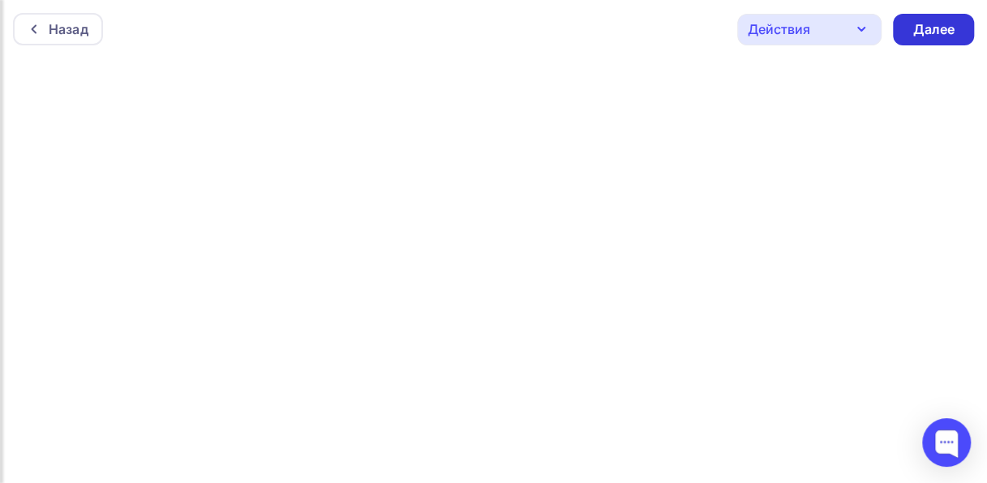
click at [946, 30] on div "Далее" at bounding box center [934, 29] width 42 height 19
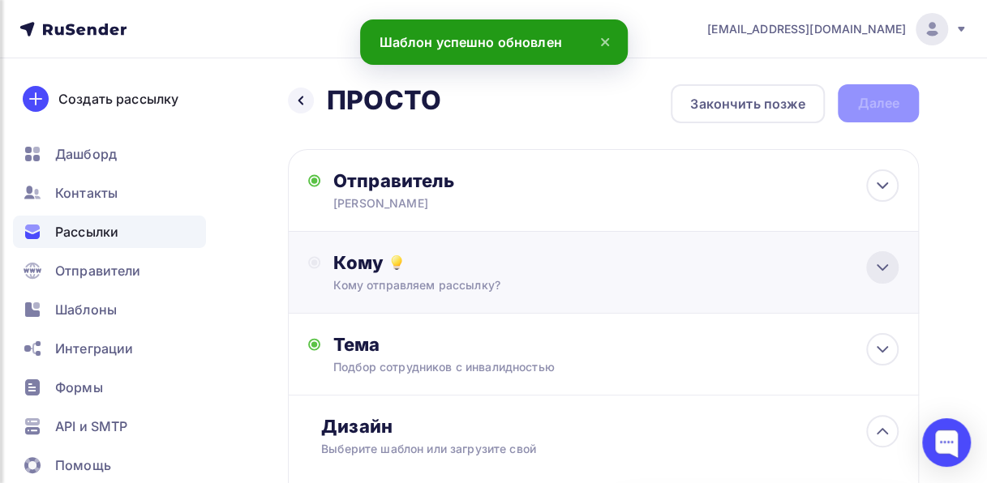
click at [878, 264] on icon at bounding box center [882, 267] width 19 height 19
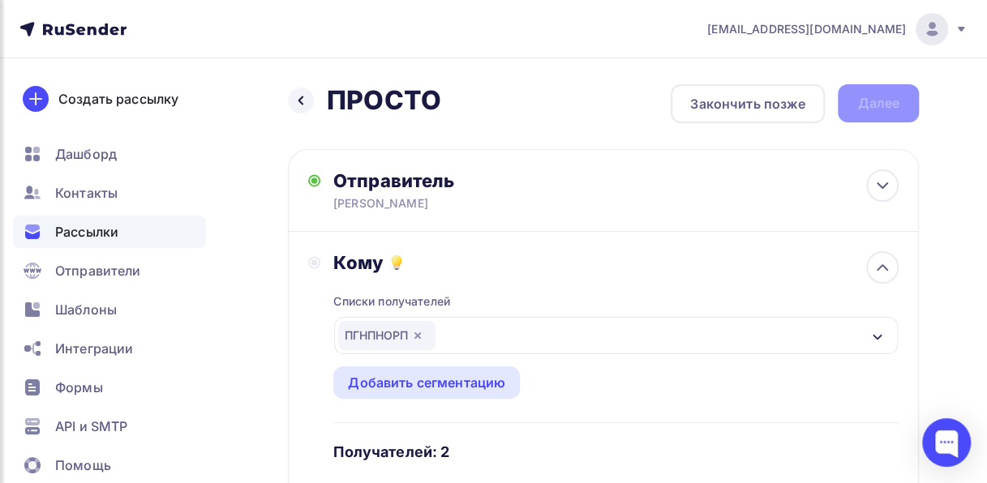
click at [394, 458] on h4 "Получателей: 2" at bounding box center [391, 452] width 116 height 19
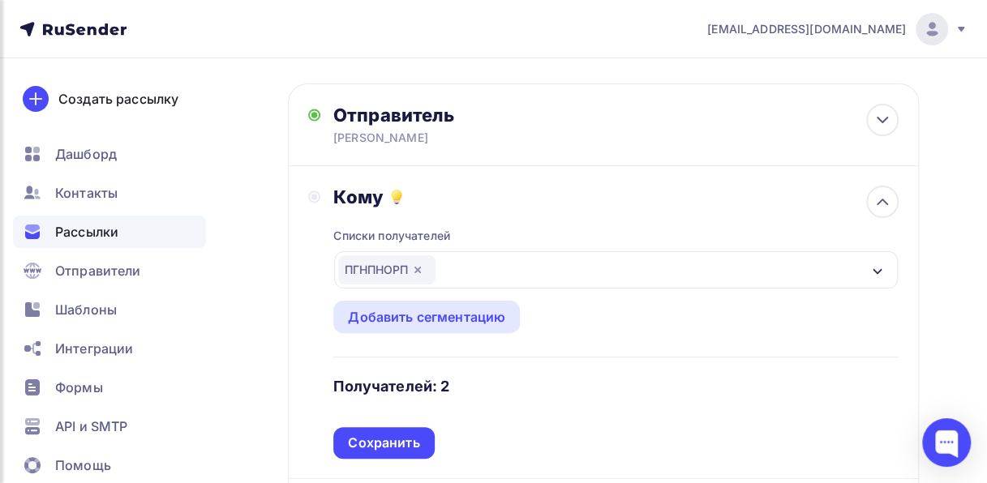
scroll to position [64, 0]
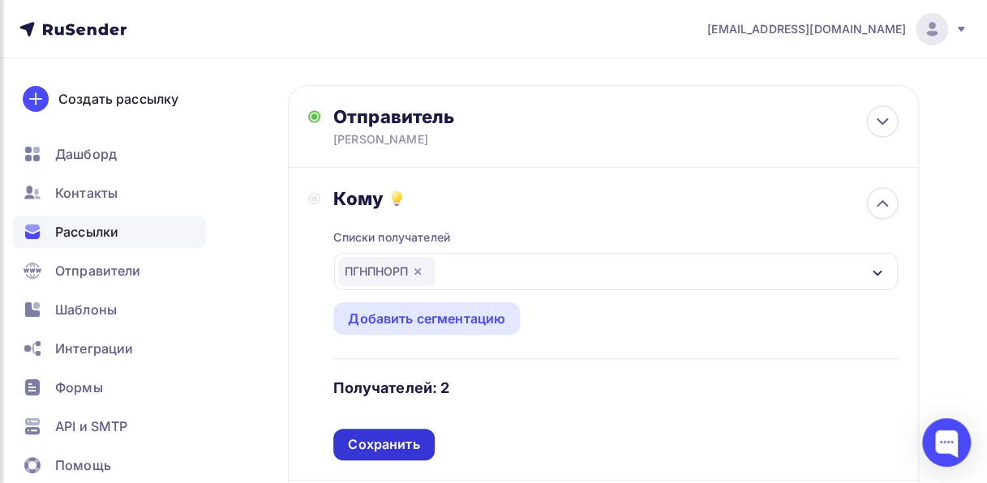
click at [380, 446] on div "Сохранить" at bounding box center [383, 445] width 71 height 19
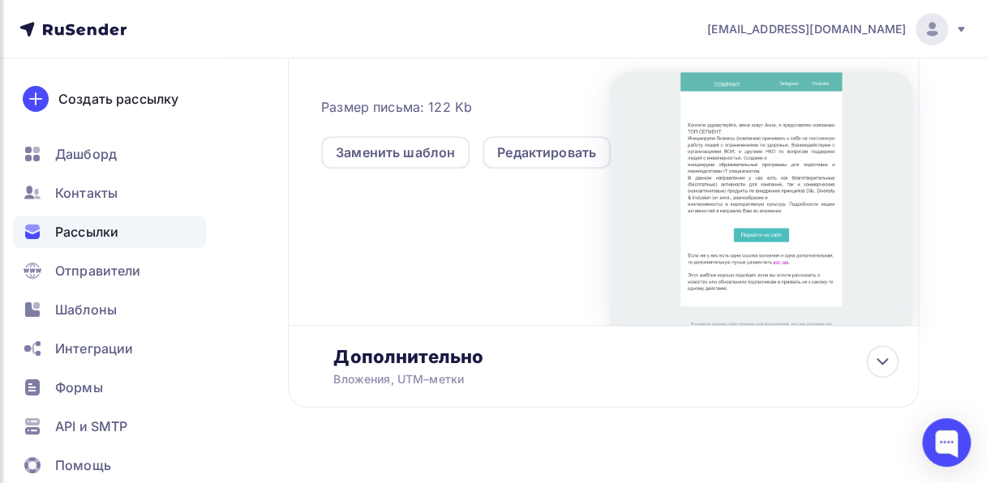
scroll to position [459, 0]
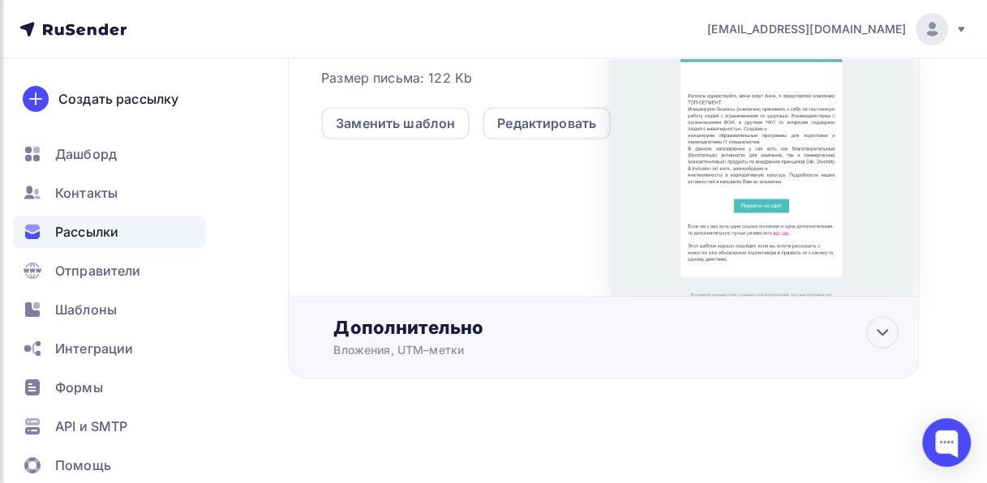
click at [664, 326] on div "Дополнительно" at bounding box center [615, 327] width 565 height 23
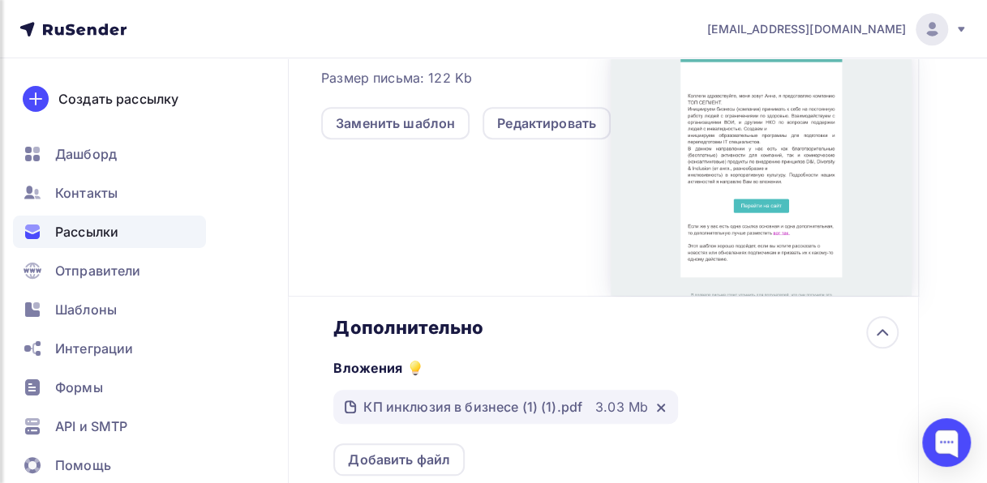
scroll to position [0, 0]
click at [664, 326] on div "Дополнительно" at bounding box center [615, 327] width 565 height 23
click at [889, 329] on icon at bounding box center [882, 332] width 19 height 19
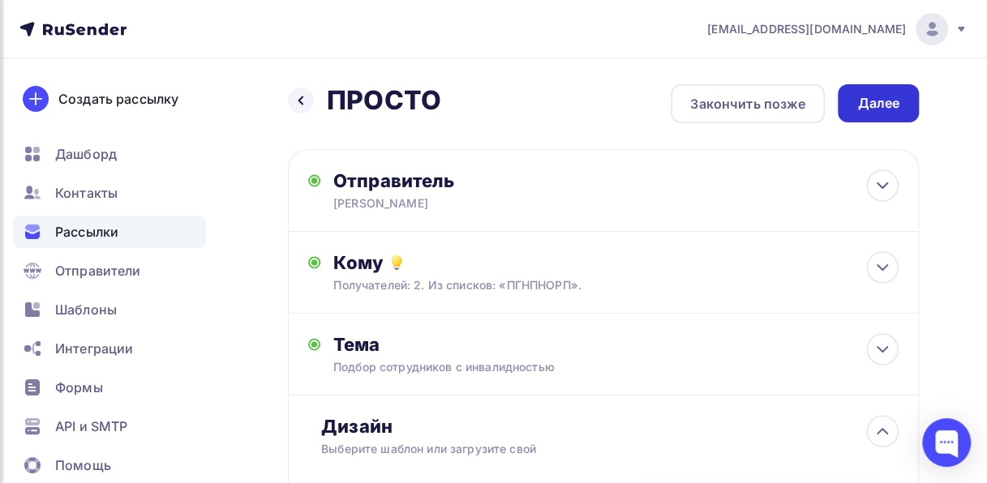
click at [870, 104] on div "Далее" at bounding box center [878, 103] width 42 height 19
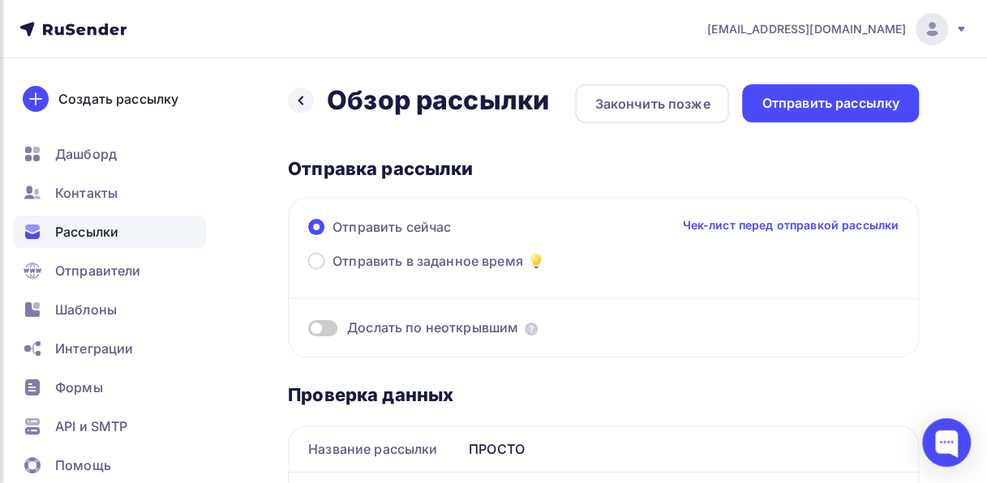
click at [843, 226] on link "Чек-лист перед отправкой рассылки" at bounding box center [790, 225] width 217 height 16
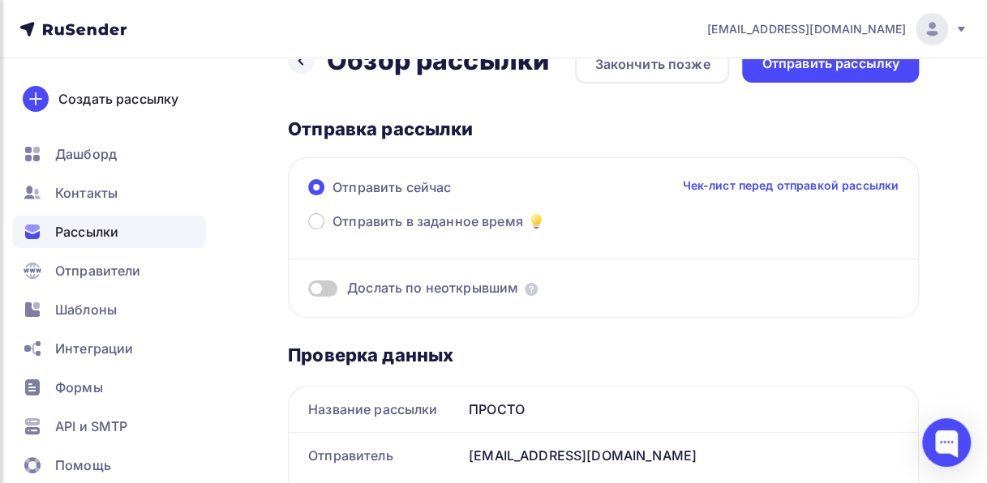
scroll to position [65, 0]
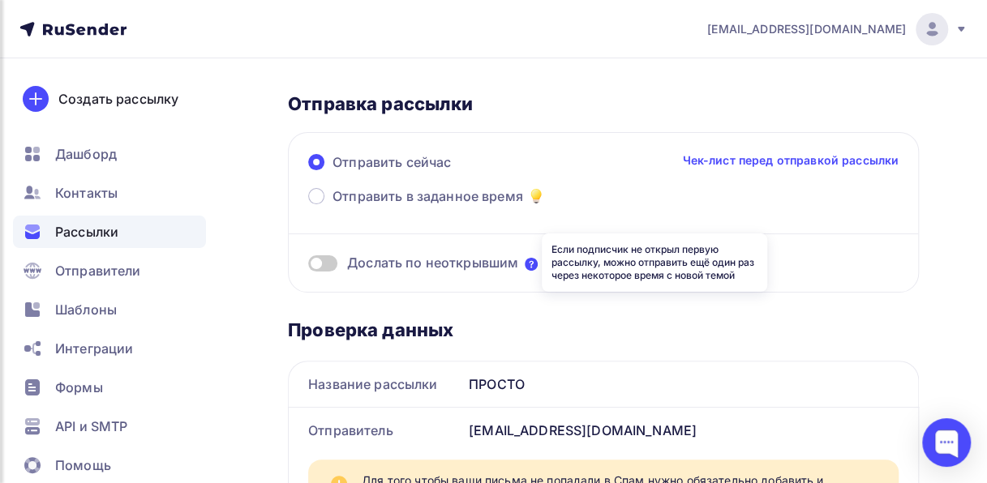
click at [535, 262] on icon at bounding box center [531, 264] width 13 height 13
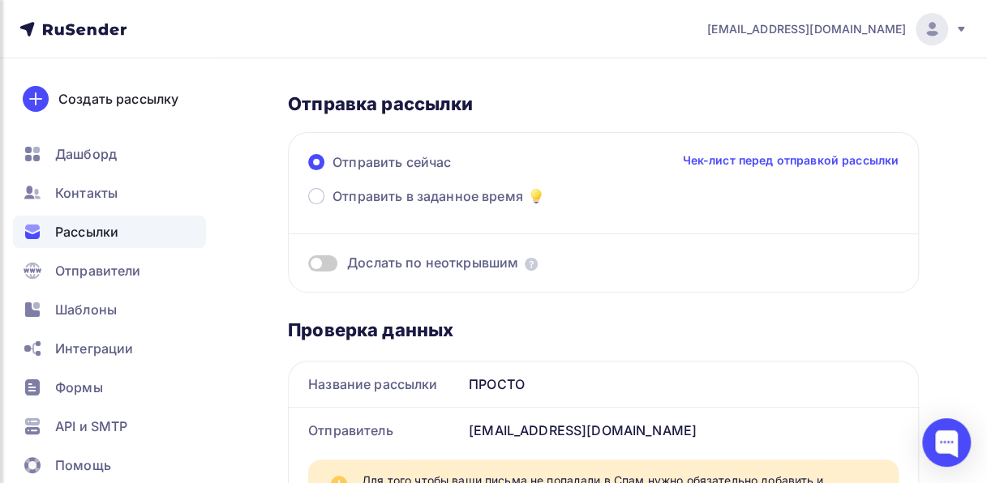
click at [334, 261] on span at bounding box center [322, 264] width 29 height 16
click at [308, 266] on input "checkbox" at bounding box center [308, 266] width 0 height 0
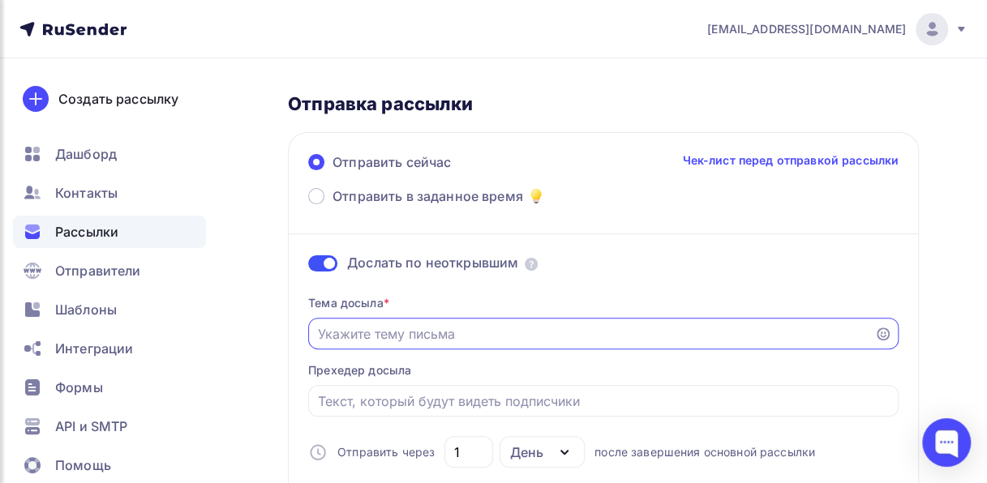
click at [392, 337] on input "Отправить в заданное время" at bounding box center [592, 333] width 548 height 19
type input "N"
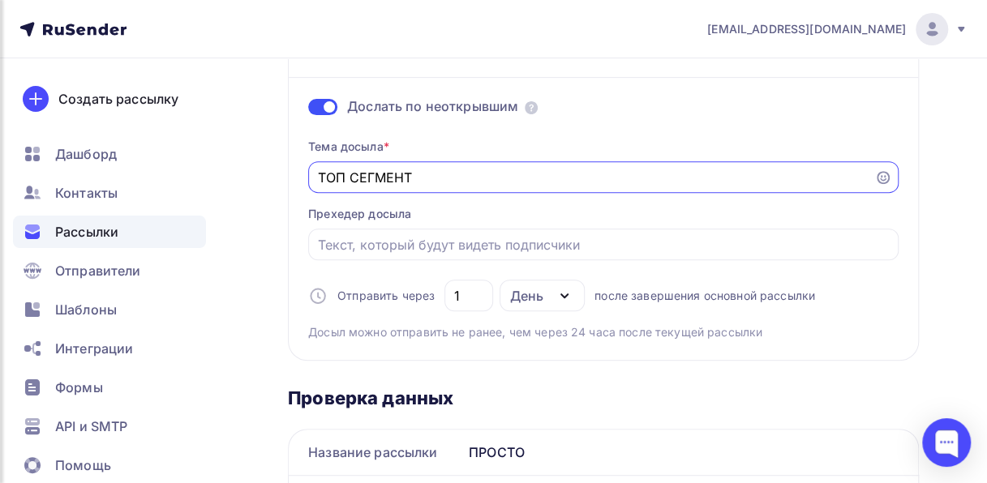
scroll to position [232, 0]
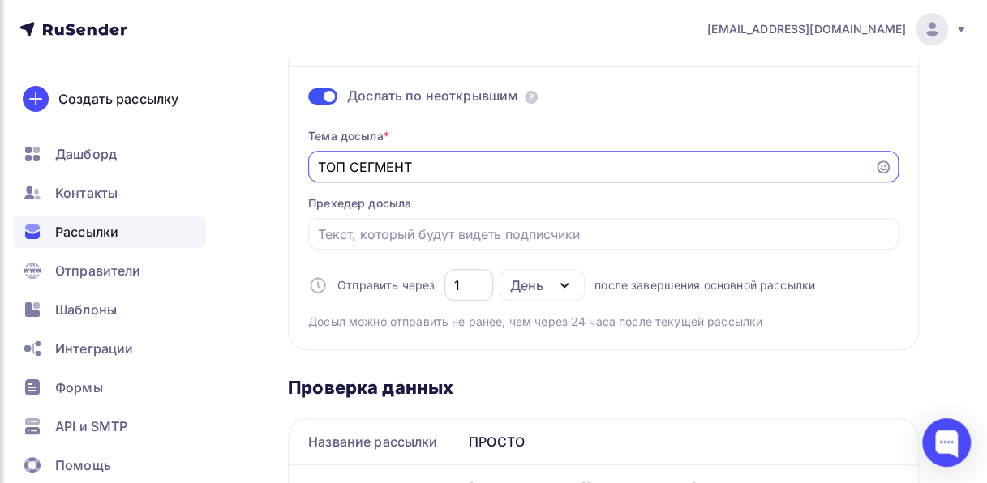
type input "ТОП СЕГМЕНТ"
click at [472, 289] on input "1" at bounding box center [469, 285] width 30 height 19
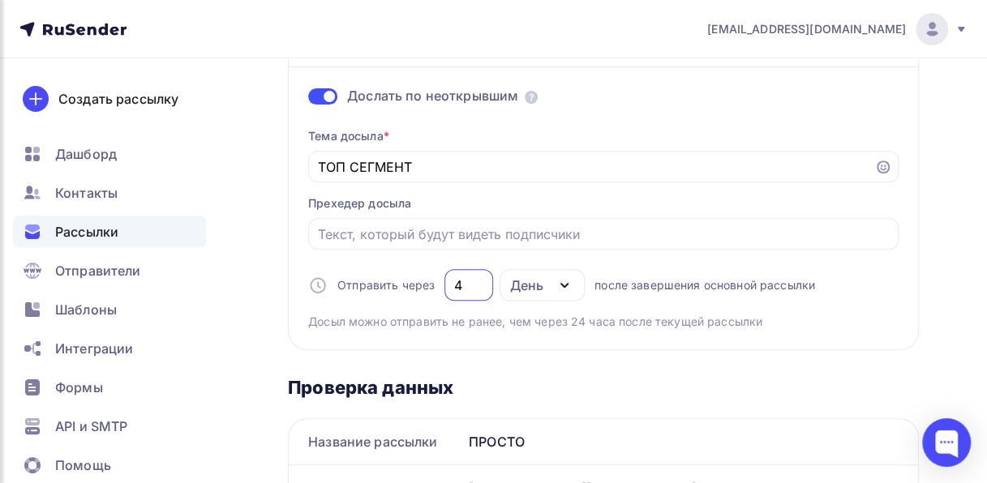
type input "4"
click at [573, 334] on div "Отправить сейчас Чек-лист перед отправкой рассылки Отправить в заданное время Д…" at bounding box center [603, 157] width 631 height 385
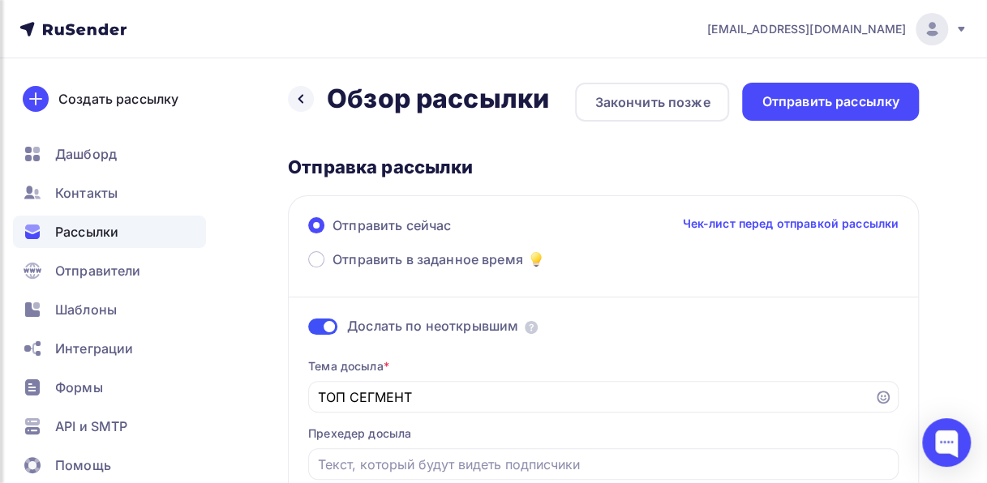
scroll to position [0, 0]
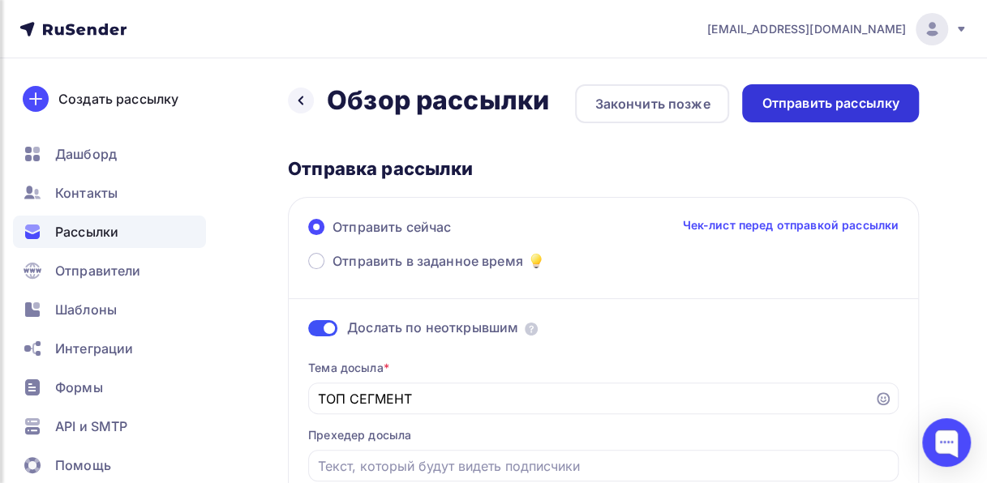
click at [857, 99] on div "Отправить рассылку" at bounding box center [831, 103] width 138 height 19
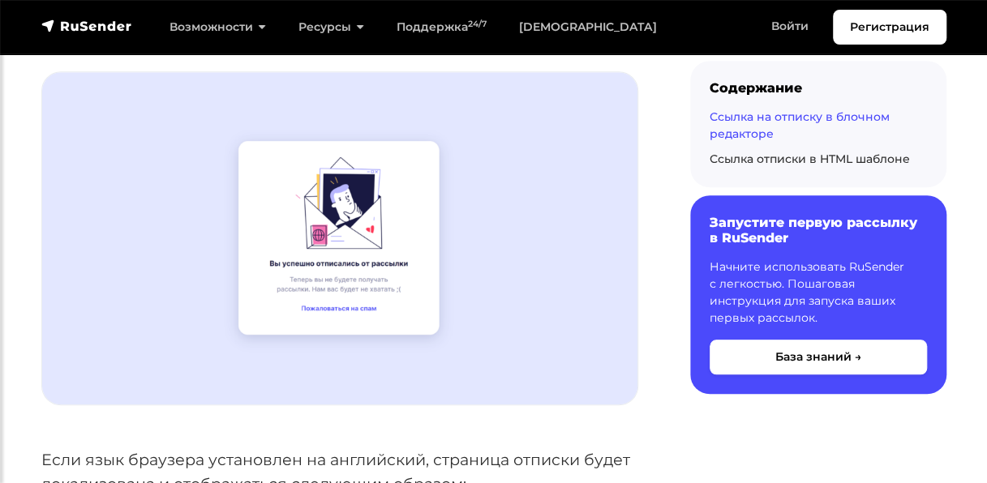
scroll to position [553, 0]
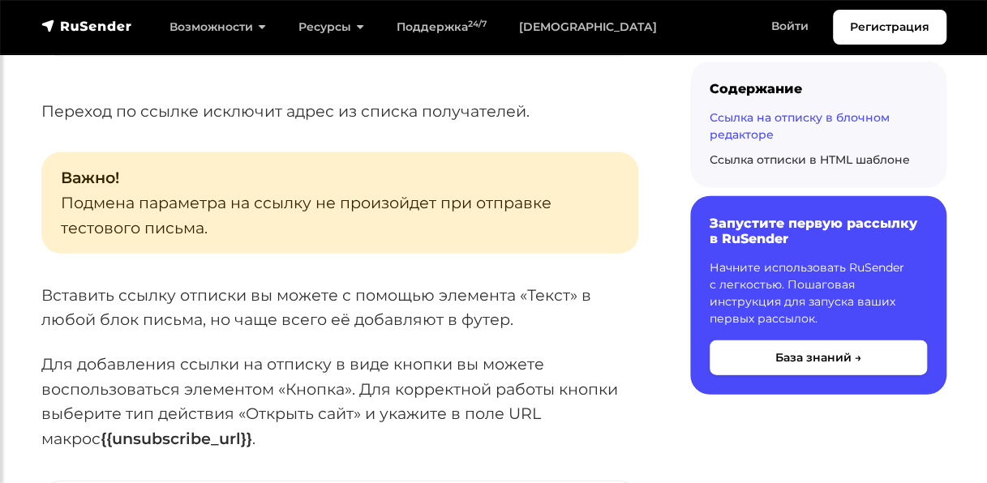
drag, startPoint x: 991, startPoint y: 41, endPoint x: 999, endPoint y: 195, distance: 154.3
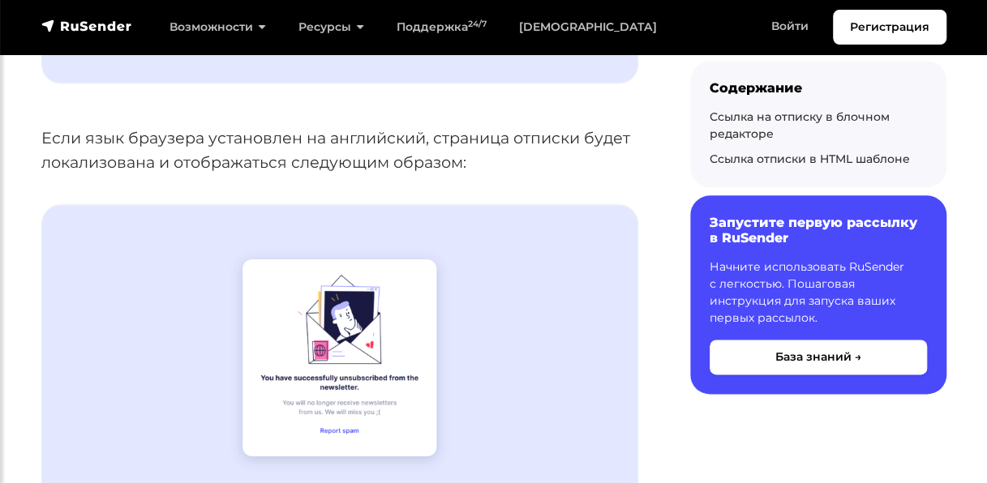
scroll to position [0, 0]
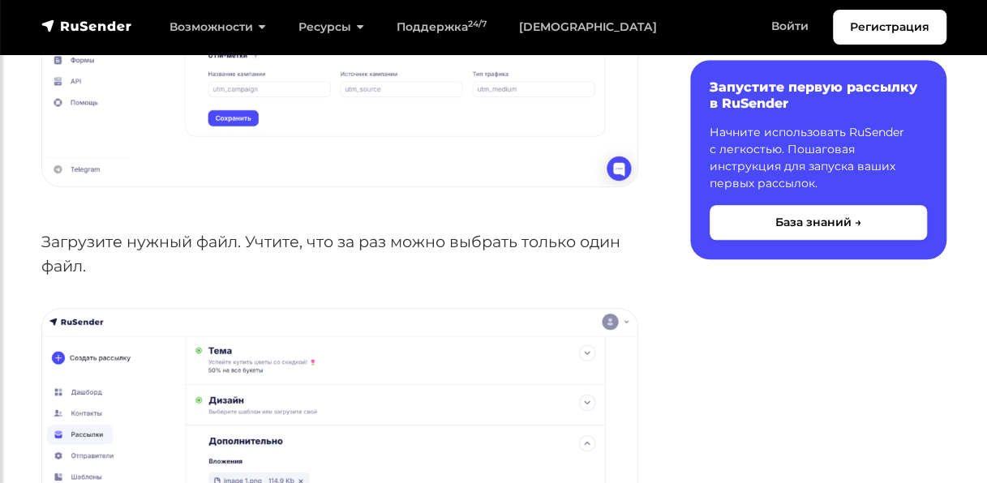
scroll to position [488, 0]
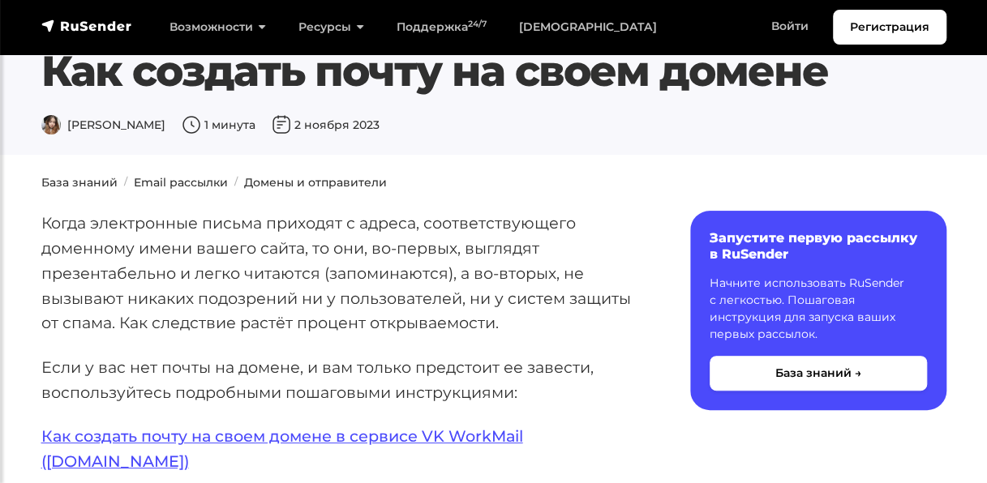
scroll to position [7, 0]
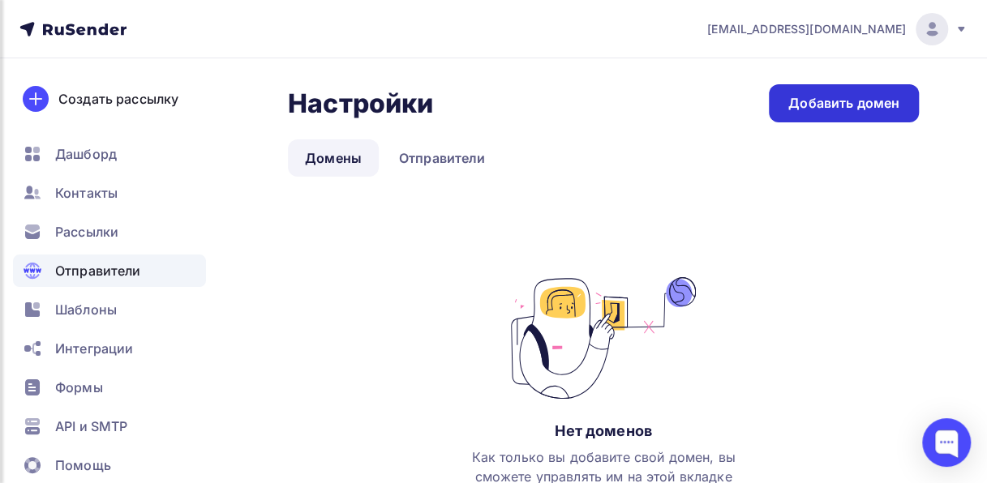
click at [861, 105] on div "Добавить домен" at bounding box center [843, 103] width 111 height 19
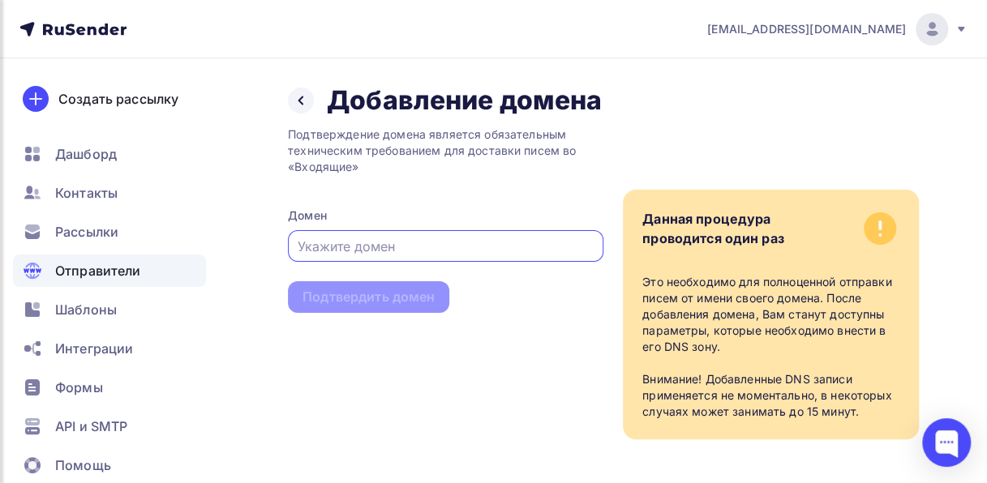
click at [548, 245] on input "text" at bounding box center [446, 246] width 297 height 19
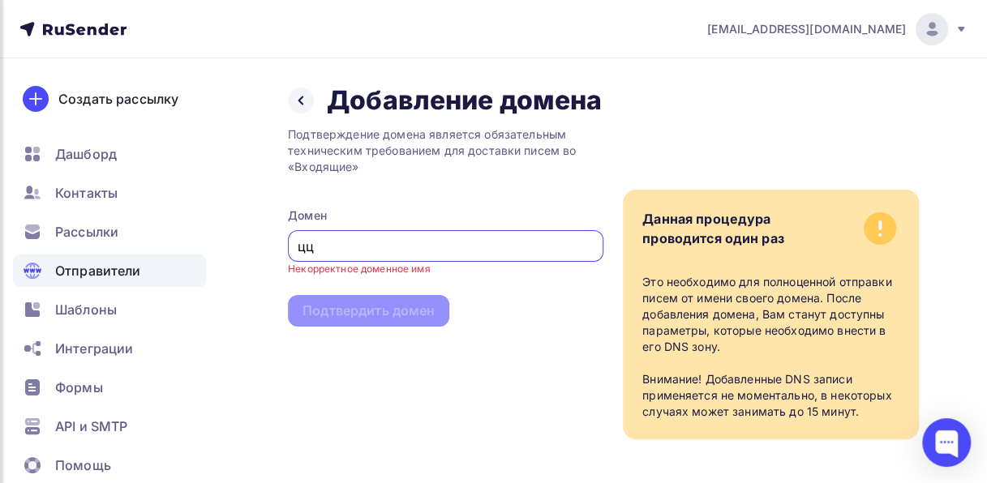
type input "ц"
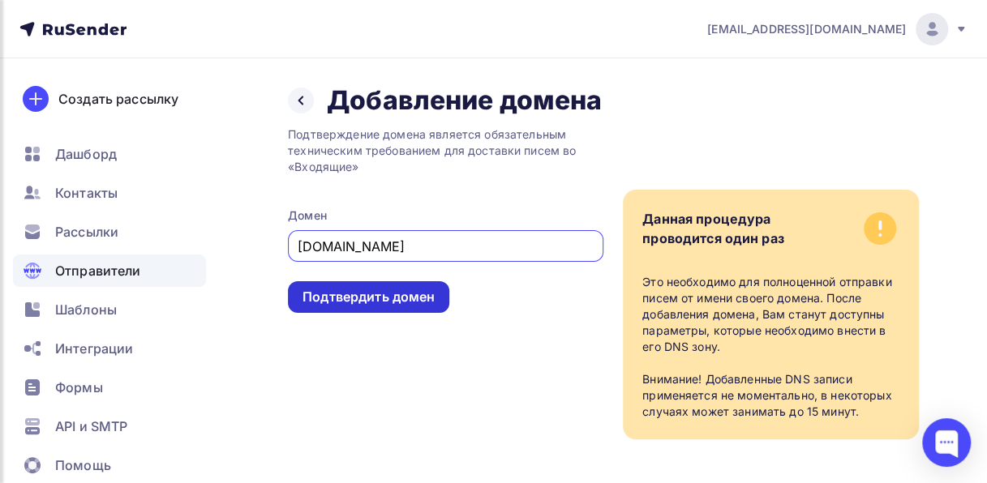
type input "[DOMAIN_NAME]"
click at [409, 303] on div "Подтвердить домен" at bounding box center [369, 297] width 132 height 19
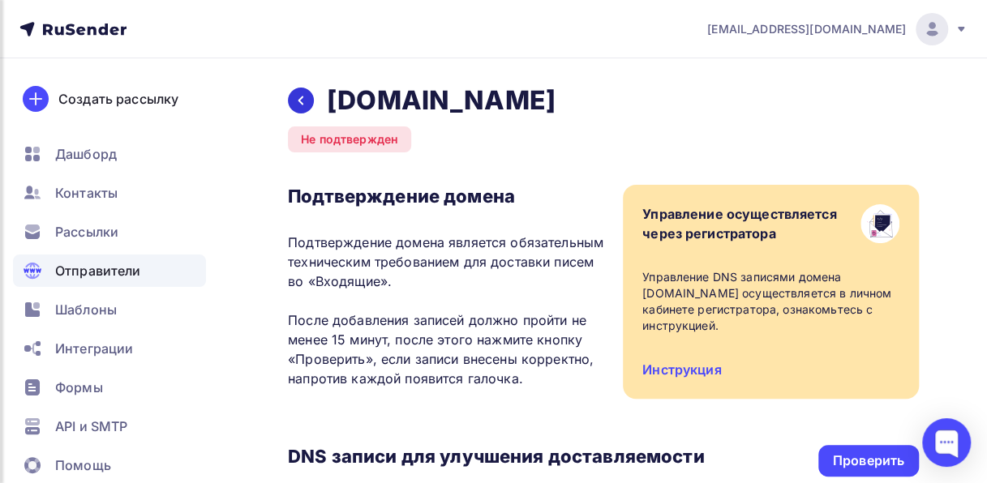
click at [307, 101] on icon at bounding box center [300, 100] width 13 height 13
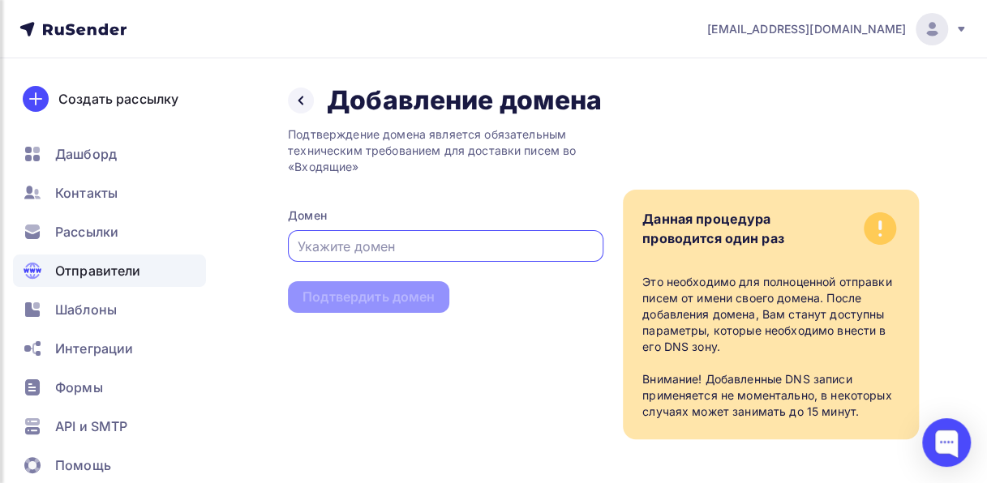
click at [384, 246] on input "text" at bounding box center [446, 246] width 297 height 19
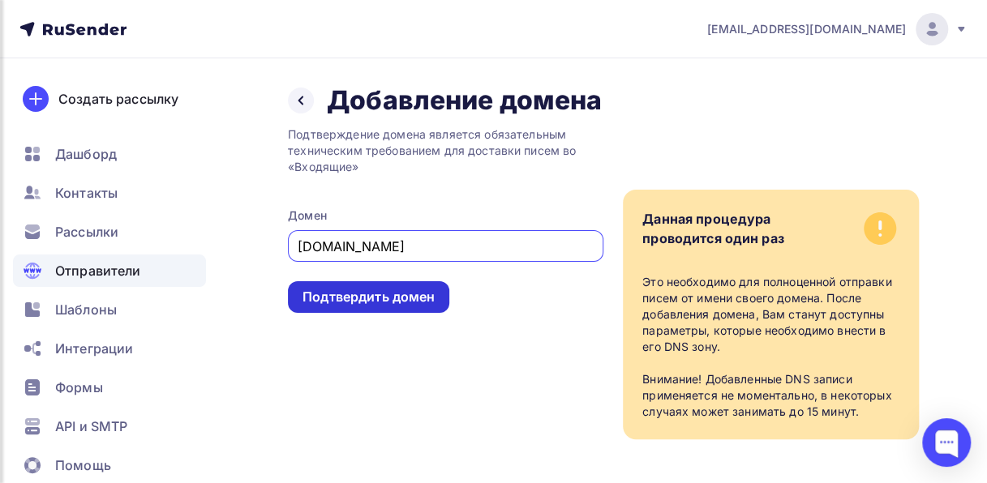
type input "[DOMAIN_NAME]"
click at [385, 295] on div "Подтвердить домен" at bounding box center [369, 297] width 132 height 19
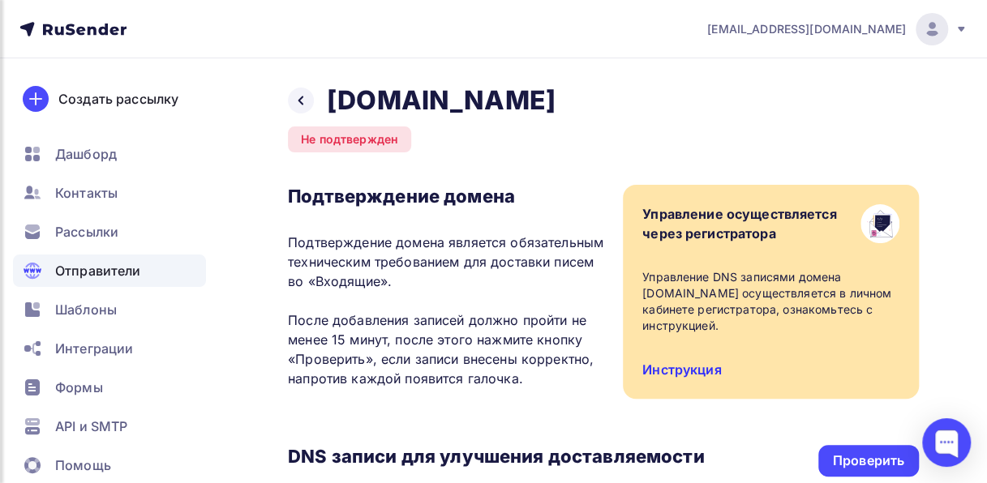
click at [703, 365] on link "Инструкция" at bounding box center [681, 370] width 79 height 16
click at [878, 29] on span "[EMAIL_ADDRESS][DOMAIN_NAME]" at bounding box center [806, 29] width 199 height 16
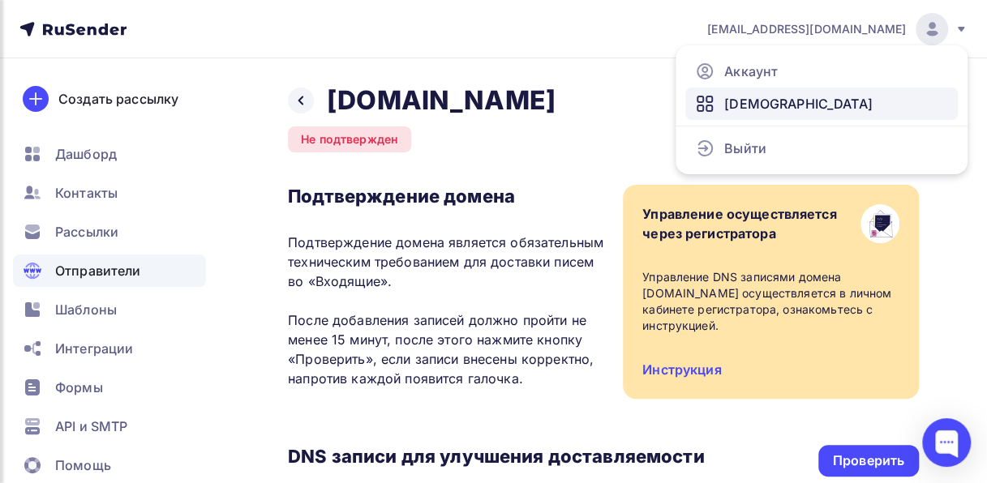
click at [772, 98] on span "[DEMOGRAPHIC_DATA]" at bounding box center [798, 103] width 148 height 19
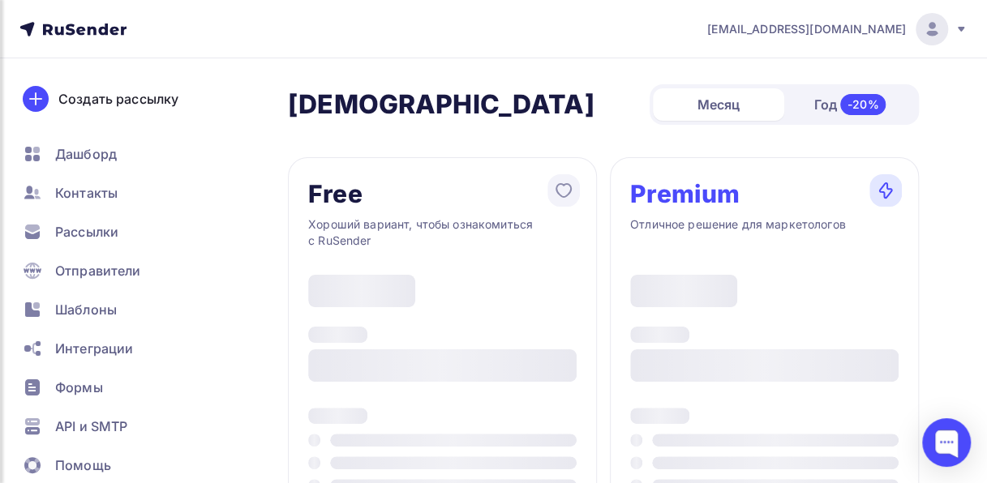
type input "500"
type input "100"
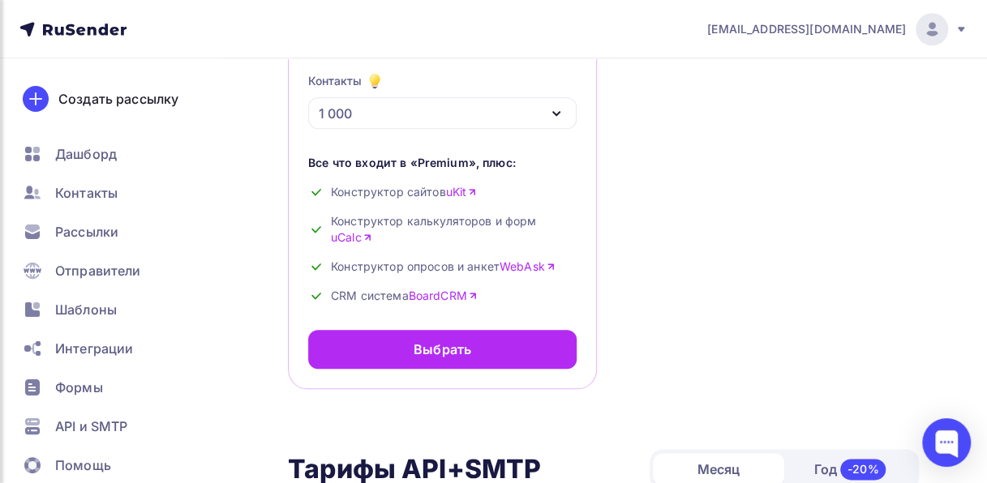
scroll to position [710, 0]
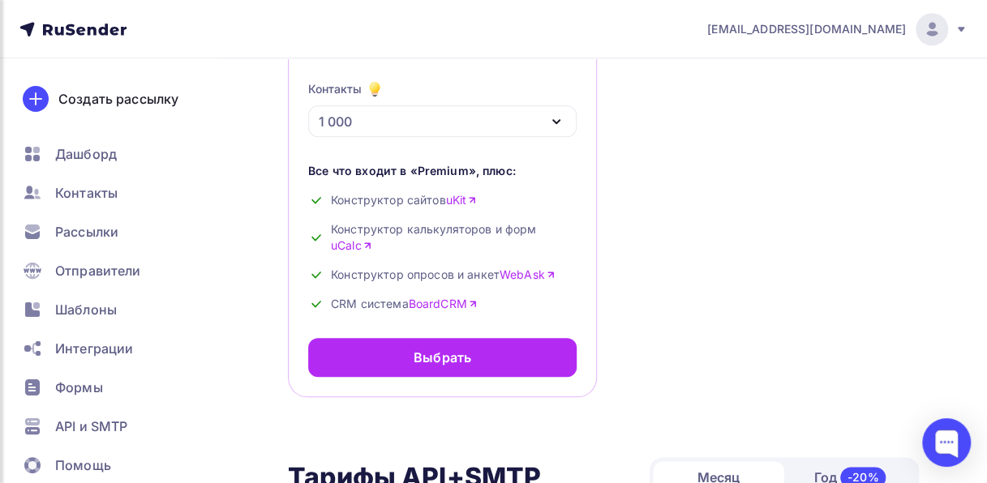
click at [456, 303] on link "BoardCRM" at bounding box center [443, 304] width 69 height 16
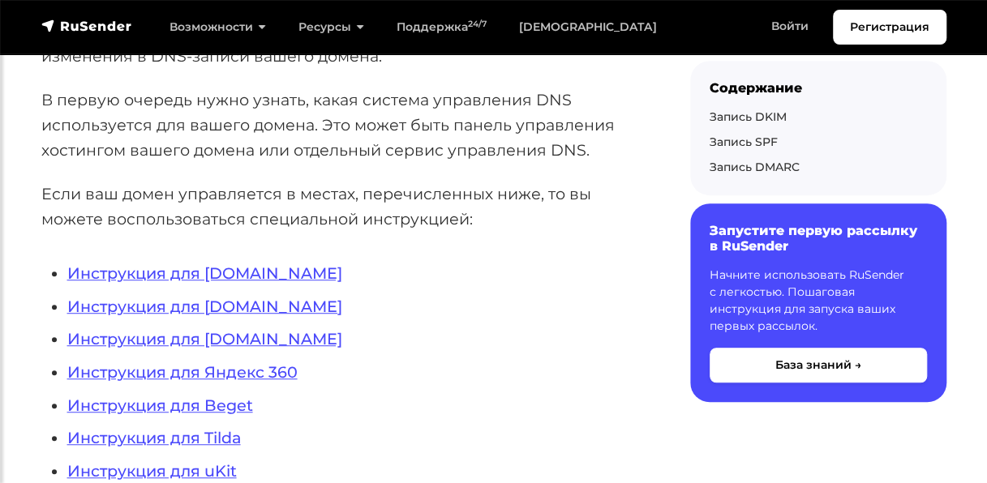
scroll to position [355, 0]
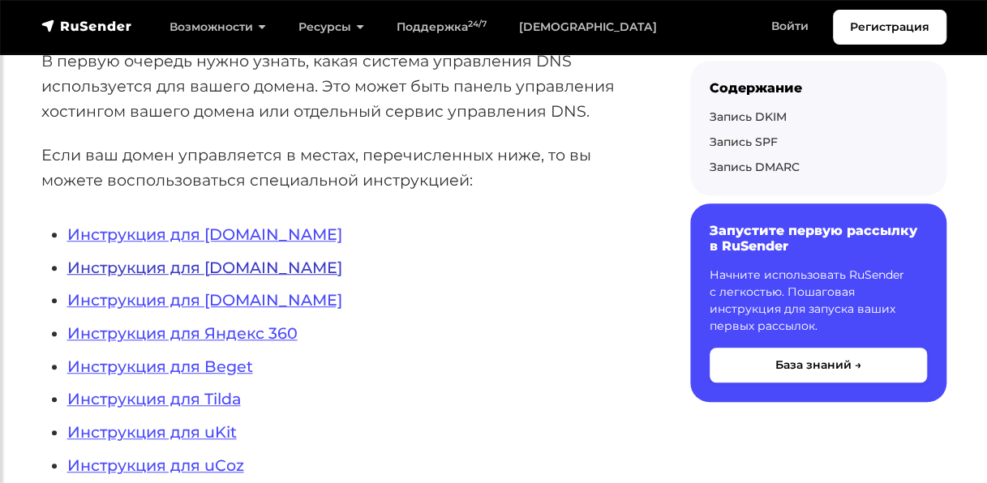
click at [253, 266] on link "Инструкция для [DOMAIN_NAME]" at bounding box center [204, 267] width 275 height 19
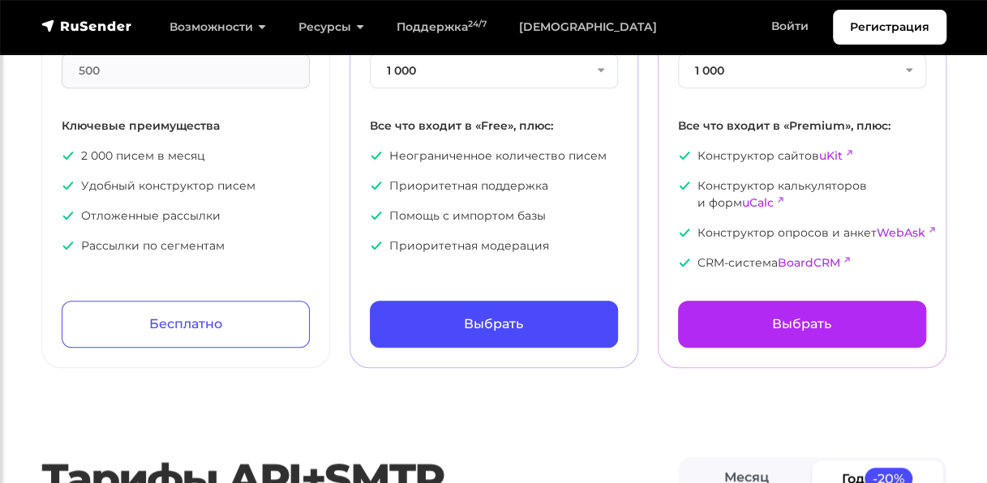
scroll to position [292, 0]
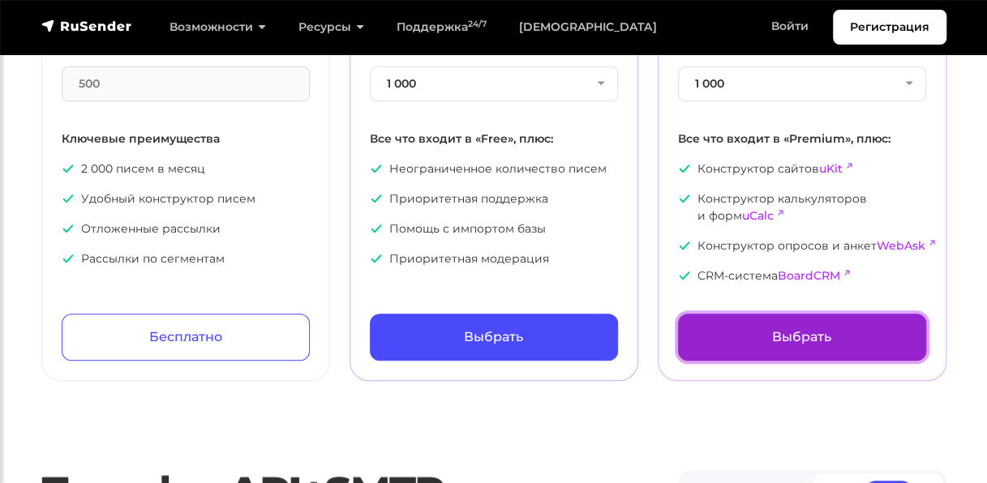
click at [813, 343] on link "Выбрать" at bounding box center [802, 337] width 248 height 47
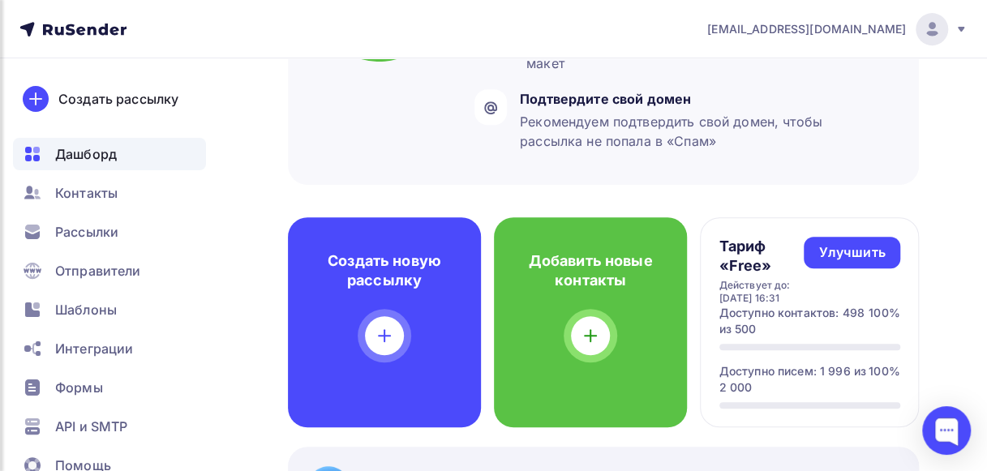
scroll to position [311, 0]
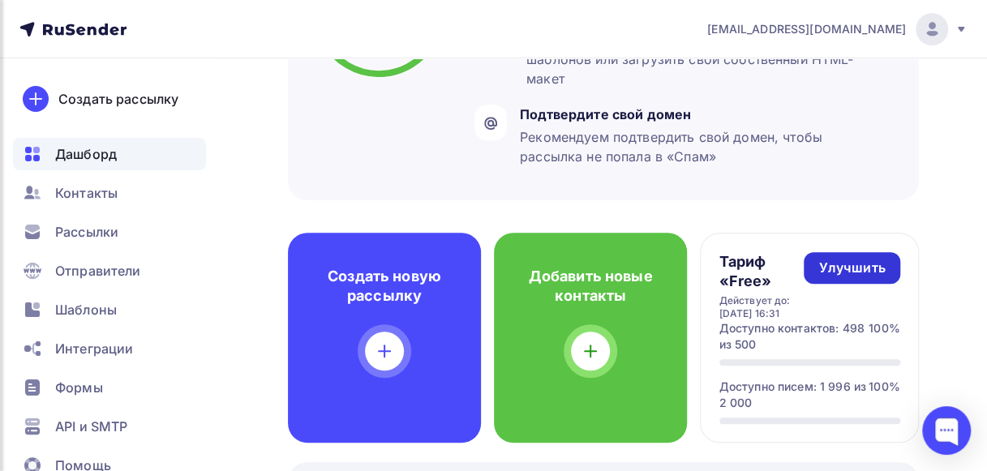
click at [865, 271] on div "Улучшить" at bounding box center [851, 268] width 67 height 19
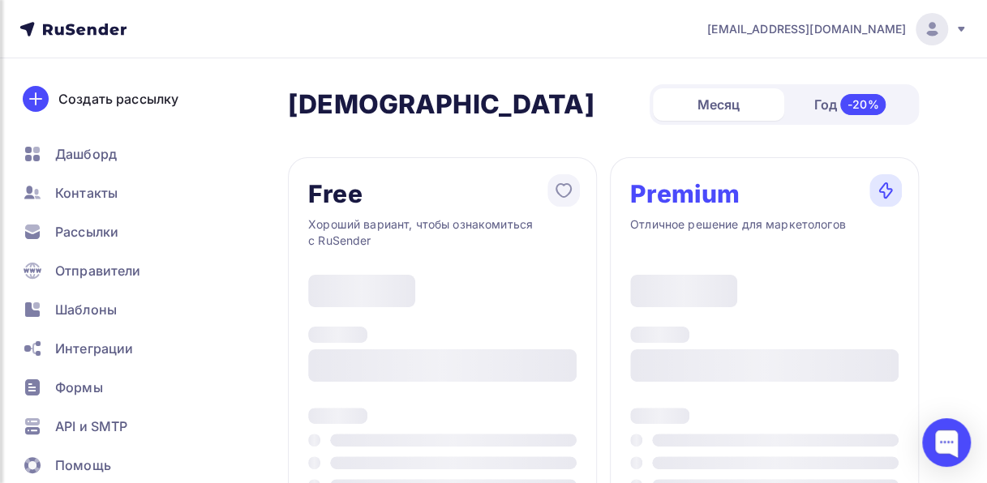
type input "500"
type input "100"
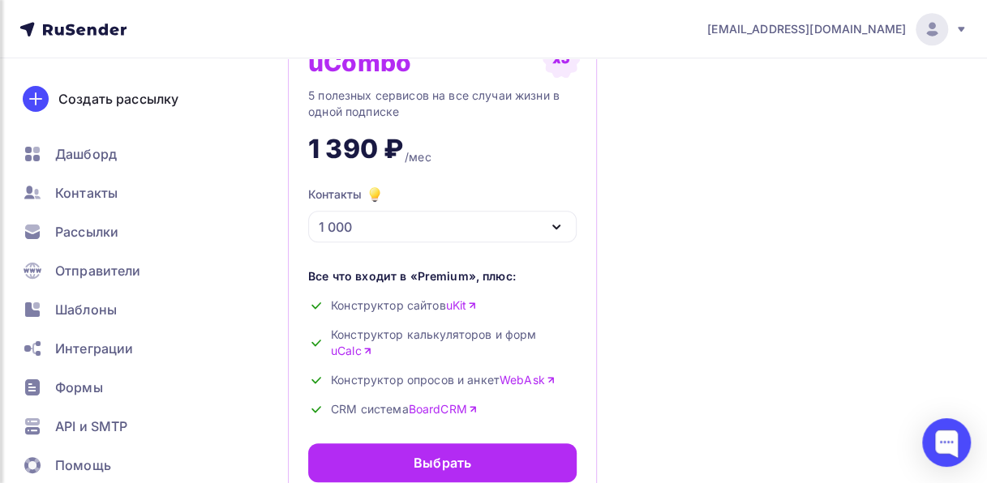
scroll to position [606, 0]
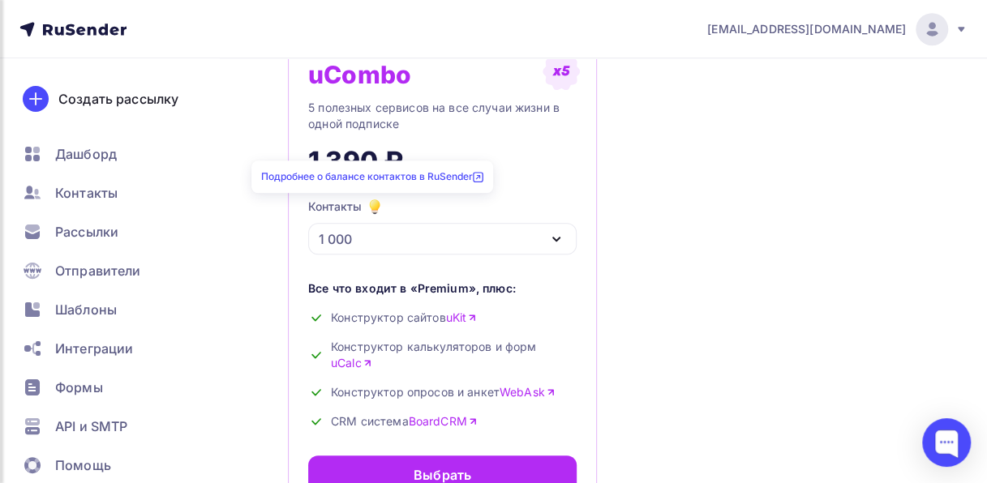
click at [373, 208] on icon "button" at bounding box center [375, 204] width 9 height 9
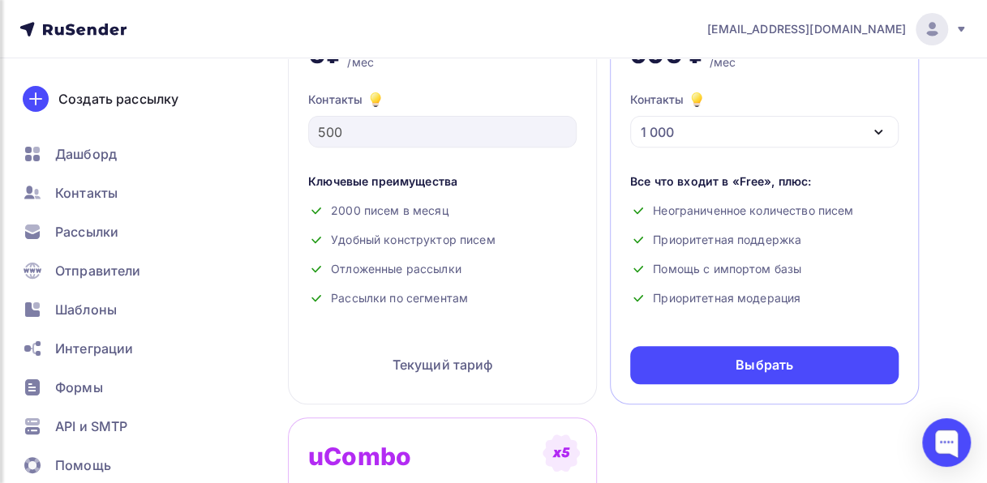
scroll to position [220, 0]
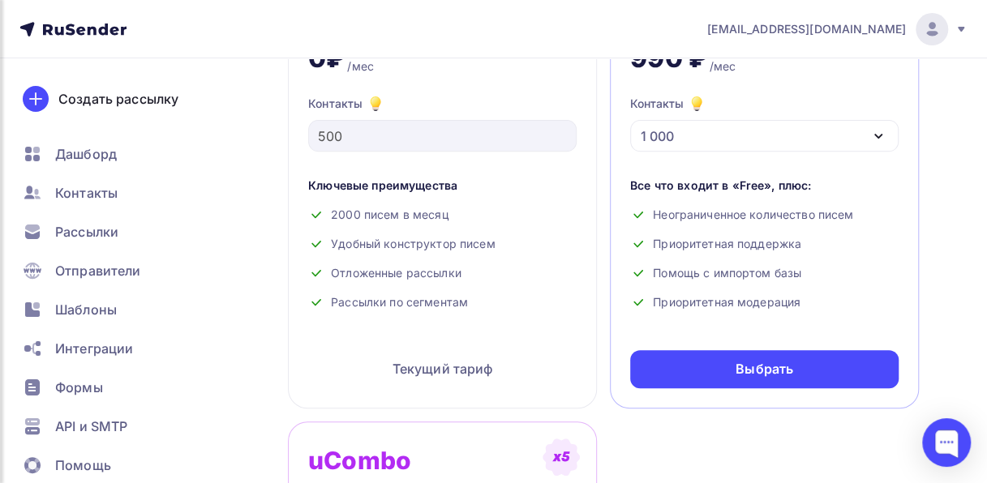
click at [777, 178] on div "Все что входит в «Free», плюс:" at bounding box center [764, 186] width 268 height 16
click at [757, 247] on div "Приоритетная поддержка" at bounding box center [764, 244] width 268 height 16
click at [729, 271] on div "Помощь с импортом базы" at bounding box center [764, 273] width 268 height 16
click at [849, 134] on div "1 000" at bounding box center [764, 136] width 268 height 32
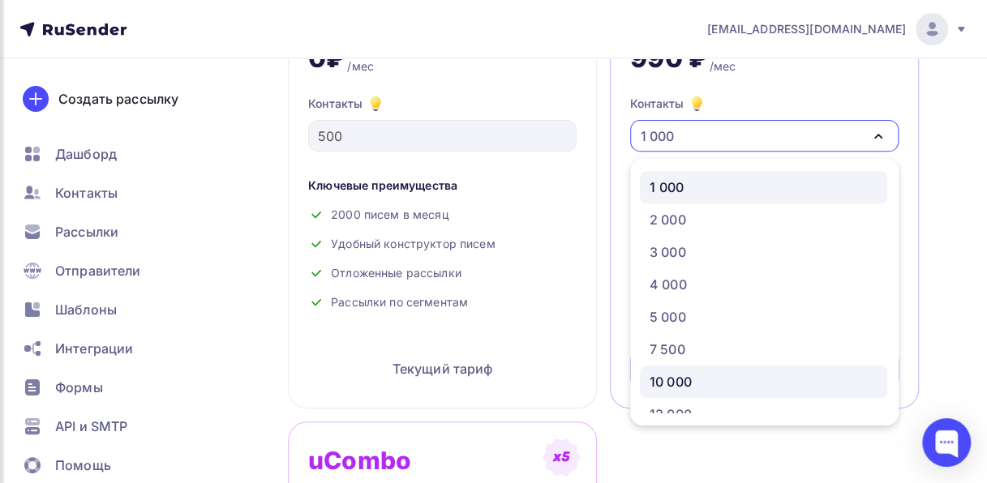
click at [759, 374] on div "10 000" at bounding box center [764, 381] width 228 height 19
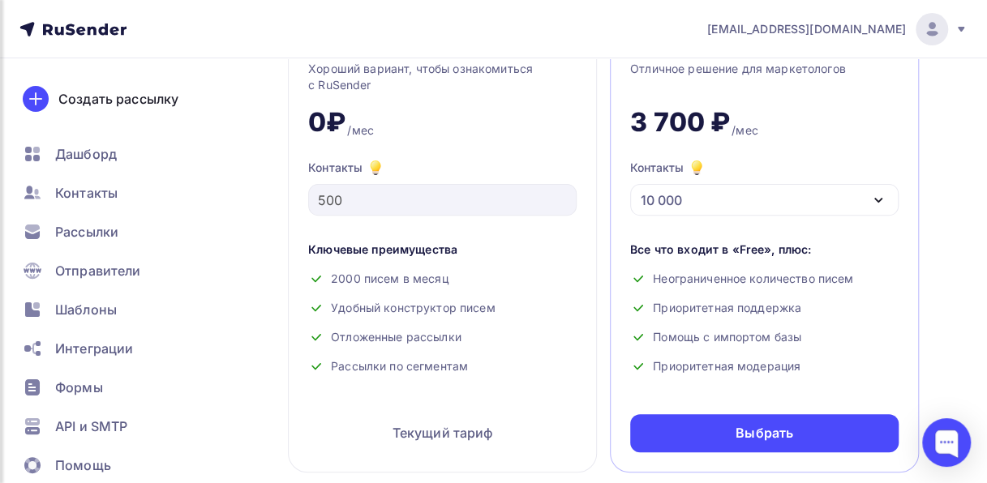
scroll to position [164, 0]
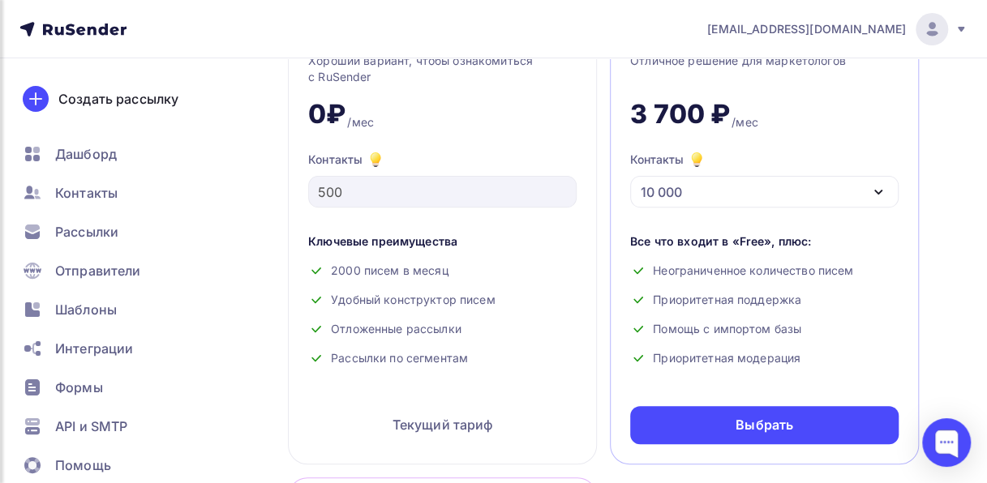
click at [856, 190] on div "10 000" at bounding box center [764, 192] width 268 height 32
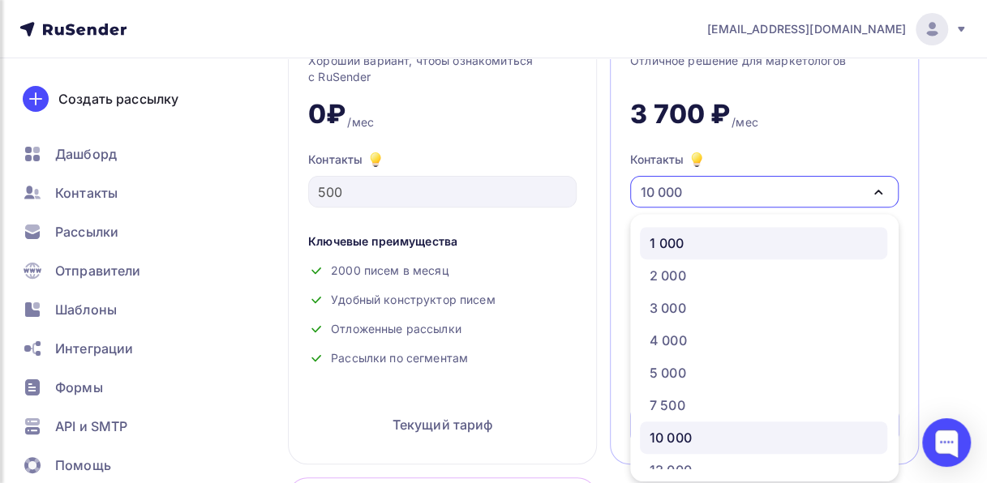
click at [792, 242] on div "1 000" at bounding box center [764, 243] width 228 height 19
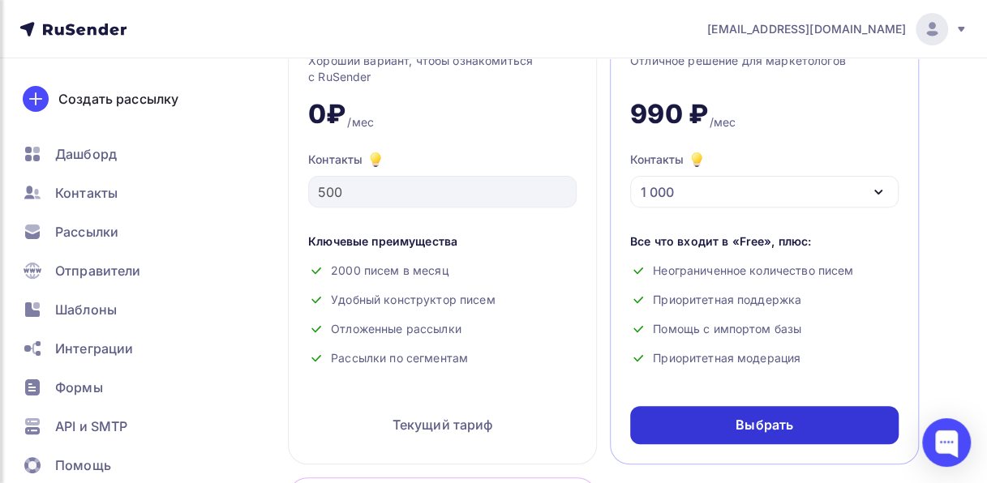
click at [735, 425] on div "Выбрать" at bounding box center [764, 425] width 268 height 38
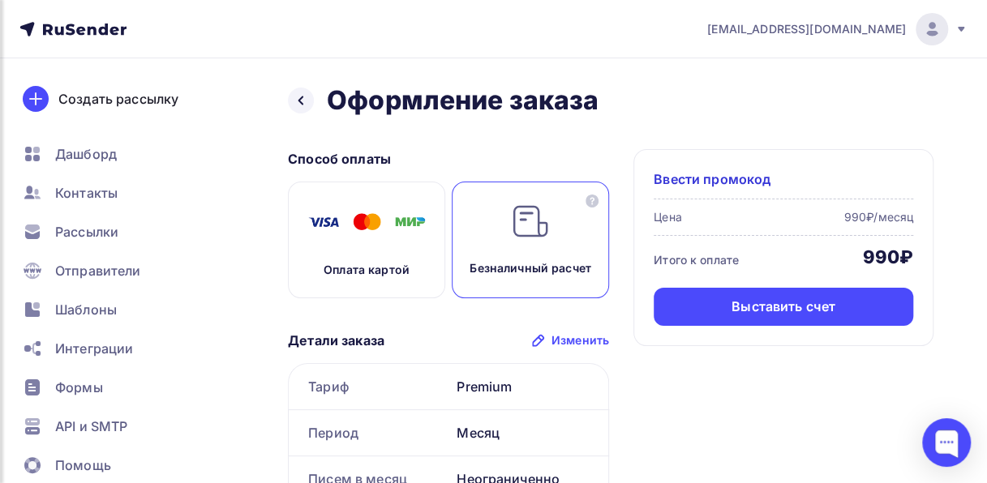
click at [388, 267] on p "Оплата картой" at bounding box center [367, 270] width 86 height 16
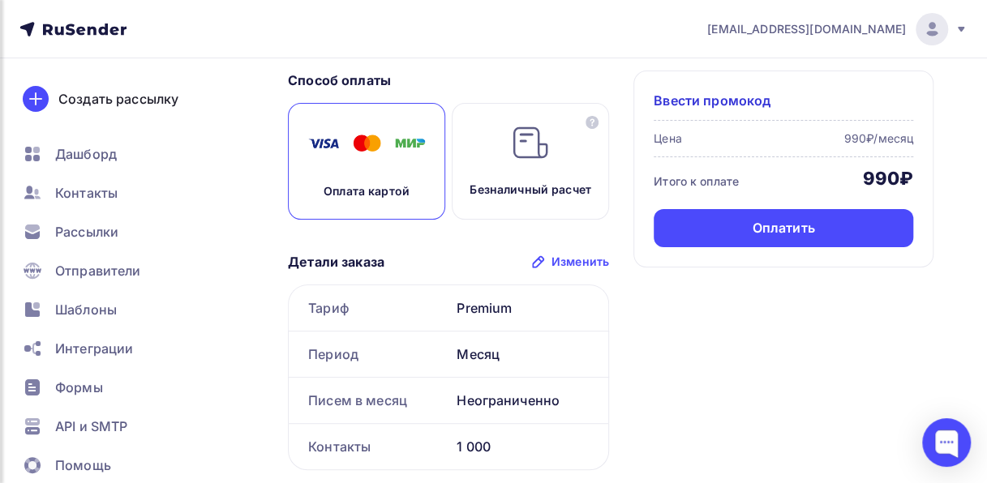
scroll to position [120, 0]
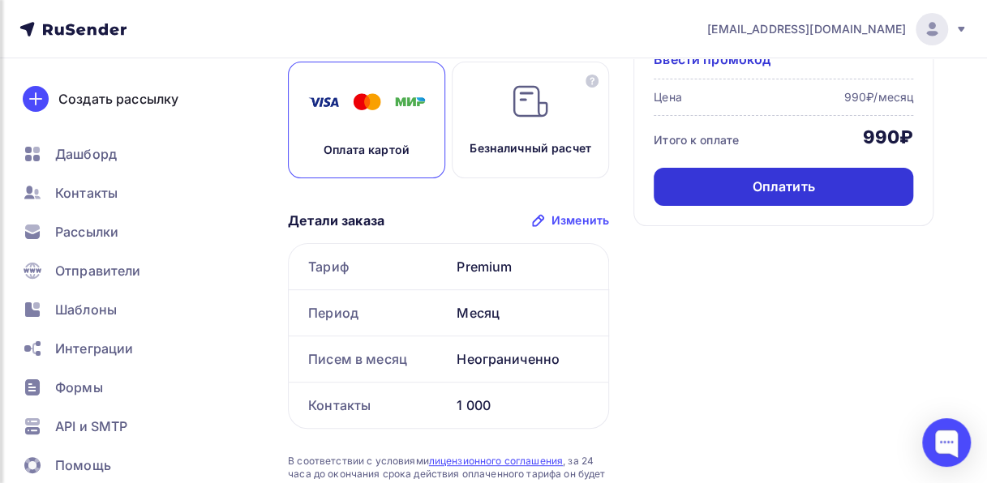
click at [780, 187] on div "Оплатить" at bounding box center [783, 187] width 62 height 19
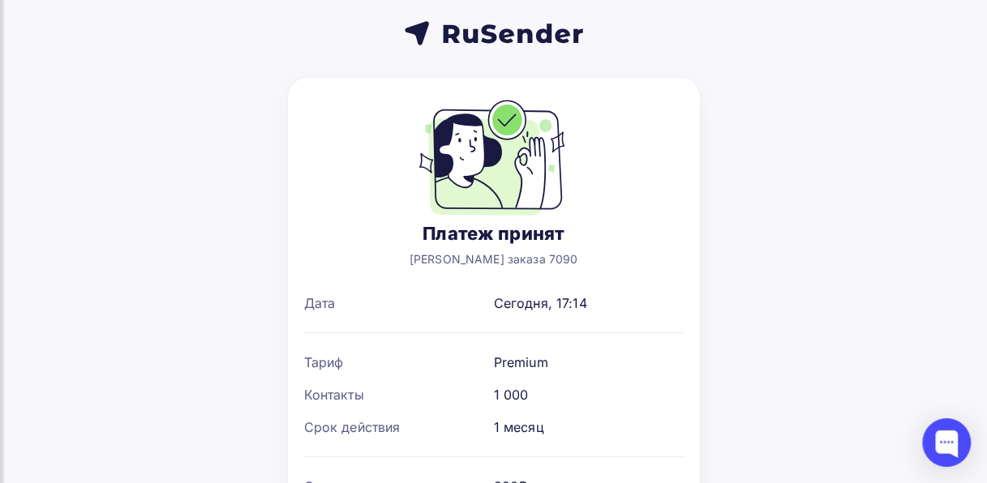
scroll to position [165, 0]
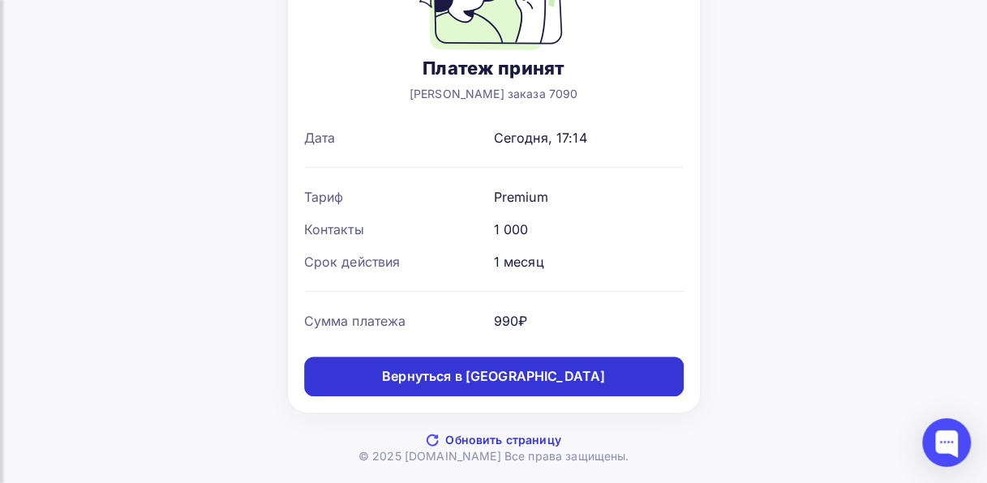
click at [591, 384] on link "Вернуться в [GEOGRAPHIC_DATA]" at bounding box center [494, 377] width 380 height 40
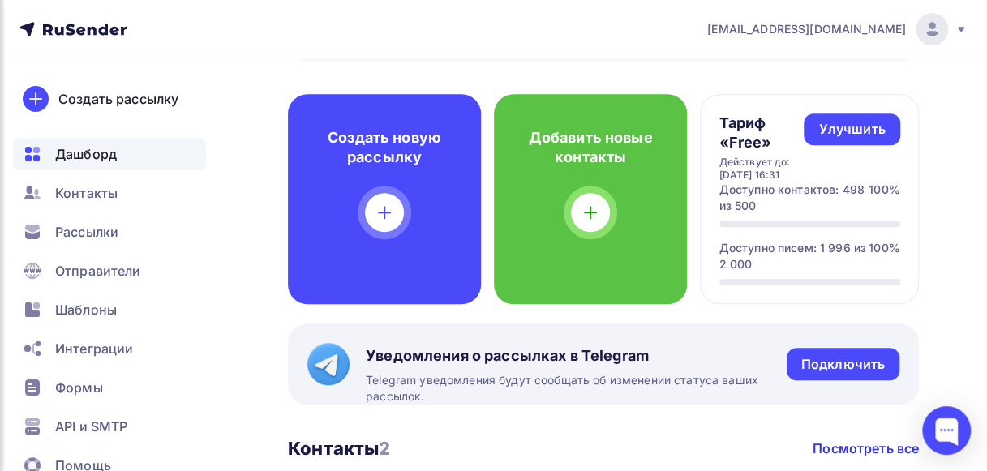
scroll to position [241, 0]
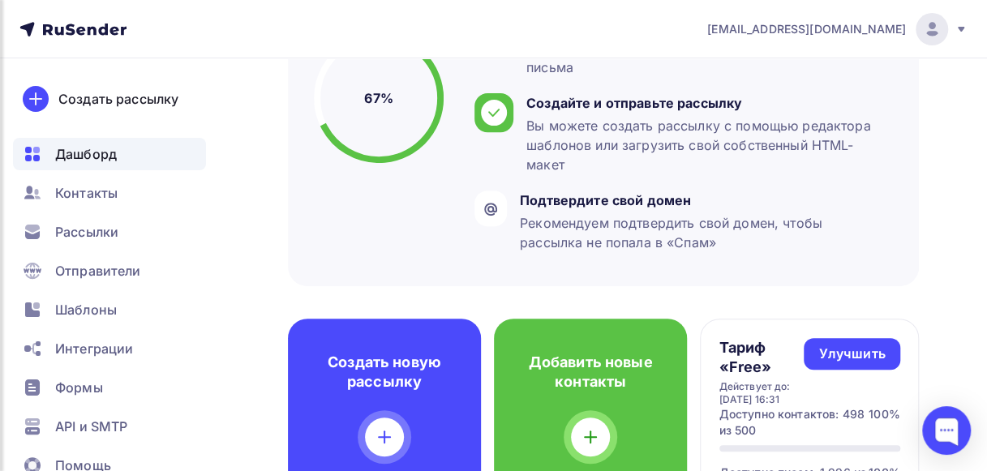
click at [875, 32] on span "[EMAIL_ADDRESS][DOMAIN_NAME]" at bounding box center [806, 29] width 199 height 16
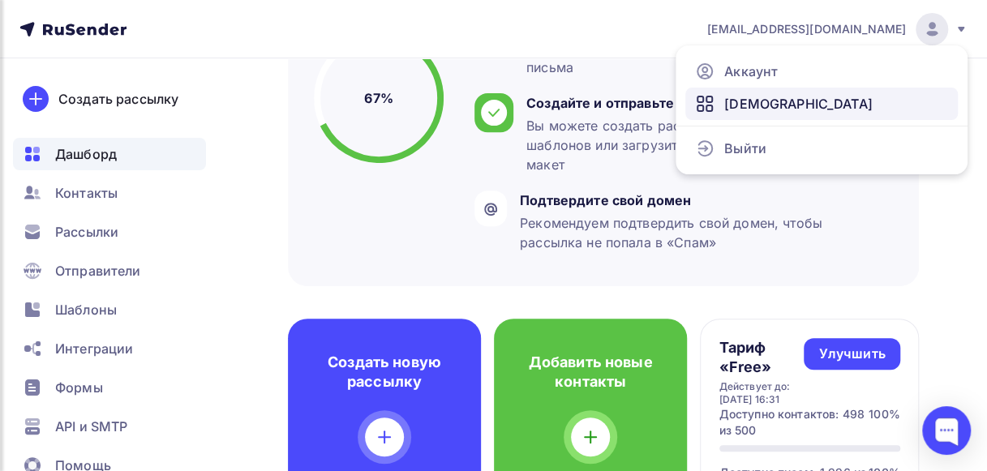
click at [753, 105] on span "[DEMOGRAPHIC_DATA]" at bounding box center [798, 103] width 148 height 19
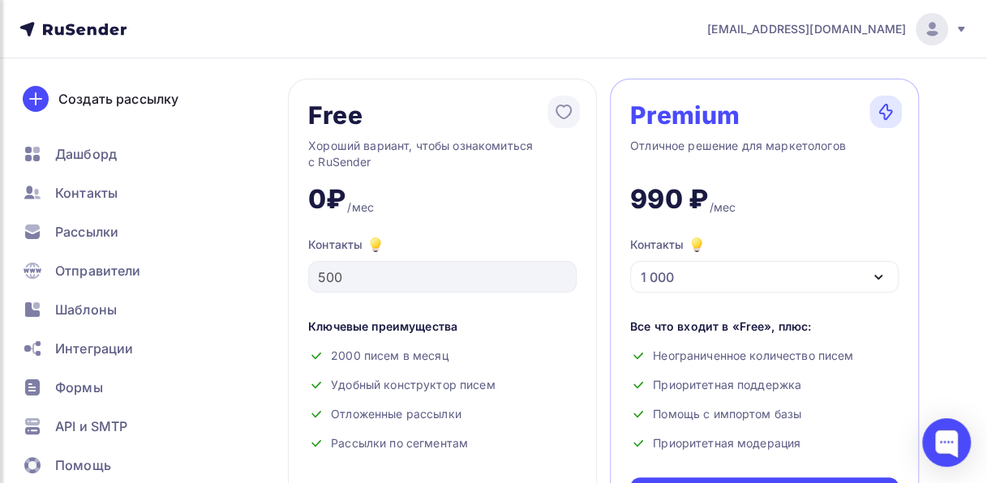
scroll to position [67, 0]
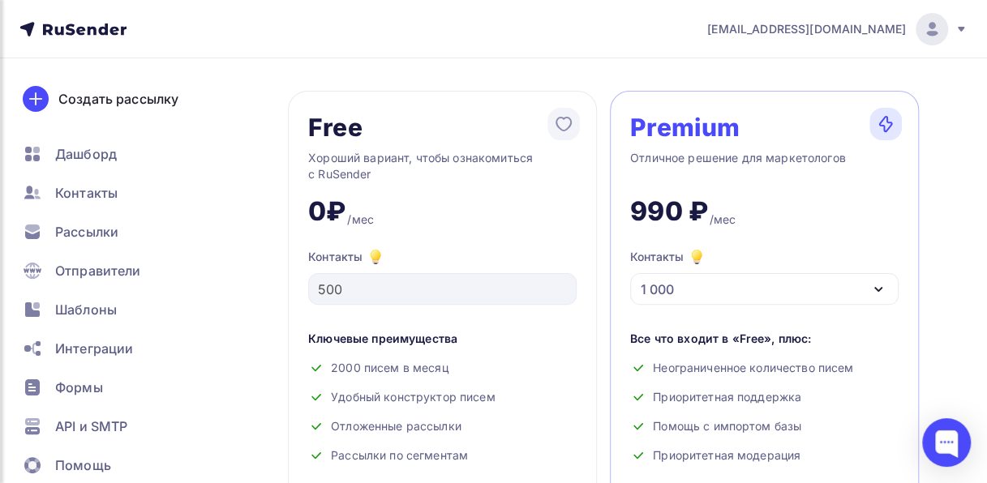
click at [702, 128] on div "Premium" at bounding box center [685, 127] width 110 height 26
click at [881, 127] on img at bounding box center [886, 124] width 32 height 32
click at [86, 154] on span "Дашборд" at bounding box center [86, 153] width 62 height 19
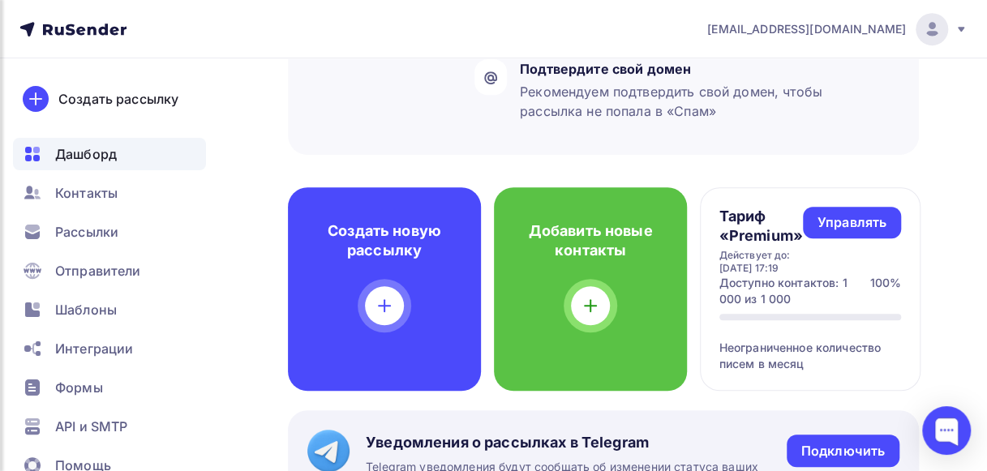
scroll to position [376, 0]
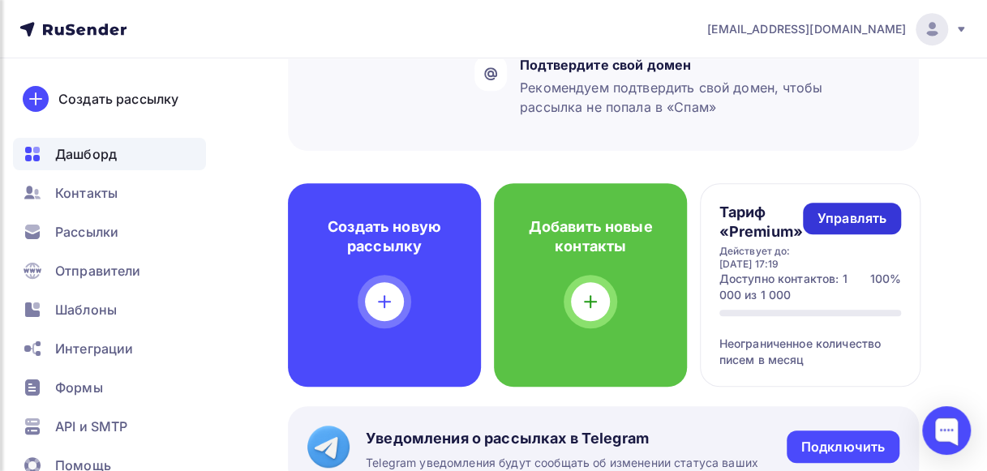
click at [861, 214] on div "Управлять" at bounding box center [852, 218] width 69 height 19
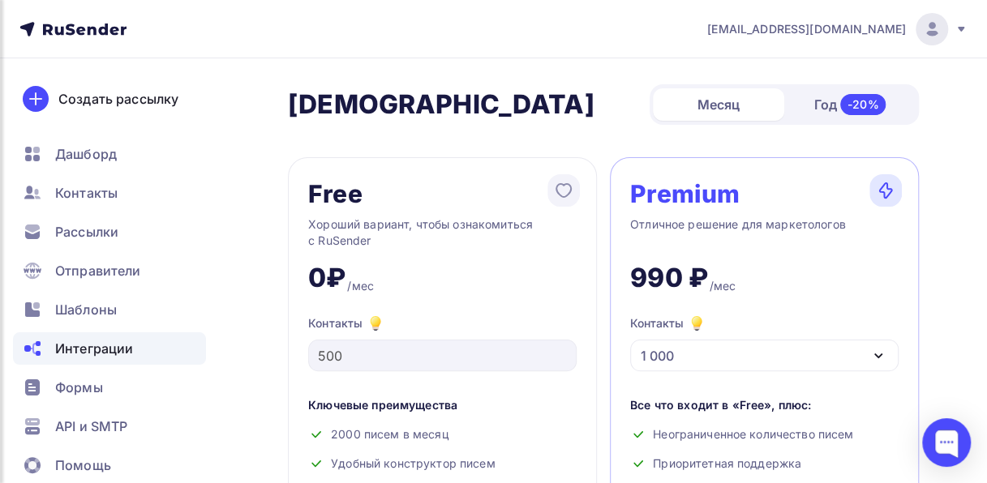
click at [86, 350] on span "Интеграции" at bounding box center [94, 348] width 78 height 19
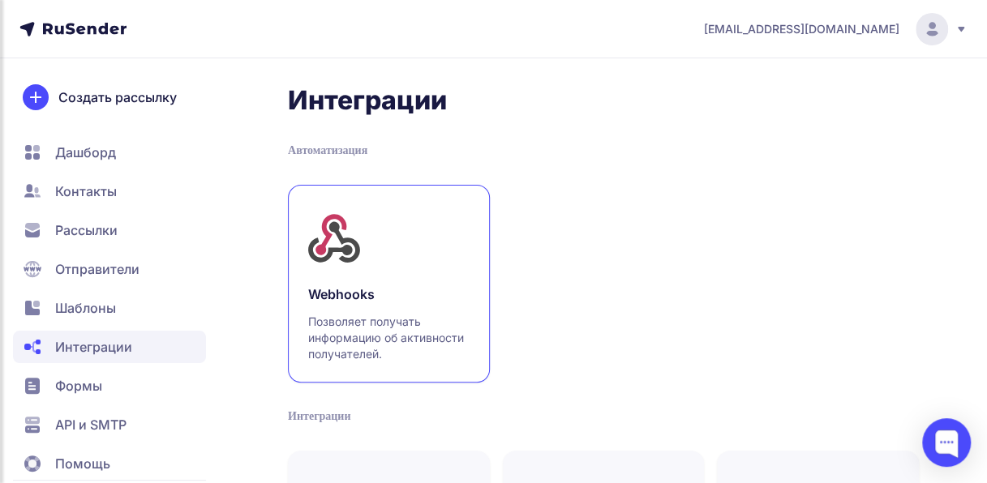
click at [354, 327] on p "Позволяет получать информацию об активности получателей." at bounding box center [388, 338] width 161 height 49
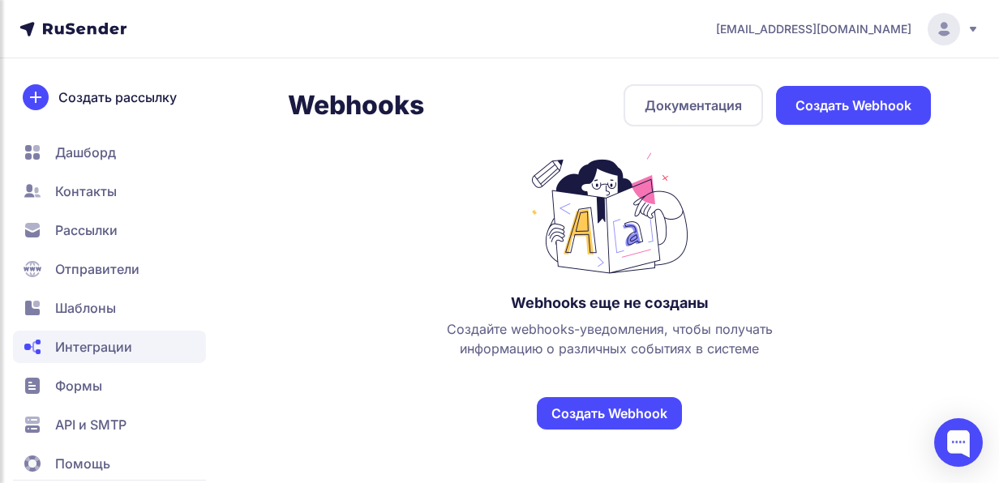
click at [667, 417] on link "Создать Webhook" at bounding box center [609, 413] width 145 height 32
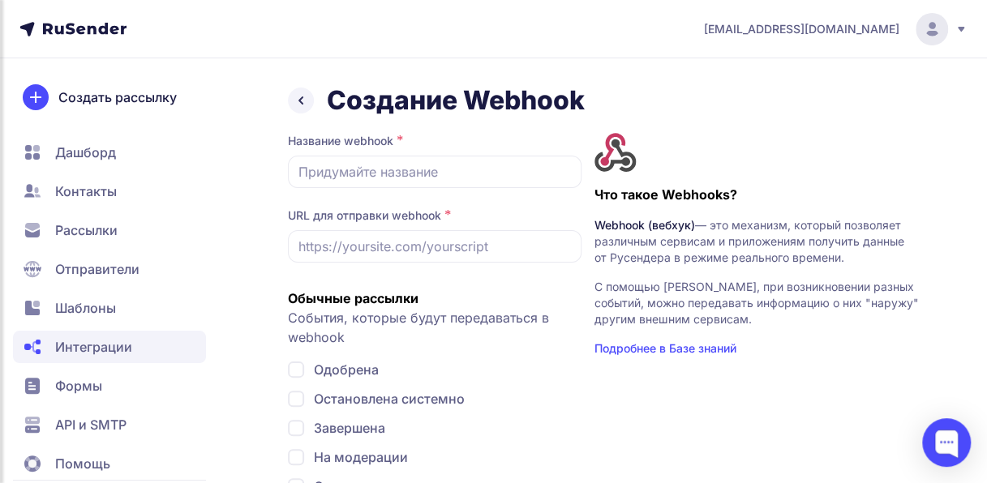
click at [297, 97] on icon at bounding box center [300, 100] width 19 height 19
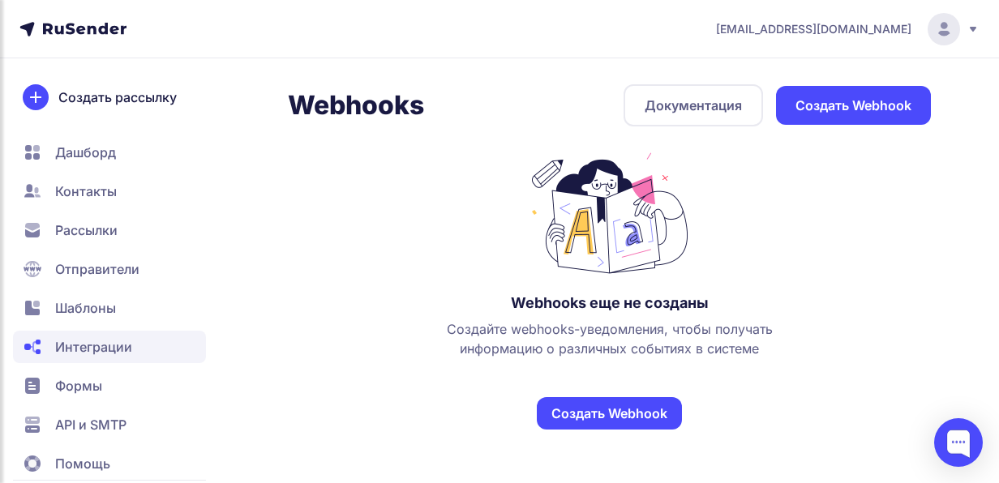
click at [67, 392] on span "Формы" at bounding box center [78, 385] width 47 height 19
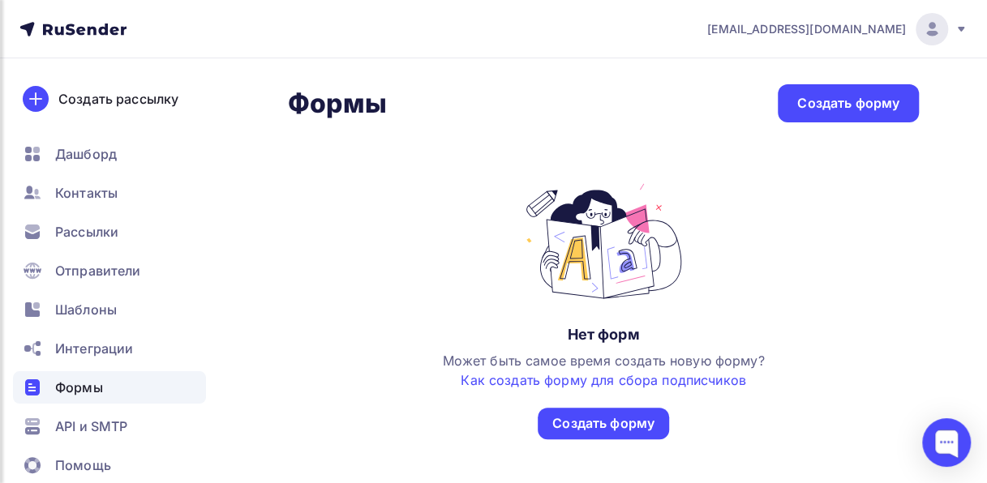
drag, startPoint x: 206, startPoint y: 302, endPoint x: 200, endPoint y: 397, distance: 95.9
click at [200, 397] on div "Создать рассылку [GEOGRAPHIC_DATA] Контакты Рассылки Отправители Шаблоны Интегр…" at bounding box center [109, 270] width 219 height 425
click at [108, 428] on span "API и SMTP" at bounding box center [91, 426] width 72 height 19
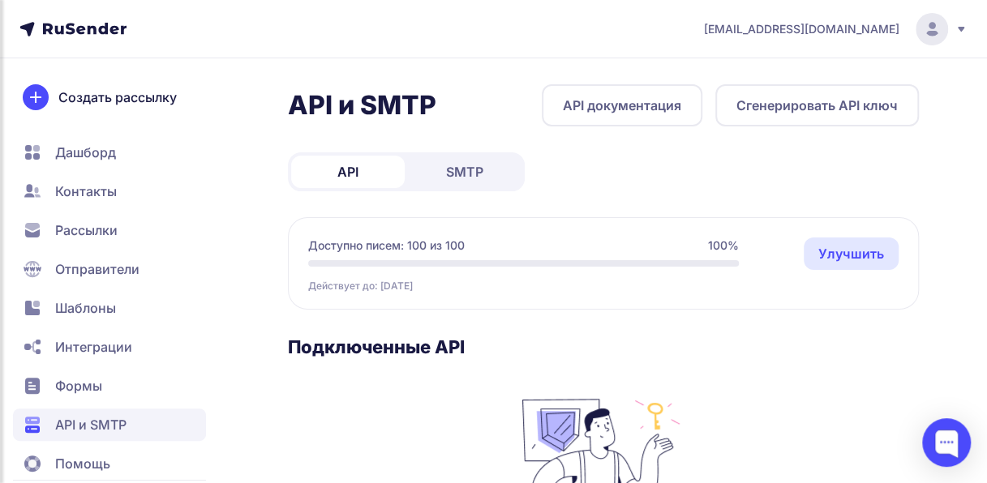
click at [52, 194] on span "Контакты" at bounding box center [109, 191] width 193 height 32
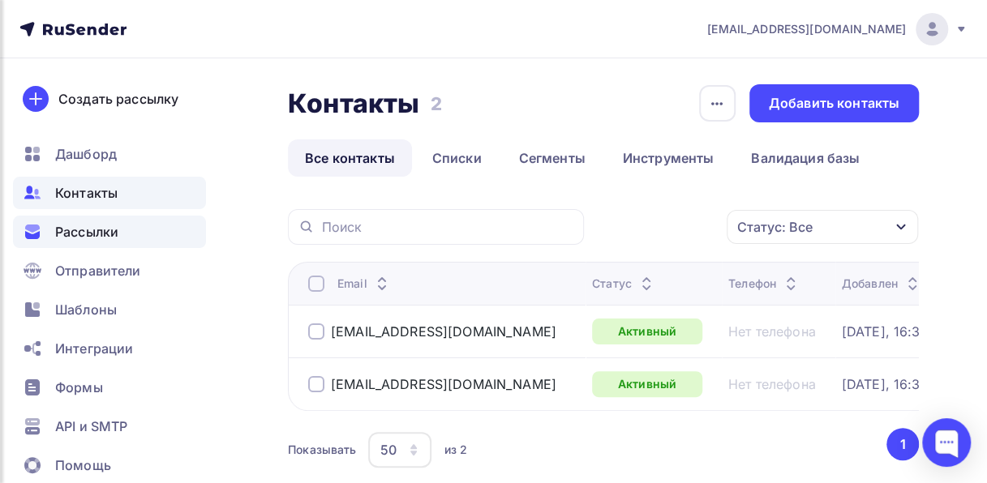
click at [69, 230] on span "Рассылки" at bounding box center [86, 231] width 63 height 19
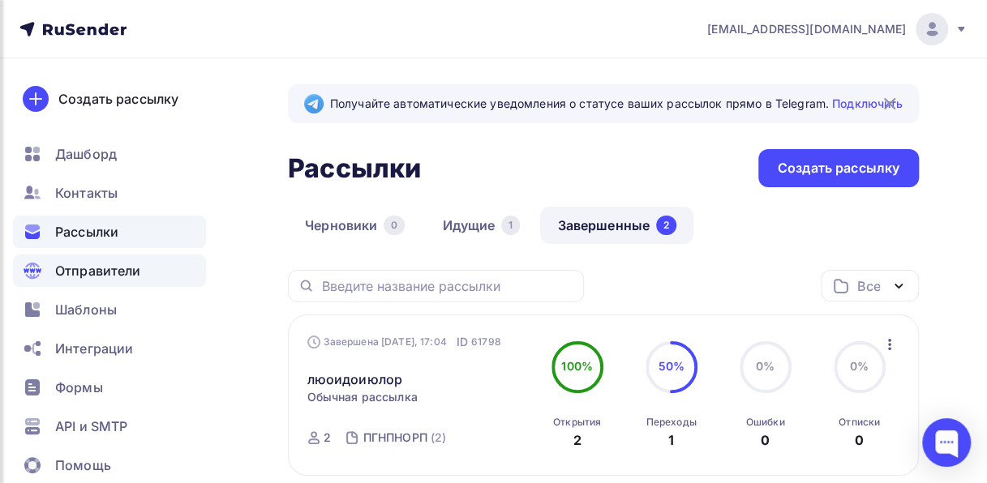
click at [85, 273] on span "Отправители" at bounding box center [98, 270] width 86 height 19
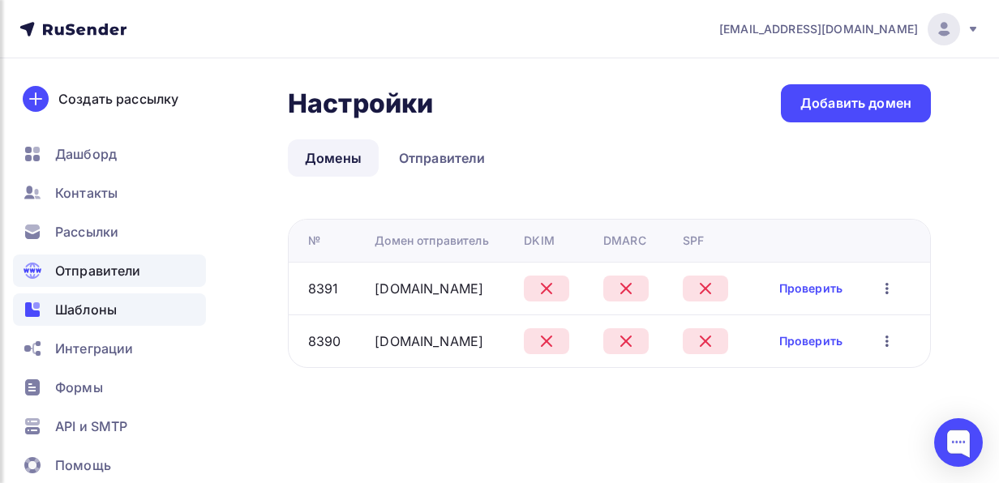
click at [84, 309] on span "Шаблоны" at bounding box center [86, 309] width 62 height 19
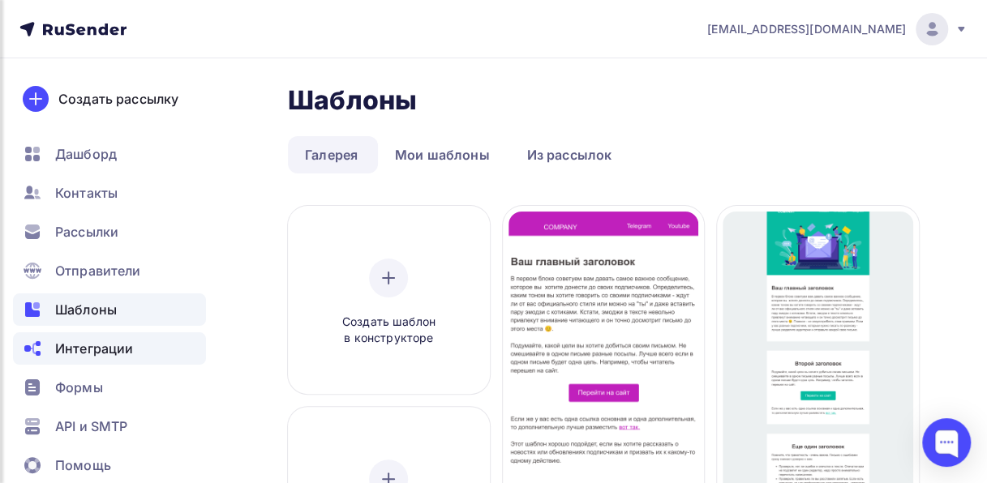
click at [89, 352] on span "Интеграции" at bounding box center [94, 348] width 78 height 19
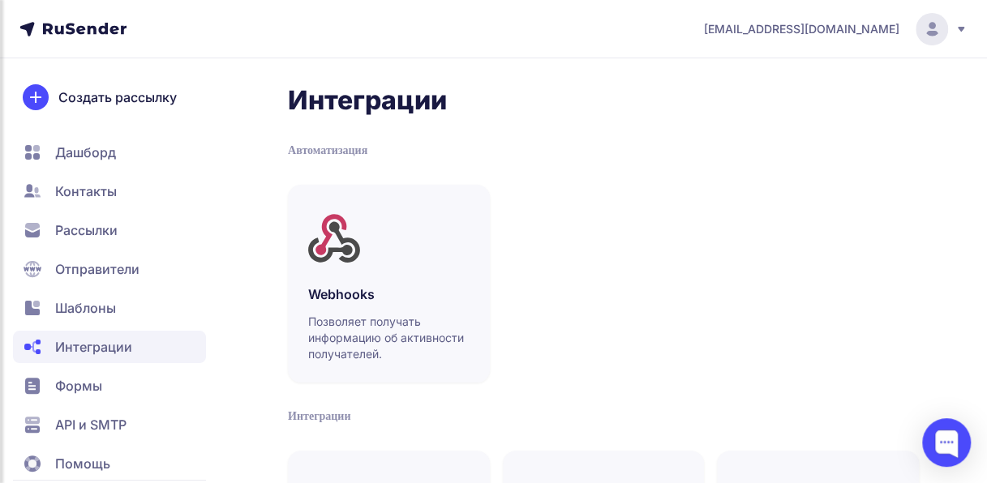
click at [113, 152] on span "Дашборд" at bounding box center [85, 152] width 61 height 19
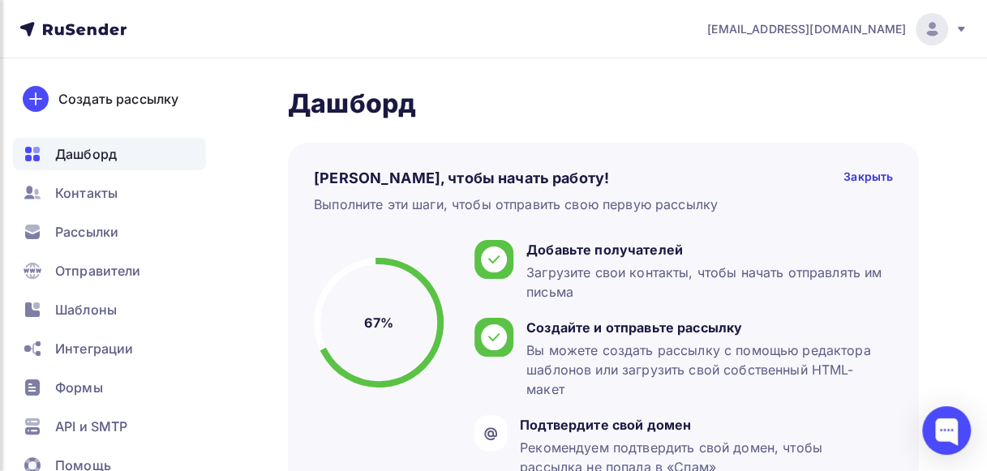
click at [934, 31] on img at bounding box center [931, 28] width 19 height 19
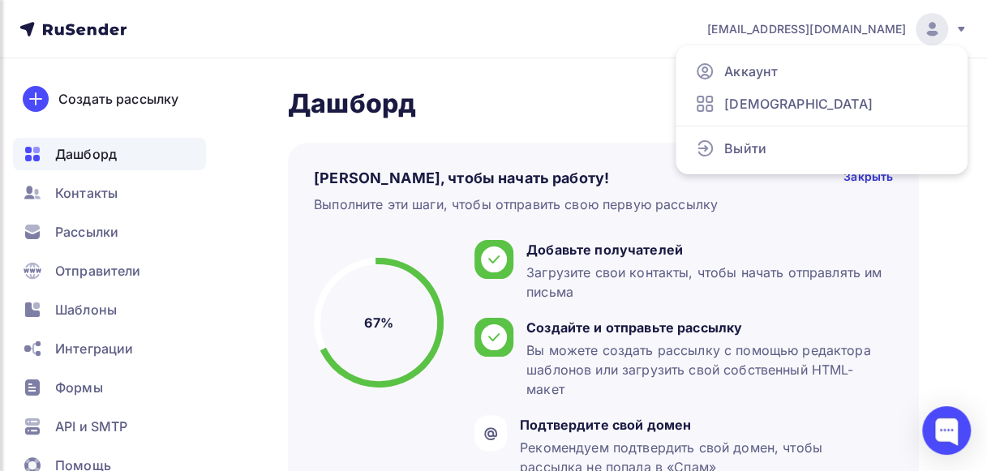
click at [934, 31] on img at bounding box center [931, 28] width 19 height 19
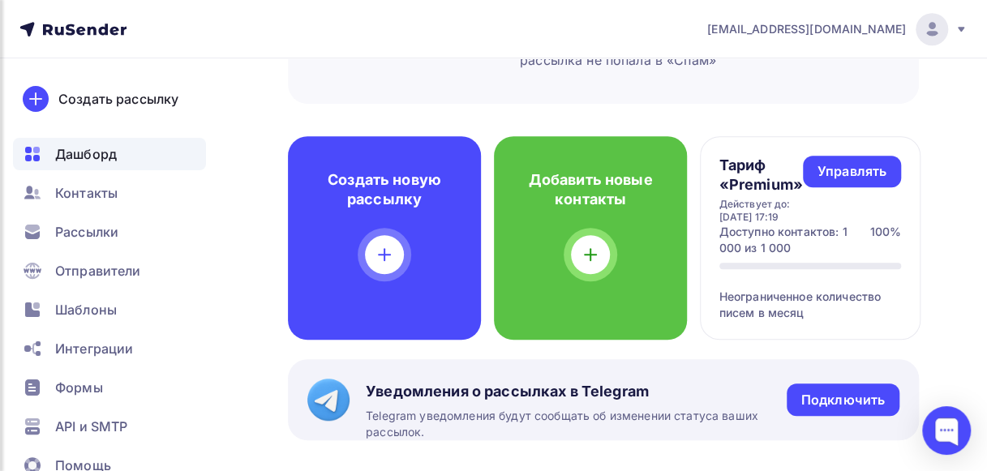
scroll to position [348, 0]
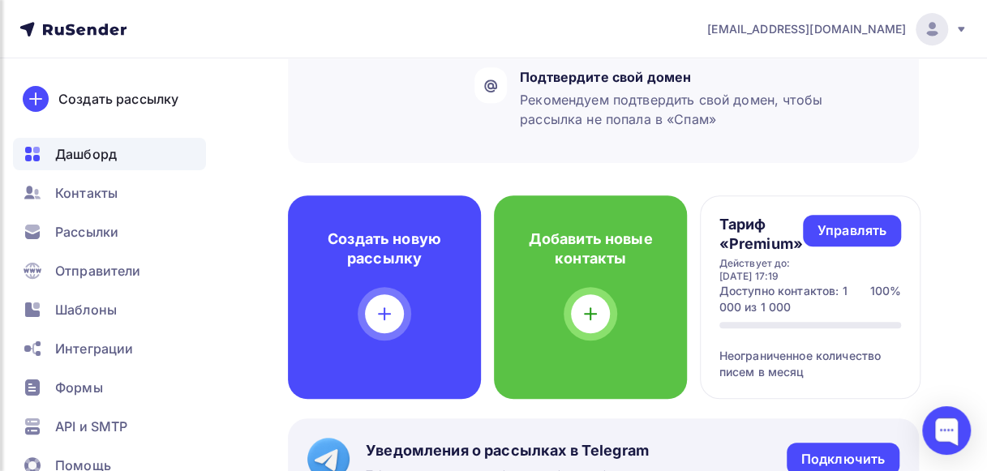
click at [99, 32] on icon at bounding box center [103, 29] width 10 height 11
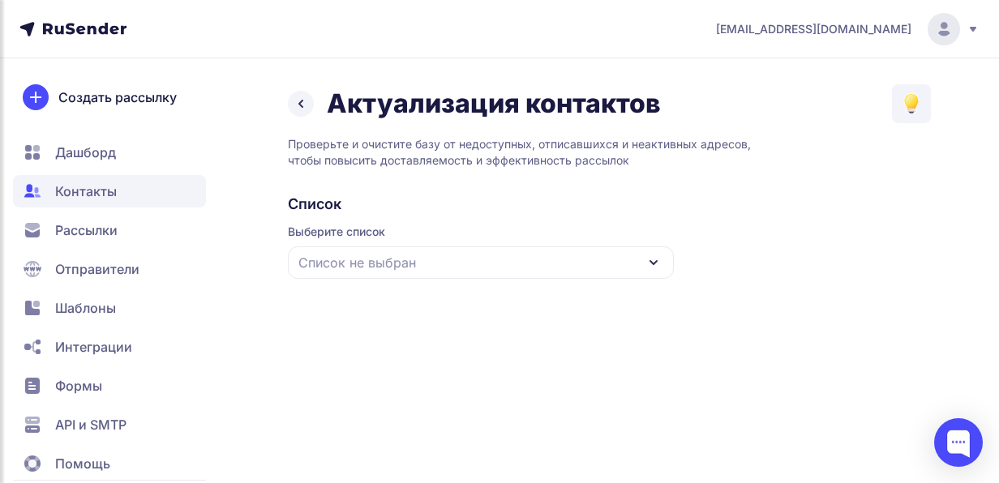
click at [537, 255] on div "Список не выбран" at bounding box center [481, 263] width 386 height 32
click at [363, 360] on div "новая" at bounding box center [481, 362] width 367 height 39
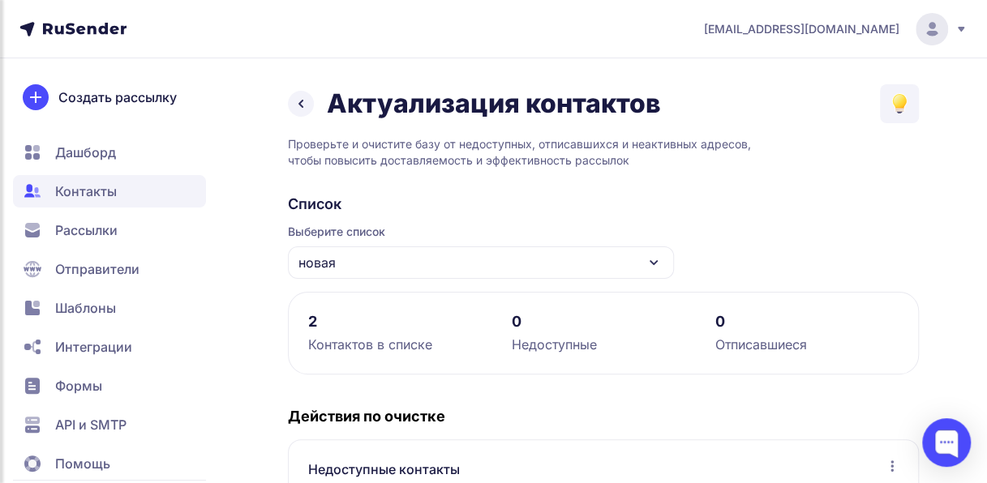
click at [298, 105] on icon at bounding box center [300, 103] width 19 height 19
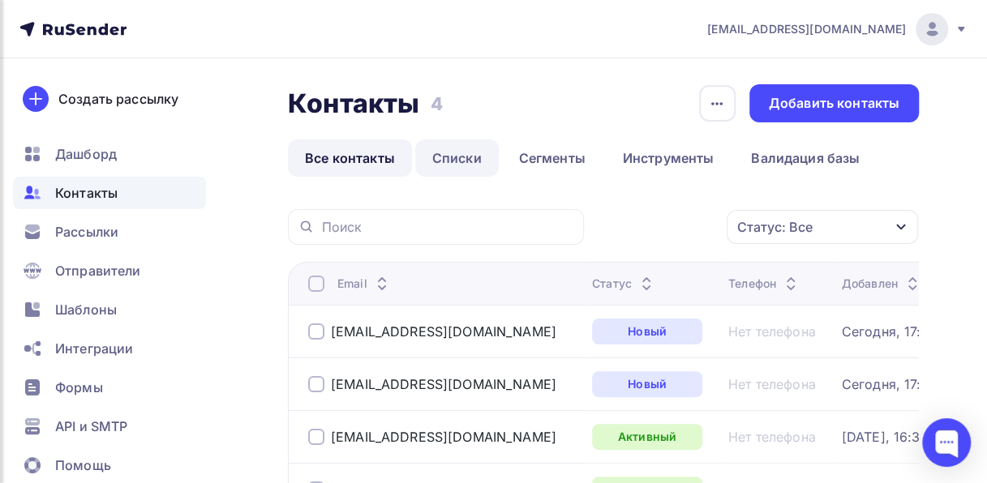
click at [450, 161] on link "Списки" at bounding box center [457, 158] width 84 height 37
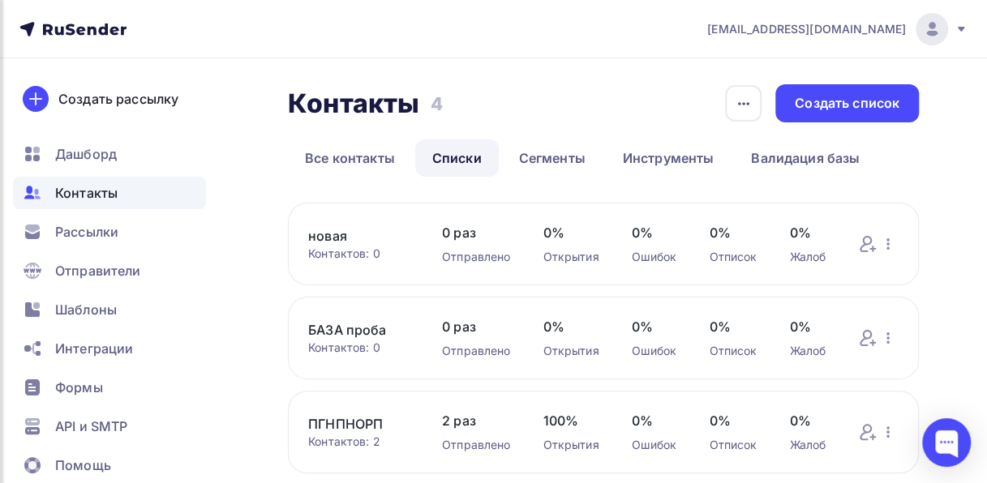
click at [335, 234] on link "новая" at bounding box center [358, 235] width 101 height 19
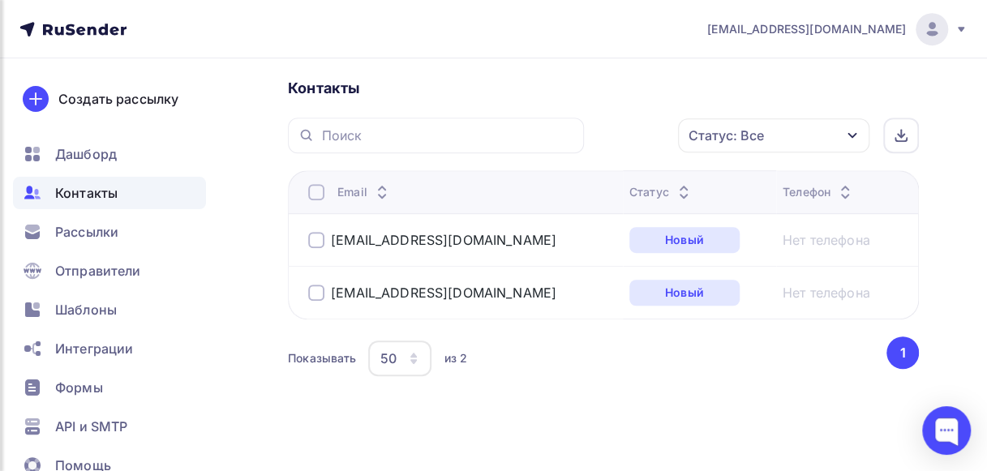
scroll to position [370, 0]
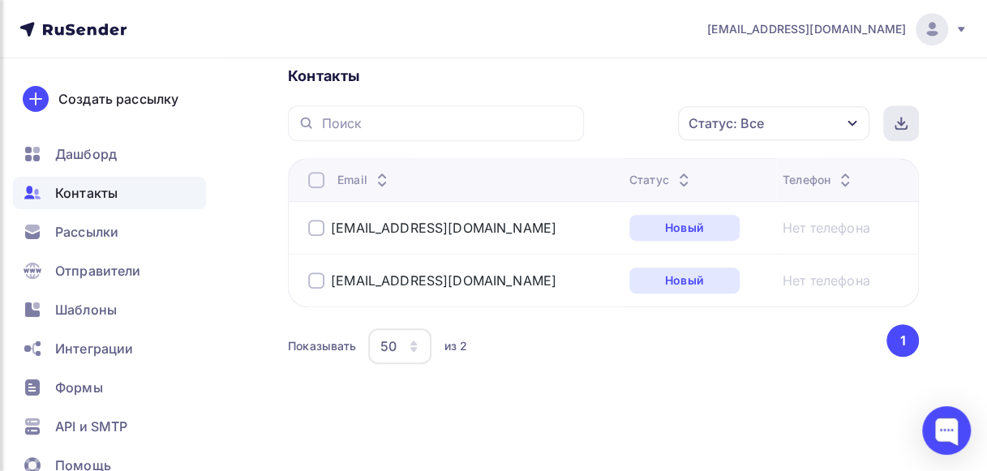
click at [891, 123] on div at bounding box center [901, 123] width 36 height 36
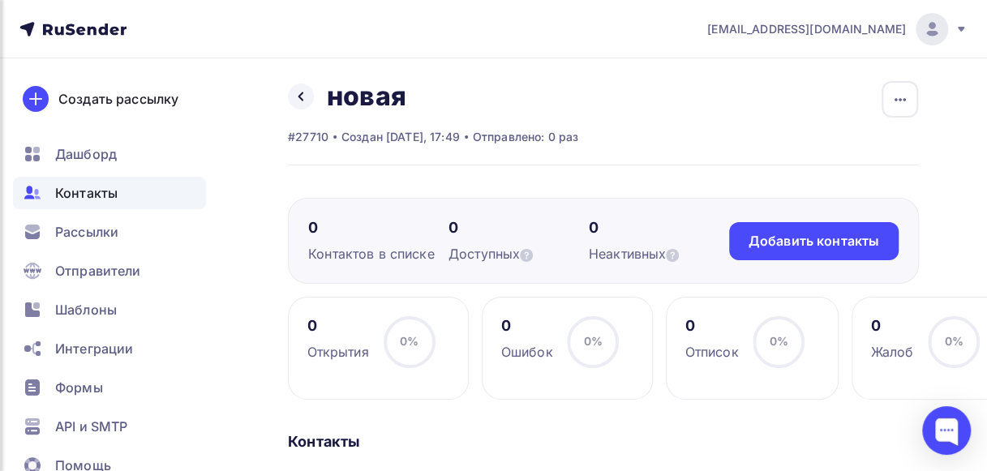
scroll to position [2, 0]
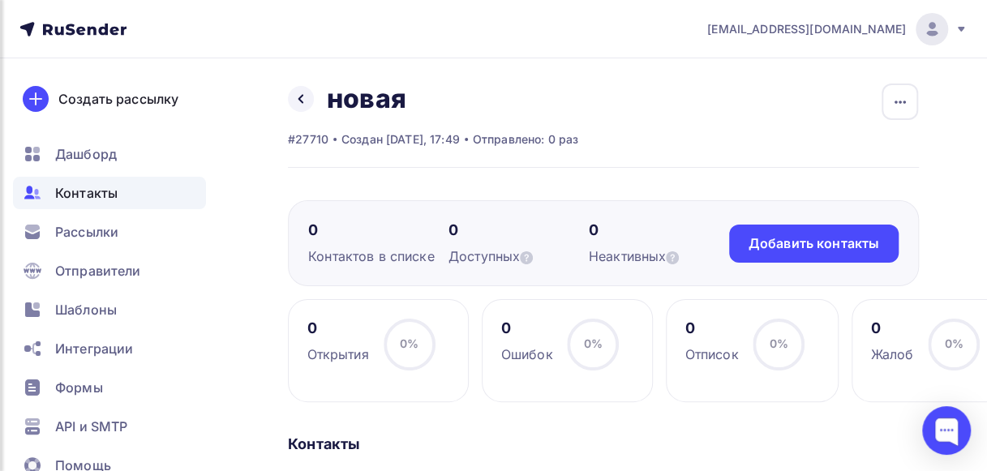
click at [365, 105] on h2 "новая" at bounding box center [366, 99] width 79 height 32
click at [394, 339] on circle at bounding box center [409, 344] width 49 height 49
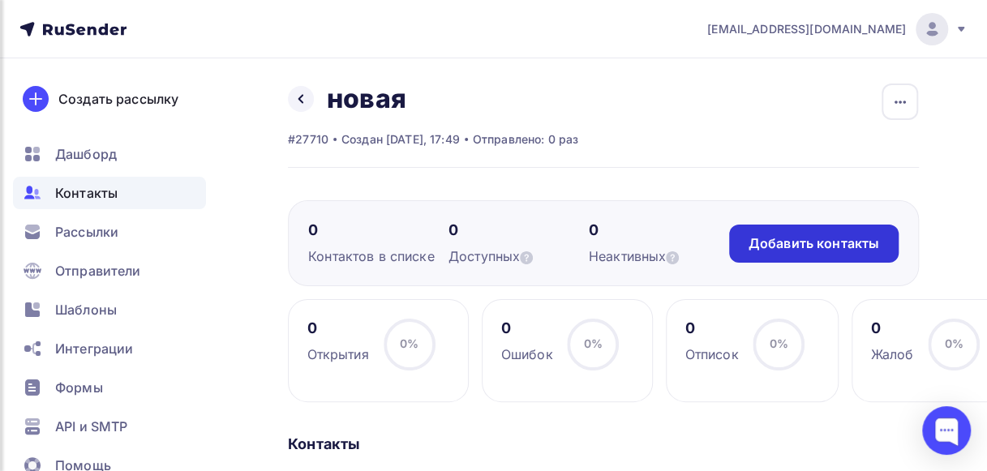
click at [827, 240] on div "Добавить контакты" at bounding box center [814, 243] width 131 height 19
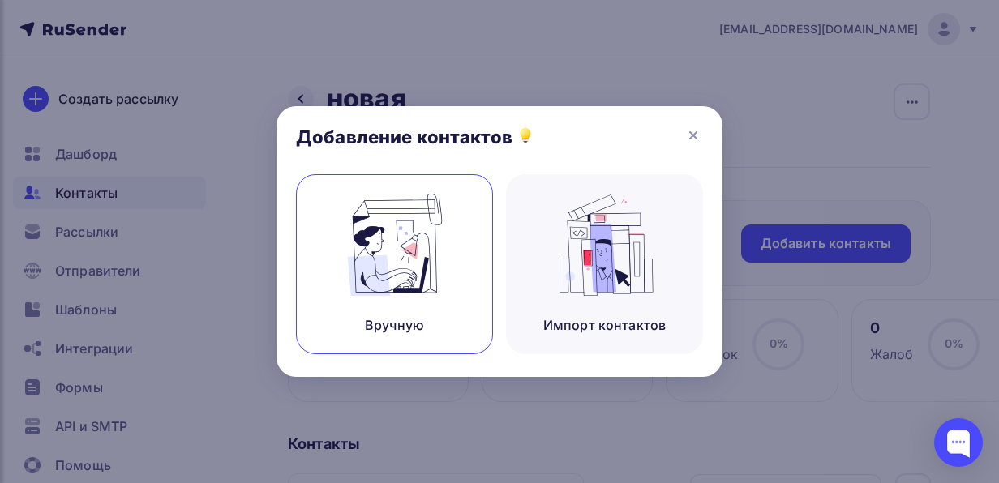
click at [417, 260] on img at bounding box center [395, 245] width 109 height 102
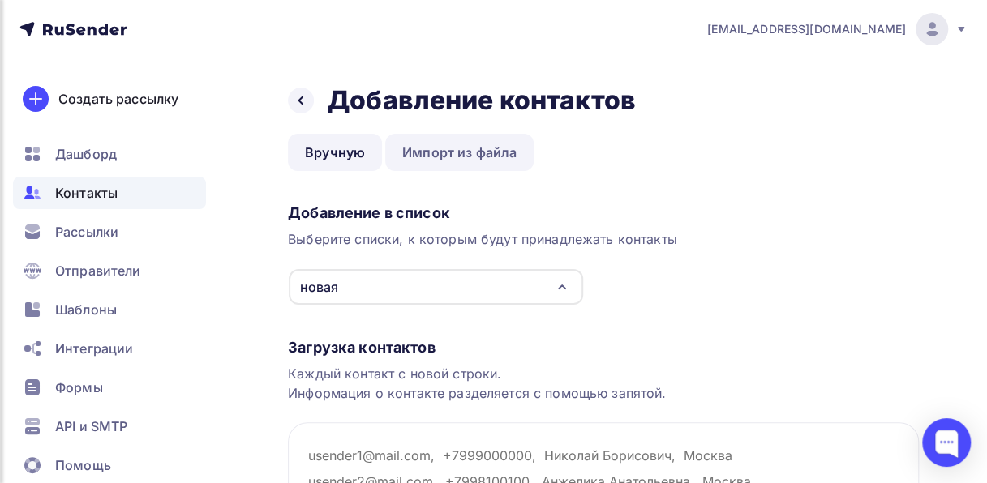
click at [479, 149] on link "Импорт из файла" at bounding box center [459, 152] width 148 height 37
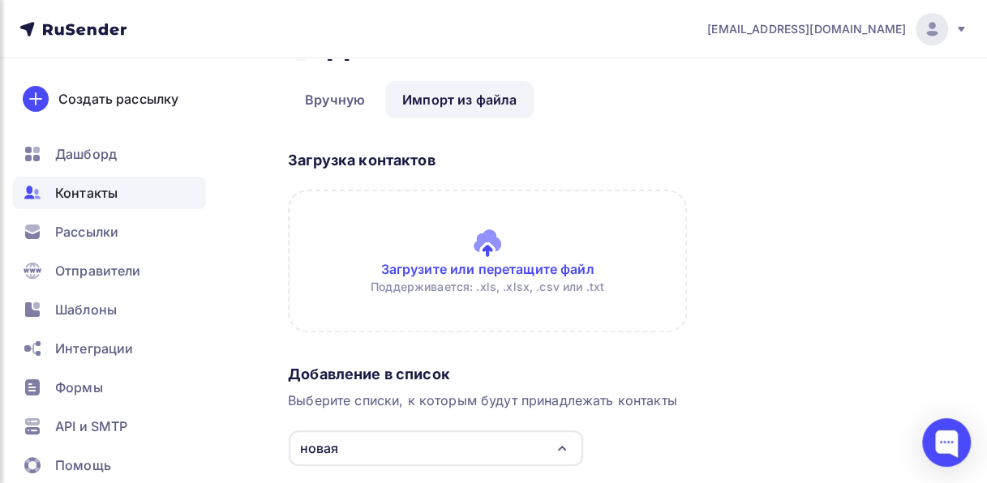
scroll to position [50, 0]
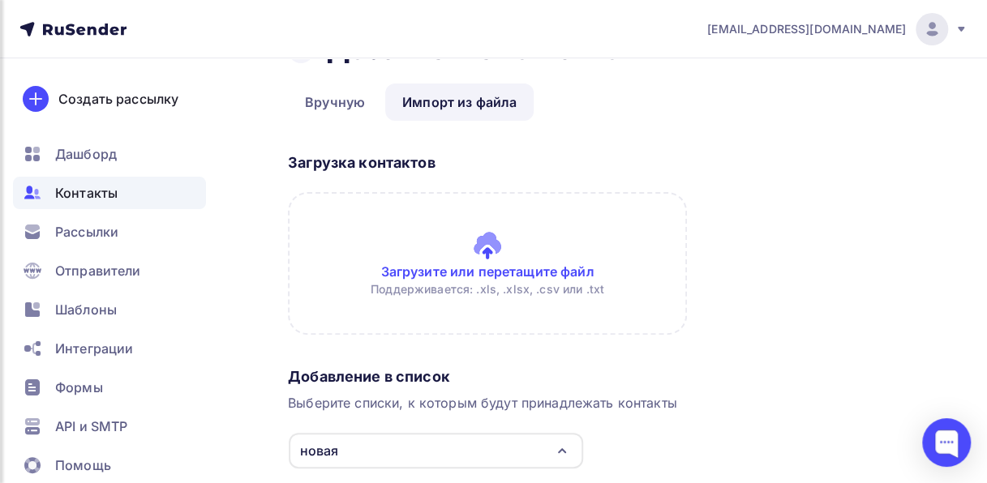
click at [513, 257] on input "file" at bounding box center [487, 263] width 399 height 143
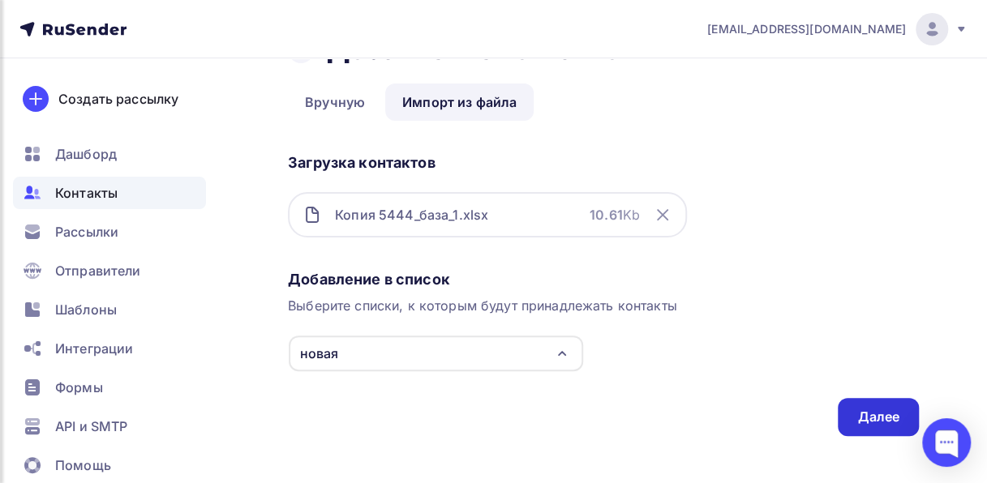
click at [879, 424] on div "Далее" at bounding box center [878, 417] width 42 height 19
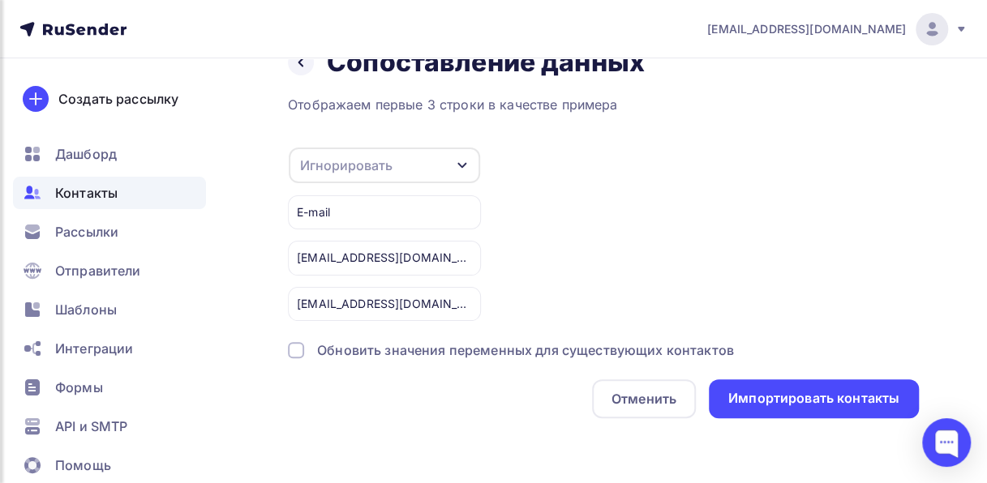
scroll to position [0, 0]
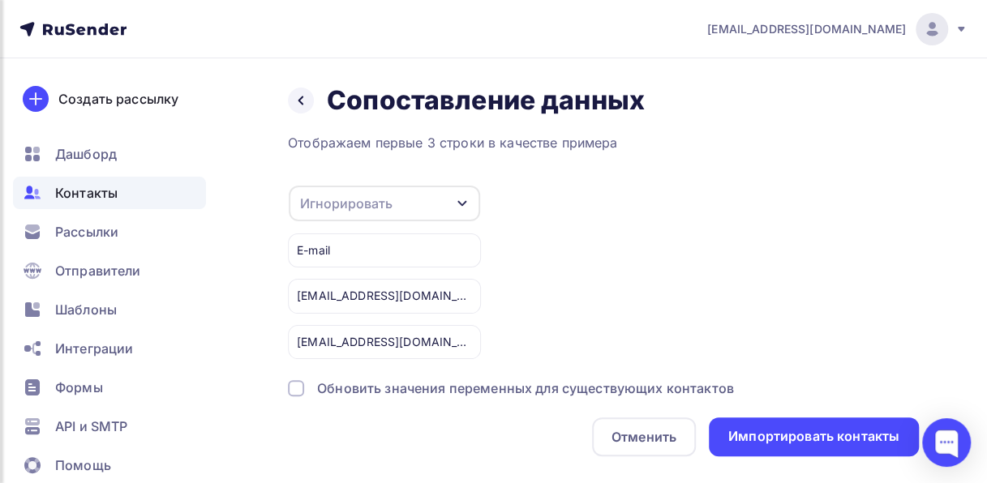
click at [448, 286] on div "[EMAIL_ADDRESS][DOMAIN_NAME], [DOMAIN_NAME][EMAIL_ADDRESS][DOMAIN_NAME], [EMAIL…" at bounding box center [384, 296] width 193 height 34
click at [447, 340] on div "[EMAIL_ADDRESS][DOMAIN_NAME], [EMAIL_ADDRESS][DOMAIN_NAME], [EMAIL_ADDRESS][DOM…" at bounding box center [384, 342] width 193 height 34
click at [397, 239] on div "E-mail" at bounding box center [384, 251] width 193 height 34
click at [399, 253] on div "E-mail" at bounding box center [384, 251] width 193 height 34
click at [360, 295] on div "[EMAIL_ADDRESS][DOMAIN_NAME], [DOMAIN_NAME][EMAIL_ADDRESS][DOMAIN_NAME], [EMAIL…" at bounding box center [384, 296] width 193 height 34
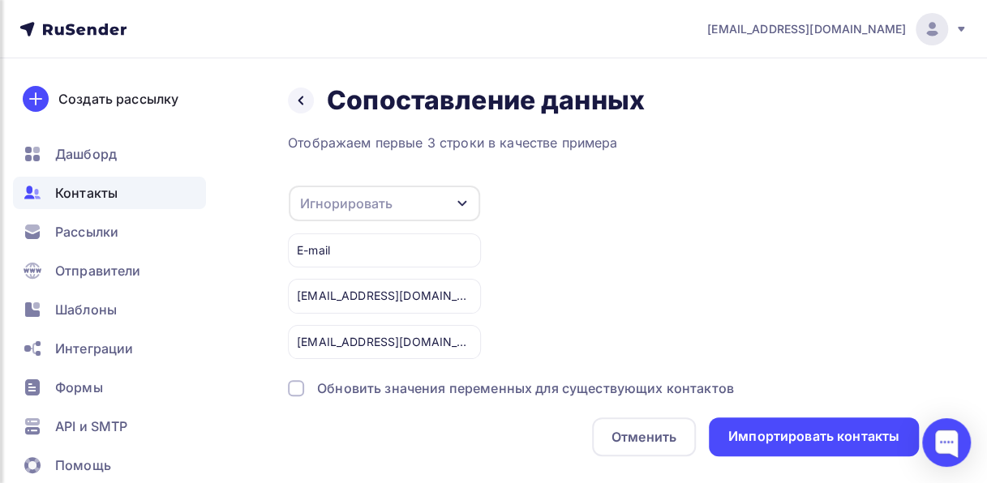
click at [294, 389] on div at bounding box center [296, 388] width 16 height 16
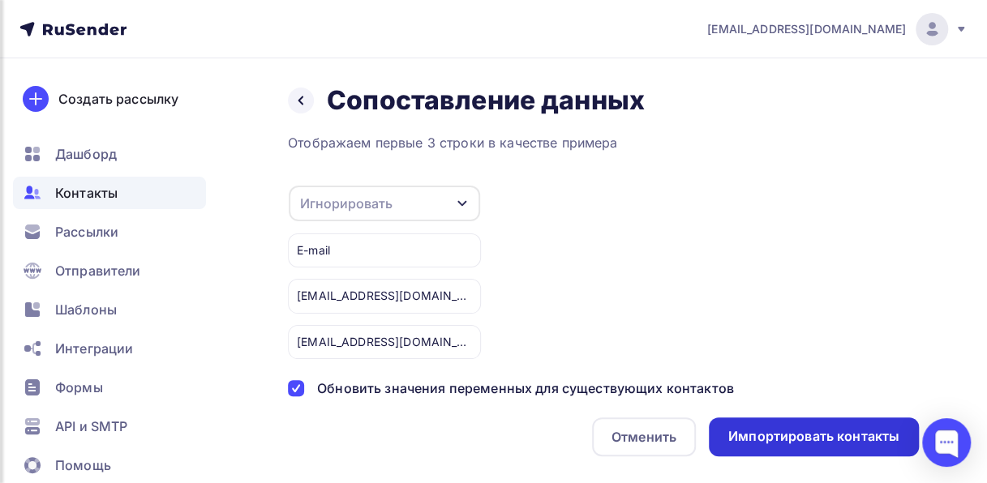
click at [874, 435] on div "Импортировать контакты" at bounding box center [813, 436] width 171 height 19
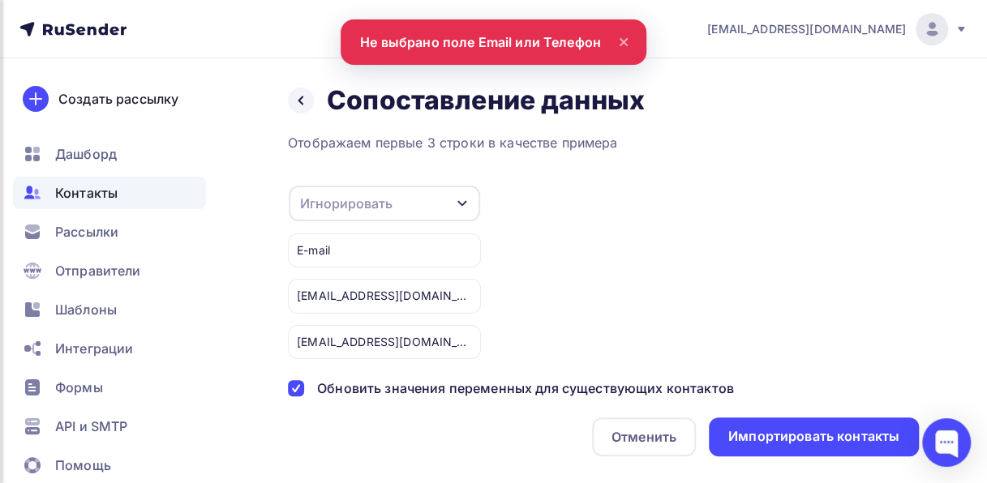
click at [458, 208] on icon "button" at bounding box center [462, 203] width 13 height 13
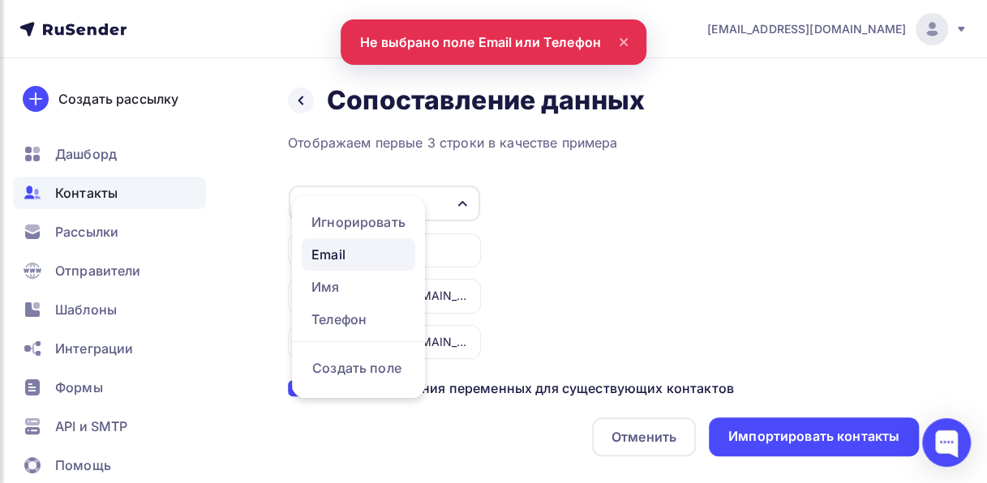
click at [383, 254] on div "Email" at bounding box center [358, 254] width 94 height 19
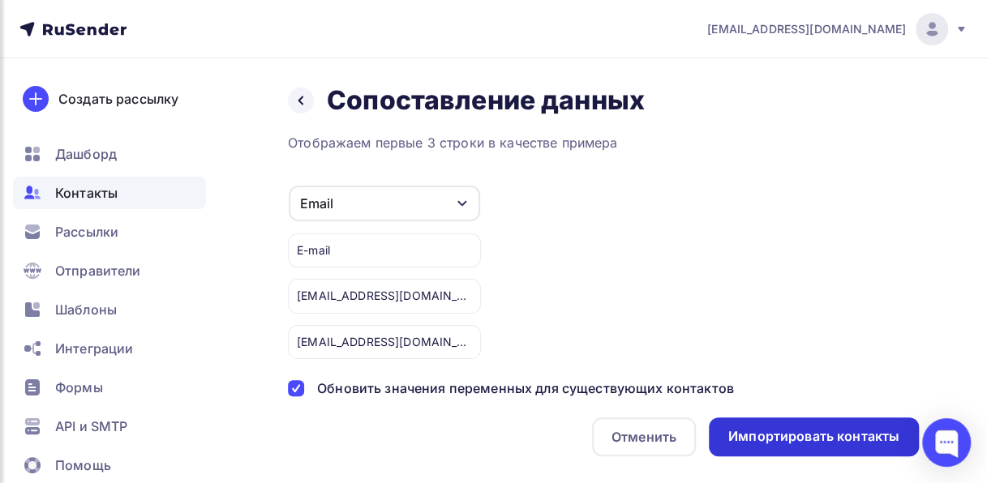
click at [795, 438] on div "Импортировать контакты" at bounding box center [813, 436] width 171 height 19
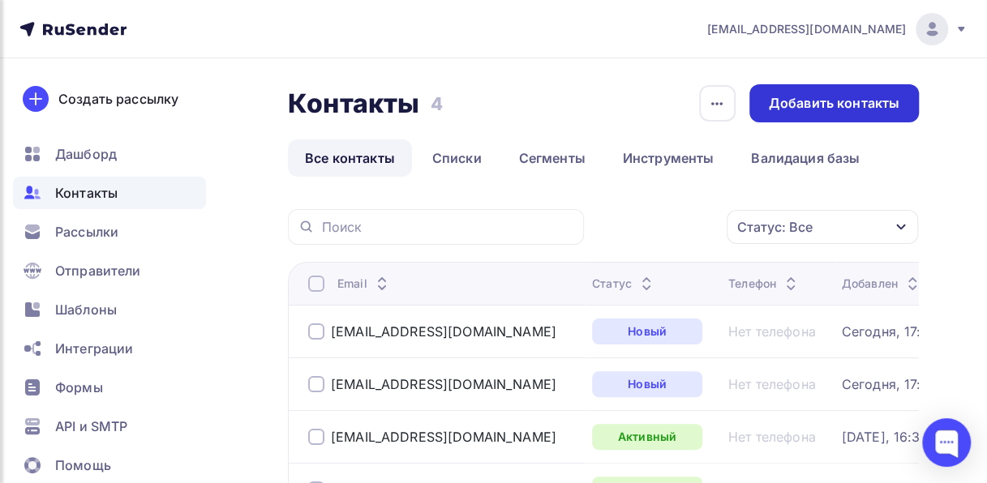
click at [791, 107] on div "Добавить контакты" at bounding box center [834, 103] width 131 height 19
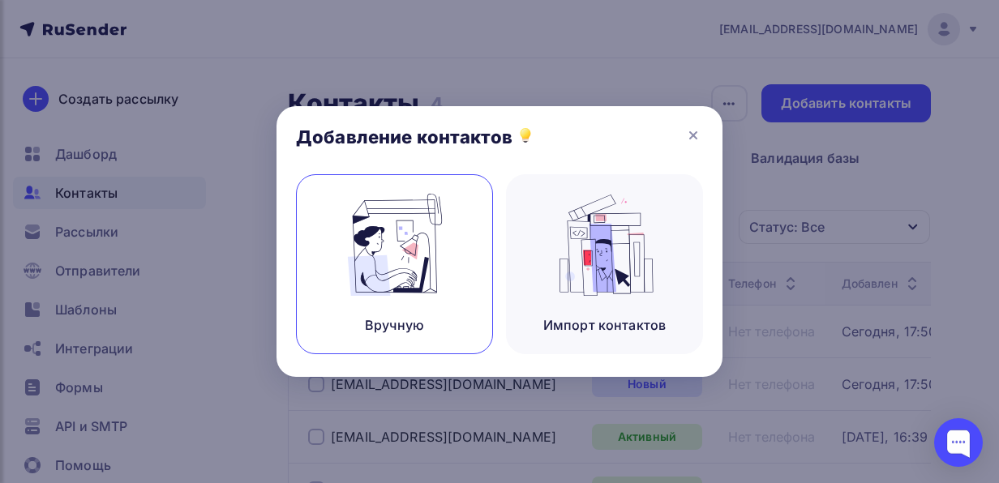
click at [350, 269] on img at bounding box center [395, 245] width 109 height 102
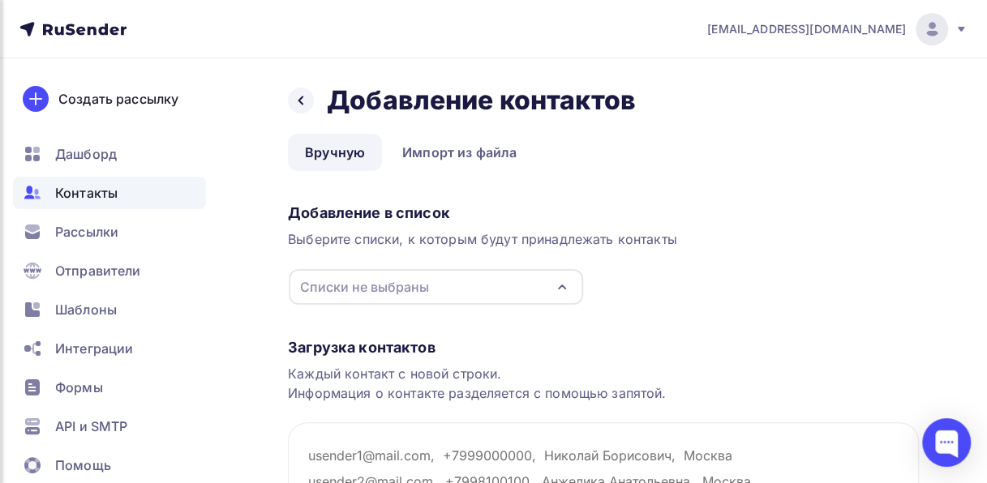
click at [379, 280] on div "Списки не выбраны" at bounding box center [364, 286] width 129 height 19
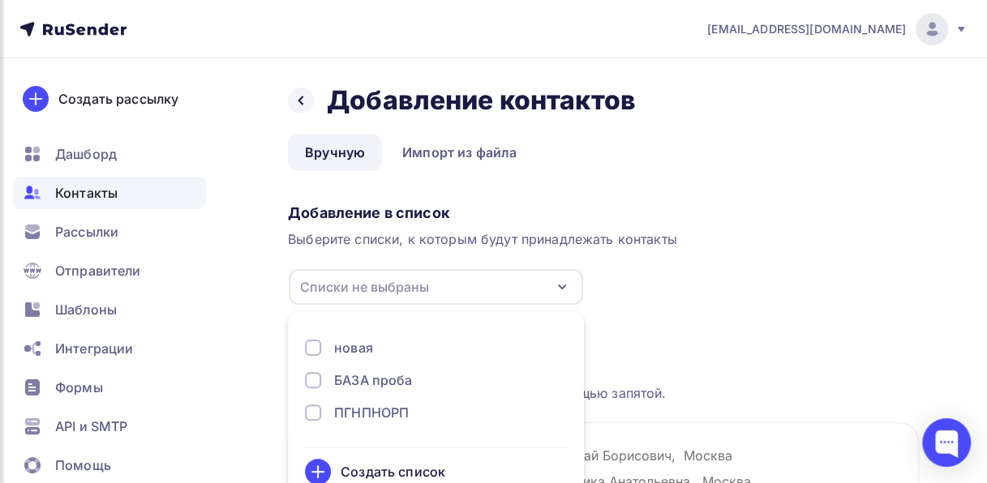
scroll to position [31, 0]
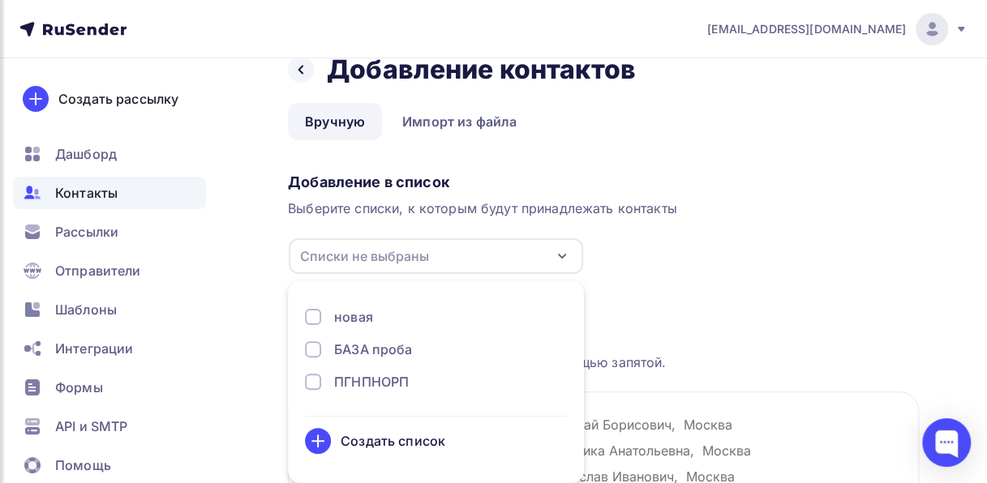
click at [312, 318] on div at bounding box center [313, 317] width 16 height 16
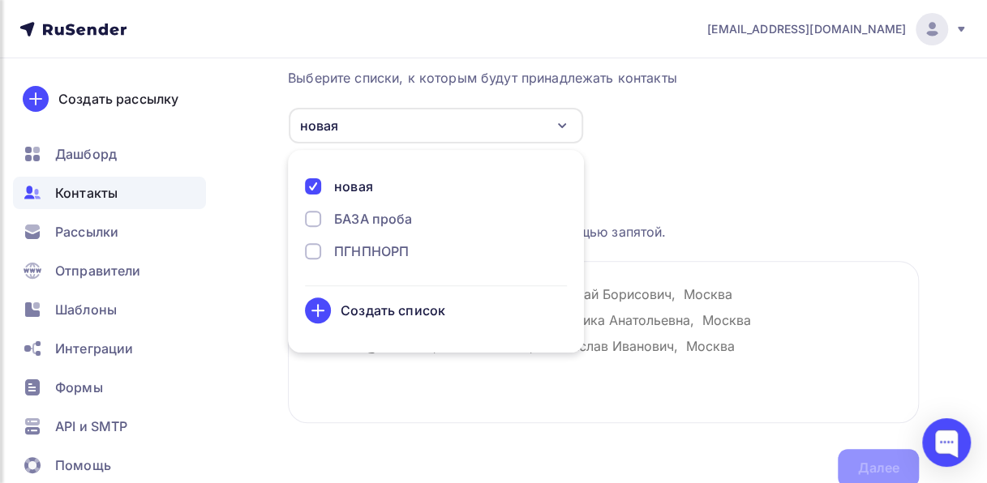
scroll to position [165, 0]
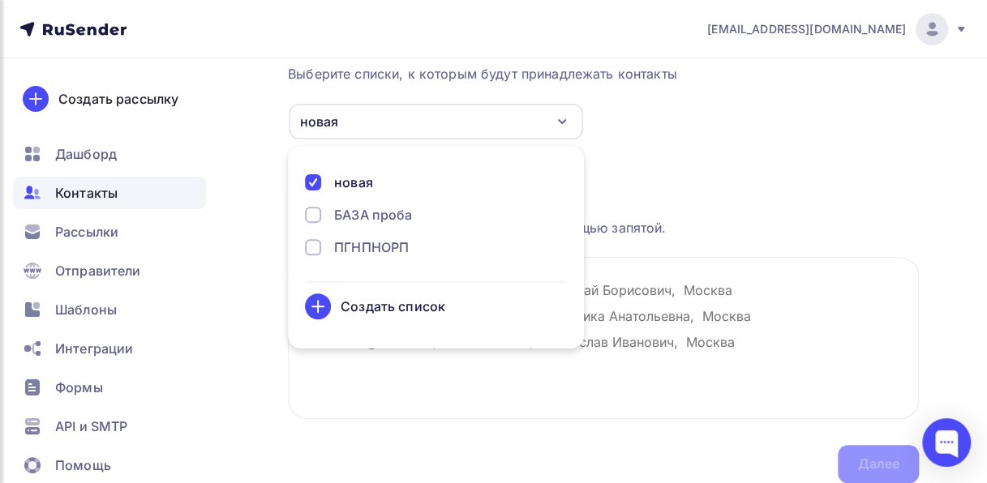
click at [433, 308] on div "Создать список" at bounding box center [393, 306] width 105 height 19
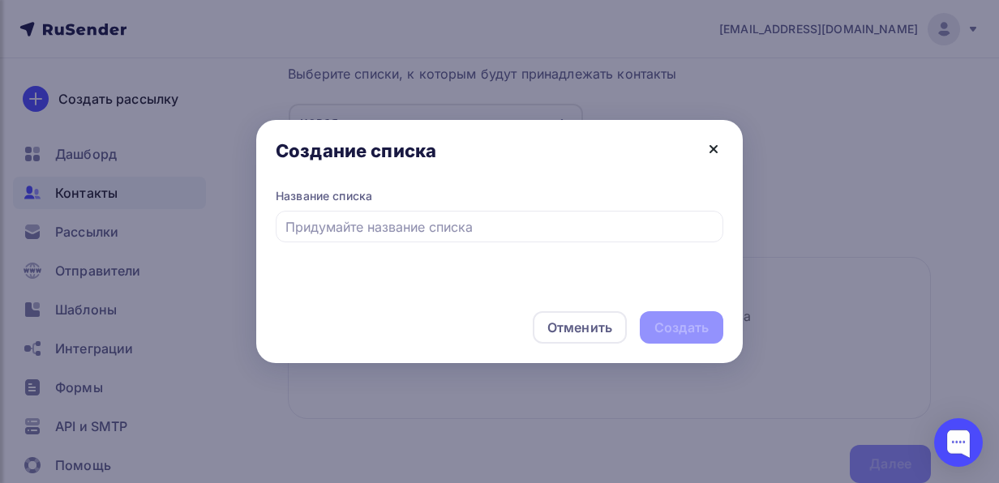
click at [721, 149] on icon at bounding box center [713, 149] width 19 height 19
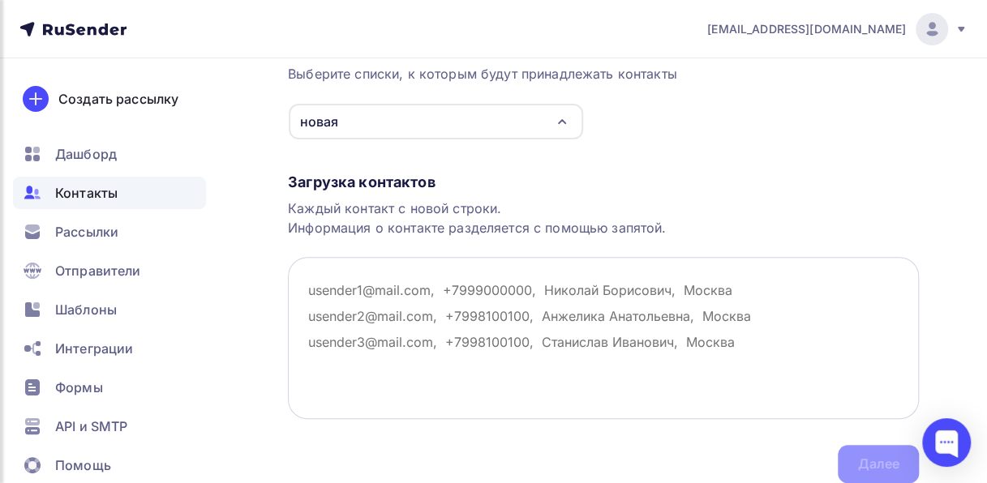
drag, startPoint x: 742, startPoint y: 337, endPoint x: 309, endPoint y: 290, distance: 435.8
click at [309, 290] on textarea at bounding box center [603, 338] width 631 height 162
paste textarea "[EMAIL_ADDRESS][DOMAIN_NAME], [DOMAIN_NAME][EMAIL_ADDRESS][DOMAIN_NAME], [EMAIL…"
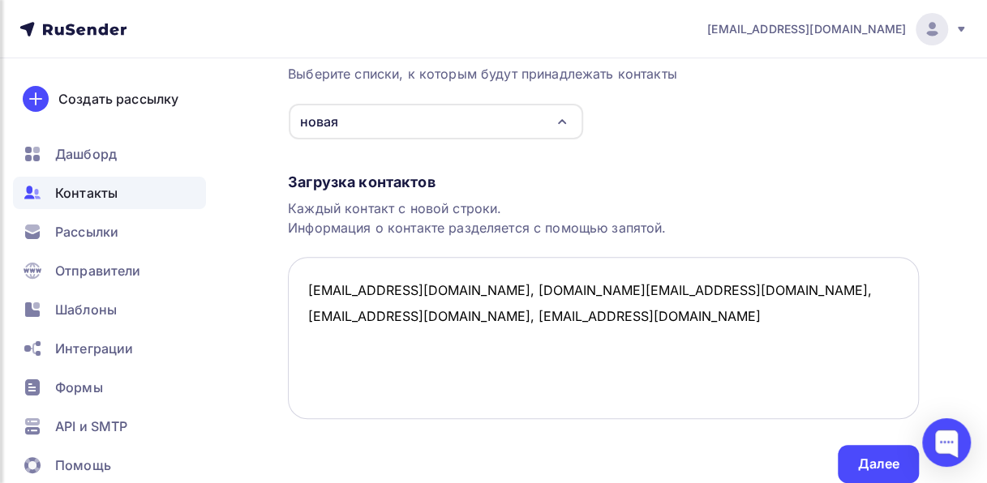
click at [407, 287] on textarea "[EMAIL_ADDRESS][DOMAIN_NAME], [DOMAIN_NAME][EMAIL_ADDRESS][DOMAIN_NAME], [EMAIL…" at bounding box center [603, 338] width 631 height 162
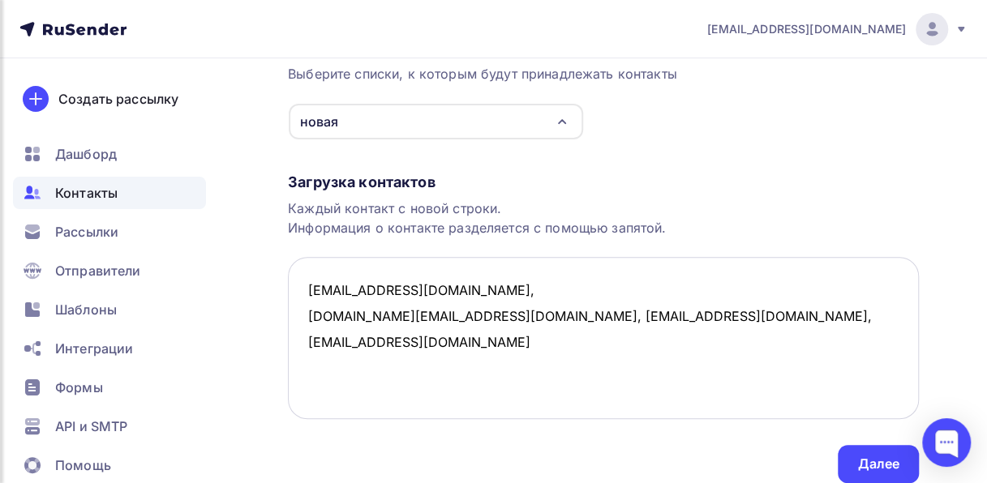
click at [464, 320] on textarea "[EMAIL_ADDRESS][DOMAIN_NAME], [DOMAIN_NAME][EMAIL_ADDRESS][DOMAIN_NAME], [EMAIL…" at bounding box center [603, 338] width 631 height 162
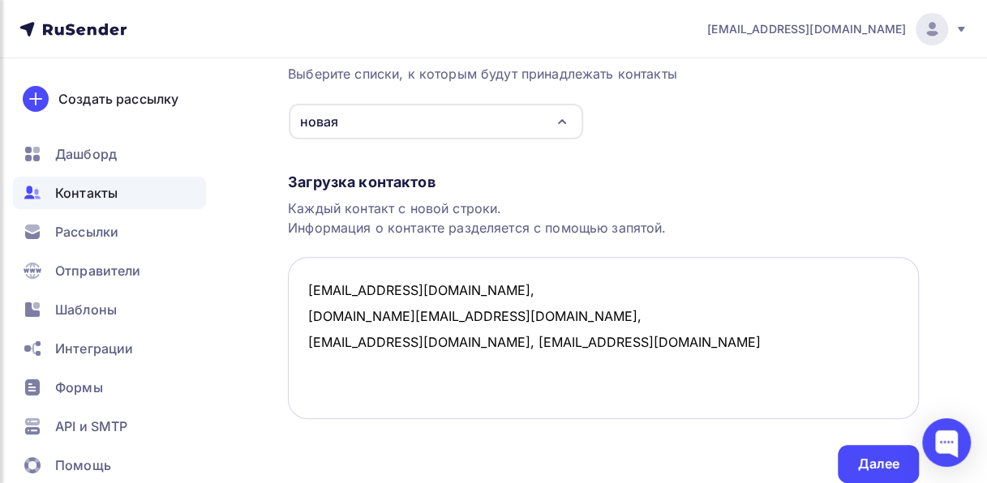
click at [473, 346] on textarea "[EMAIL_ADDRESS][DOMAIN_NAME], [DOMAIN_NAME][EMAIL_ADDRESS][DOMAIN_NAME], [EMAIL…" at bounding box center [603, 338] width 631 height 162
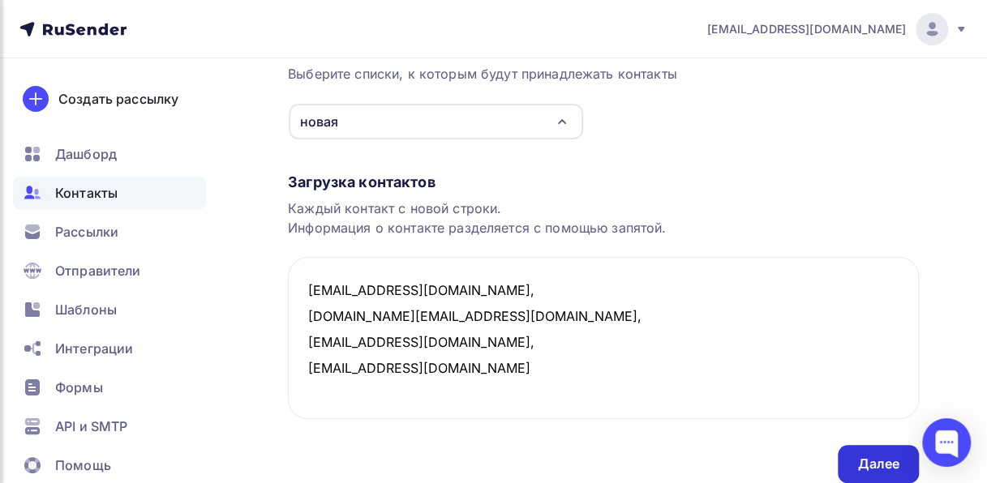
type textarea "[EMAIL_ADDRESS][DOMAIN_NAME], [DOMAIN_NAME][EMAIL_ADDRESS][DOMAIN_NAME], [EMAIL…"
click at [883, 462] on div "Далее" at bounding box center [878, 464] width 42 height 19
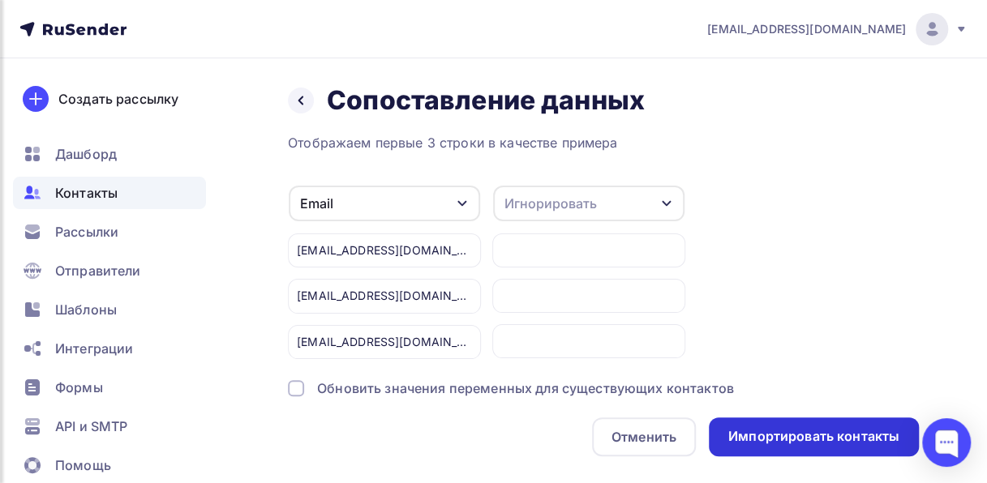
click at [810, 436] on div "Импортировать контакты" at bounding box center [813, 436] width 171 height 19
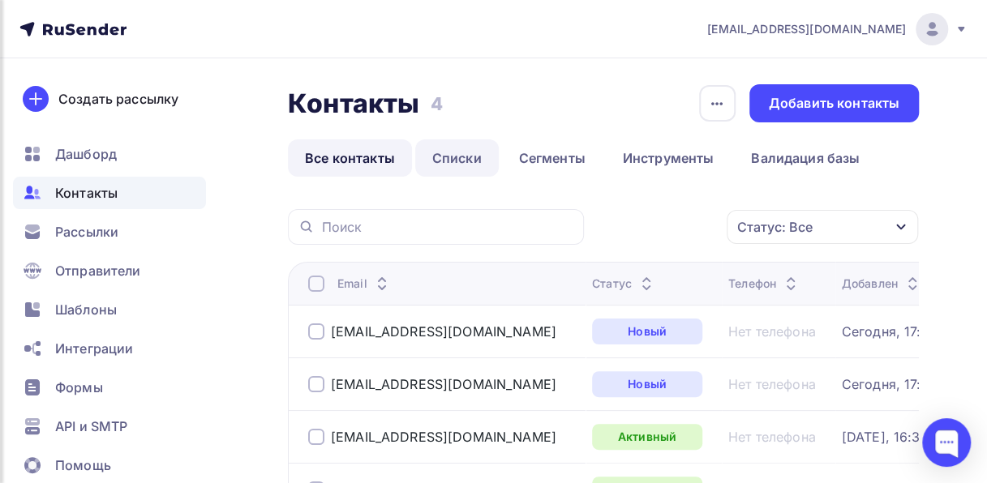
click at [461, 154] on link "Списки" at bounding box center [457, 158] width 84 height 37
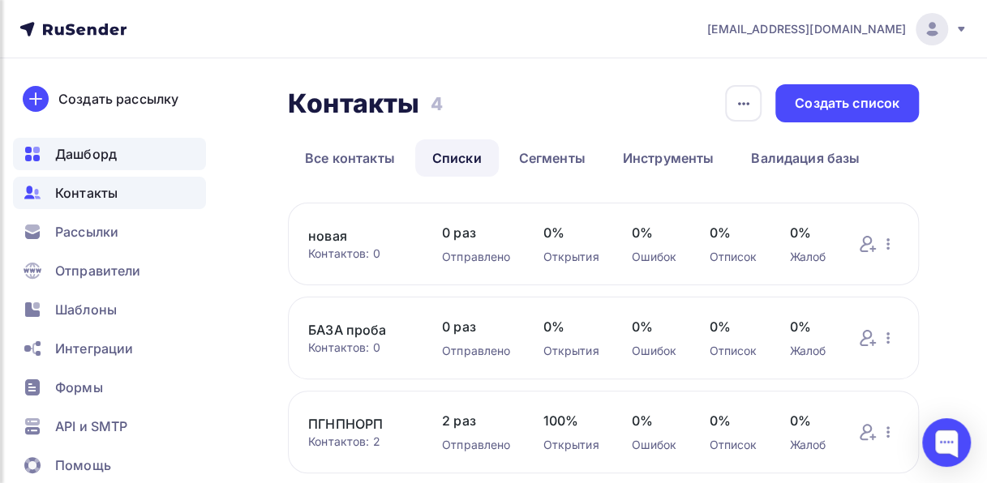
click at [62, 152] on span "Дашборд" at bounding box center [86, 153] width 62 height 19
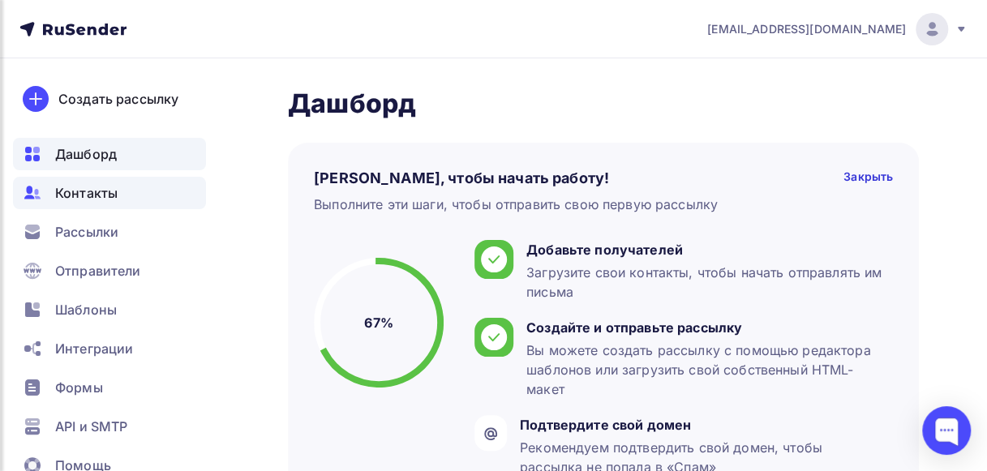
click at [83, 186] on span "Контакты" at bounding box center [86, 192] width 62 height 19
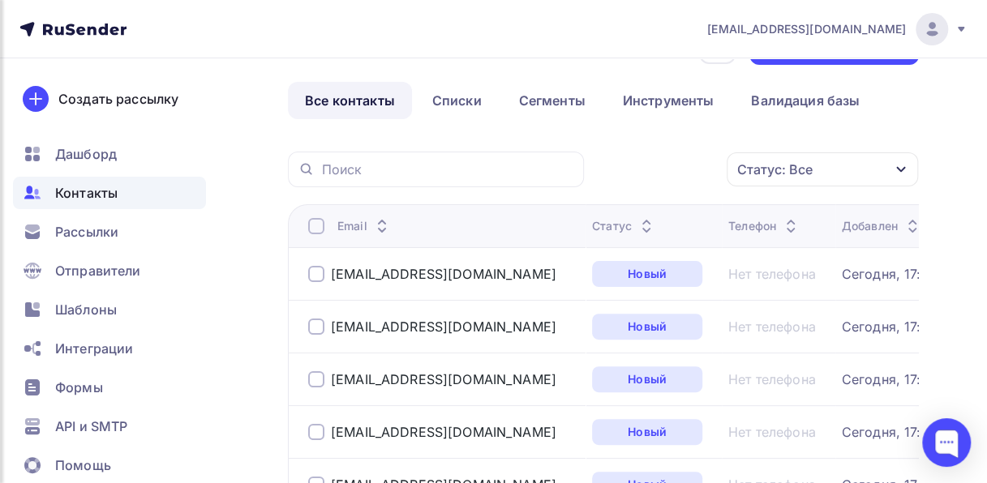
scroll to position [80, 0]
